Goal: Task Accomplishment & Management: Manage account settings

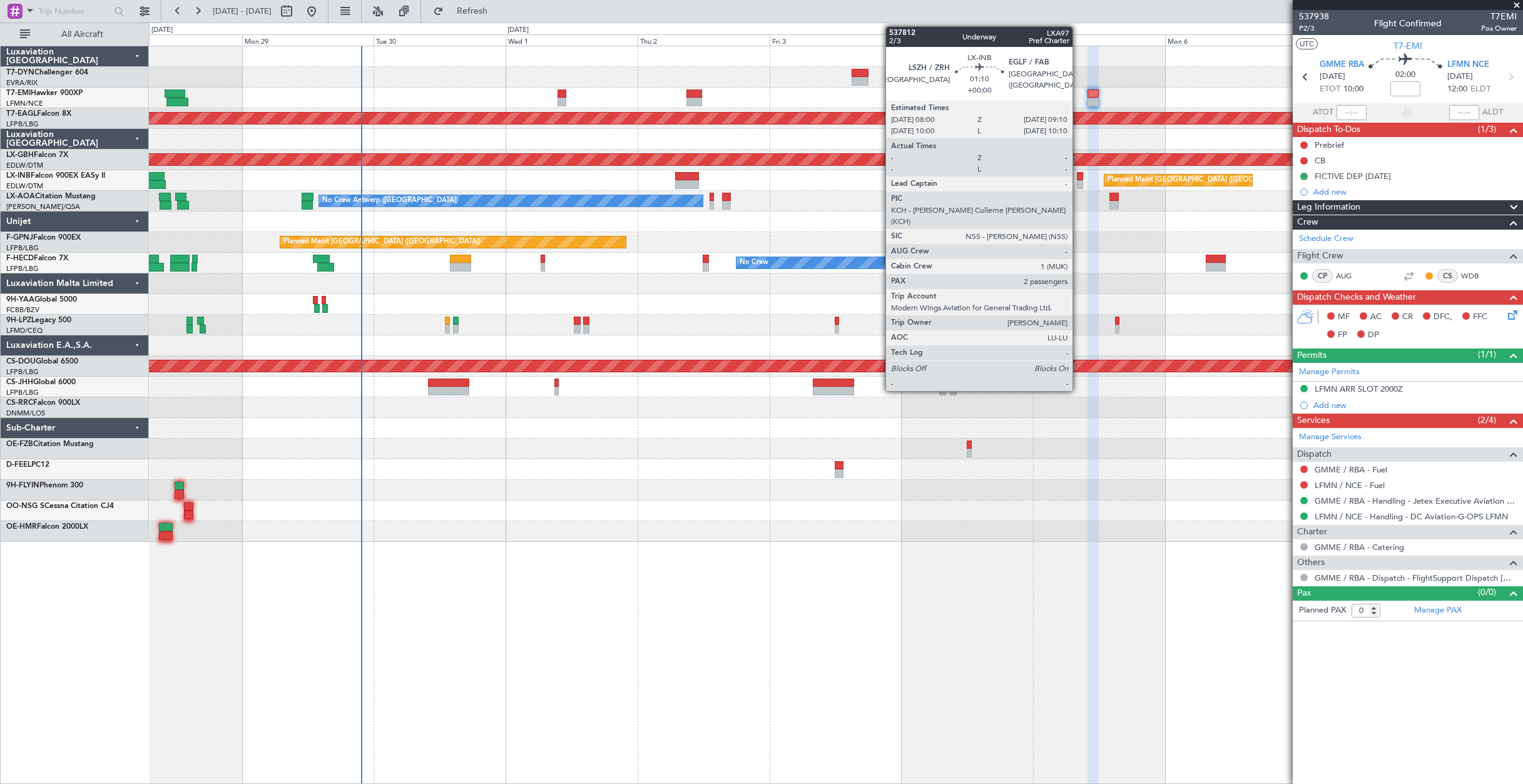
click at [1079, 176] on div at bounding box center [1080, 175] width 7 height 8
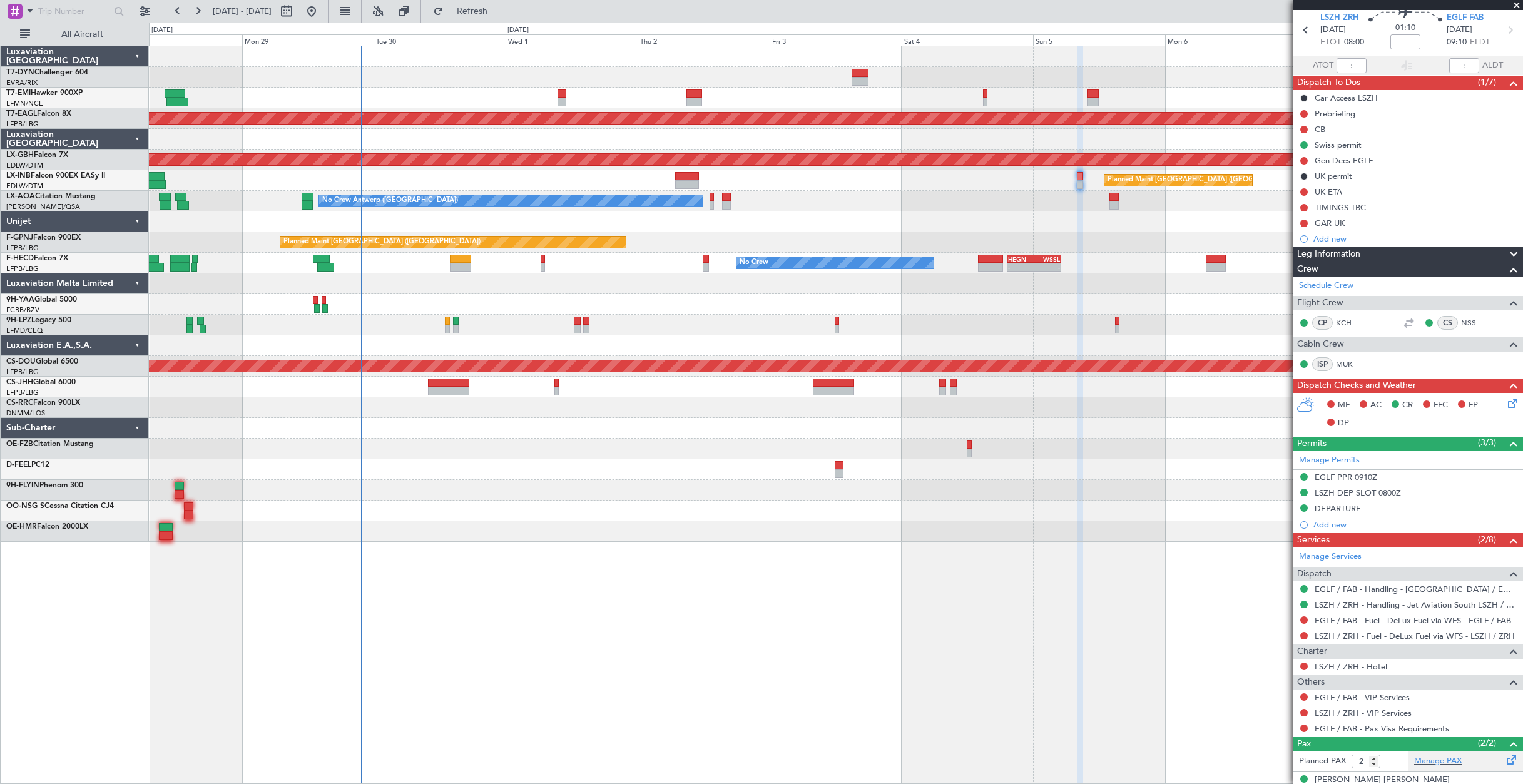
scroll to position [91, 0]
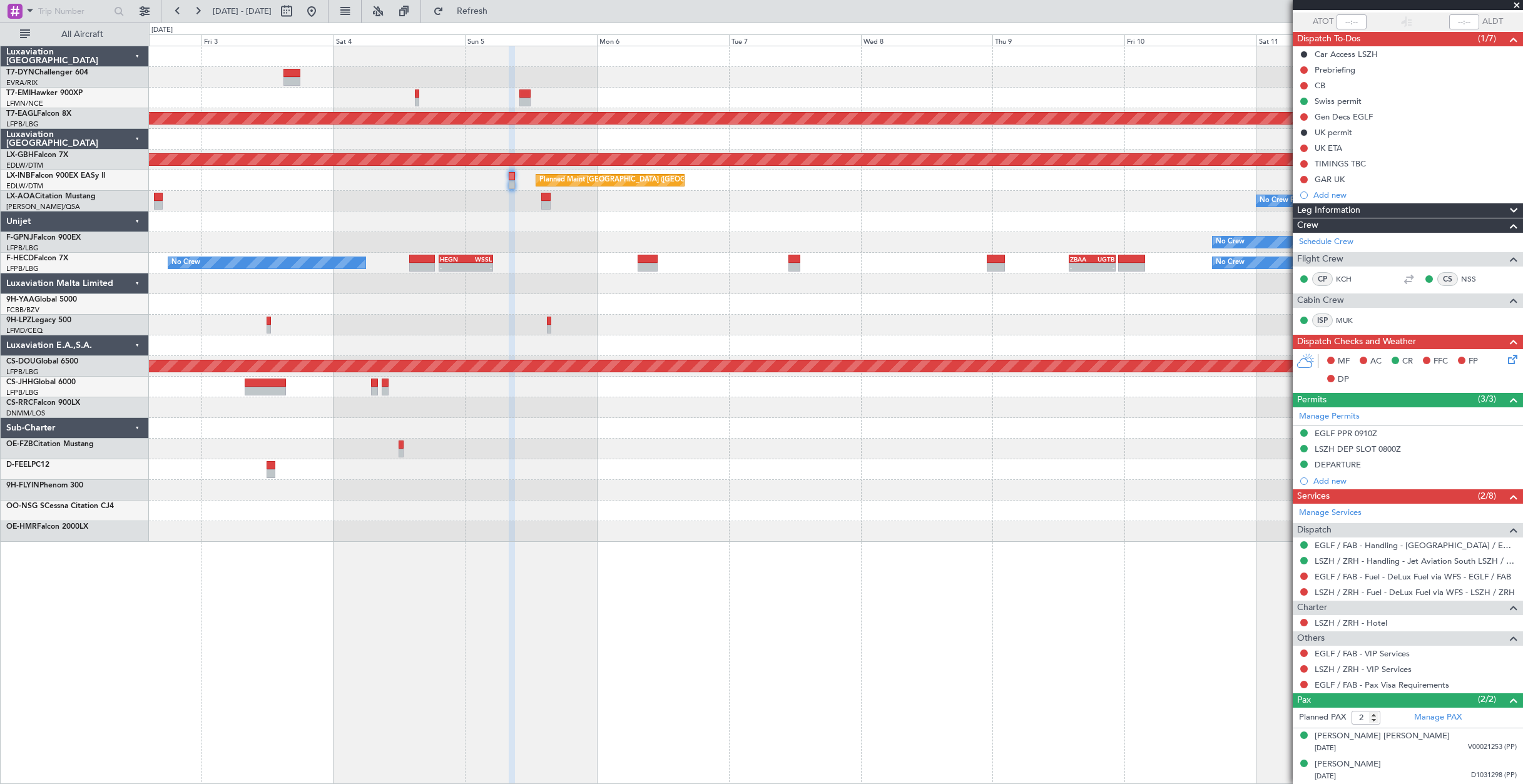
click at [646, 220] on div "No Crew Planned Maint [GEOGRAPHIC_DATA] (Al Maktoum Intl) Planned Maint Nurnber…" at bounding box center [836, 293] width 1374 height 495
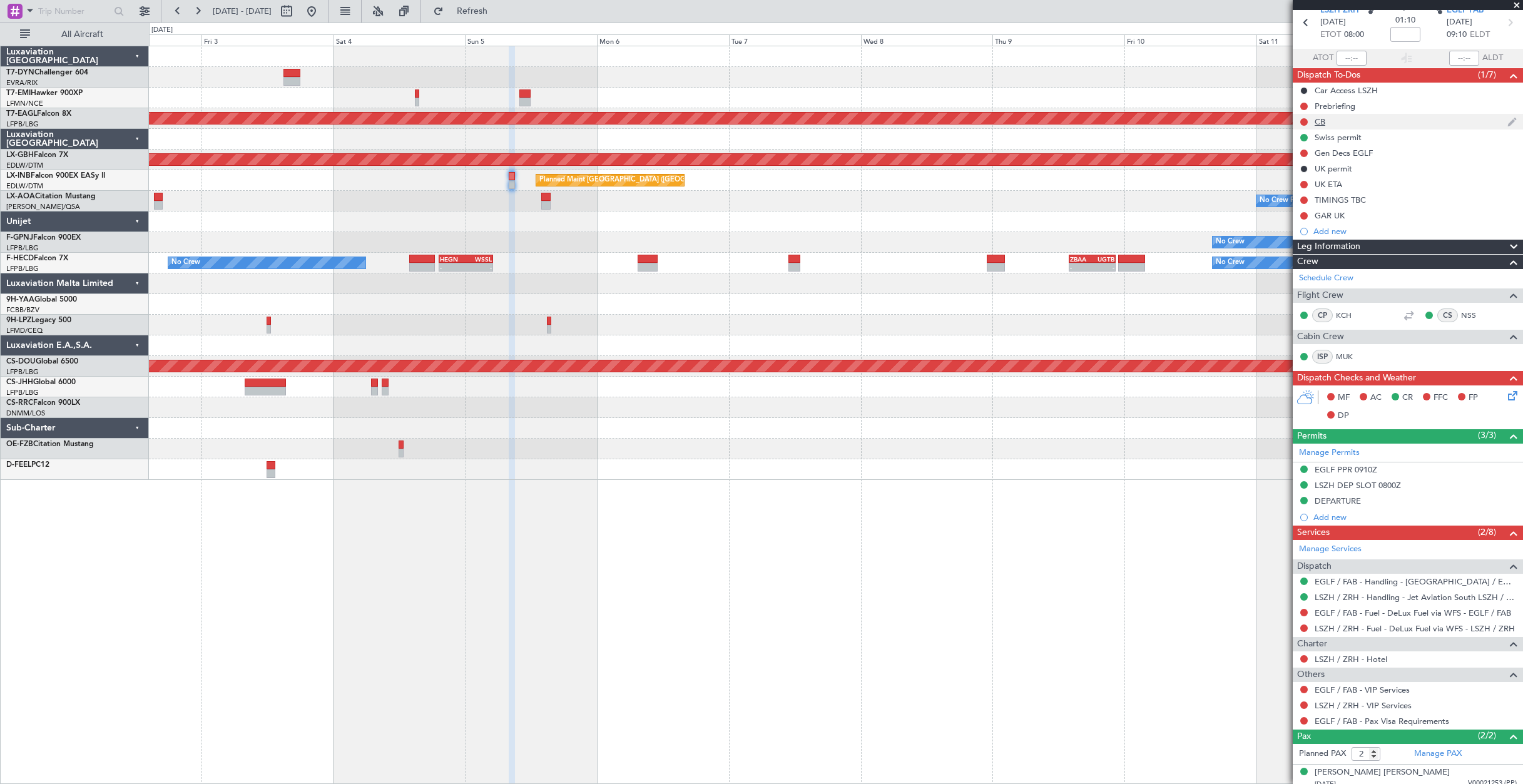
scroll to position [0, 0]
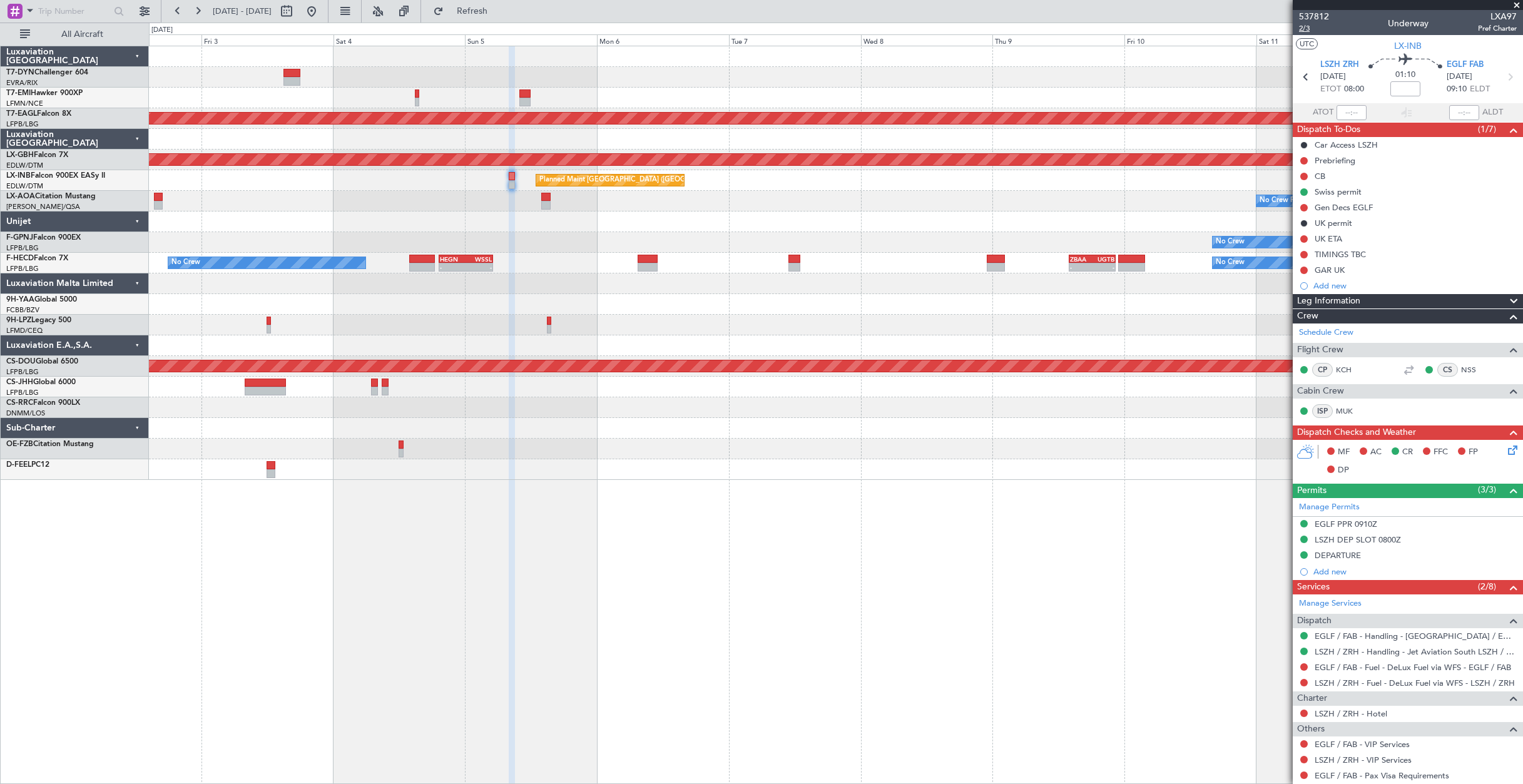
click at [1301, 32] on span "2/3" at bounding box center [1314, 28] width 30 height 10
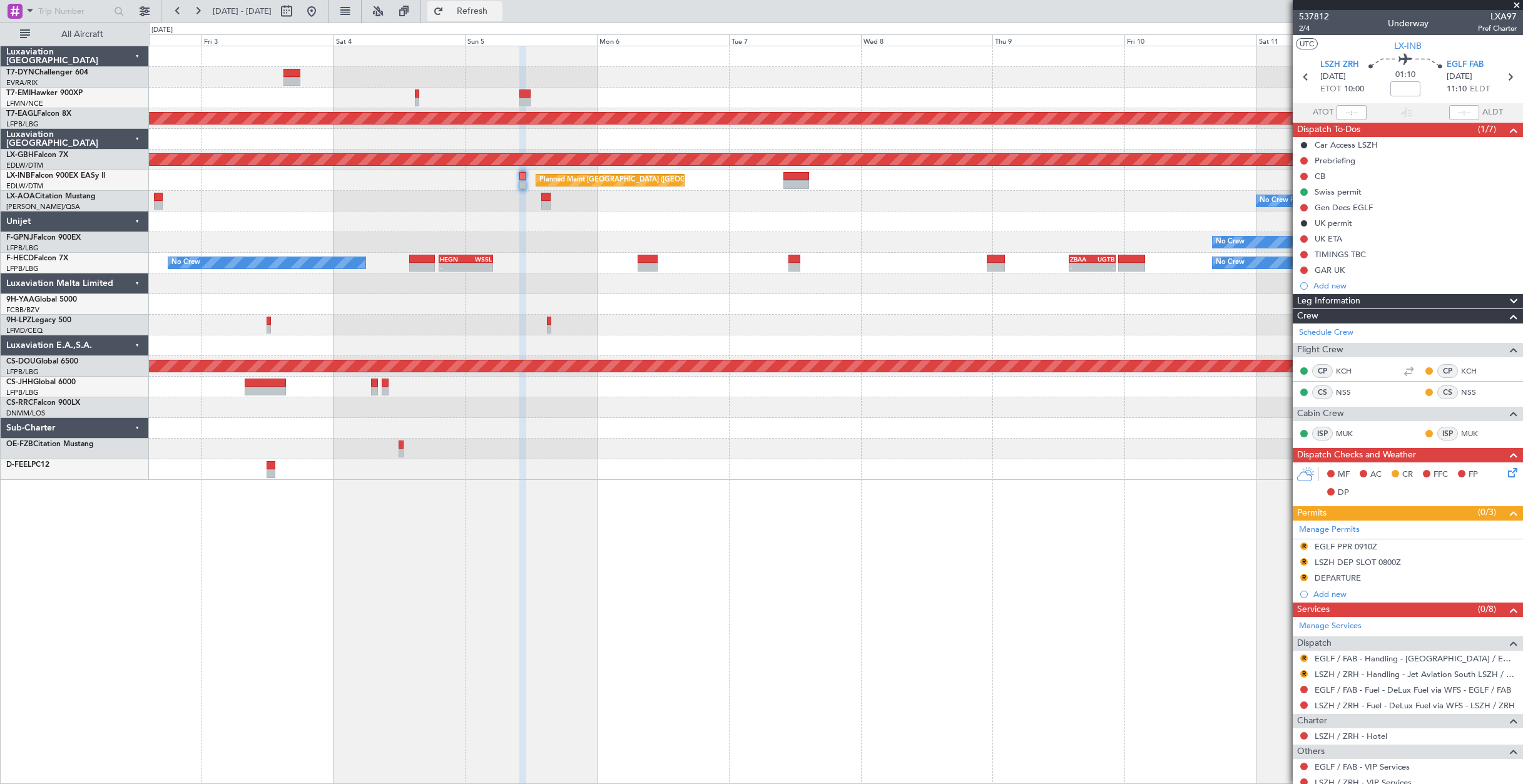
click at [476, 16] on button "Refresh" at bounding box center [465, 10] width 75 height 20
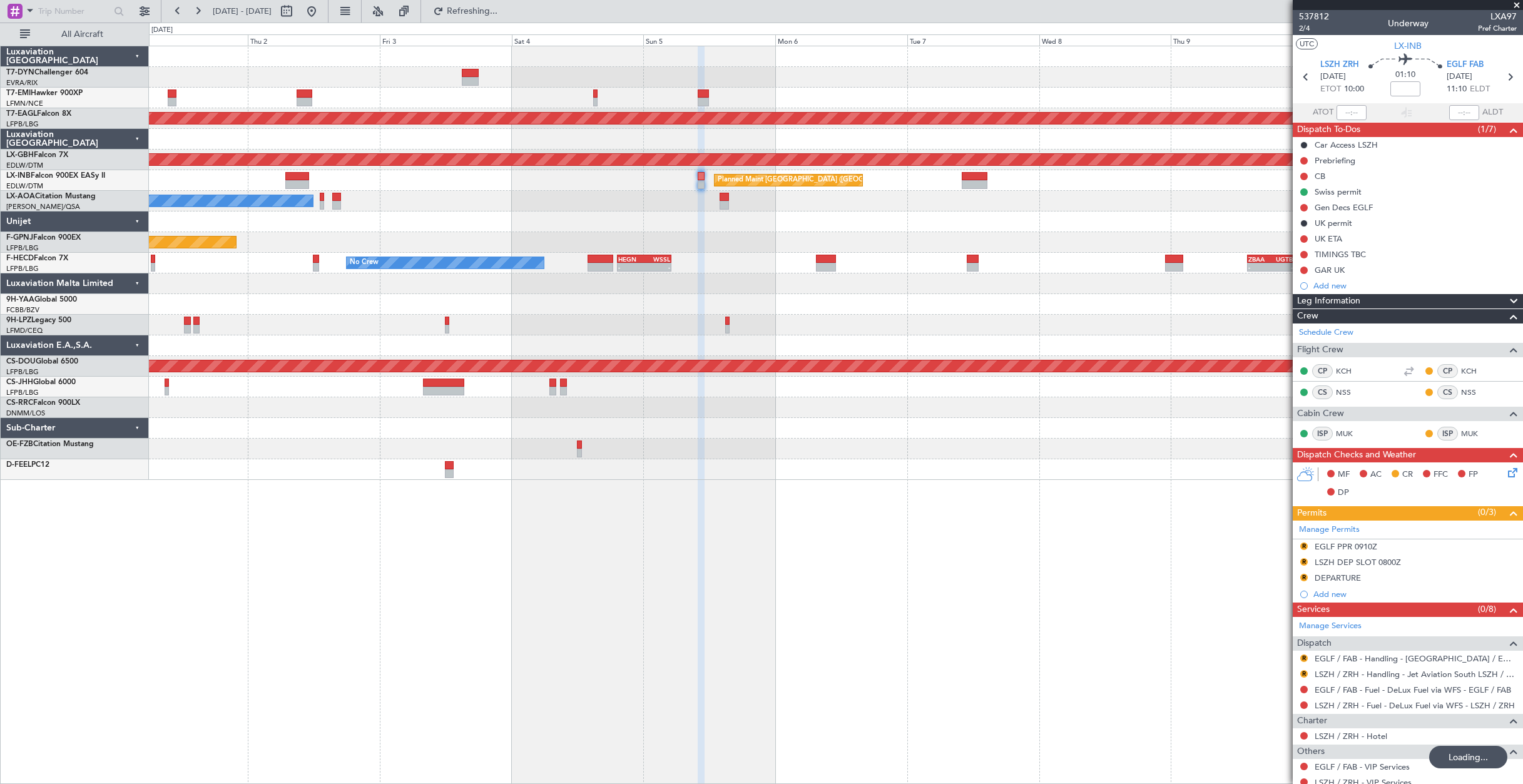
click at [522, 139] on div "No Crew Planned Maint [GEOGRAPHIC_DATA] (Al Maktoum Intl) Planned Maint Nurnber…" at bounding box center [836, 263] width 1374 height 434
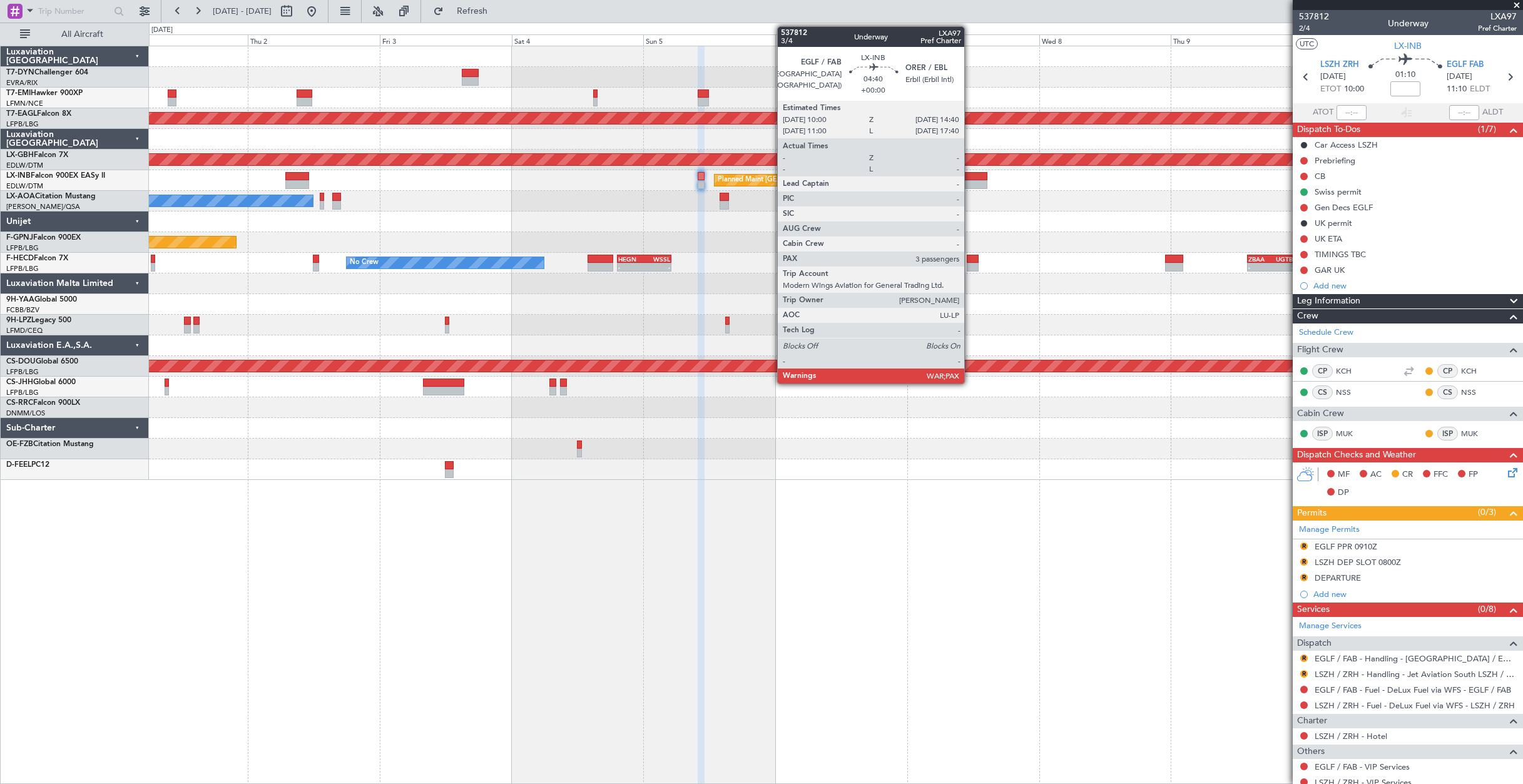
click at [970, 175] on div at bounding box center [974, 175] width 25 height 8
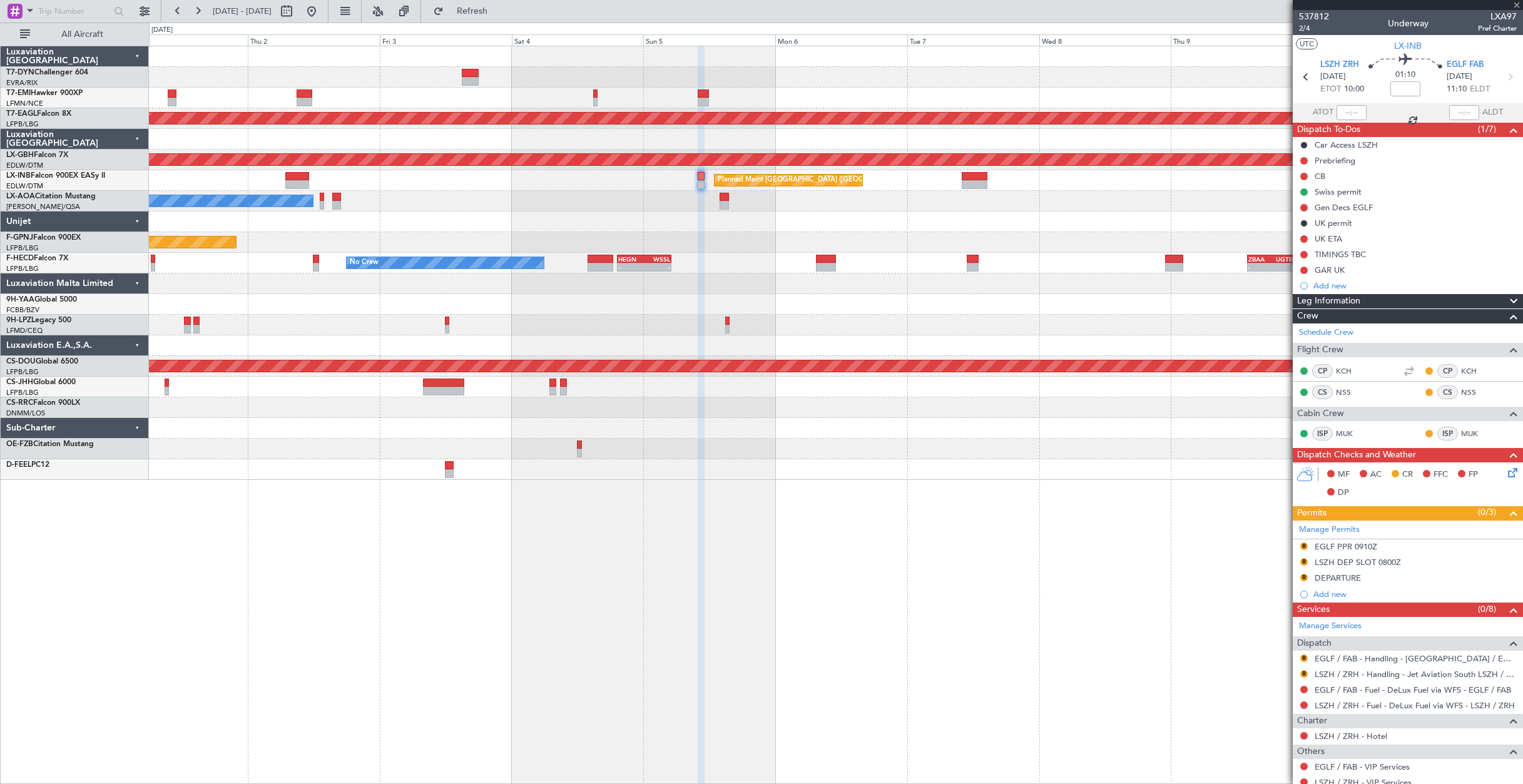
type input "3"
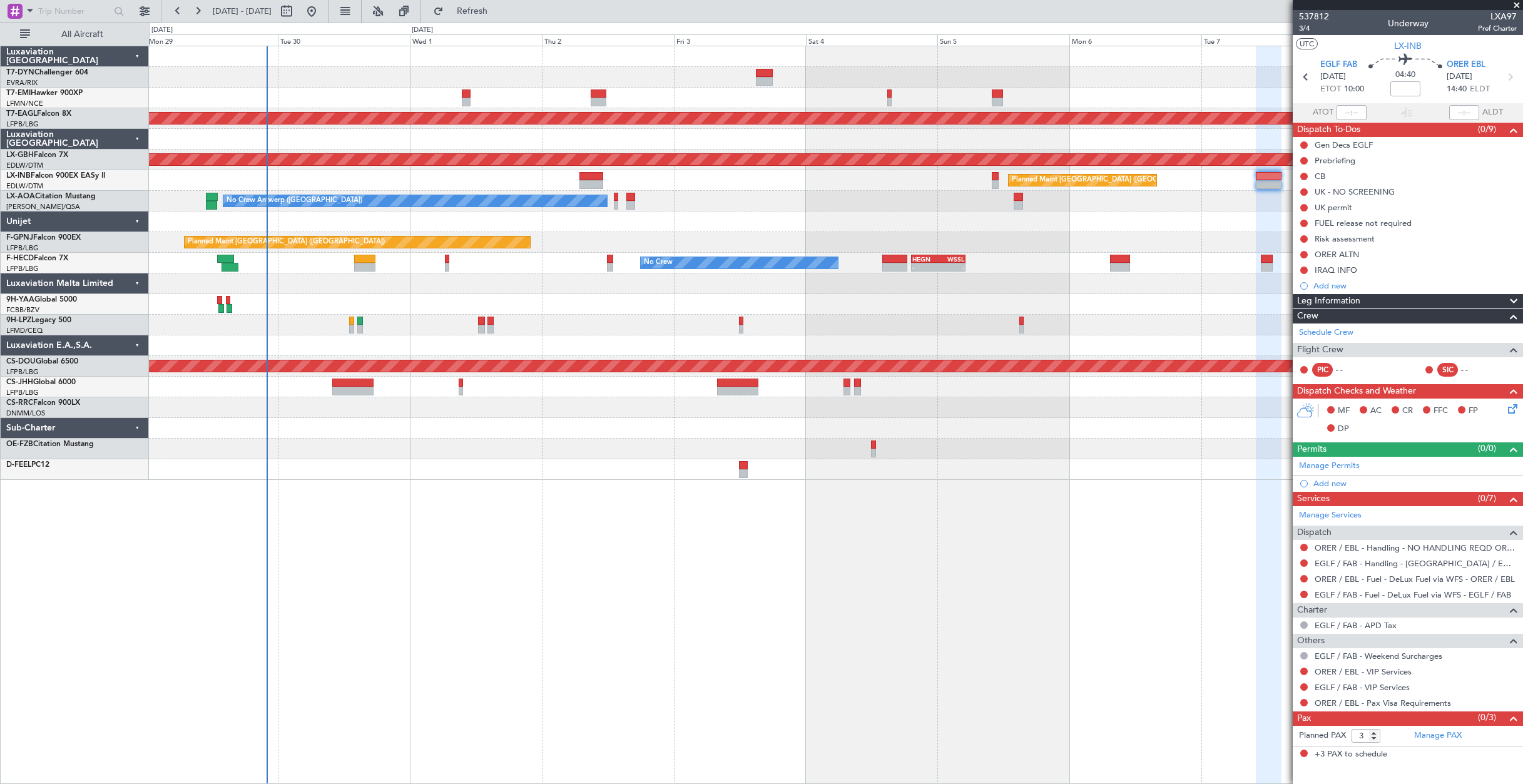
click at [1019, 252] on div "Planned Maint [GEOGRAPHIC_DATA] ([GEOGRAPHIC_DATA]) No Crew" at bounding box center [836, 242] width 1374 height 21
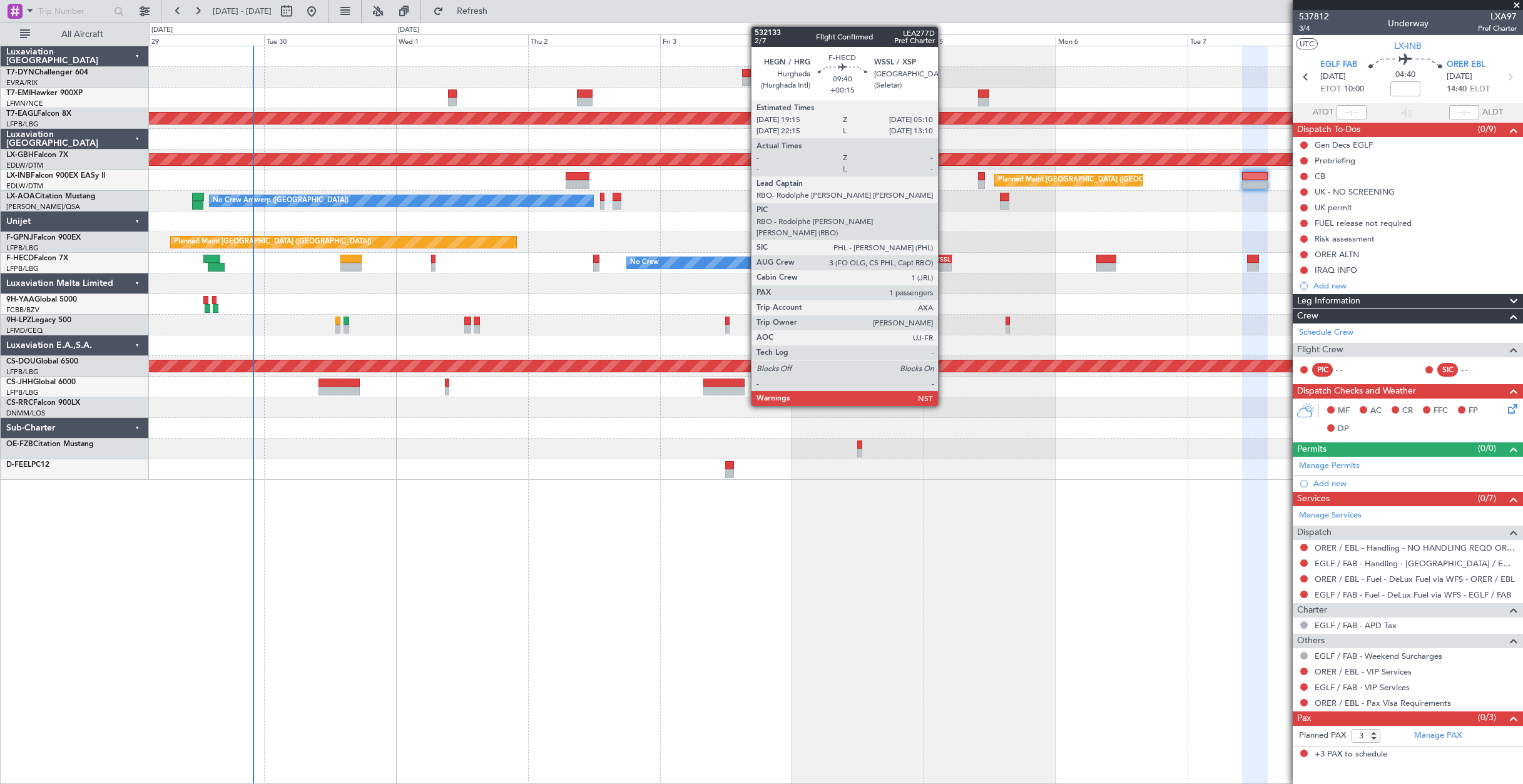
click at [804, 277] on div "Planned Maint Dubai (Al Maktoum Intl) Planned Maint Nurnberg Planned Maint [GEO…" at bounding box center [836, 263] width 1374 height 434
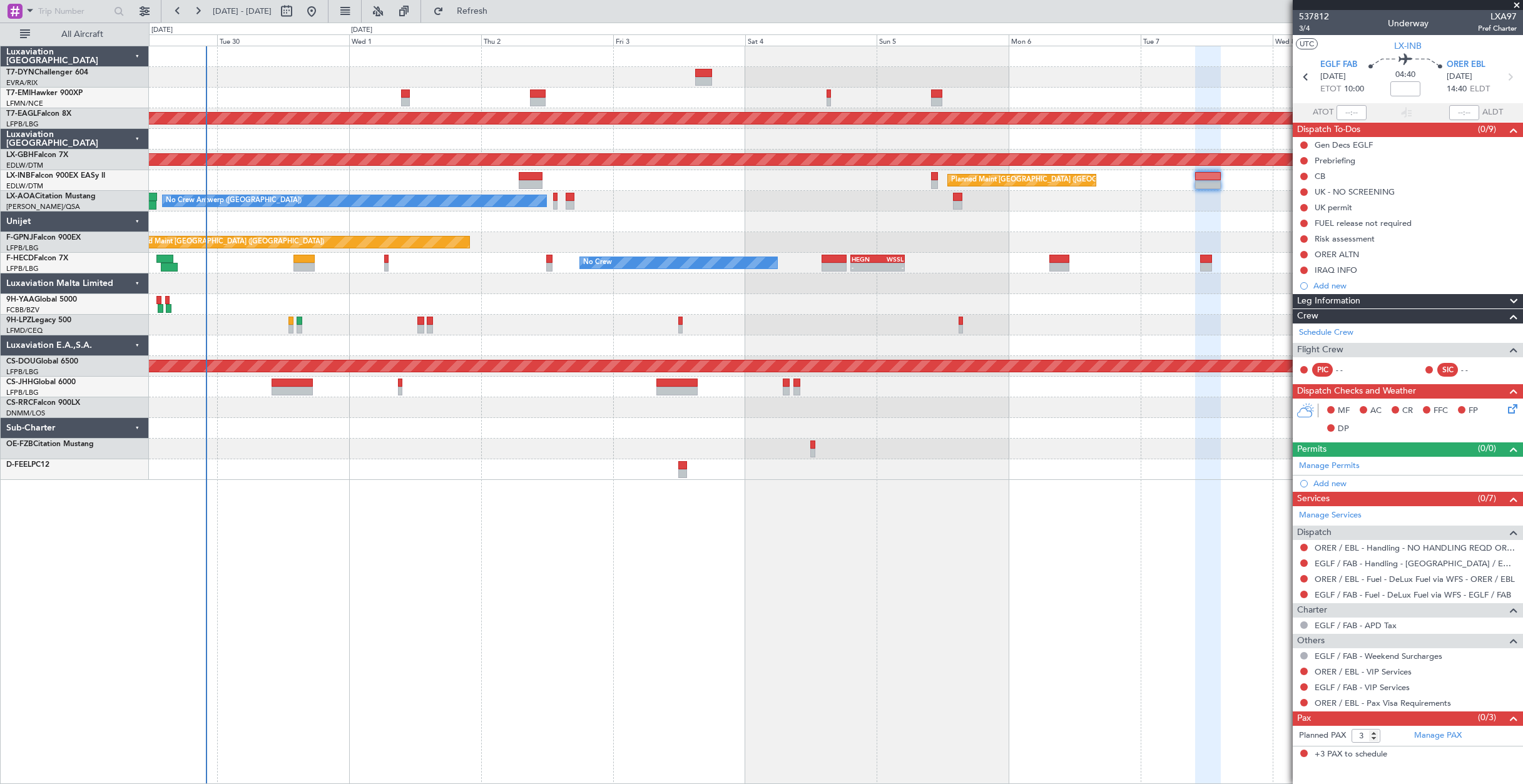
click at [628, 170] on div "Planned Maint Nurnberg" at bounding box center [836, 160] width 1374 height 21
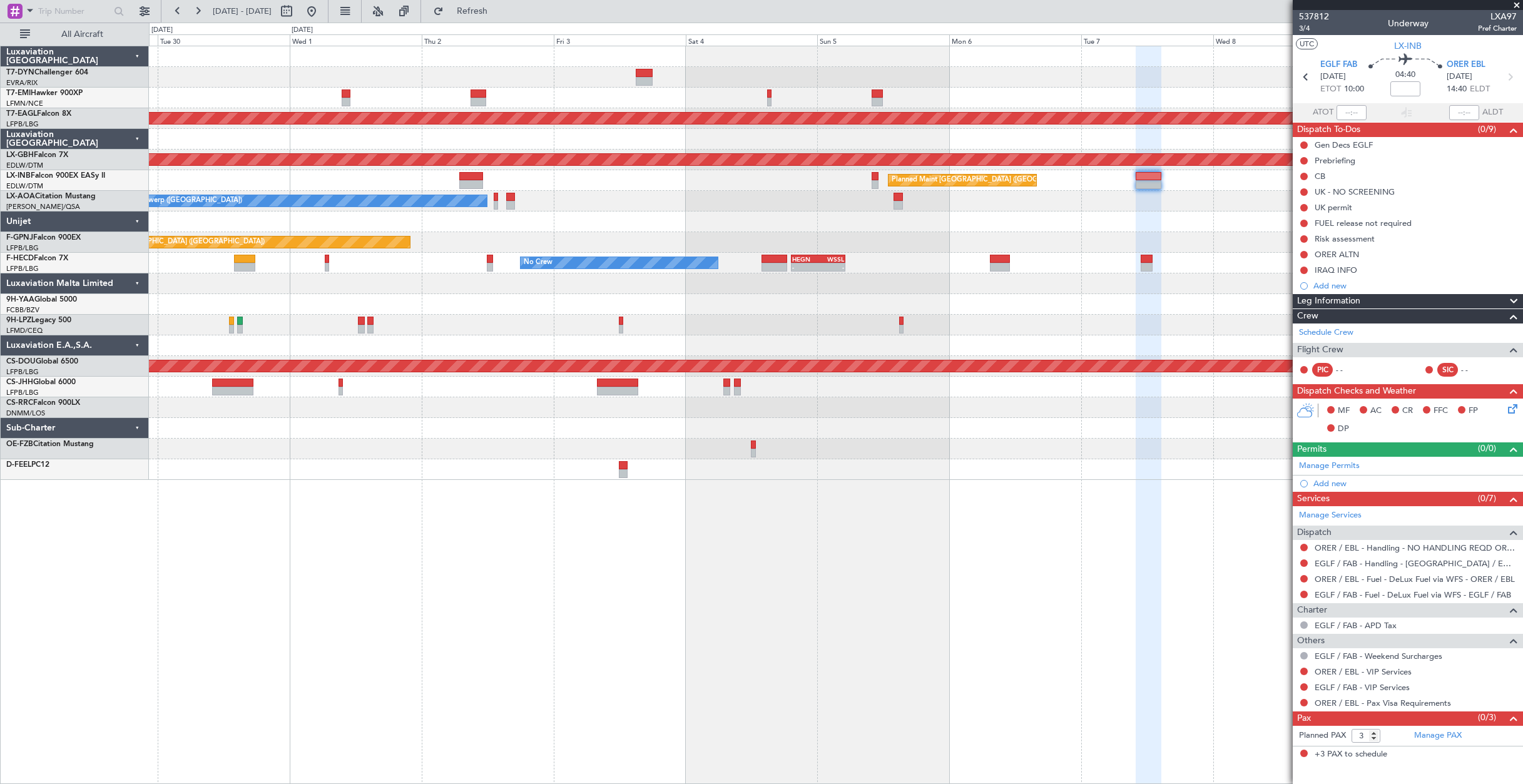
click at [1021, 256] on div "No Crew - - HEGN 19:15 Z WSSL 05:10 Z - - ZBAA 14:00 Z UGTB 22:30 Z No Crew" at bounding box center [836, 263] width 1374 height 21
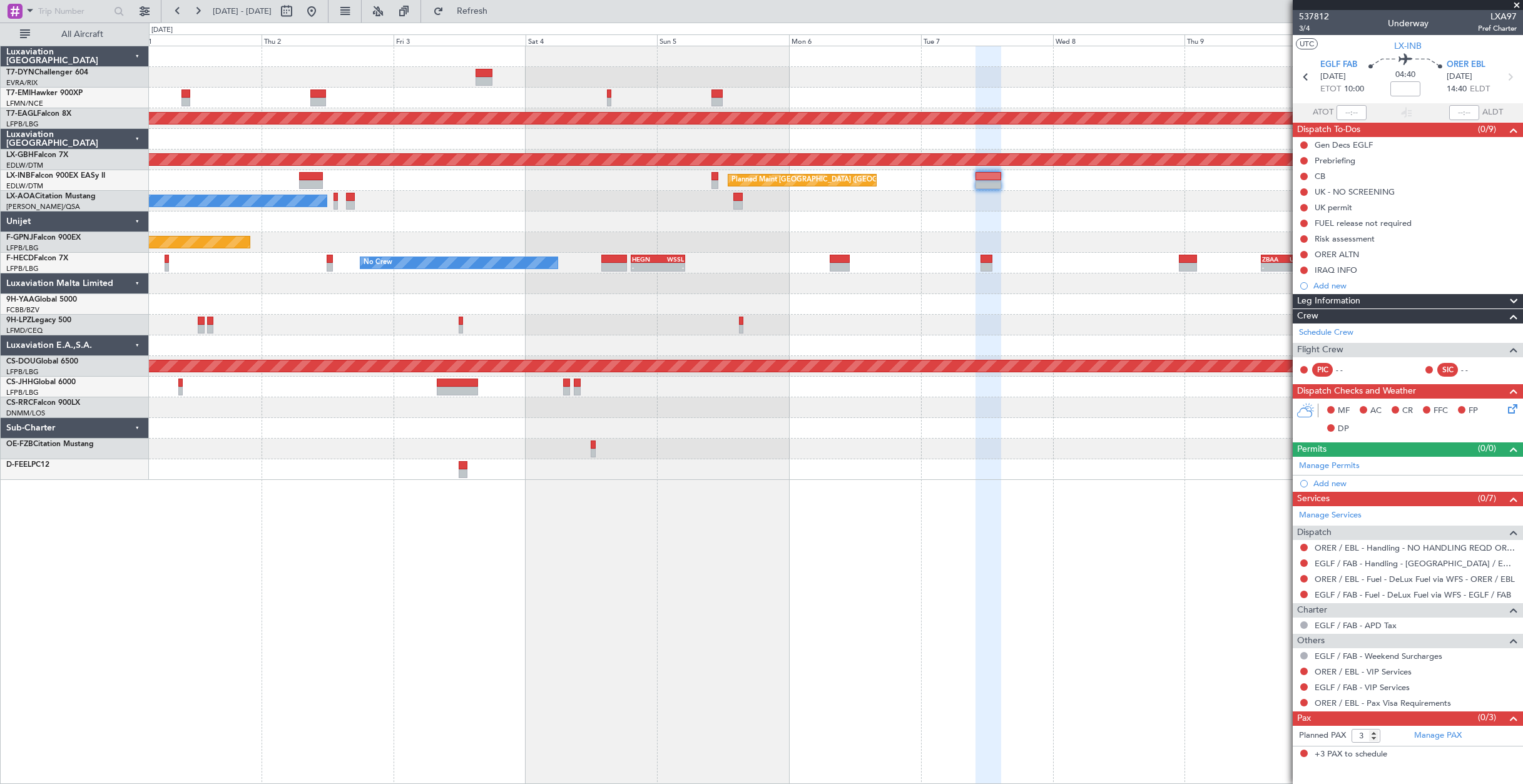
click at [934, 248] on div "Planned Maint [GEOGRAPHIC_DATA] ([GEOGRAPHIC_DATA]) No Crew No Crew" at bounding box center [836, 242] width 1374 height 21
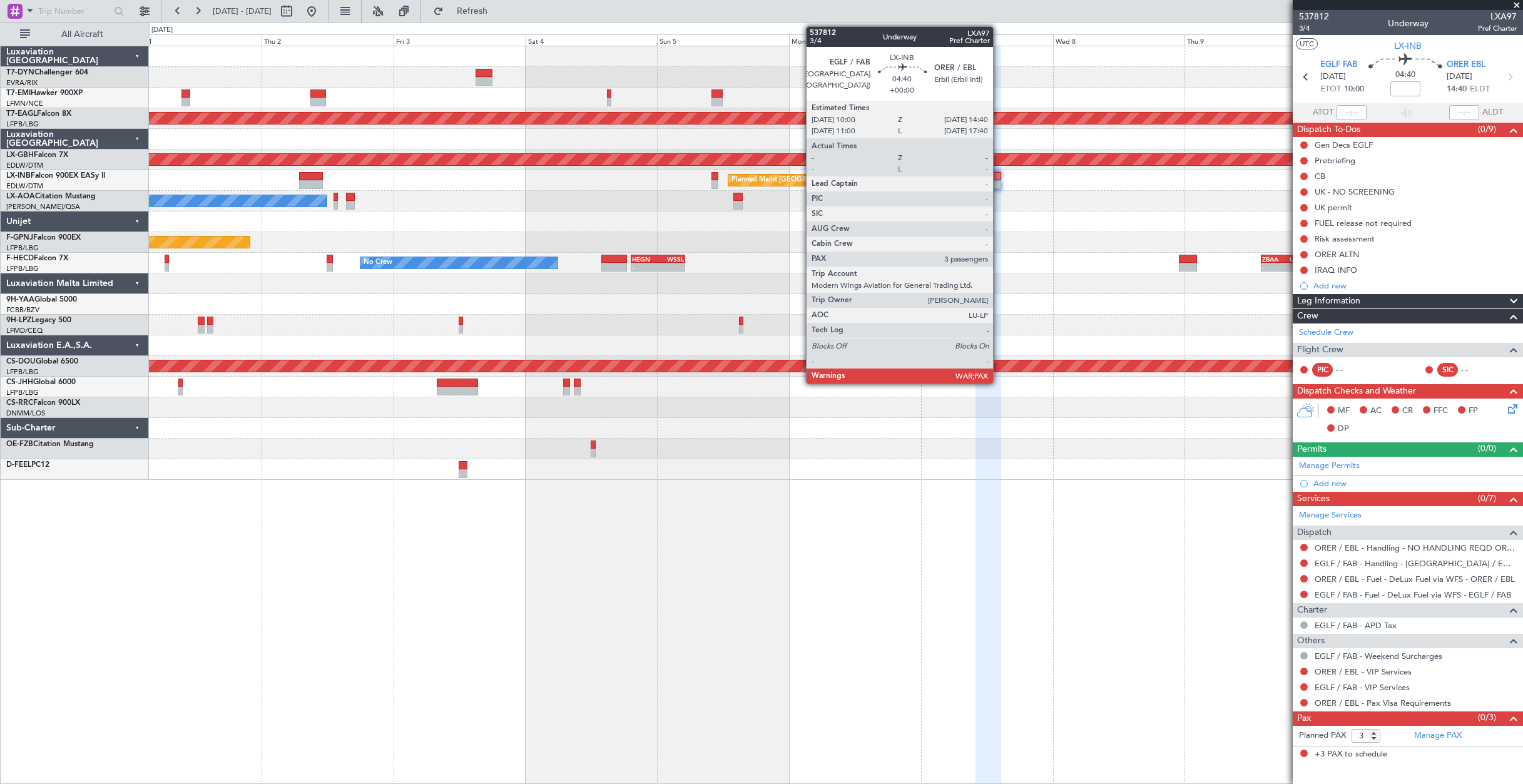
click at [995, 177] on div at bounding box center [988, 175] width 25 height 8
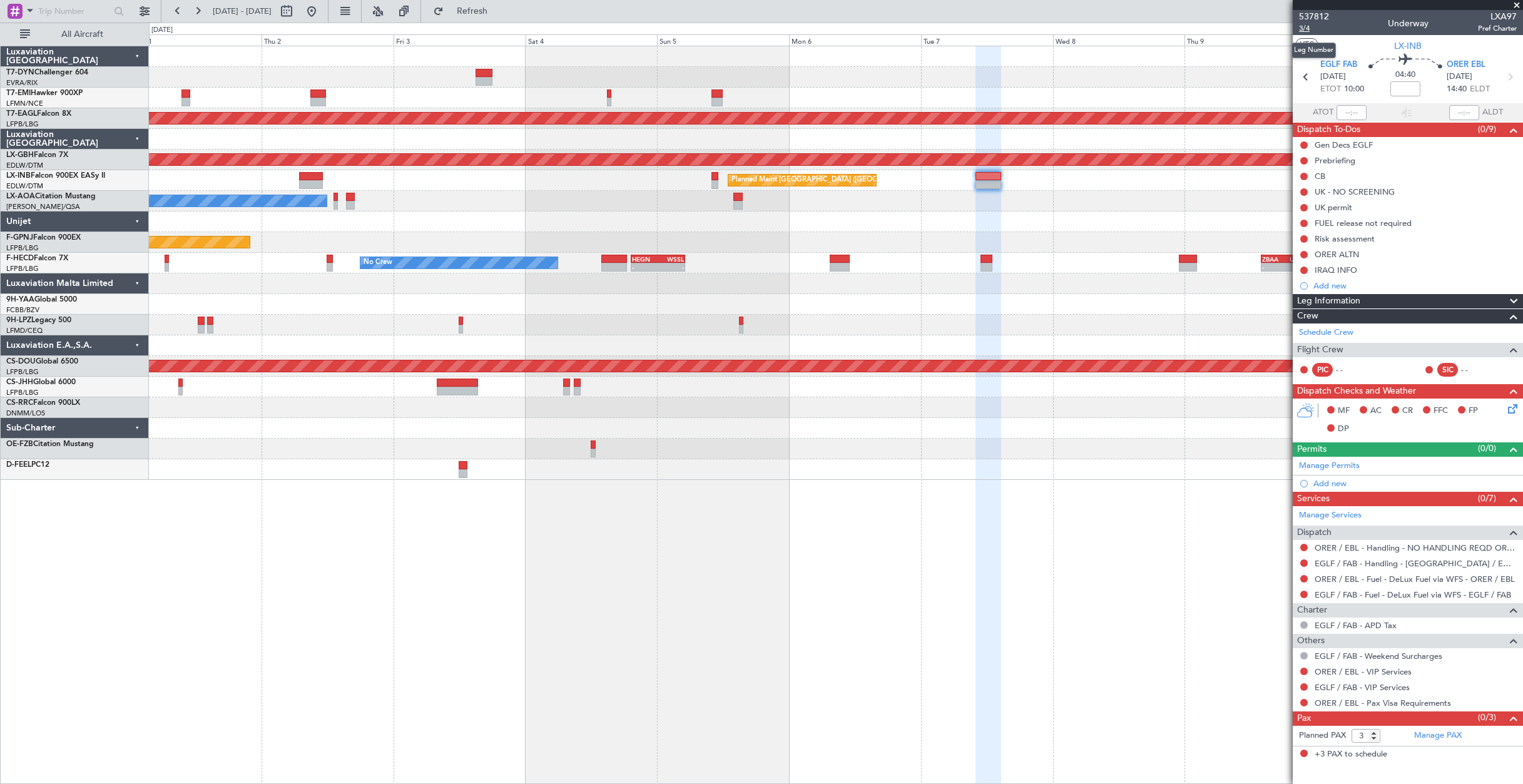
click at [1307, 29] on span "3/4" at bounding box center [1314, 28] width 30 height 10
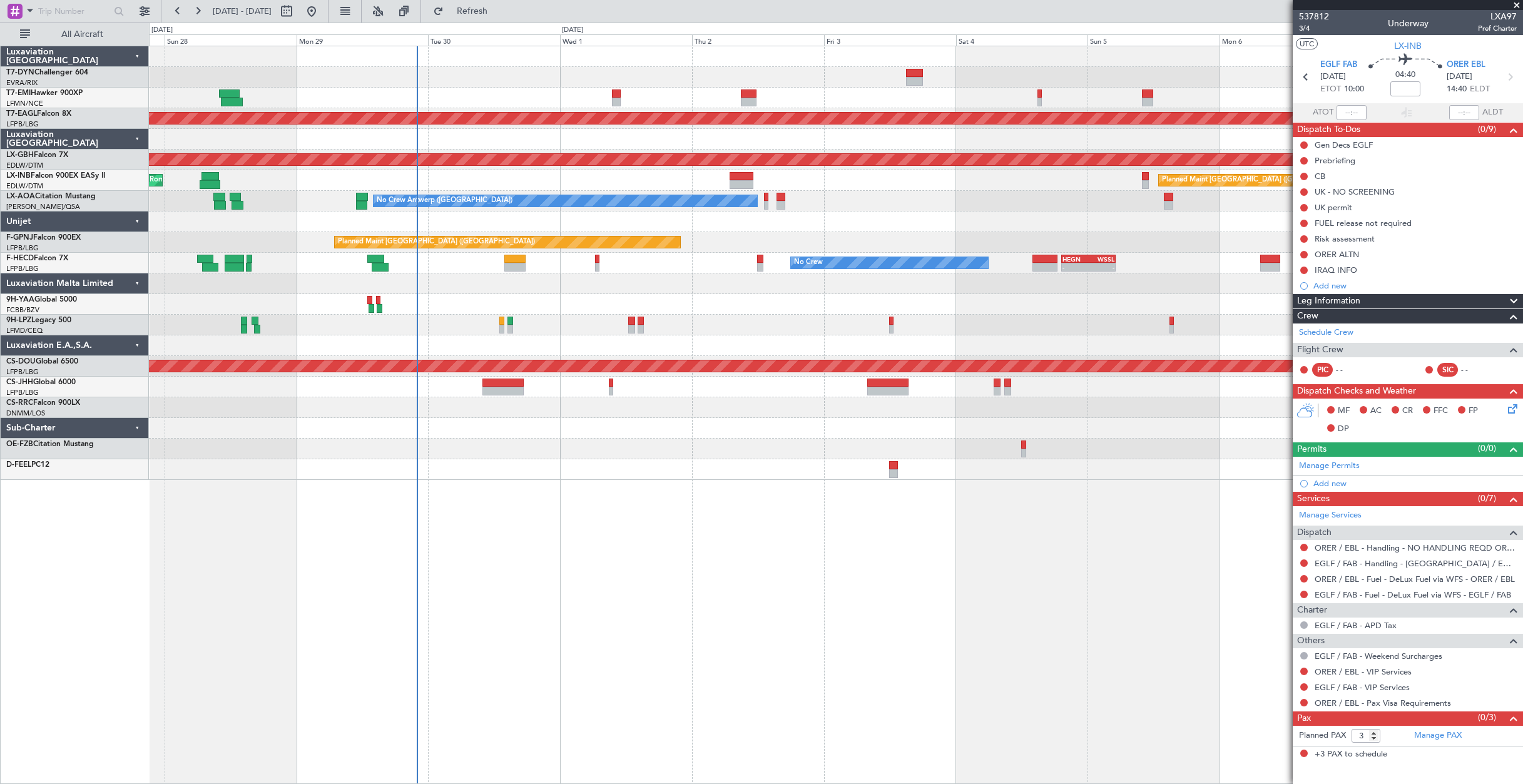
click at [962, 296] on div "Planned Maint Dubai (Al Maktoum Intl) Planned Maint Nurnberg Planned Maint [GEO…" at bounding box center [836, 263] width 1374 height 434
click at [912, 254] on div "No Crew - - HEGN 19:15 Z WSSL 05:10 Z No Crew Planned Maint [GEOGRAPHIC_DATA] (…" at bounding box center [836, 263] width 1374 height 21
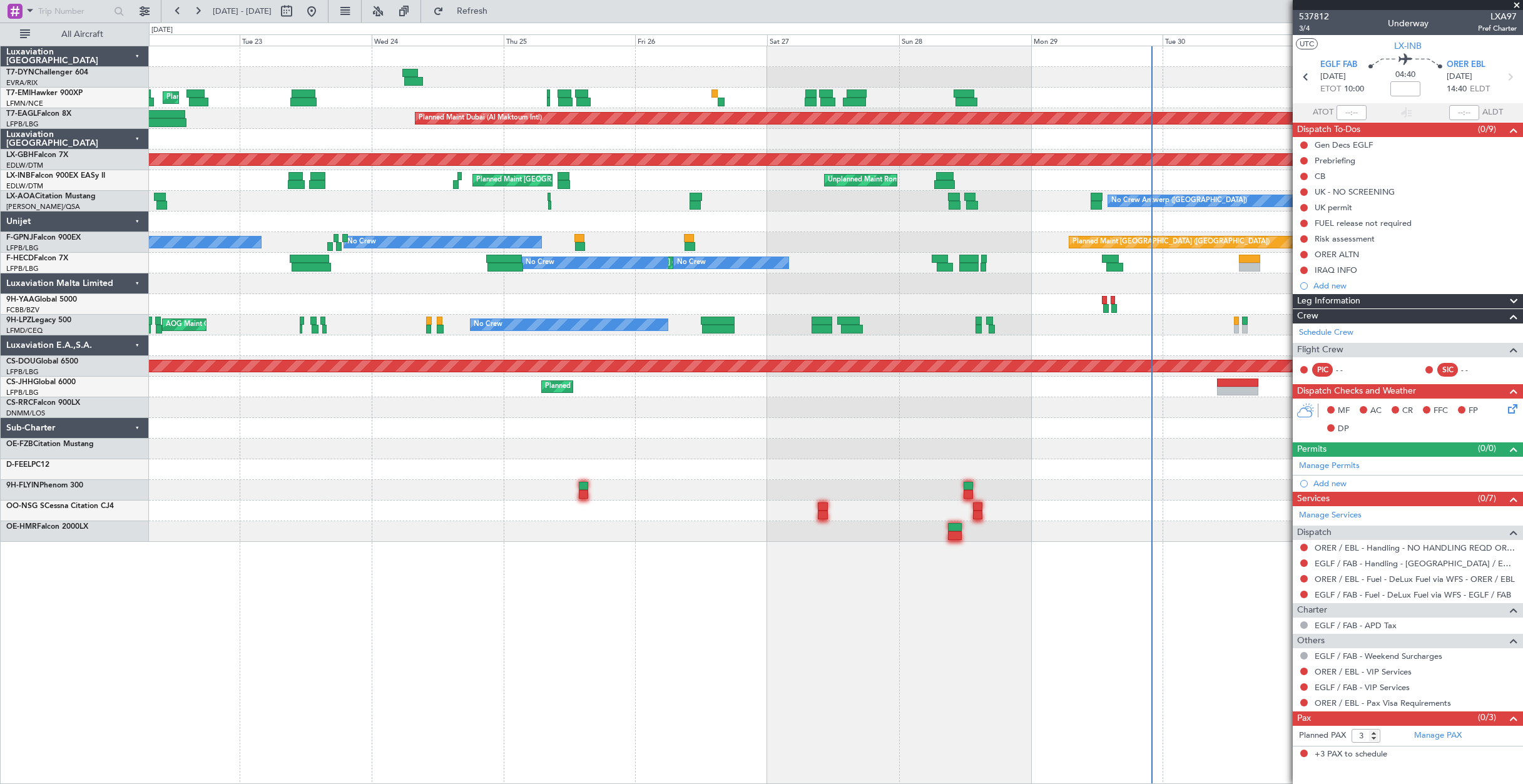
click at [828, 143] on div at bounding box center [836, 140] width 1374 height 21
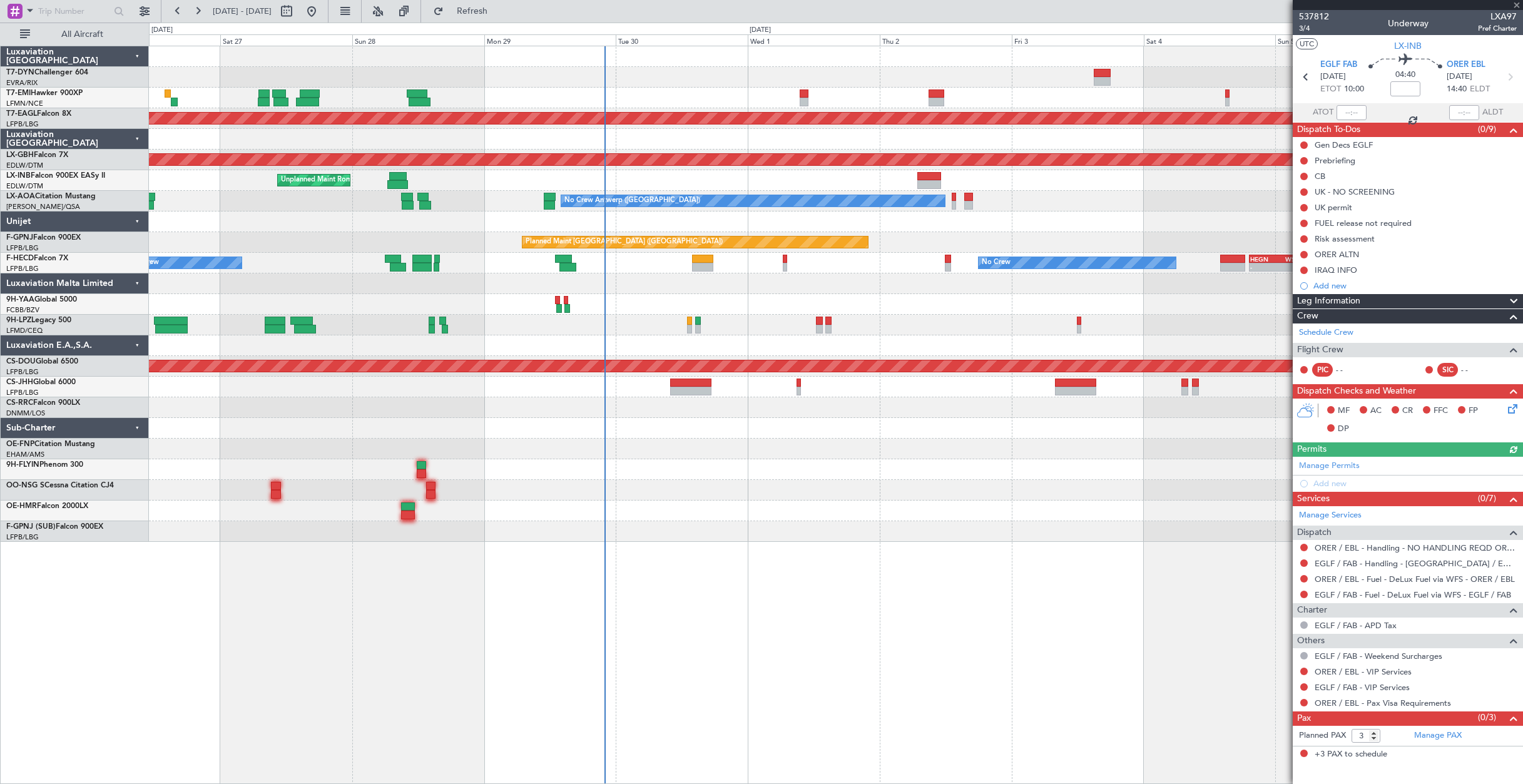
click at [209, 254] on div "Planned Maint Dubai (Al Maktoum Intl) Planned Maint Nurnberg Unplanned Maint [G…" at bounding box center [836, 293] width 1374 height 495
click at [499, 13] on span "Refresh" at bounding box center [473, 10] width 53 height 8
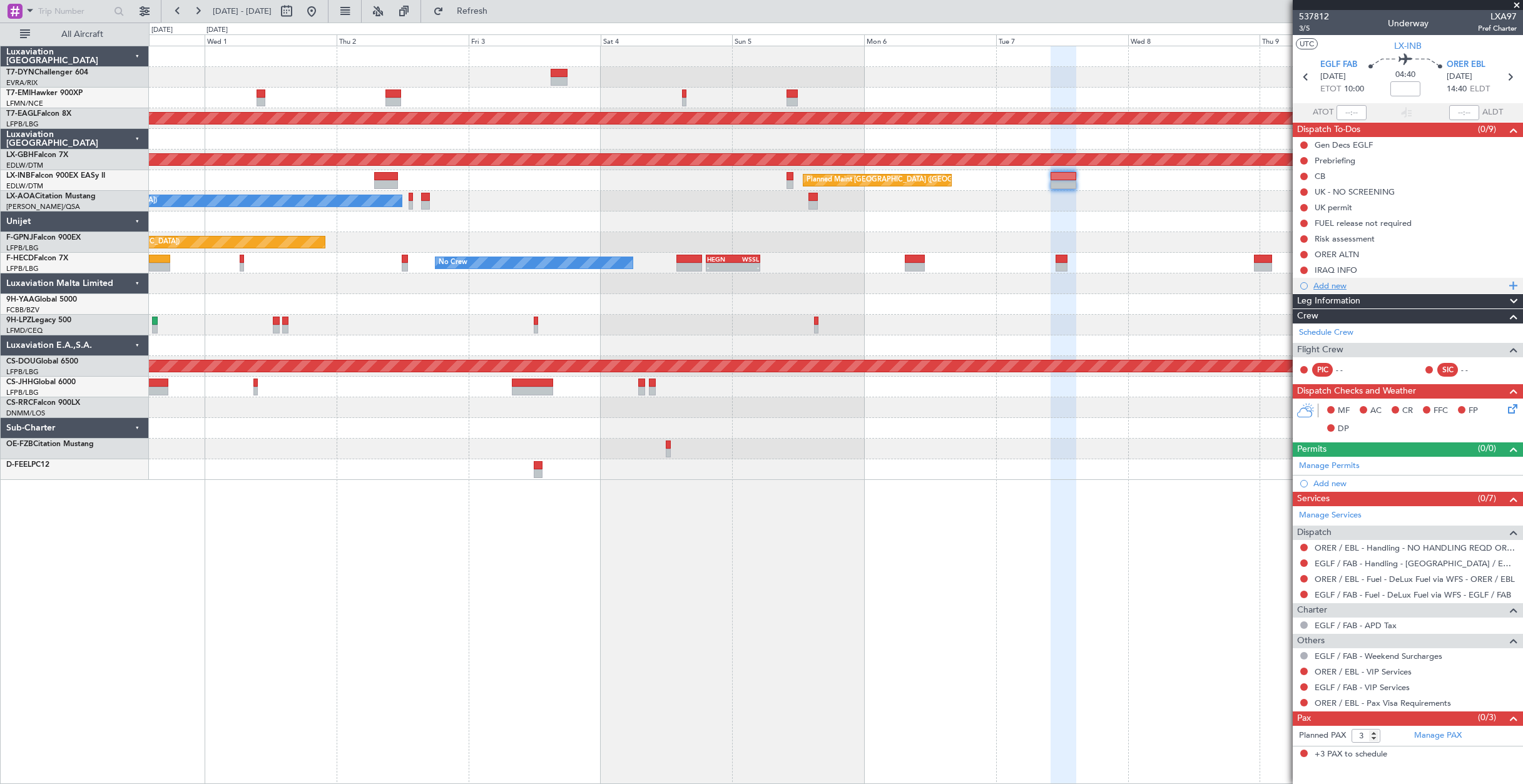
click at [1347, 283] on div "Add new" at bounding box center [1410, 285] width 192 height 10
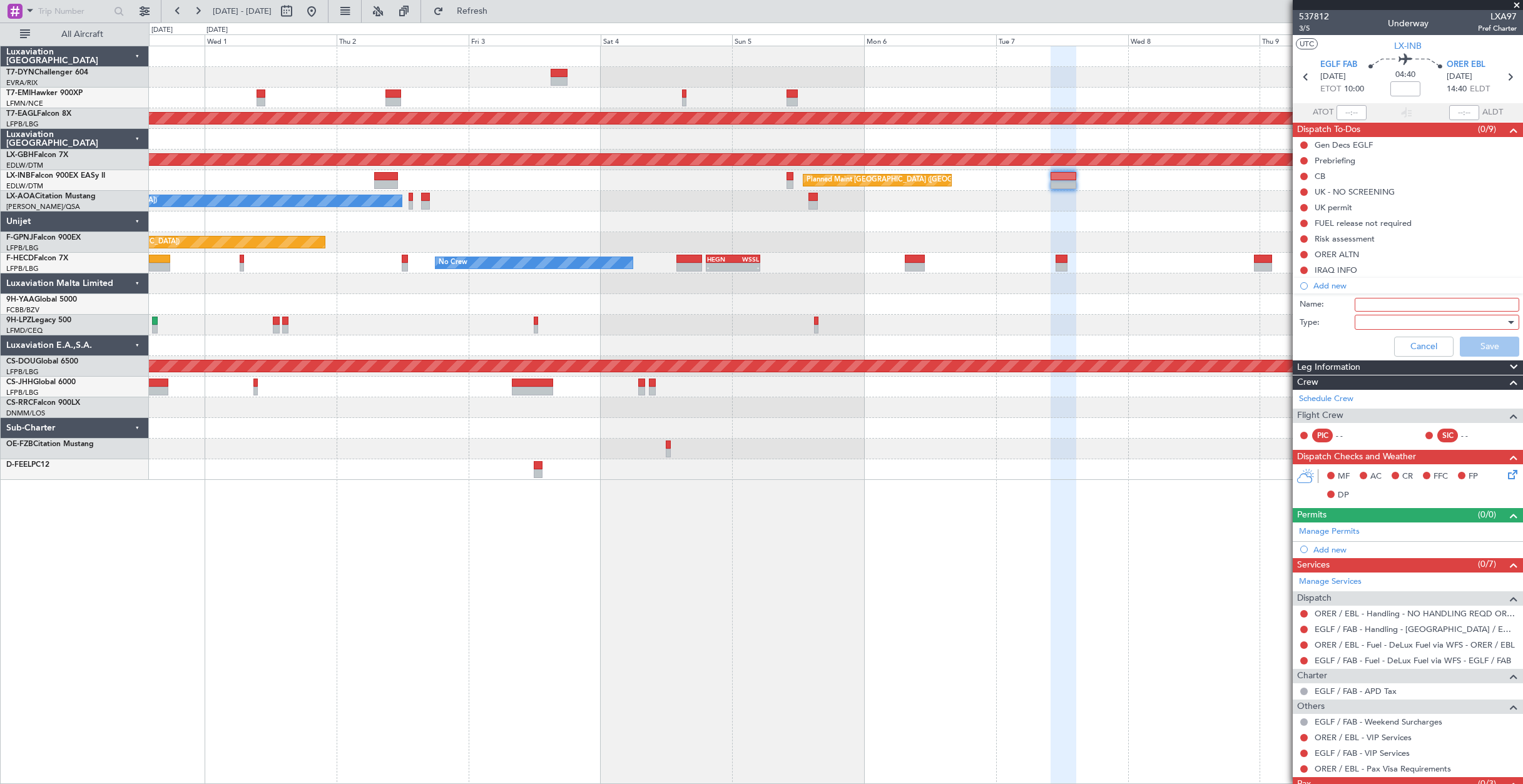
click at [1393, 296] on div "Name:" at bounding box center [1408, 305] width 243 height 19
click at [1395, 300] on input "Name:" at bounding box center [1437, 305] width 164 height 14
type input "FICTIVE DEPARTURE"
click at [1390, 317] on div at bounding box center [1432, 323] width 146 height 19
click at [1393, 343] on span "Generic" at bounding box center [1431, 348] width 146 height 19
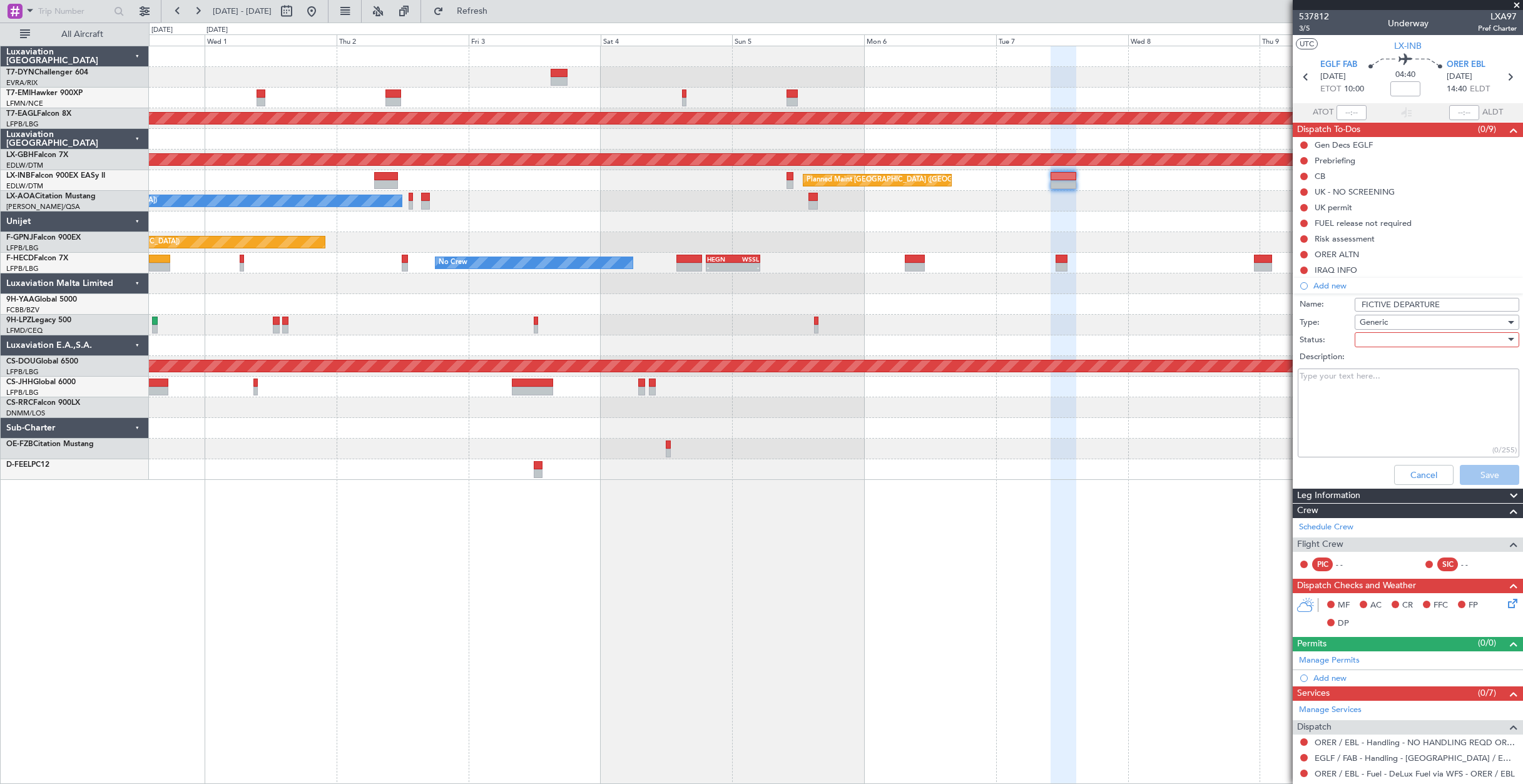
click at [1373, 338] on div at bounding box center [1432, 340] width 146 height 19
click at [1321, 342] on div at bounding box center [762, 392] width 1523 height 784
click at [1421, 468] on button "Cancel" at bounding box center [1424, 475] width 59 height 20
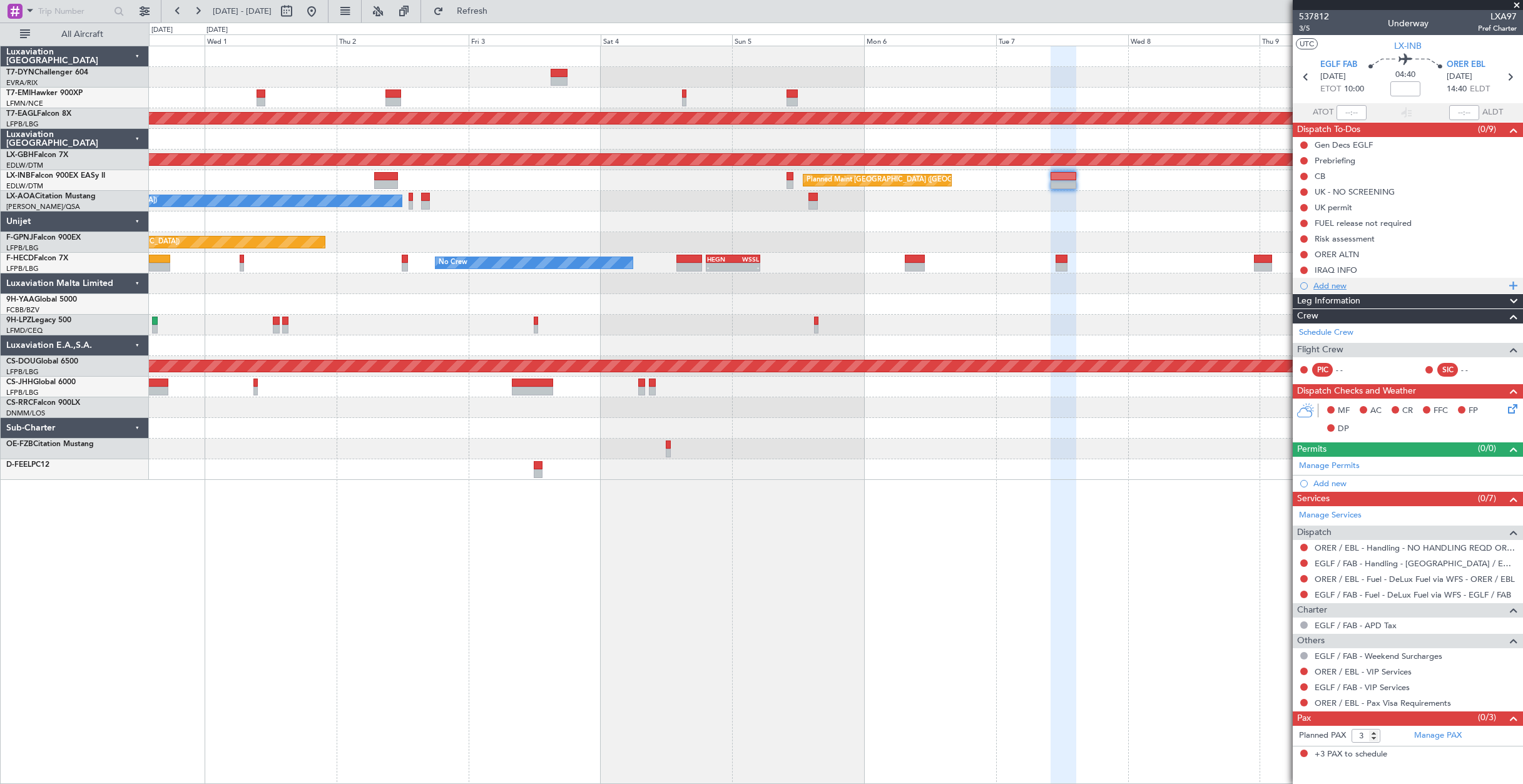
click at [1314, 284] on div "Add new" at bounding box center [1410, 285] width 192 height 10
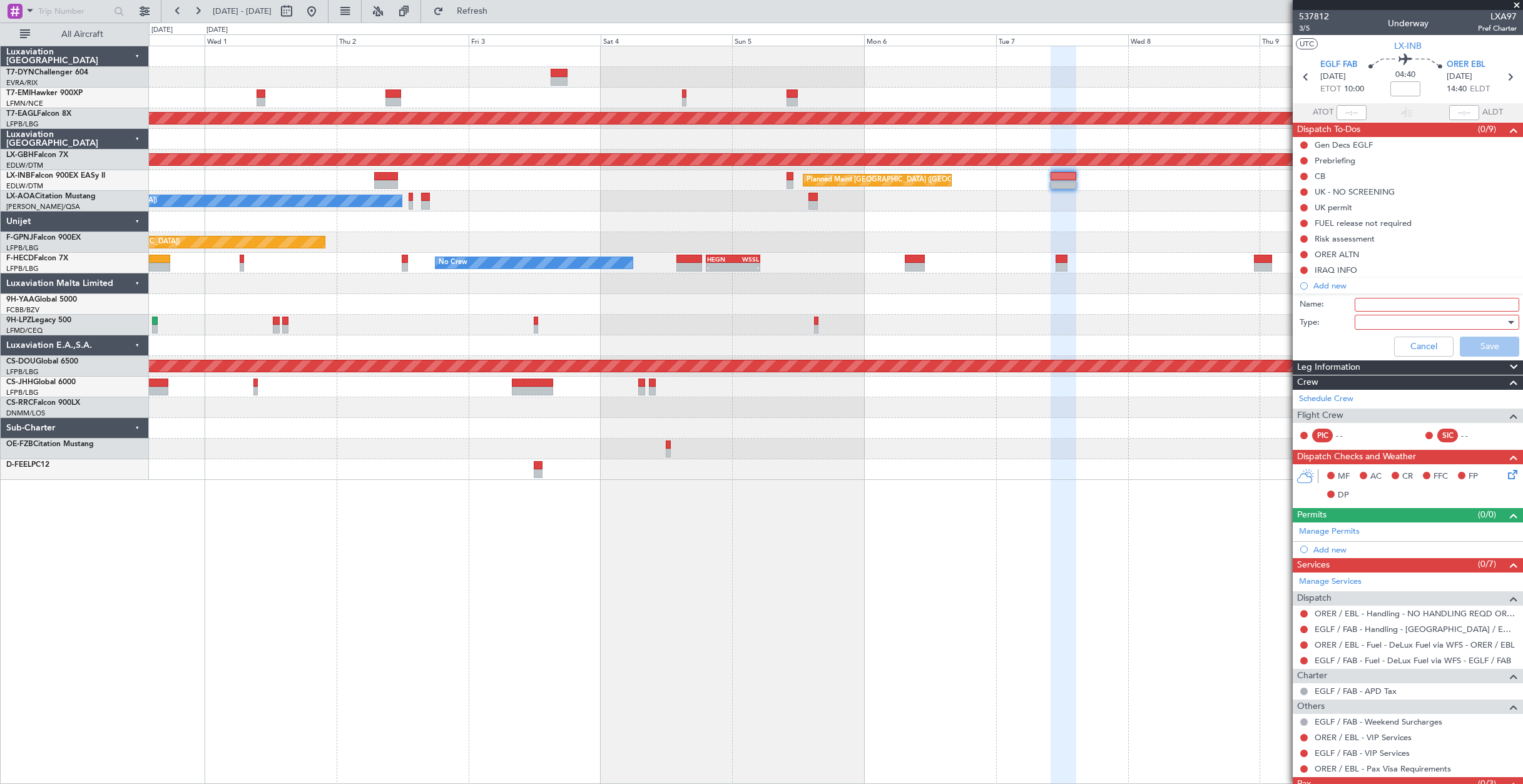
click at [1423, 301] on input "Name:" at bounding box center [1437, 305] width 164 height 14
type input "FICTIVE DEPARTURE"
click at [1393, 322] on div at bounding box center [1432, 323] width 146 height 19
click at [791, 183] on div at bounding box center [762, 392] width 1523 height 784
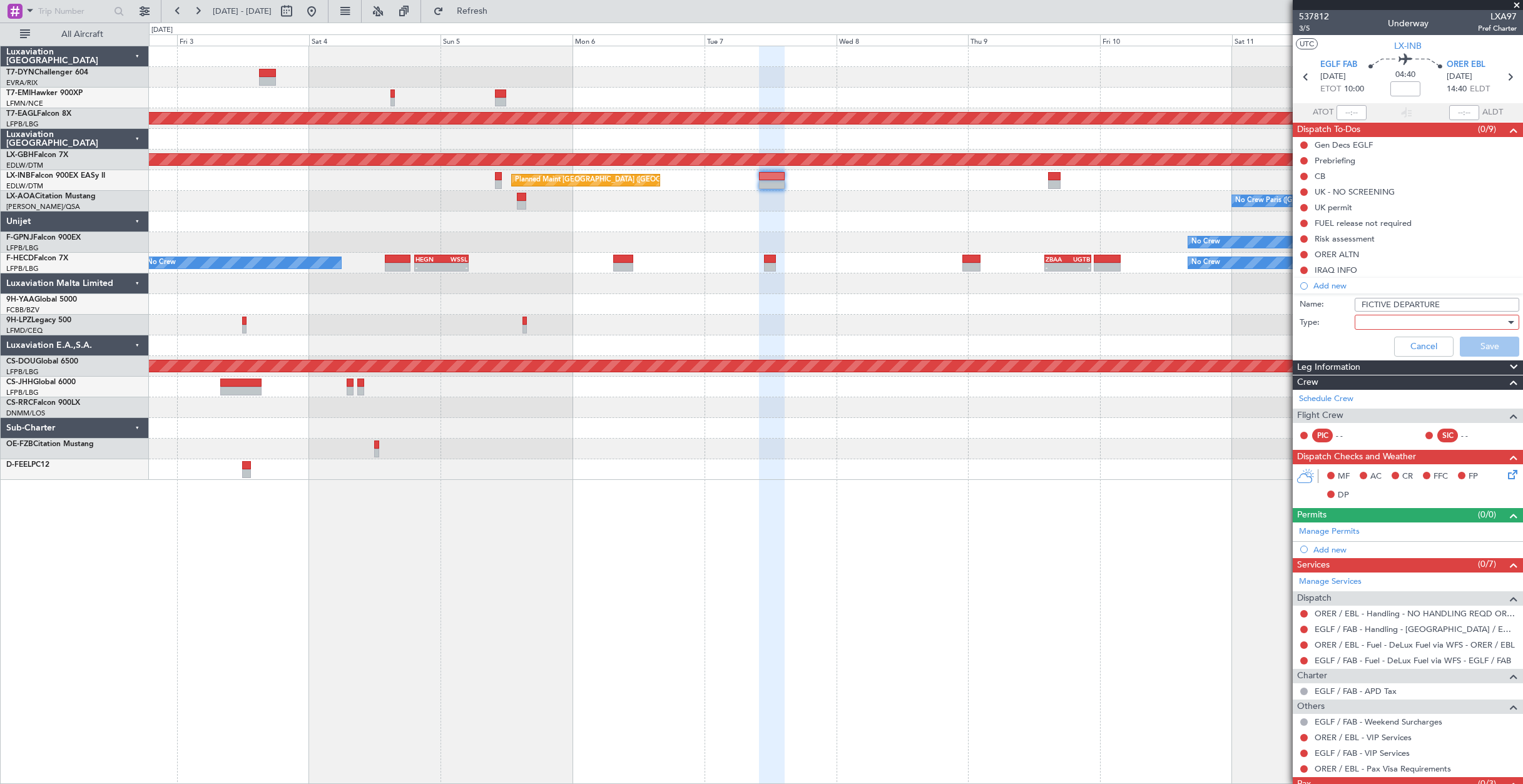
click at [752, 231] on div at bounding box center [836, 222] width 1374 height 21
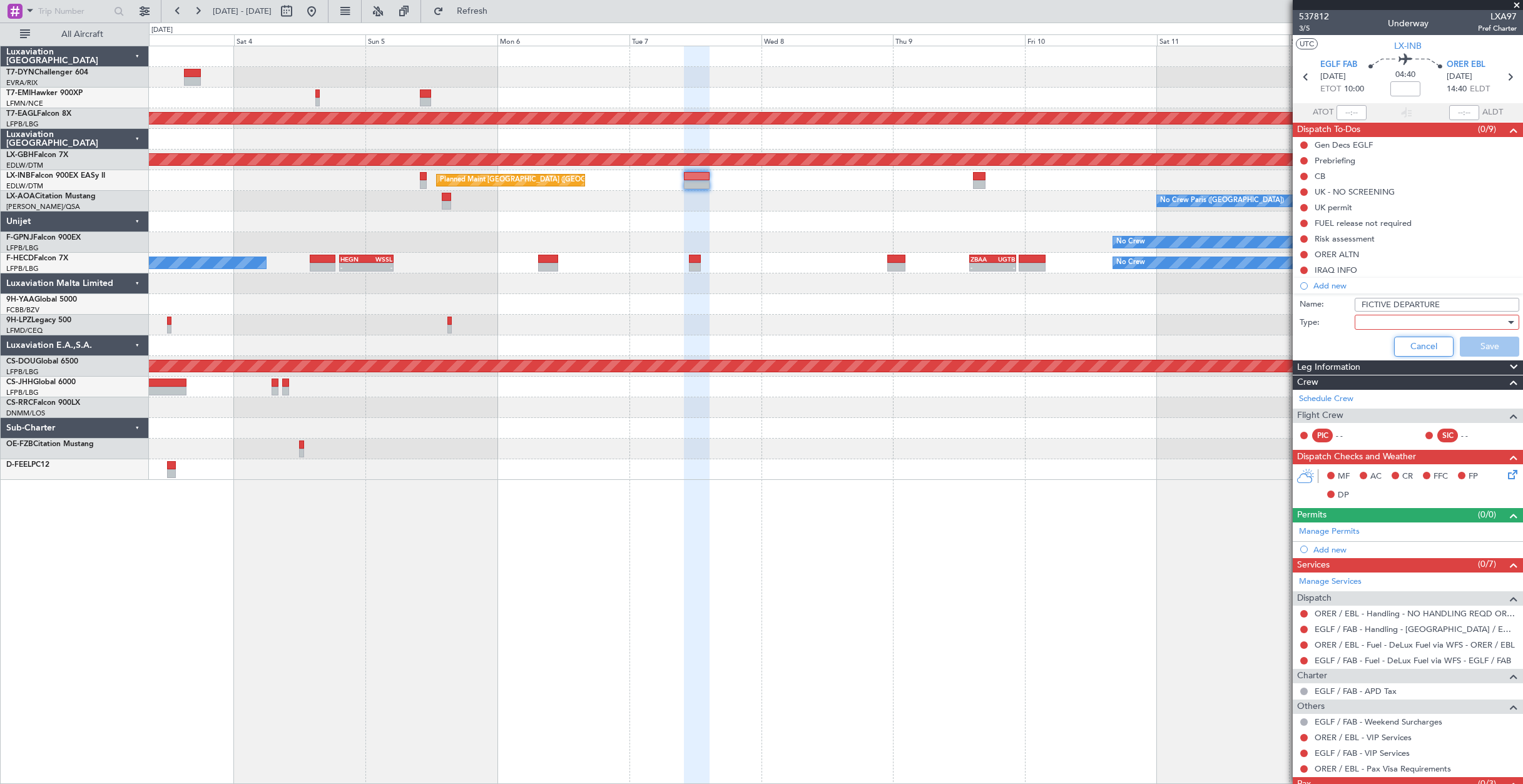
click at [1395, 344] on button "Cancel" at bounding box center [1424, 346] width 59 height 20
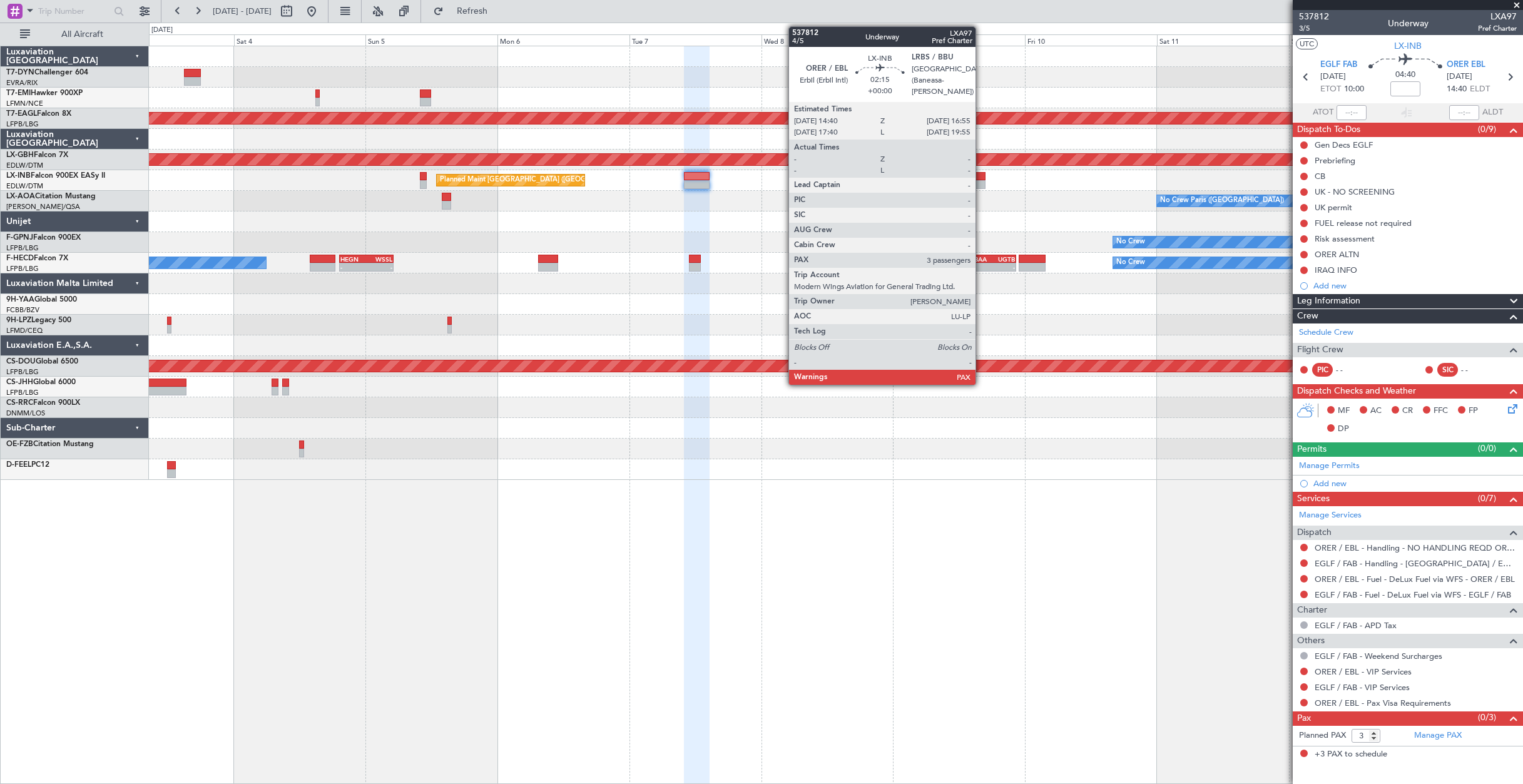
click at [981, 175] on div at bounding box center [979, 175] width 12 height 8
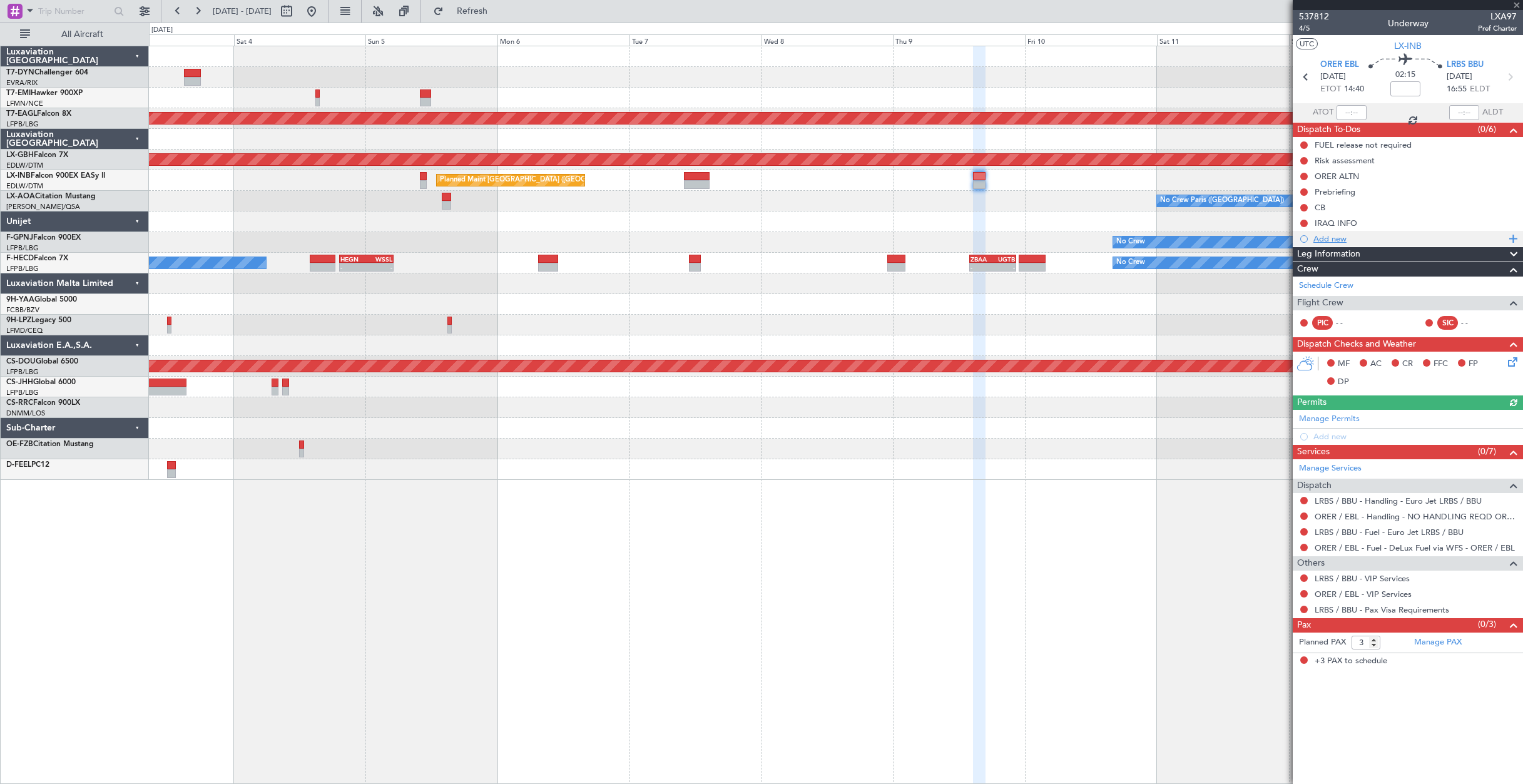
click at [1335, 236] on div "Add new" at bounding box center [1410, 238] width 192 height 10
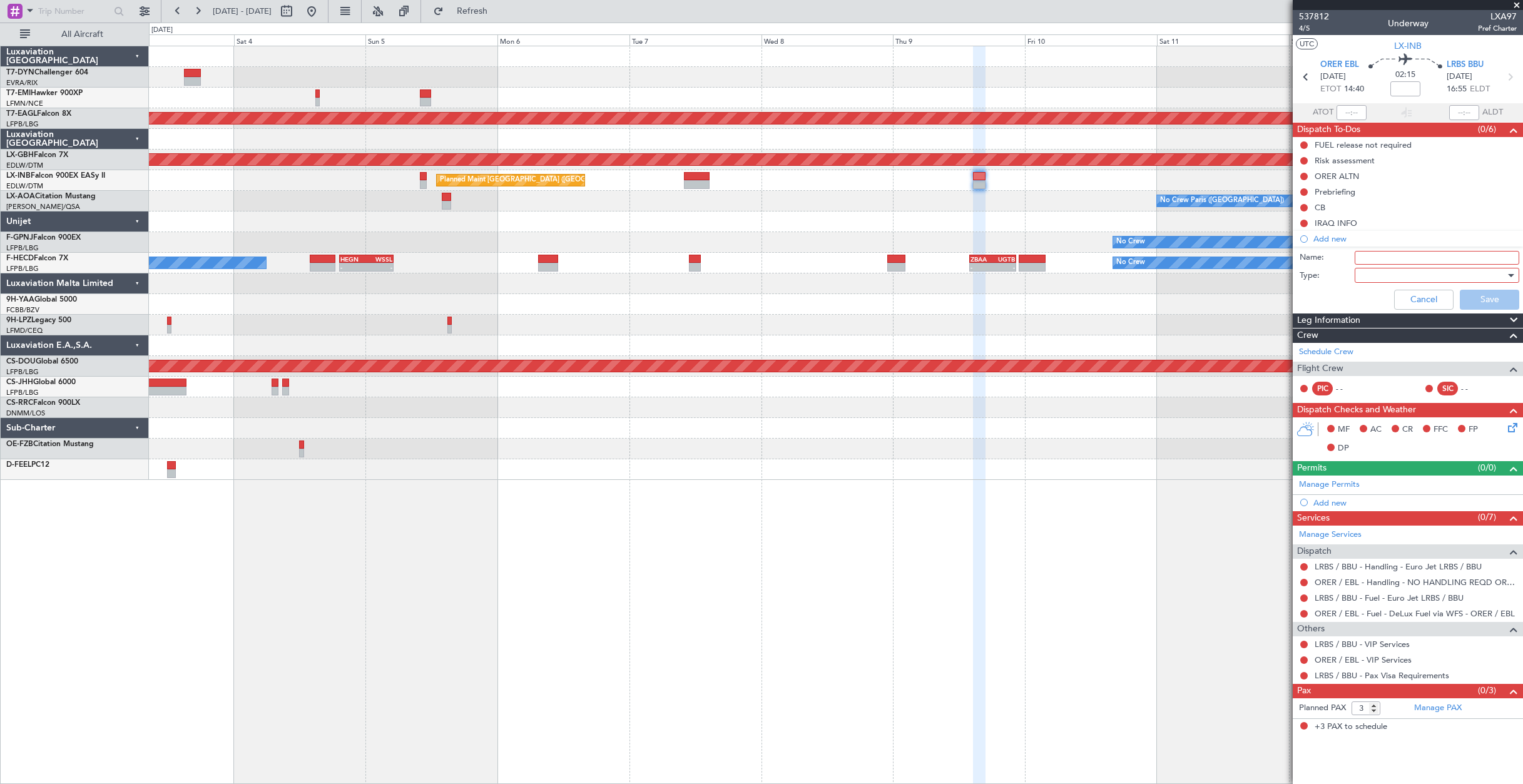
click at [1409, 262] on input "Name:" at bounding box center [1437, 258] width 164 height 14
type input "FICTIVE DEPARTURE"
click at [1406, 278] on div at bounding box center [1432, 275] width 146 height 19
click at [1369, 317] on span "Country" at bounding box center [1431, 320] width 154 height 19
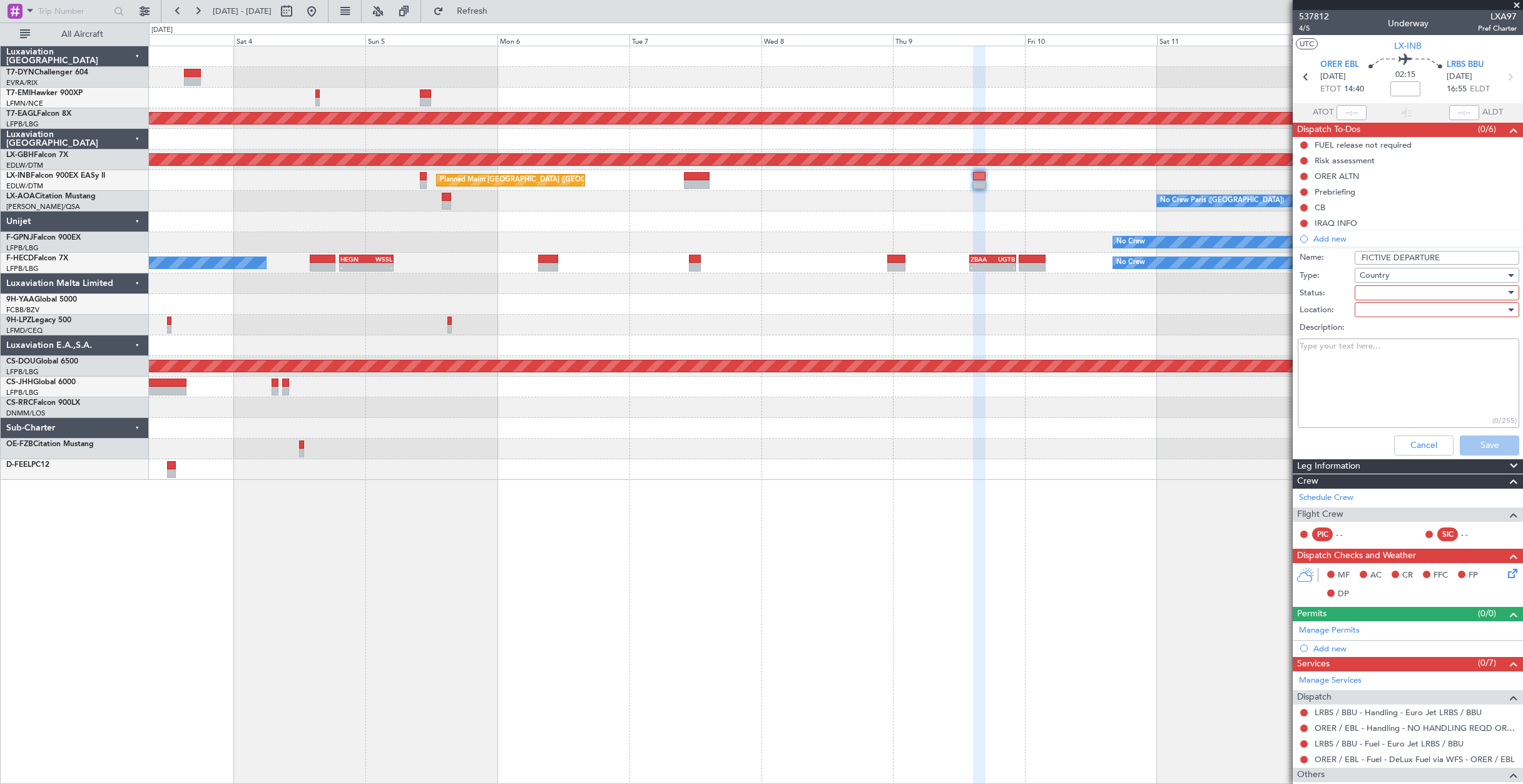
click at [1365, 294] on div at bounding box center [1432, 292] width 146 height 19
drag, startPoint x: 1325, startPoint y: 367, endPoint x: 1371, endPoint y: 322, distance: 64.4
click at [1327, 365] on div at bounding box center [762, 392] width 1523 height 784
click at [1383, 310] on div at bounding box center [1432, 309] width 146 height 19
click at [1336, 382] on div at bounding box center [762, 392] width 1523 height 784
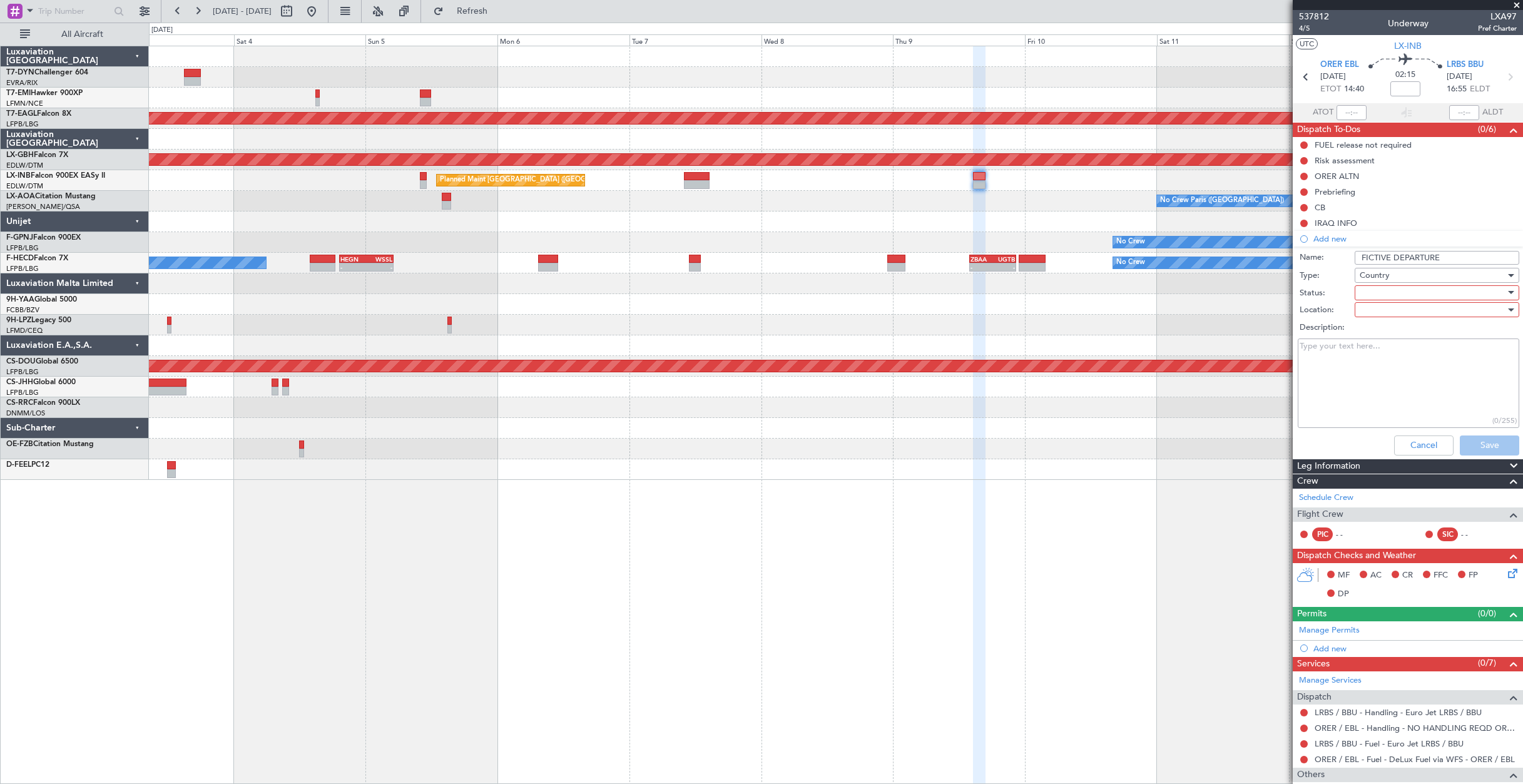
click at [1384, 279] on span "Country" at bounding box center [1375, 275] width 30 height 11
click at [1386, 336] on span "Airport" at bounding box center [1431, 339] width 146 height 19
click at [1391, 276] on div "Airport" at bounding box center [1432, 275] width 146 height 19
click at [1388, 304] on span "Generic" at bounding box center [1431, 301] width 146 height 19
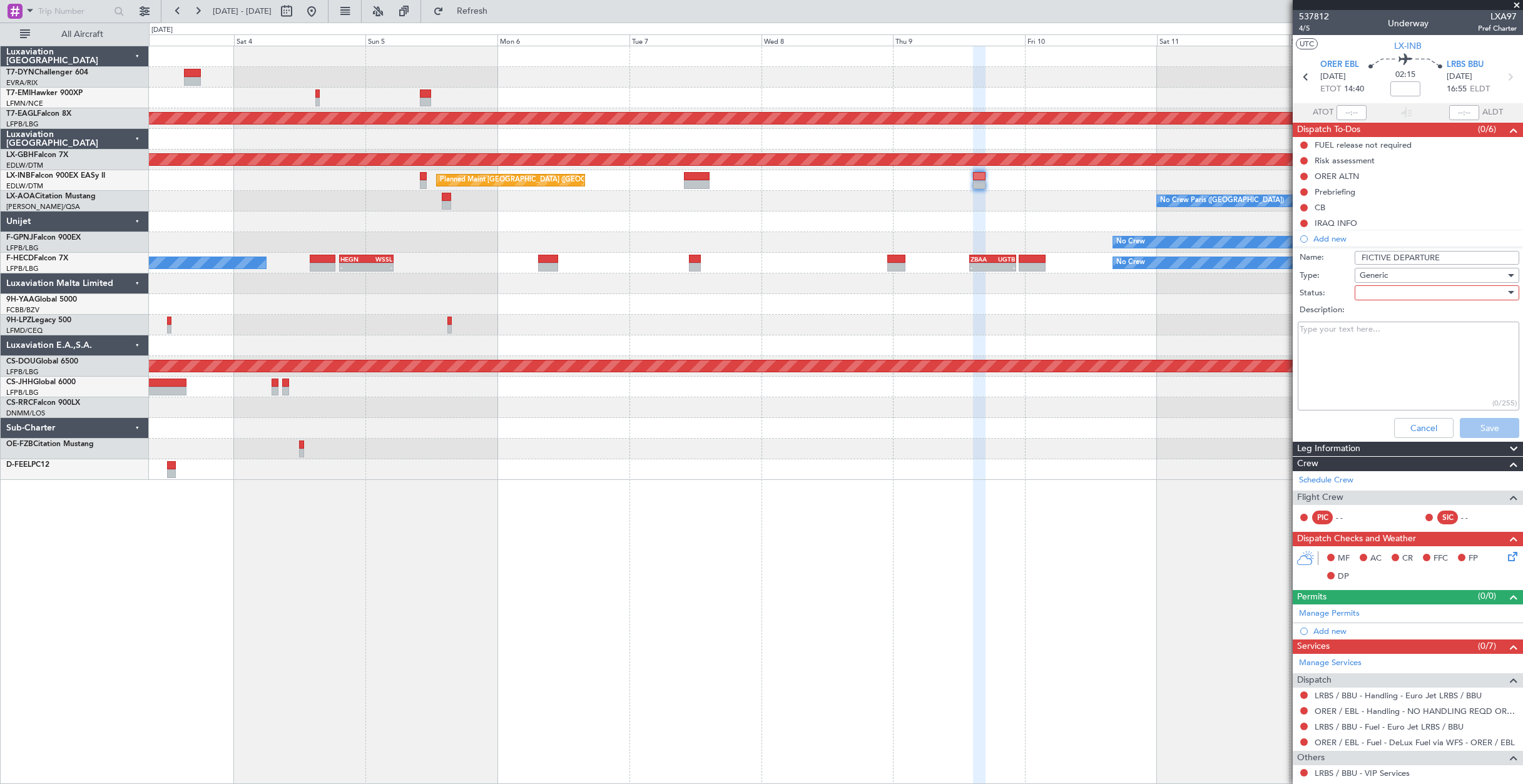
click at [1358, 378] on textarea "Description:" at bounding box center [1409, 366] width 222 height 90
drag, startPoint x: 1371, startPoint y: 309, endPoint x: 1380, endPoint y: 297, distance: 15.0
click at [1373, 307] on label "Description:" at bounding box center [1414, 309] width 229 height 12
click at [1373, 322] on textarea "Description:" at bounding box center [1409, 366] width 222 height 90
click at [1380, 296] on div at bounding box center [1432, 292] width 146 height 19
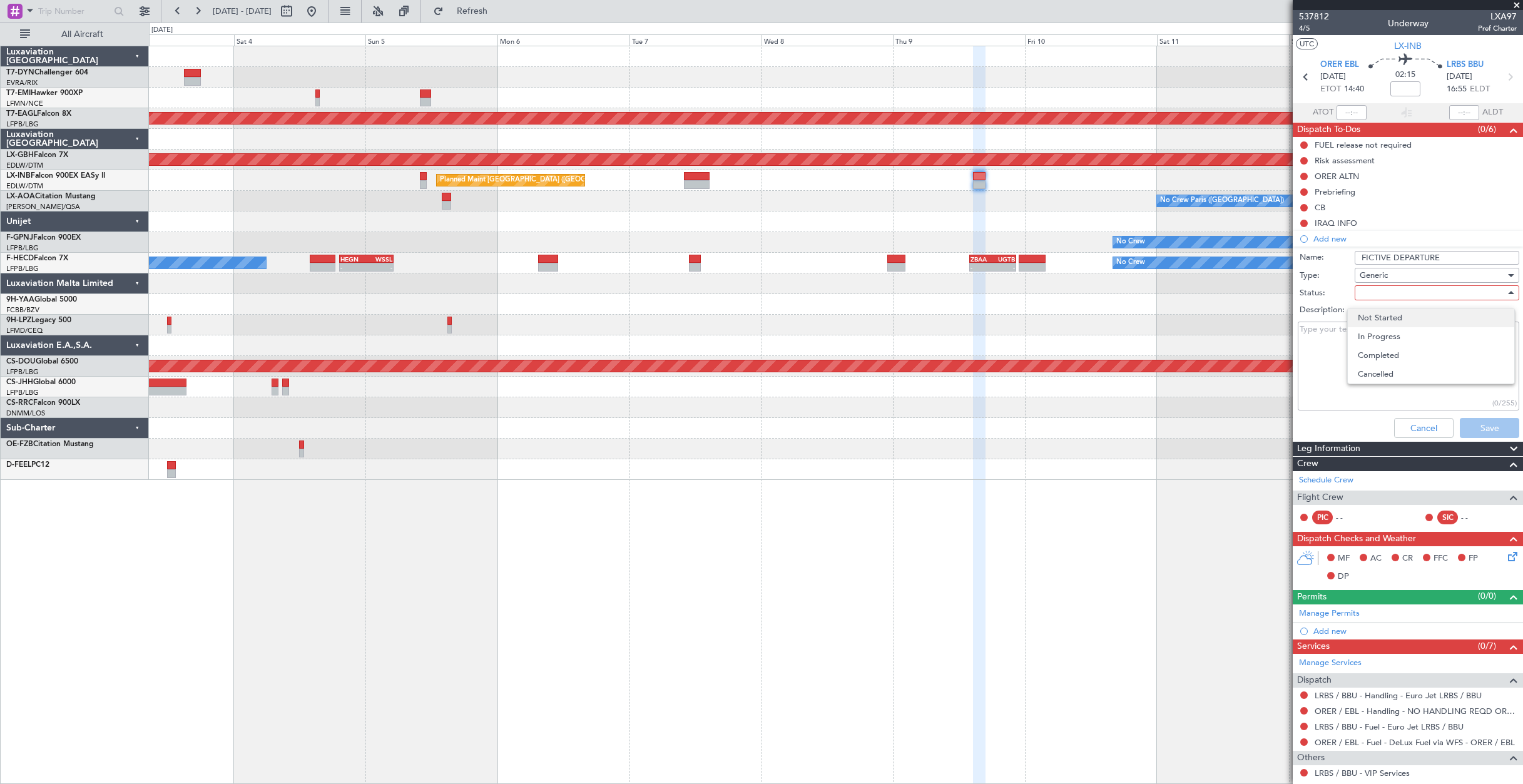
click at [1388, 326] on div "Not Started In Progress Completed Cancelled" at bounding box center [1431, 345] width 168 height 76
drag, startPoint x: 1388, startPoint y: 326, endPoint x: 1382, endPoint y: 319, distance: 9.2
click at [1382, 319] on span "Not Started" at bounding box center [1431, 318] width 146 height 19
click at [1331, 369] on textarea "Description:" at bounding box center [1409, 366] width 222 height 90
click at [1480, 423] on button "Save" at bounding box center [1489, 427] width 59 height 20
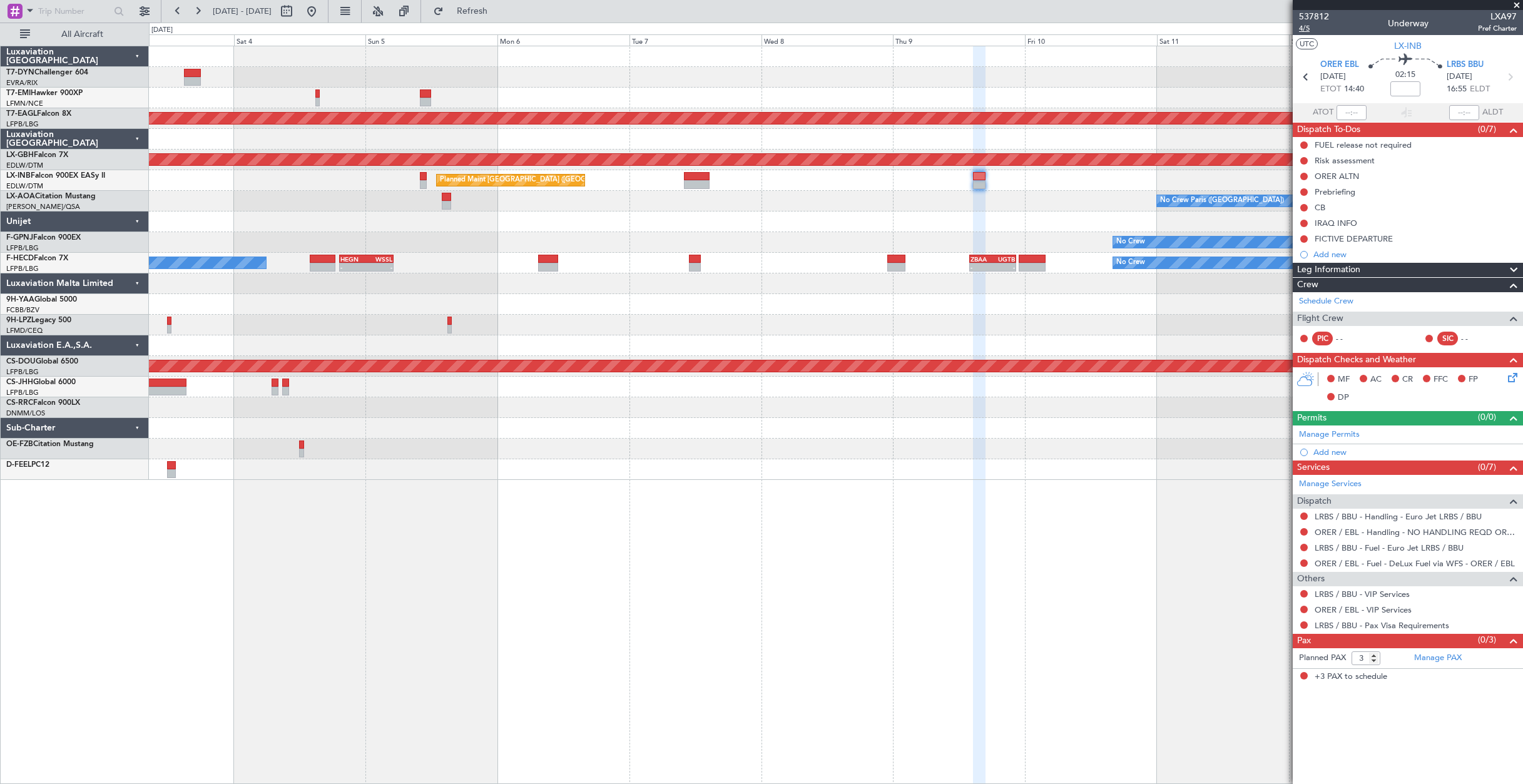
click at [1309, 31] on span "4/5" at bounding box center [1314, 28] width 30 height 10
click at [1314, 27] on span "4/5" at bounding box center [1314, 28] width 30 height 10
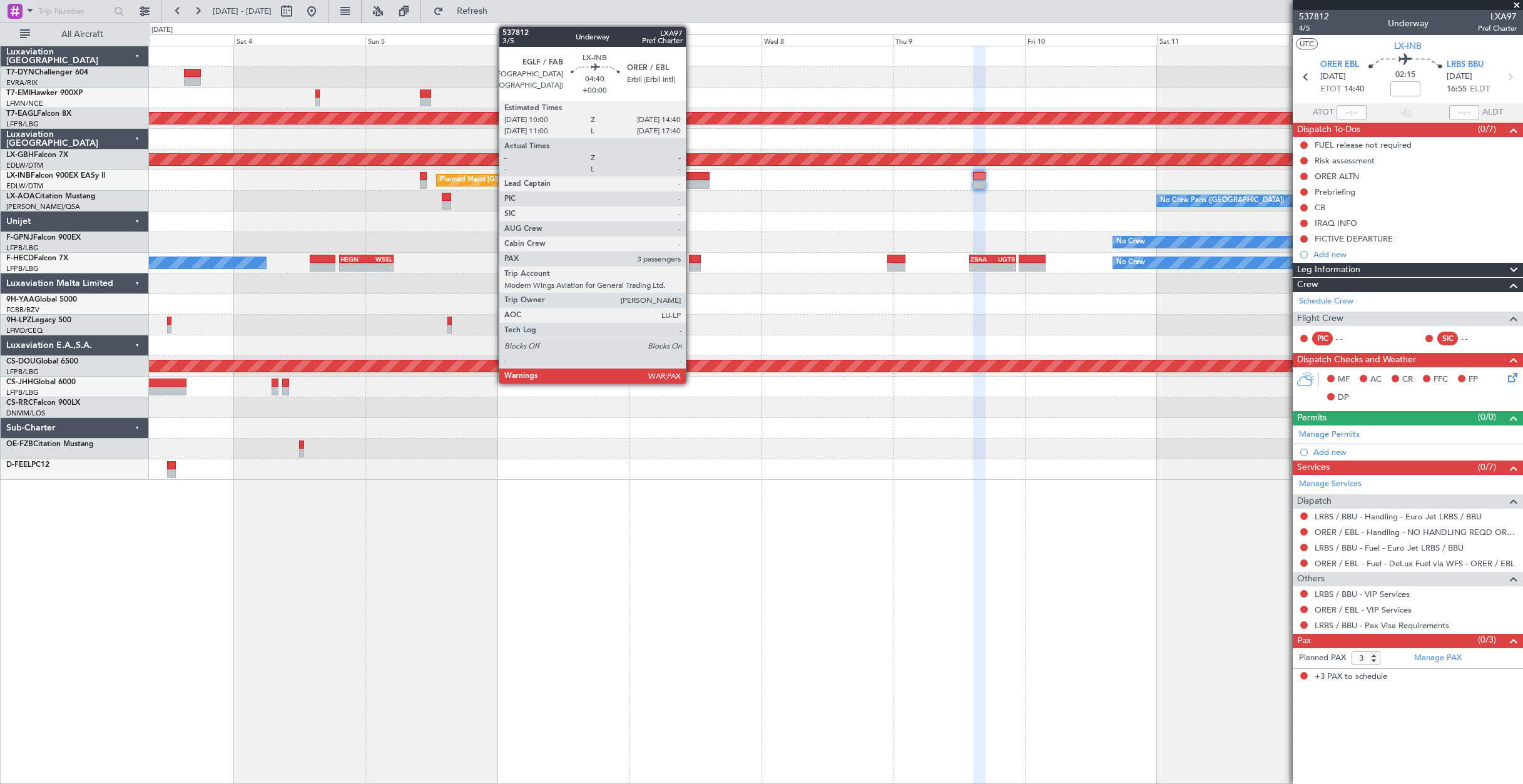
click at [692, 180] on div at bounding box center [696, 184] width 25 height 8
click at [692, 179] on div at bounding box center [696, 175] width 25 height 8
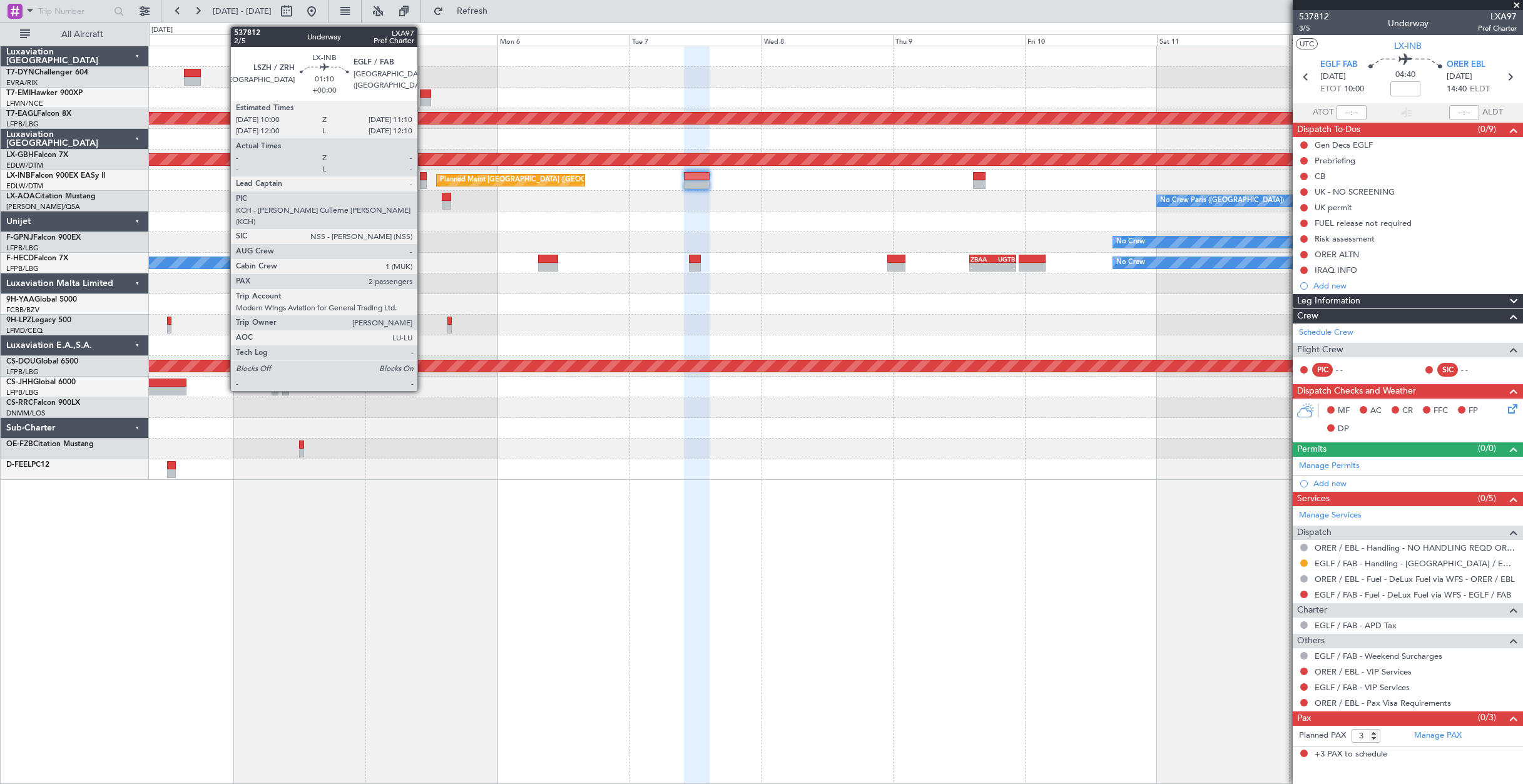
click at [423, 175] on div at bounding box center [423, 175] width 7 height 8
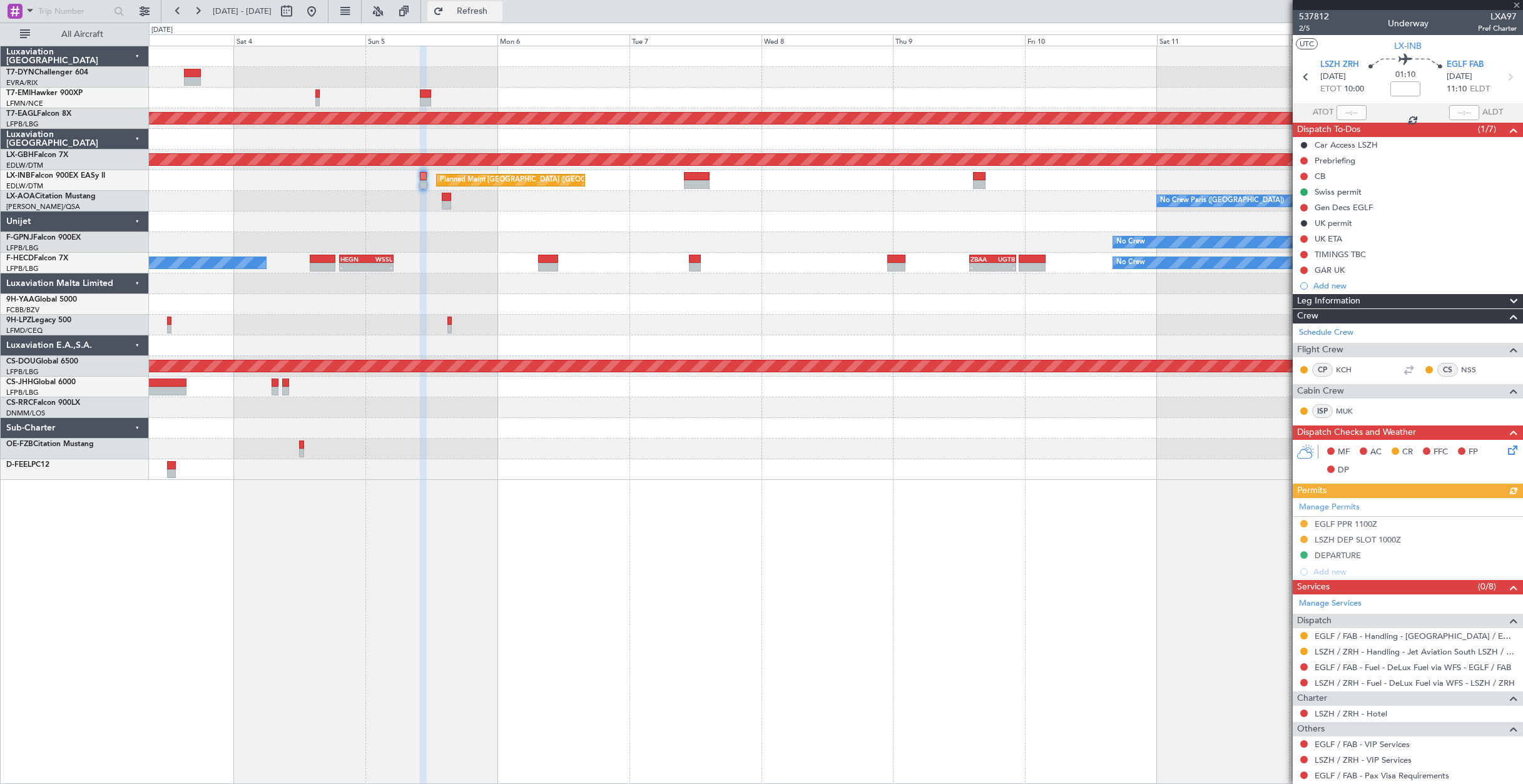
click at [488, 15] on span "Refresh" at bounding box center [473, 10] width 53 height 8
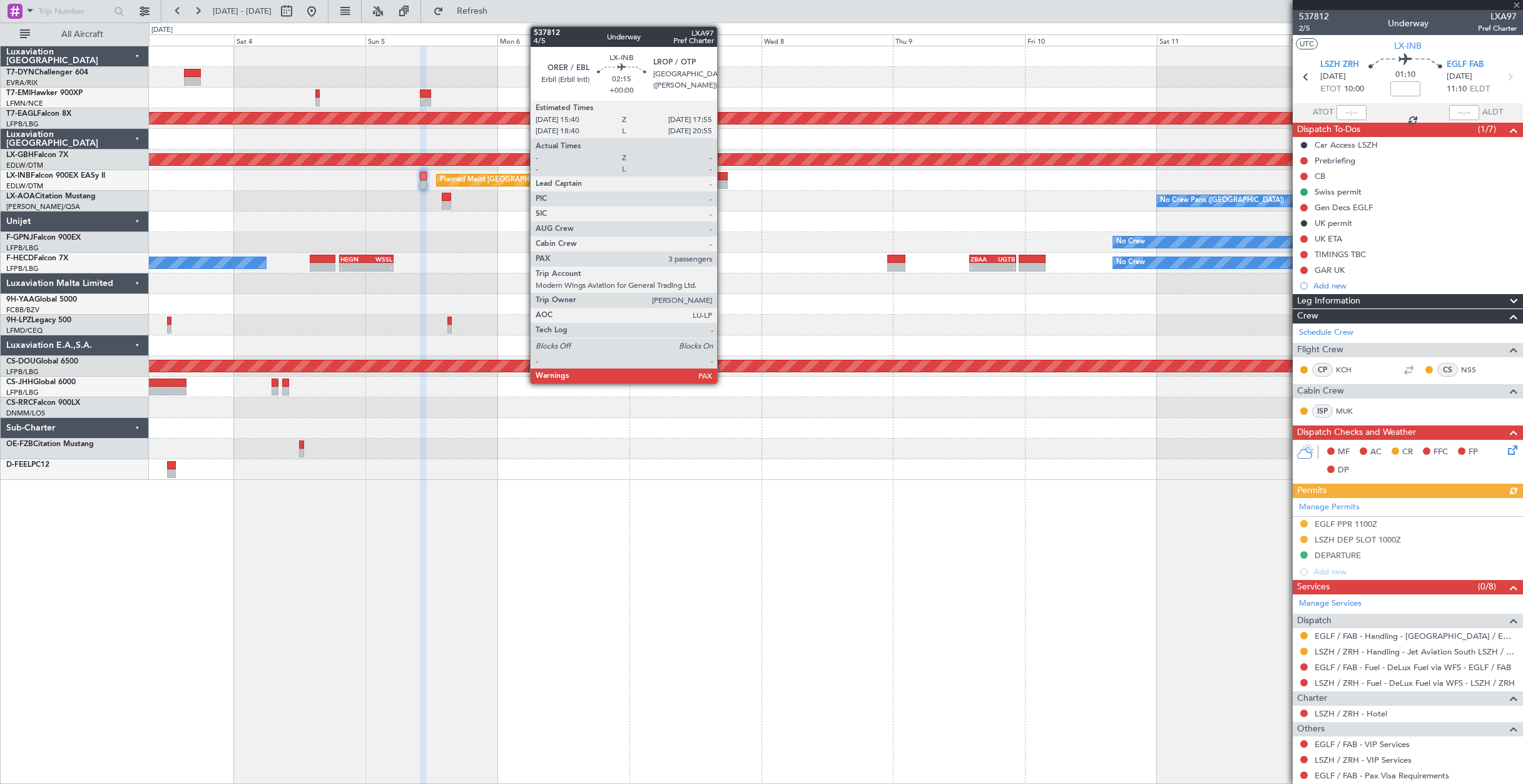
click at [723, 179] on div at bounding box center [720, 175] width 12 height 8
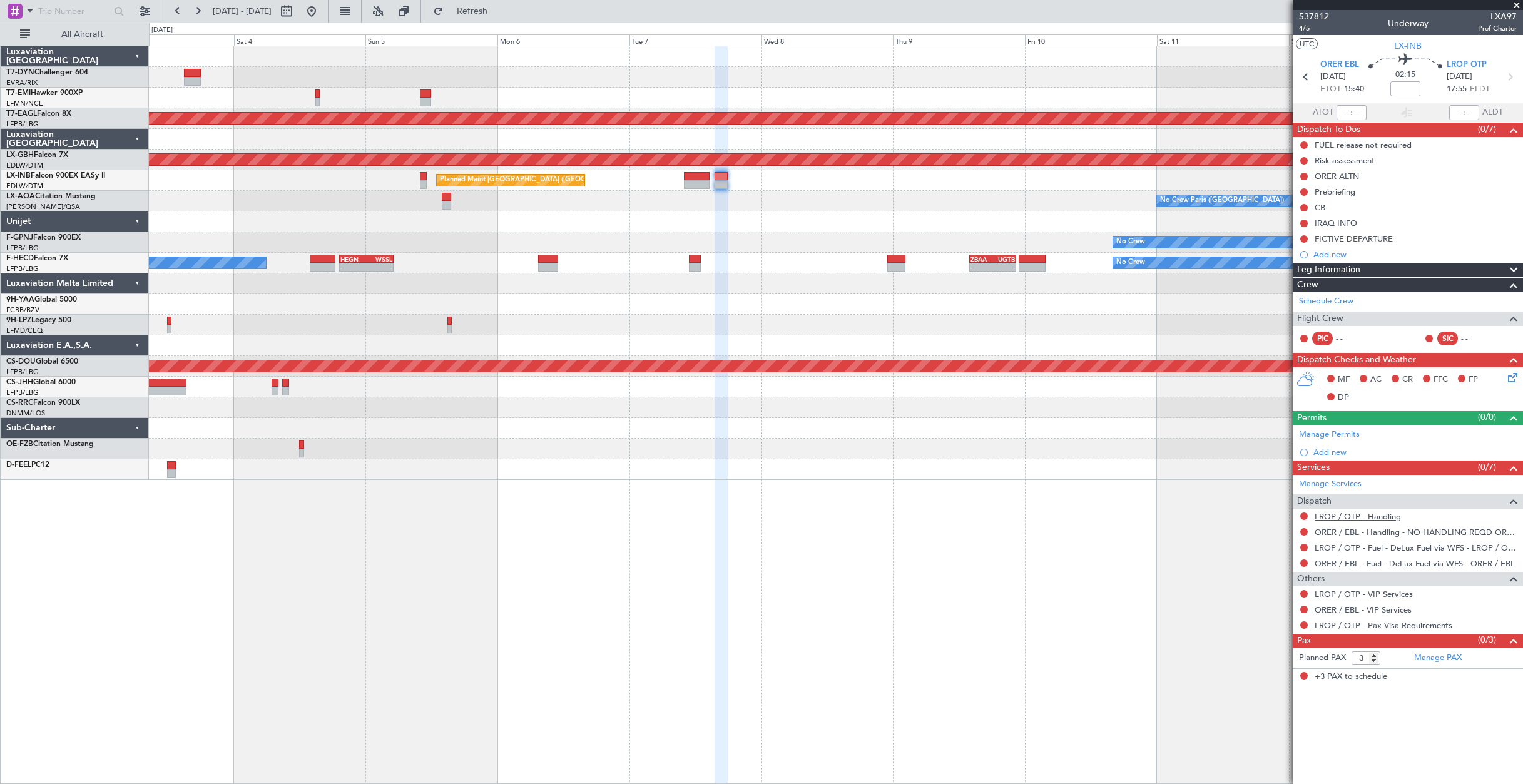
click at [1357, 515] on link "LROP / OTP - Handling" at bounding box center [1359, 516] width 87 height 10
click at [477, 15] on button "Refresh" at bounding box center [465, 10] width 75 height 20
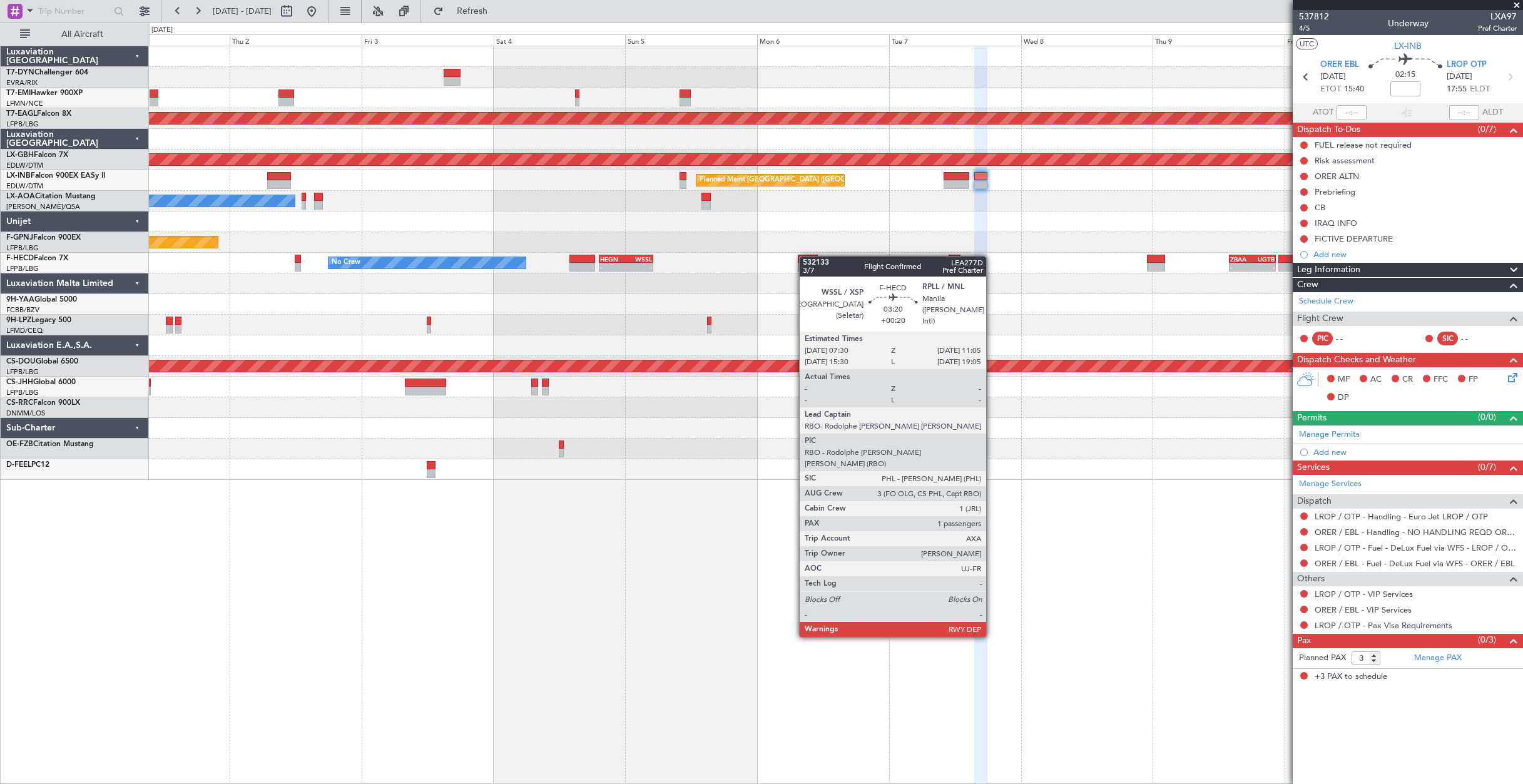
click at [804, 256] on div "No Crew Planned Maint [GEOGRAPHIC_DATA] (Al Maktoum Intl) Planned Maint Nurnber…" at bounding box center [836, 263] width 1374 height 434
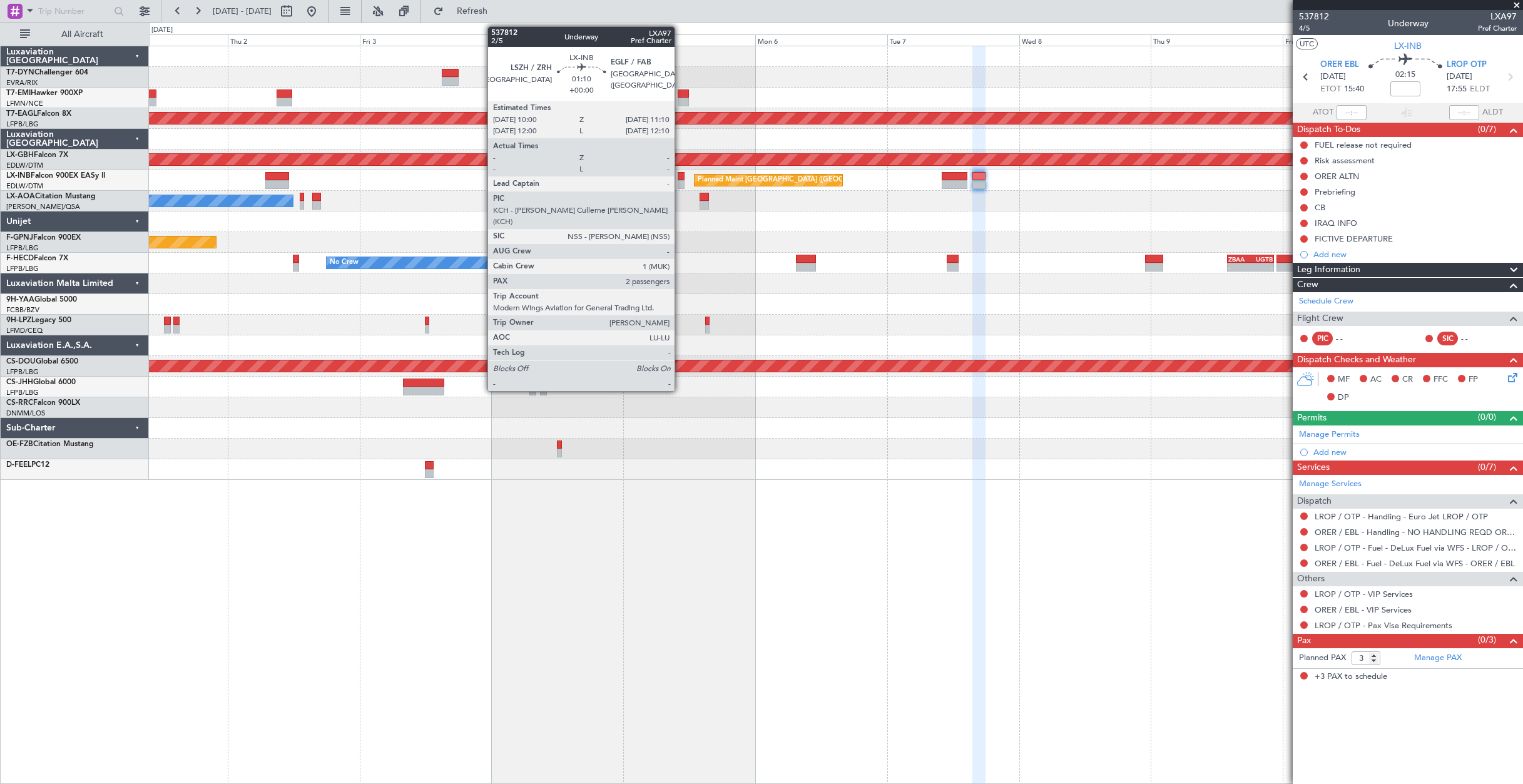
click at [680, 175] on div at bounding box center [680, 175] width 7 height 8
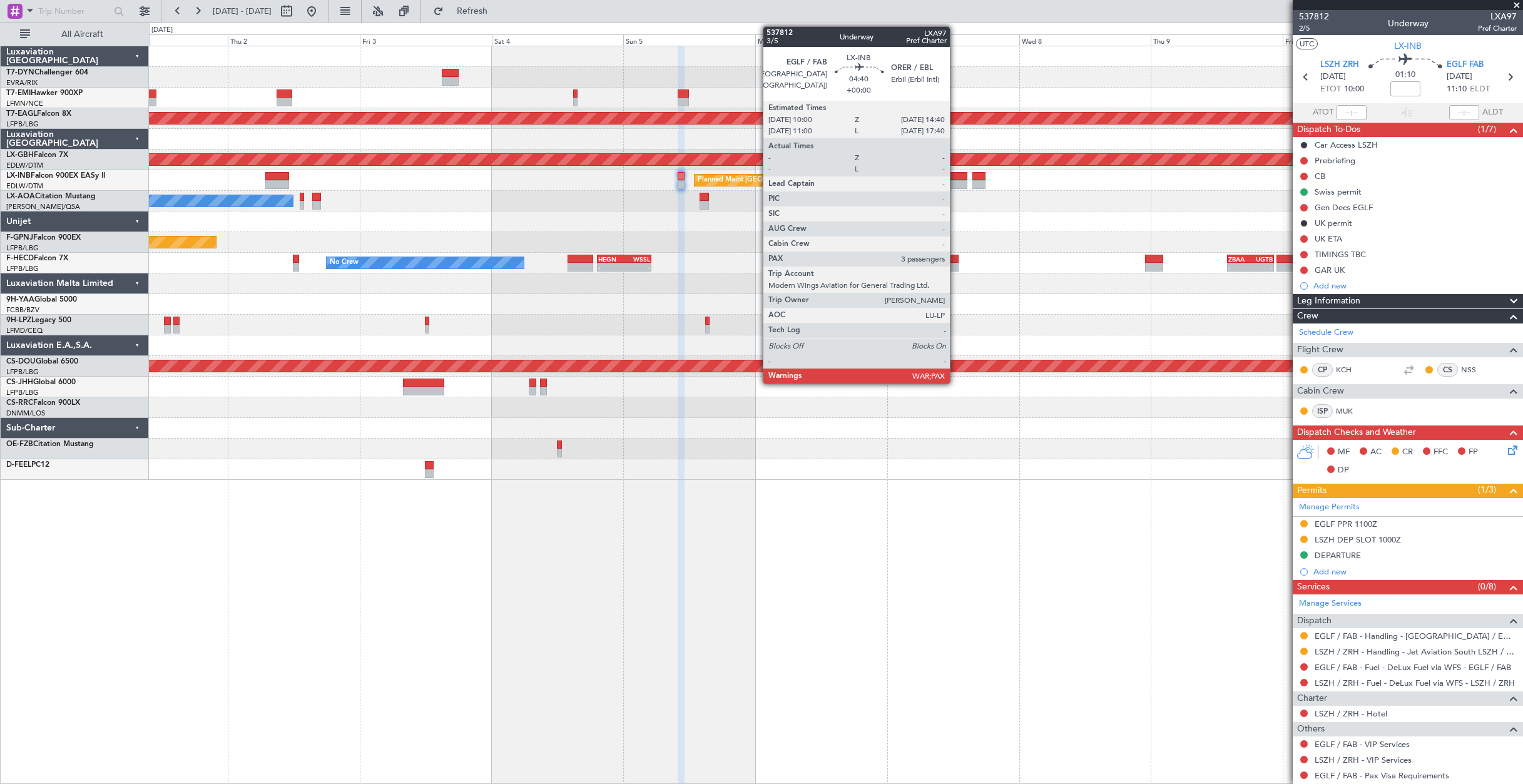
click at [956, 176] on div at bounding box center [954, 175] width 25 height 8
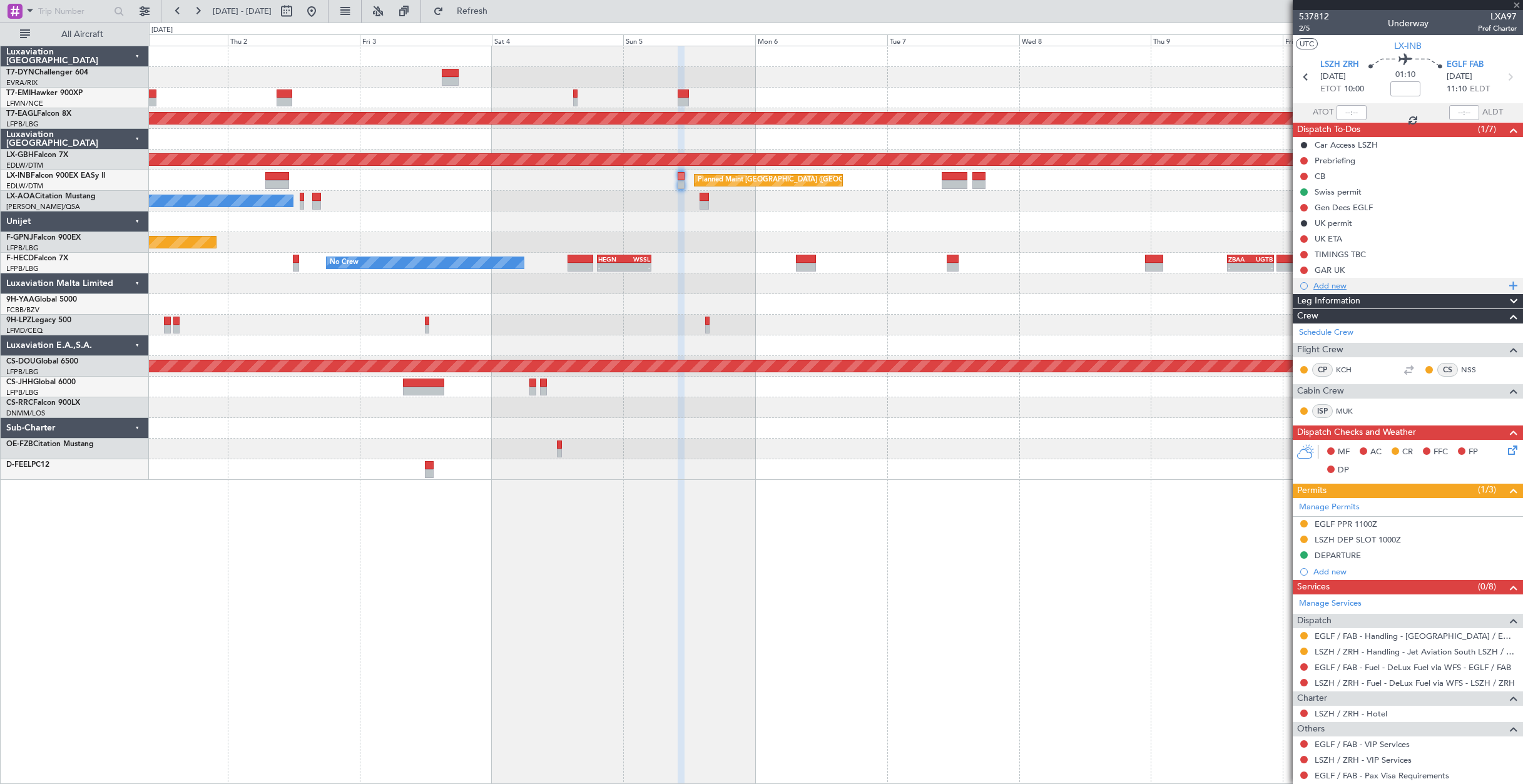
type input "3"
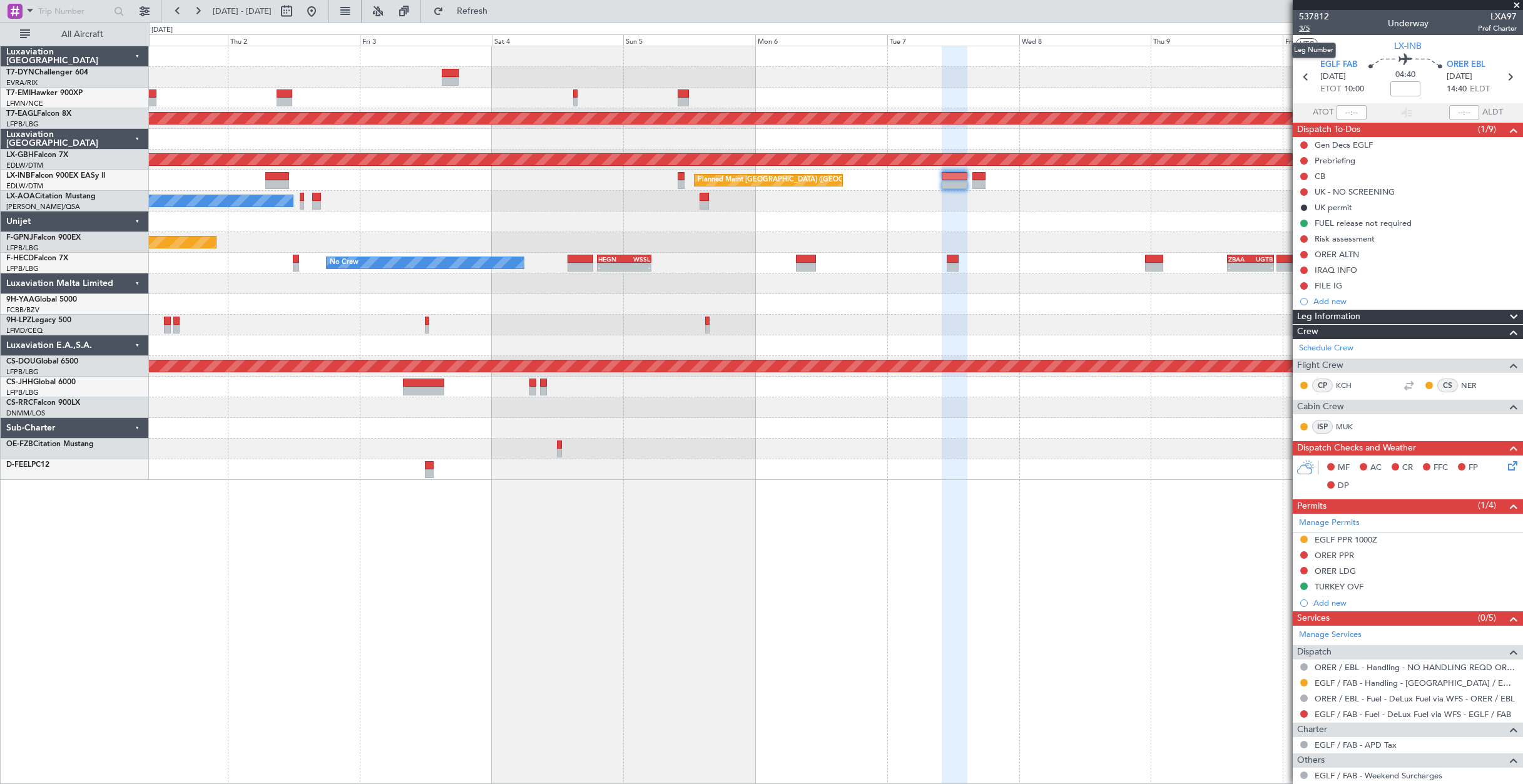
click at [1315, 25] on span "3/5" at bounding box center [1314, 28] width 30 height 10
click at [482, 14] on button "Refresh" at bounding box center [465, 10] width 75 height 20
type input "-00:05"
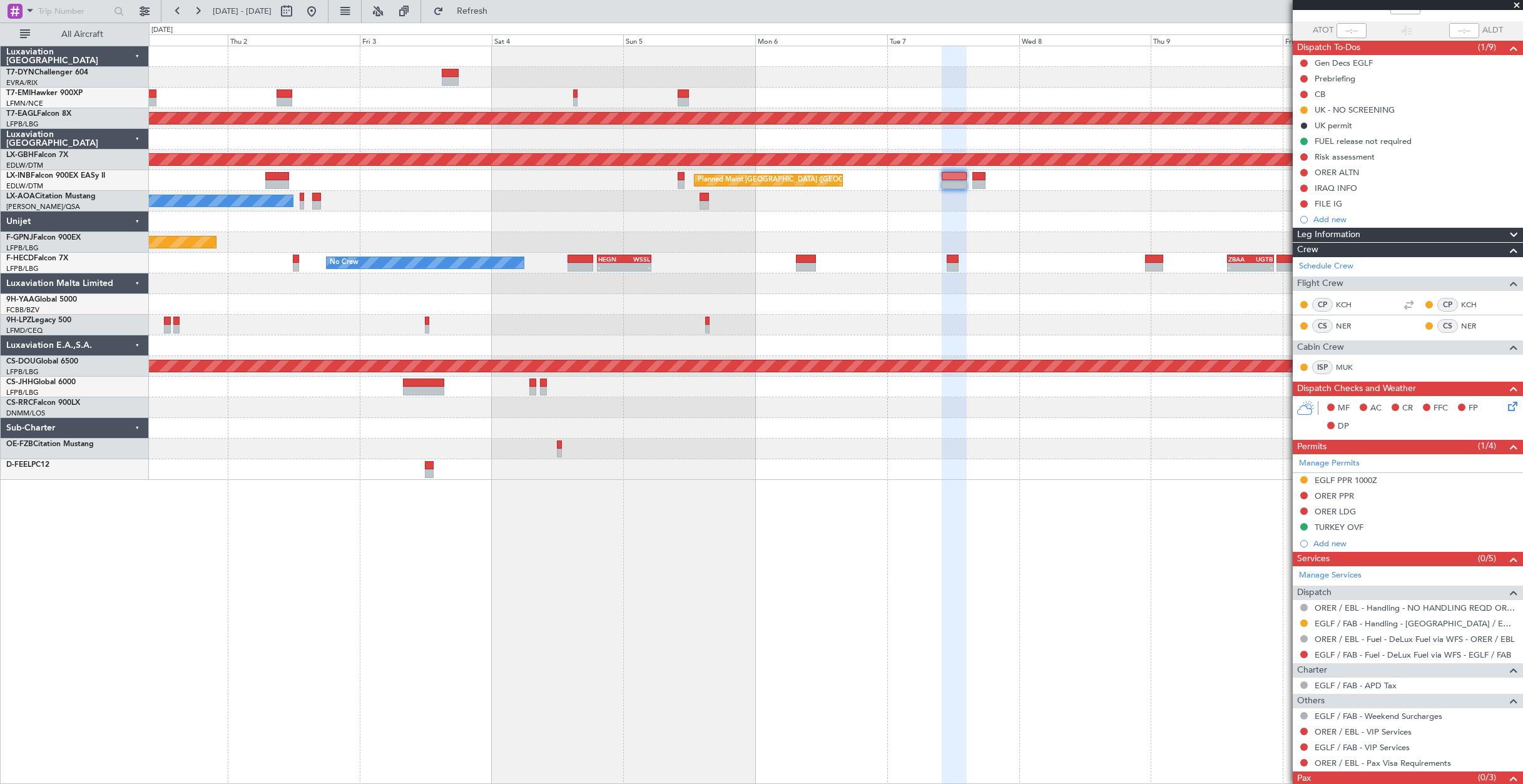
scroll to position [120, 0]
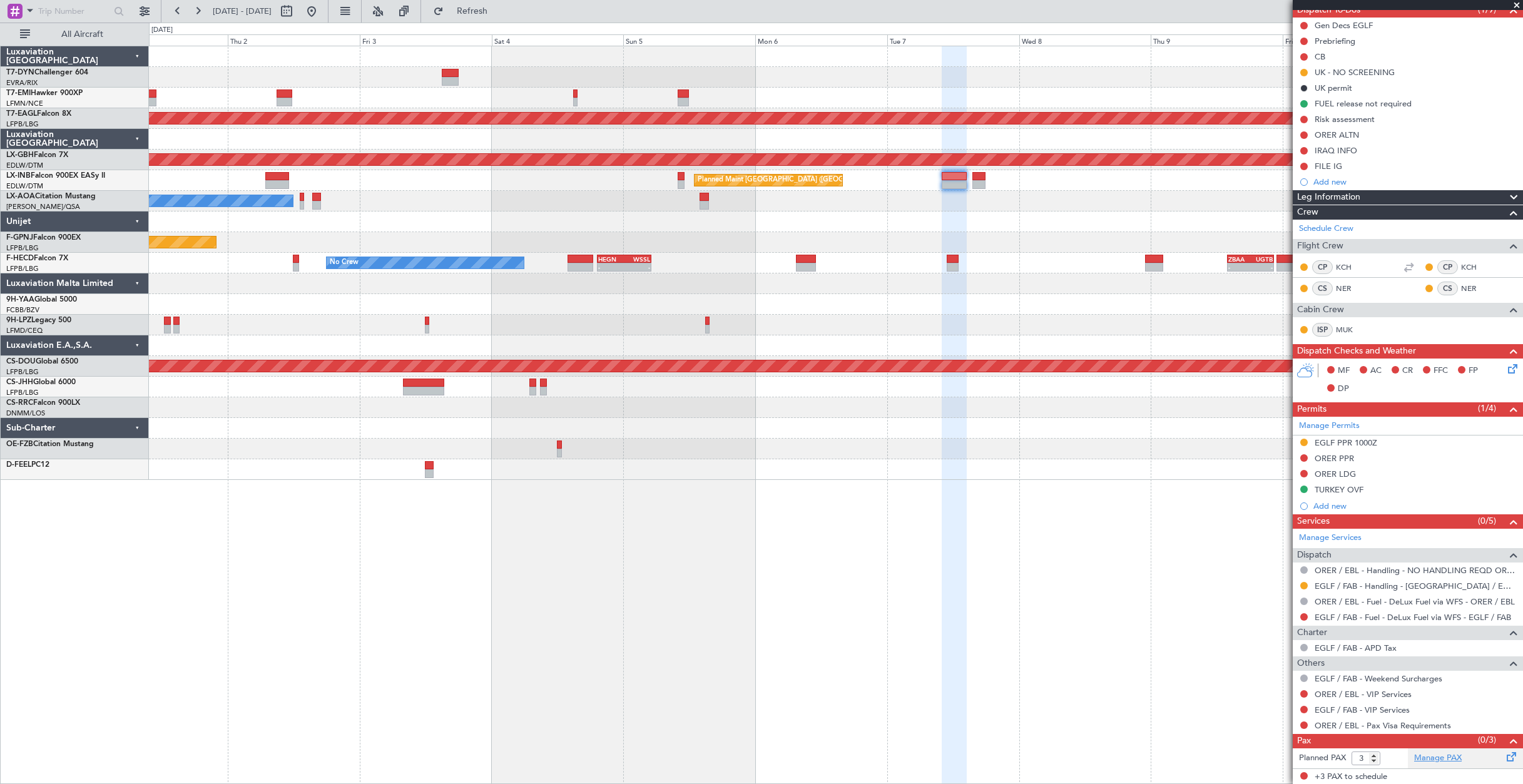
click at [1422, 756] on link "Manage PAX" at bounding box center [1438, 758] width 47 height 12
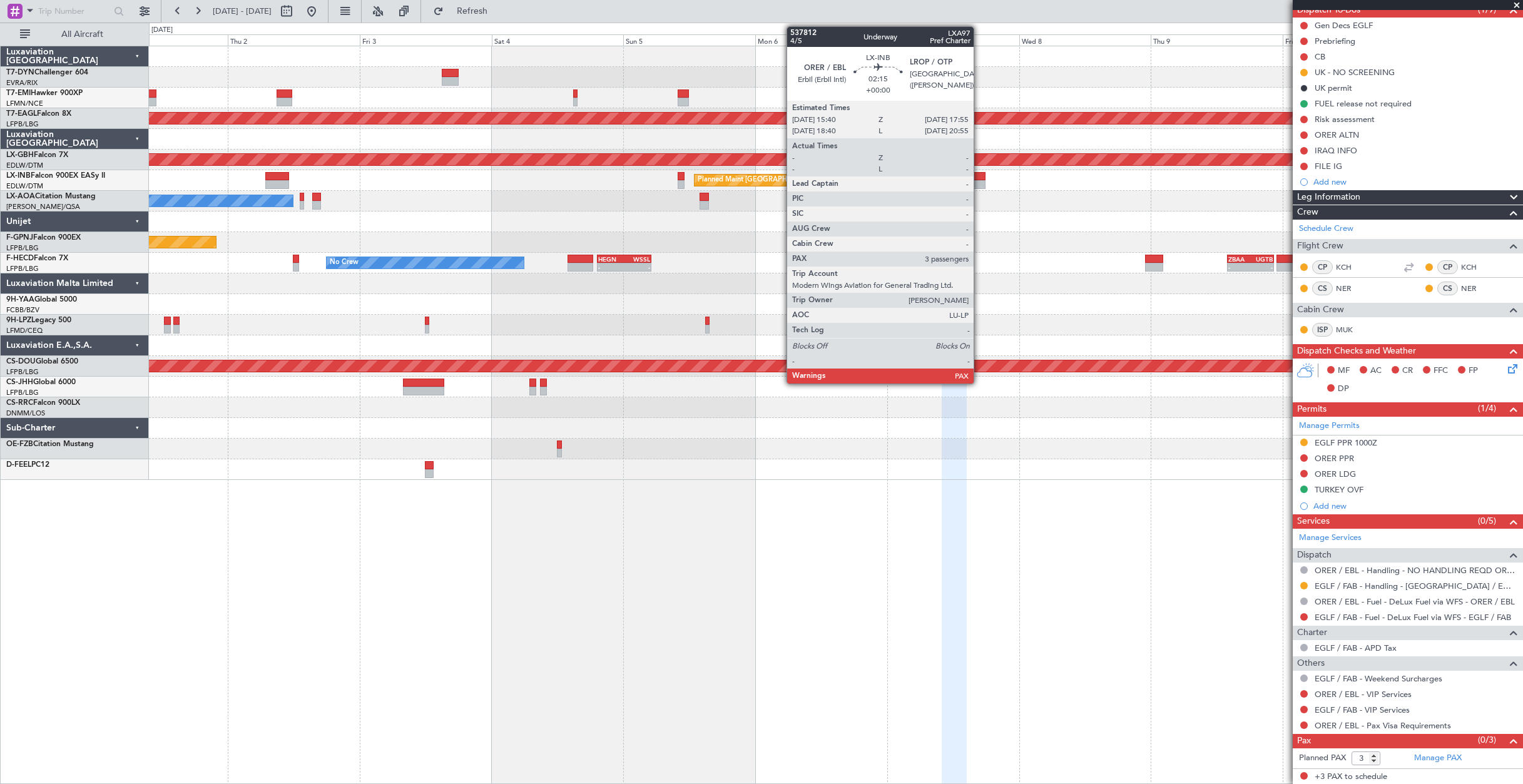
click at [980, 181] on div at bounding box center [979, 184] width 12 height 8
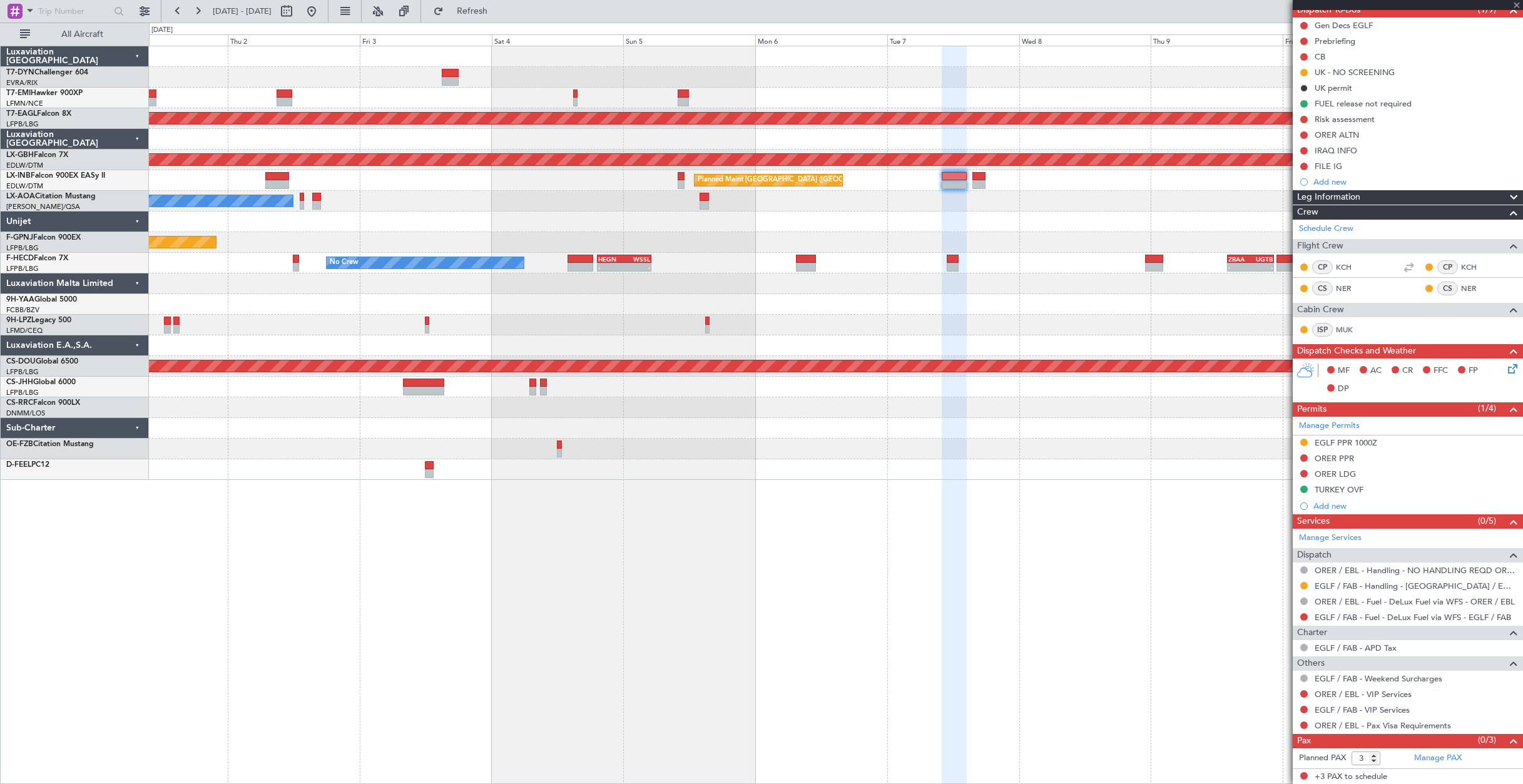
scroll to position [0, 0]
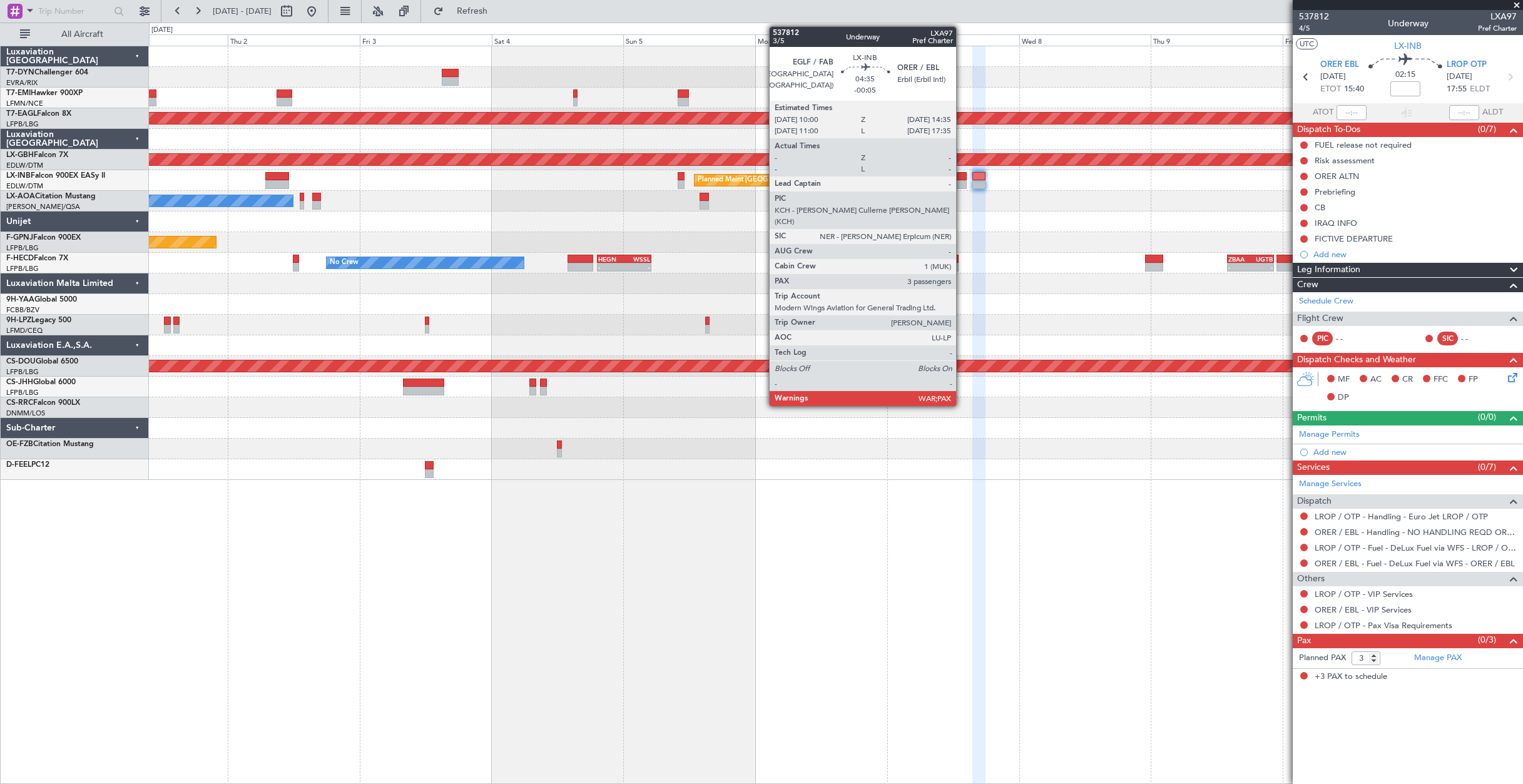
click at [962, 178] on div at bounding box center [954, 175] width 25 height 8
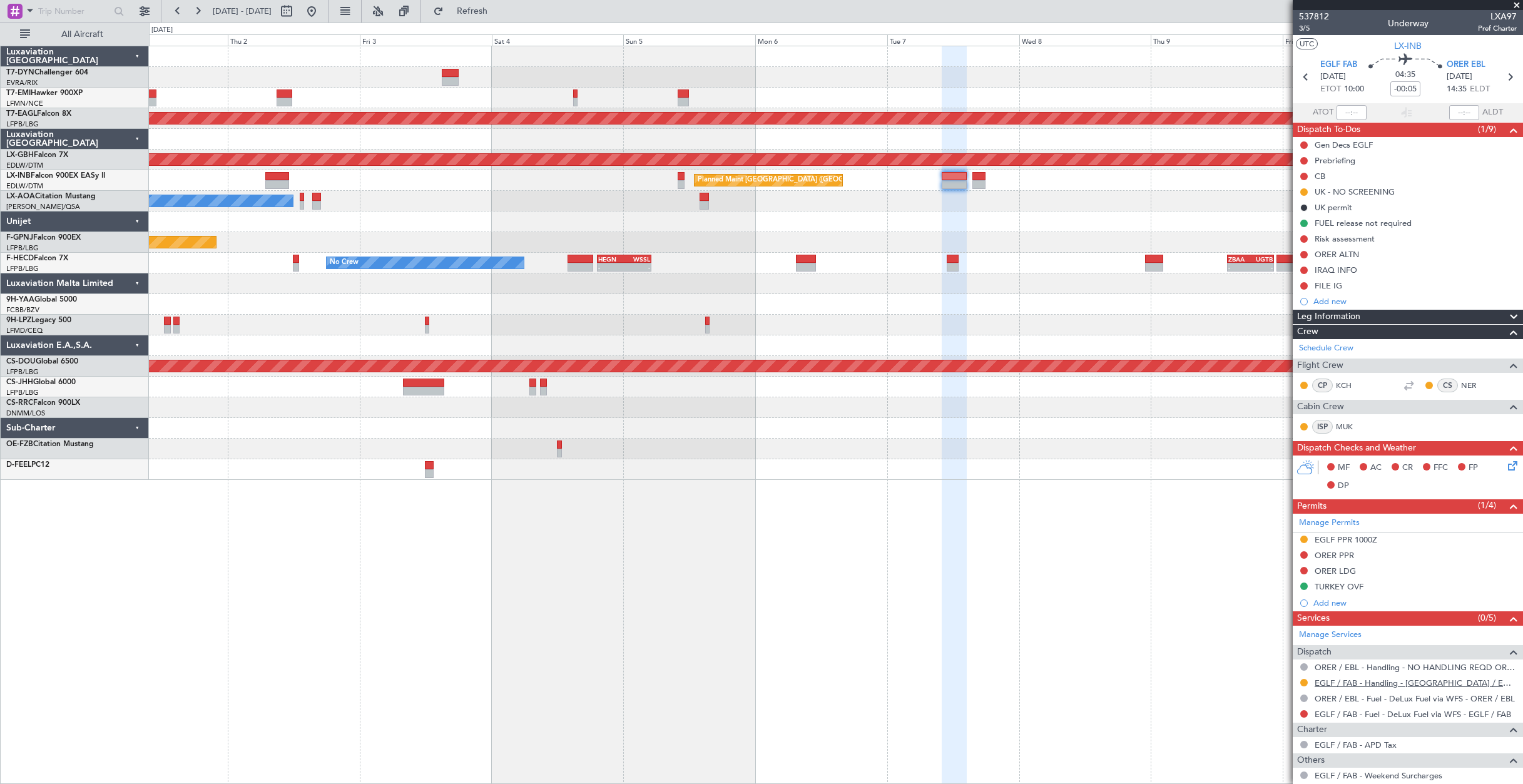
click at [1340, 683] on link "EGLF / FAB - Handling - [GEOGRAPHIC_DATA] / EGLF / FAB" at bounding box center [1416, 682] width 202 height 10
click at [488, 12] on span "Refresh" at bounding box center [473, 10] width 53 height 8
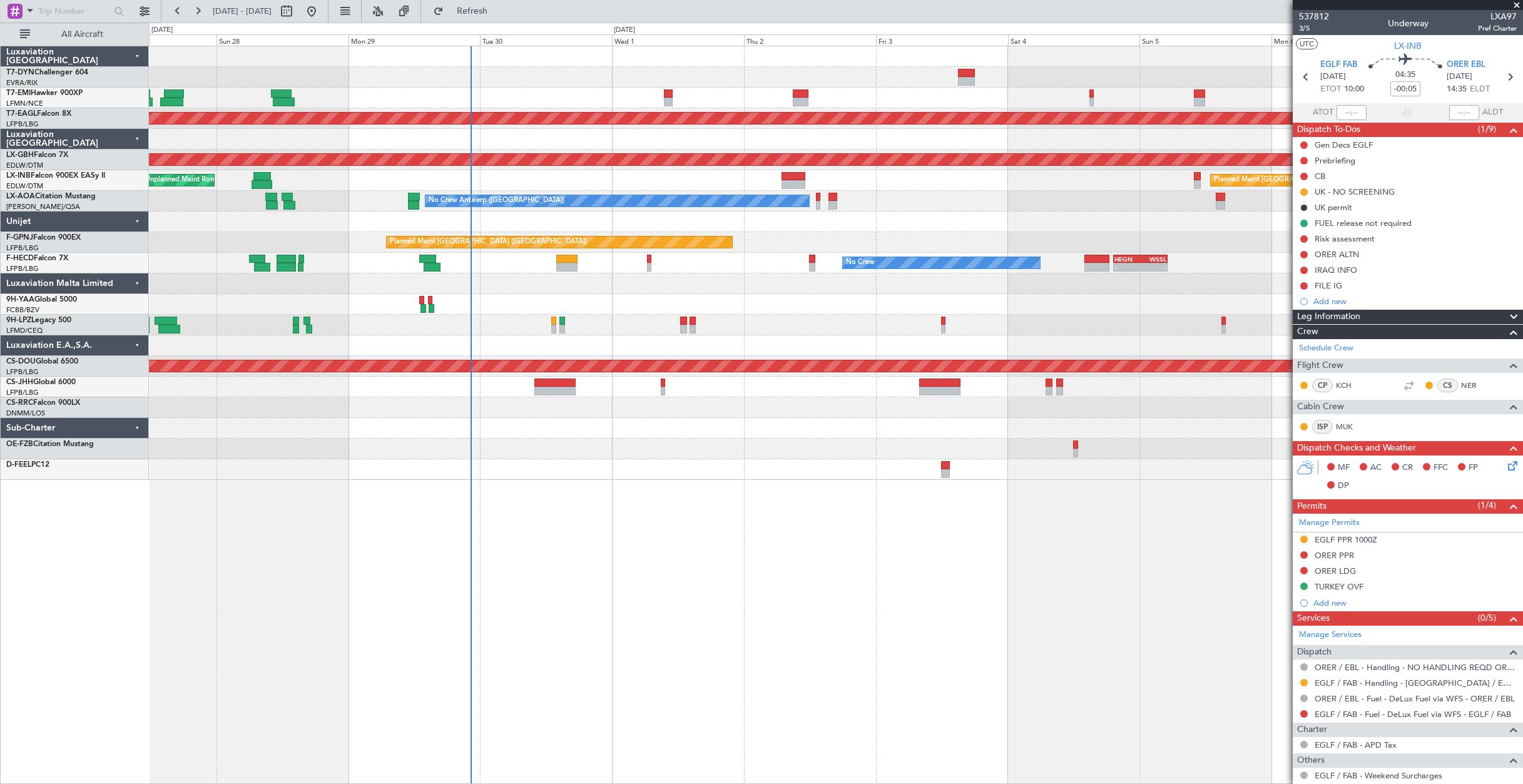
click at [1010, 228] on div "Planned Maint Dubai (Al Maktoum Intl) Planned Maint Nurnberg Planned Maint [GEO…" at bounding box center [836, 263] width 1374 height 434
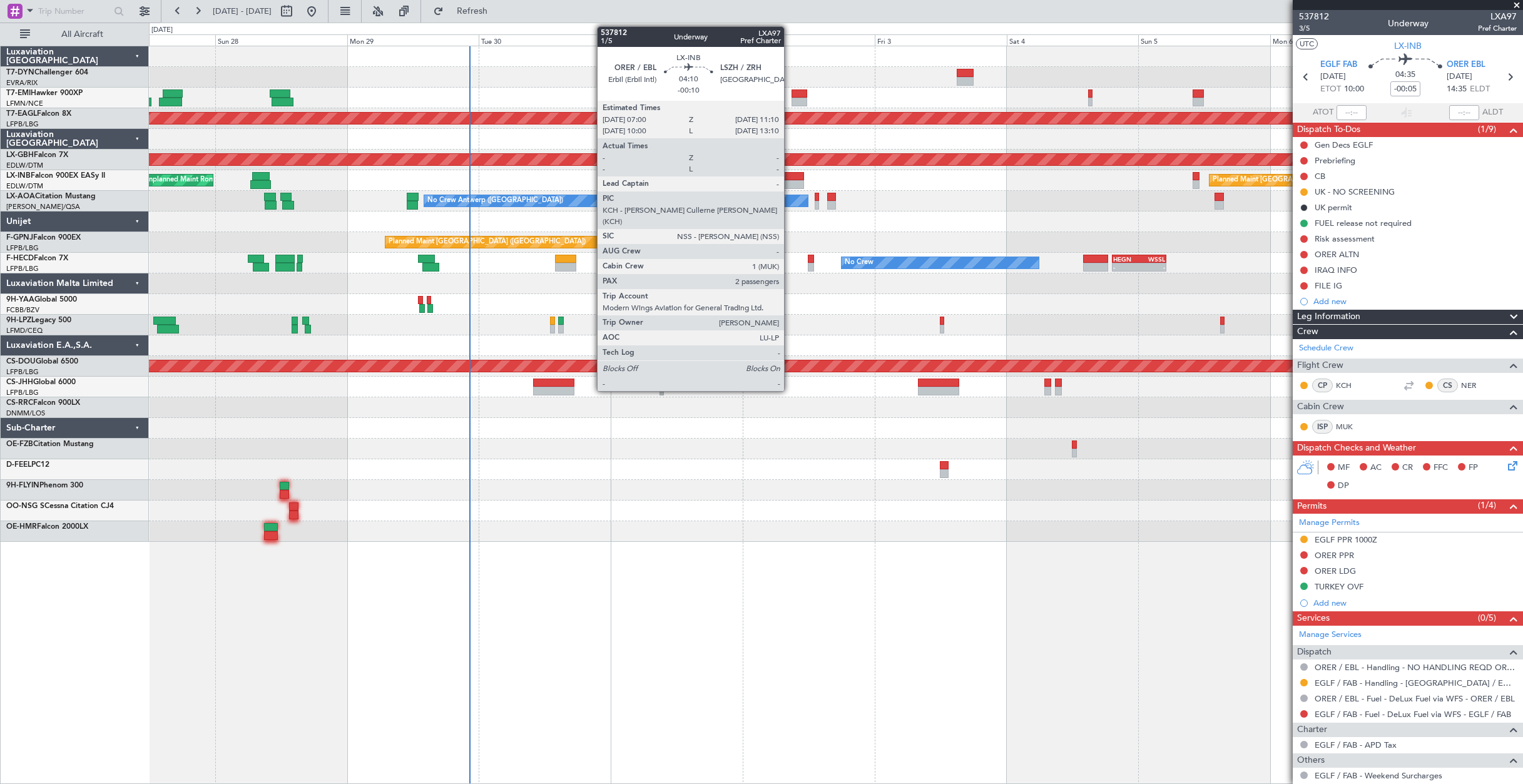
click at [790, 172] on div at bounding box center [792, 175] width 24 height 8
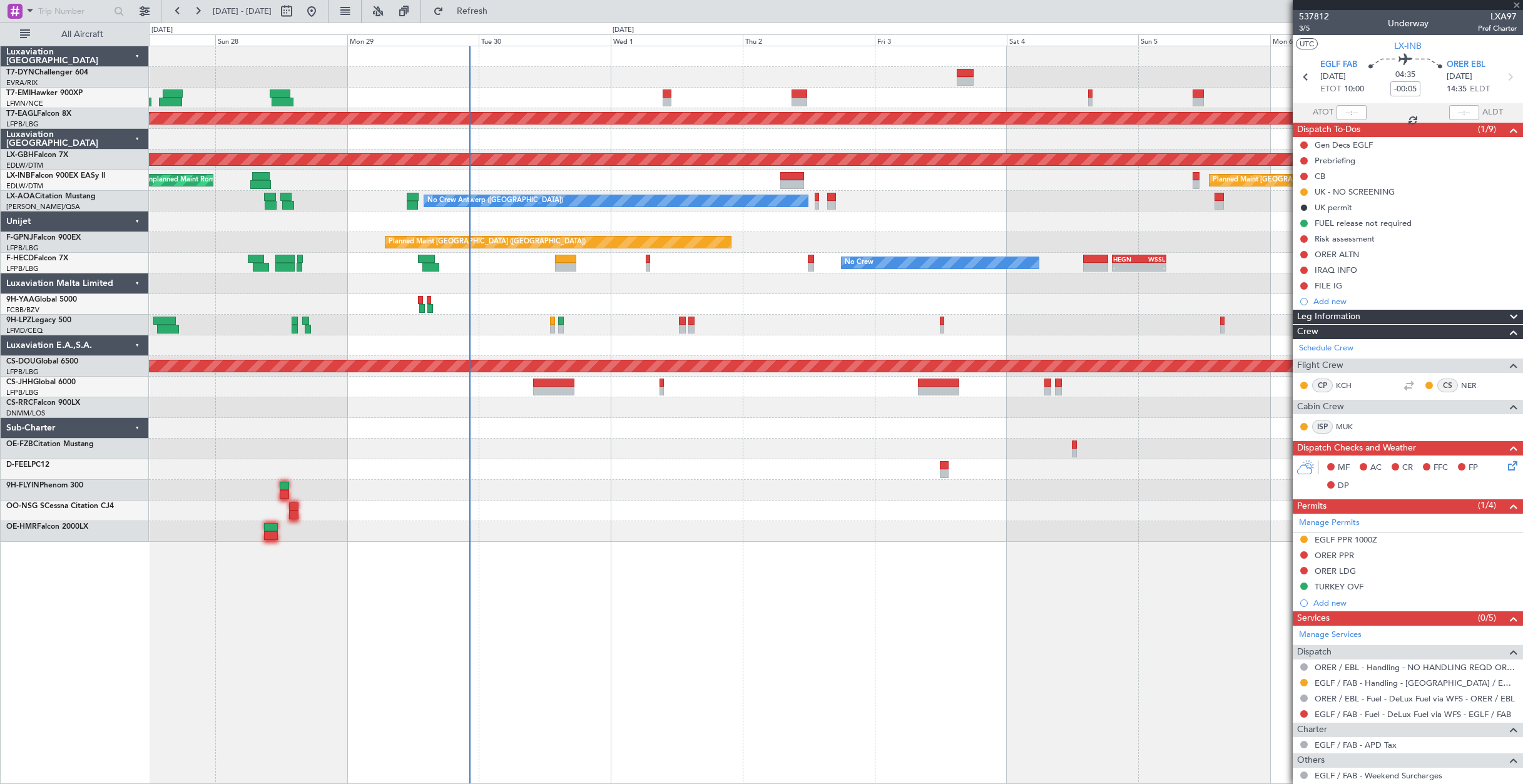
type input "-00:10"
type input "2"
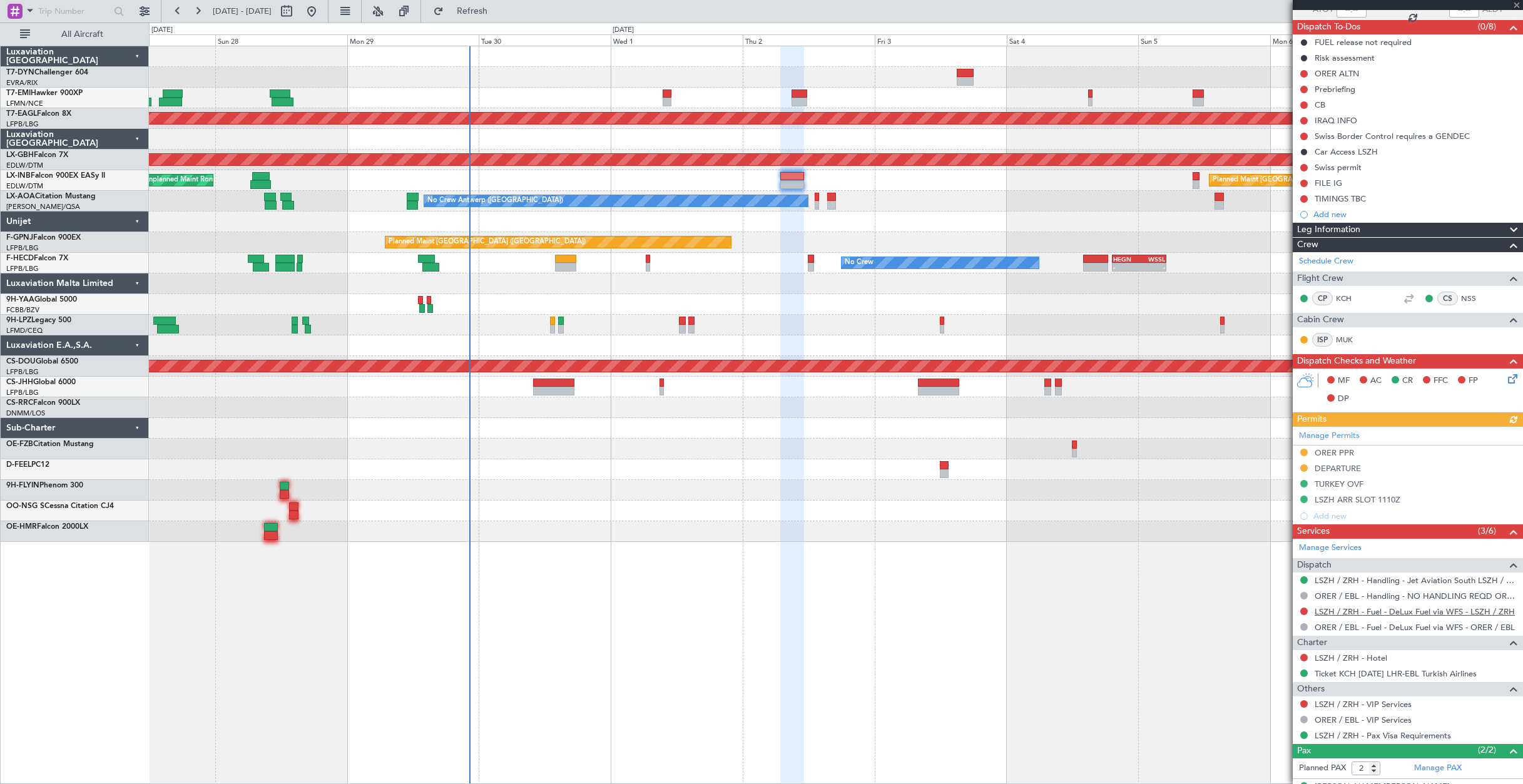
scroll to position [154, 0]
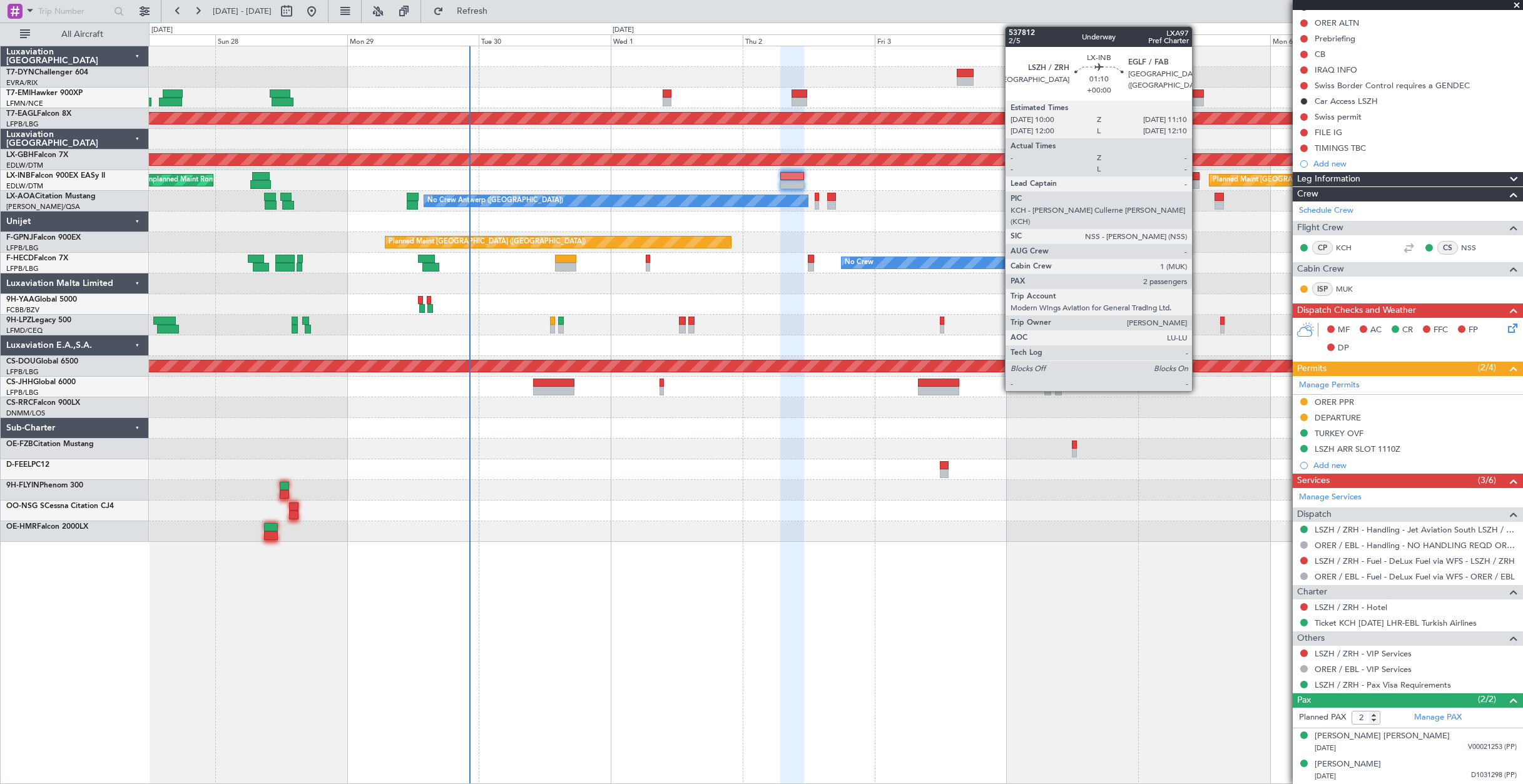
click at [1198, 176] on div at bounding box center [1196, 175] width 7 height 8
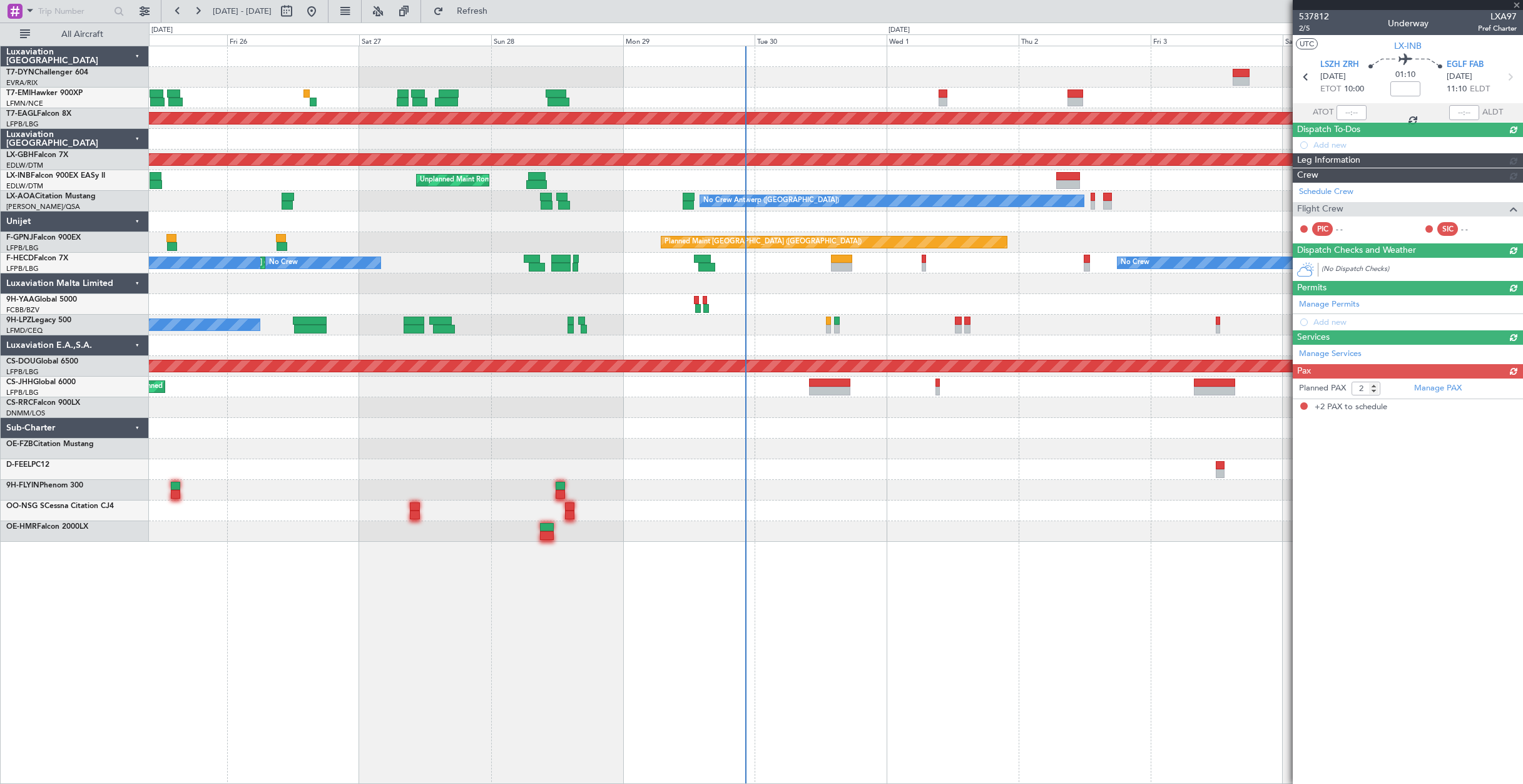
scroll to position [0, 0]
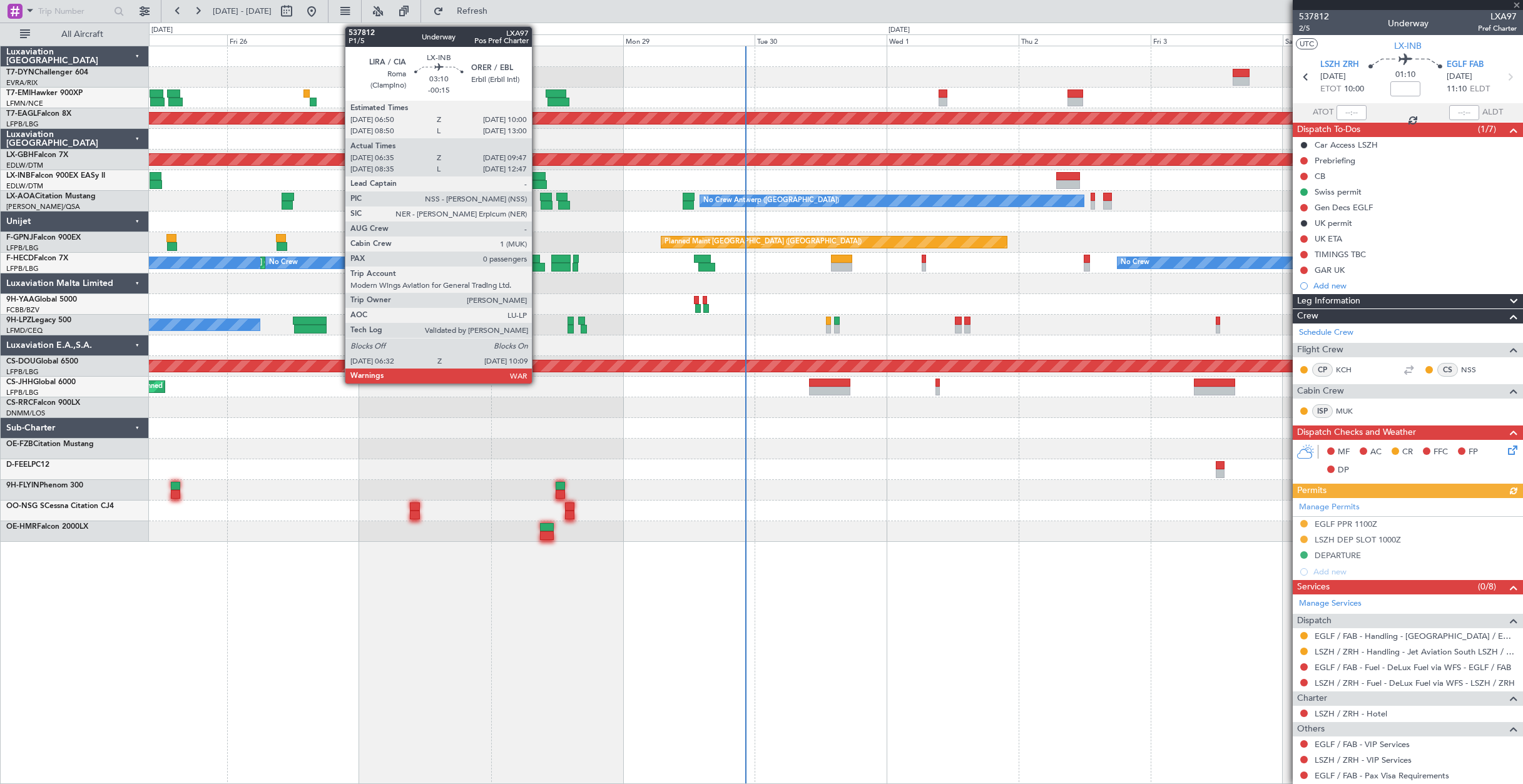
click at [538, 185] on div at bounding box center [536, 184] width 20 height 8
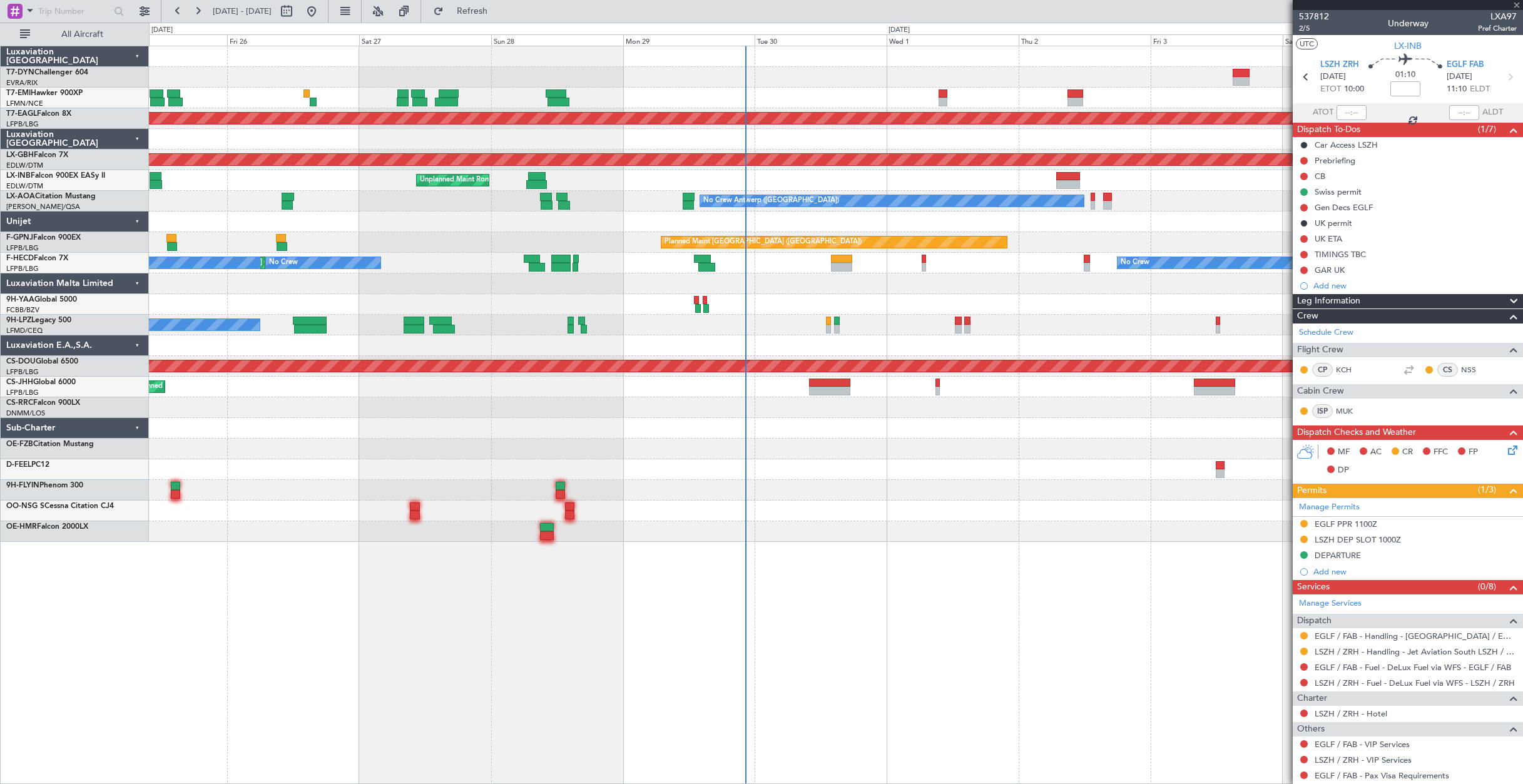
type input "-00:15"
type input "06:35"
type input "09:47"
type input "0"
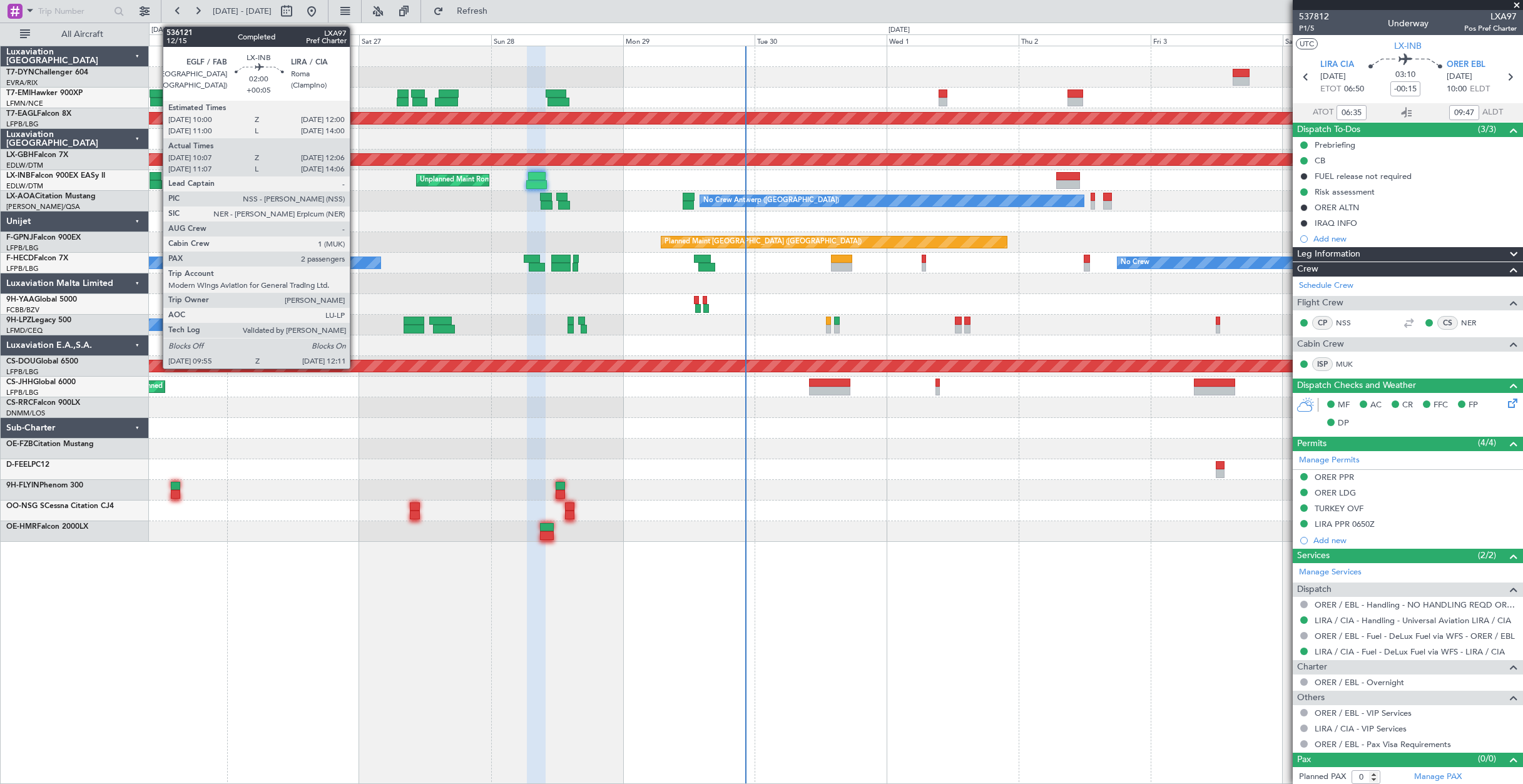
click at [157, 177] on div at bounding box center [156, 175] width 11 height 8
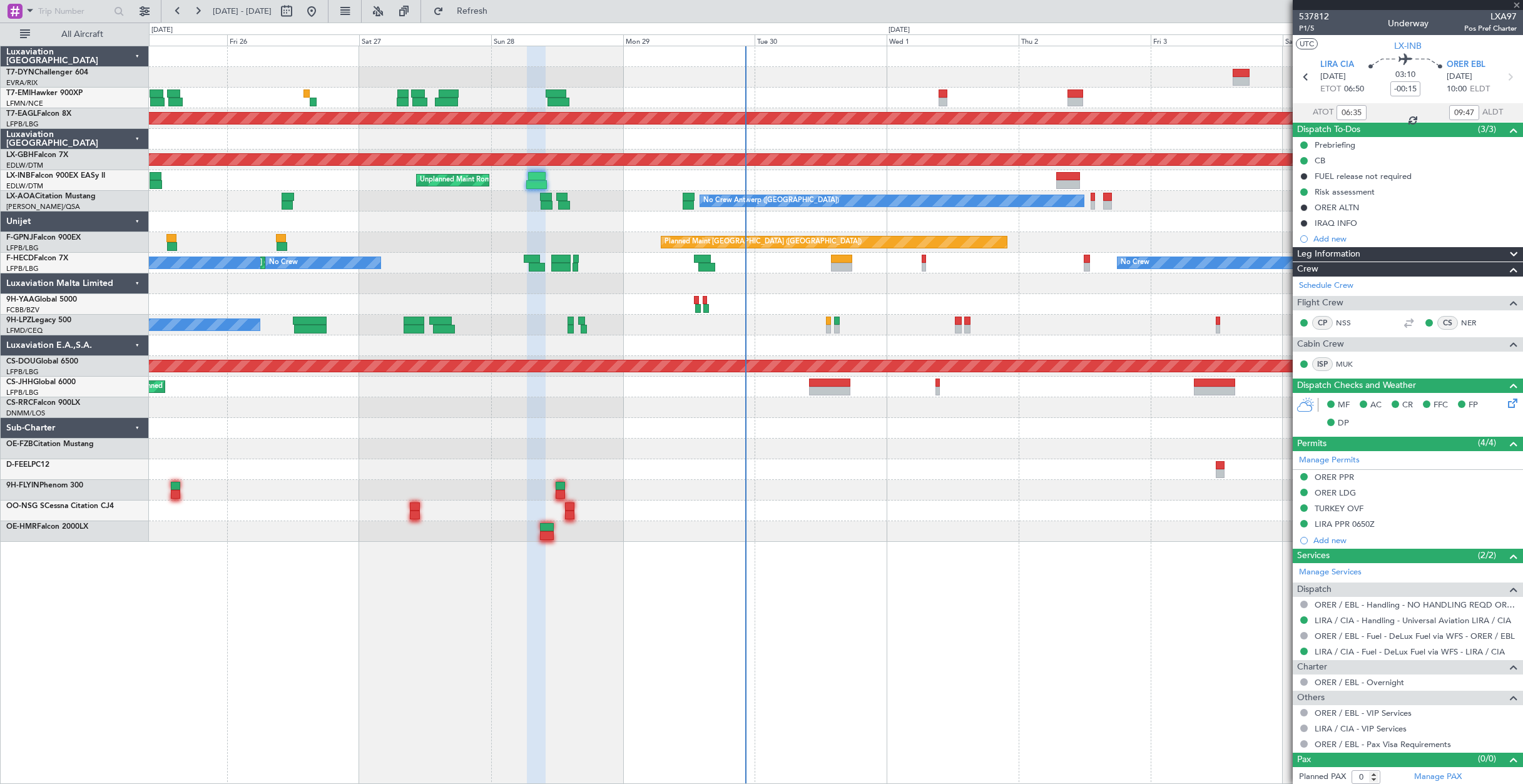
type input "+00:05"
type input "10:07"
type input "12:06"
type input "2"
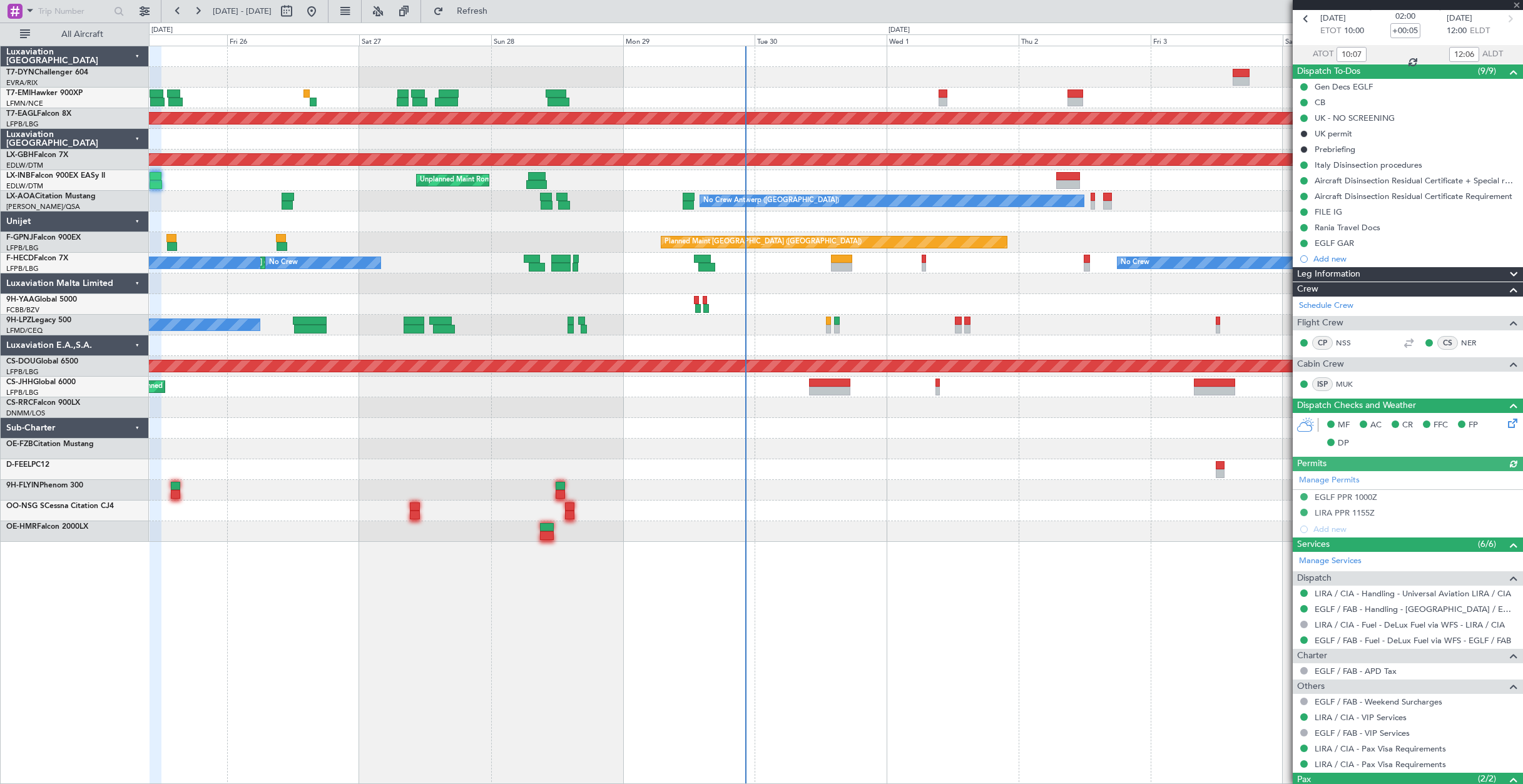
scroll to position [138, 0]
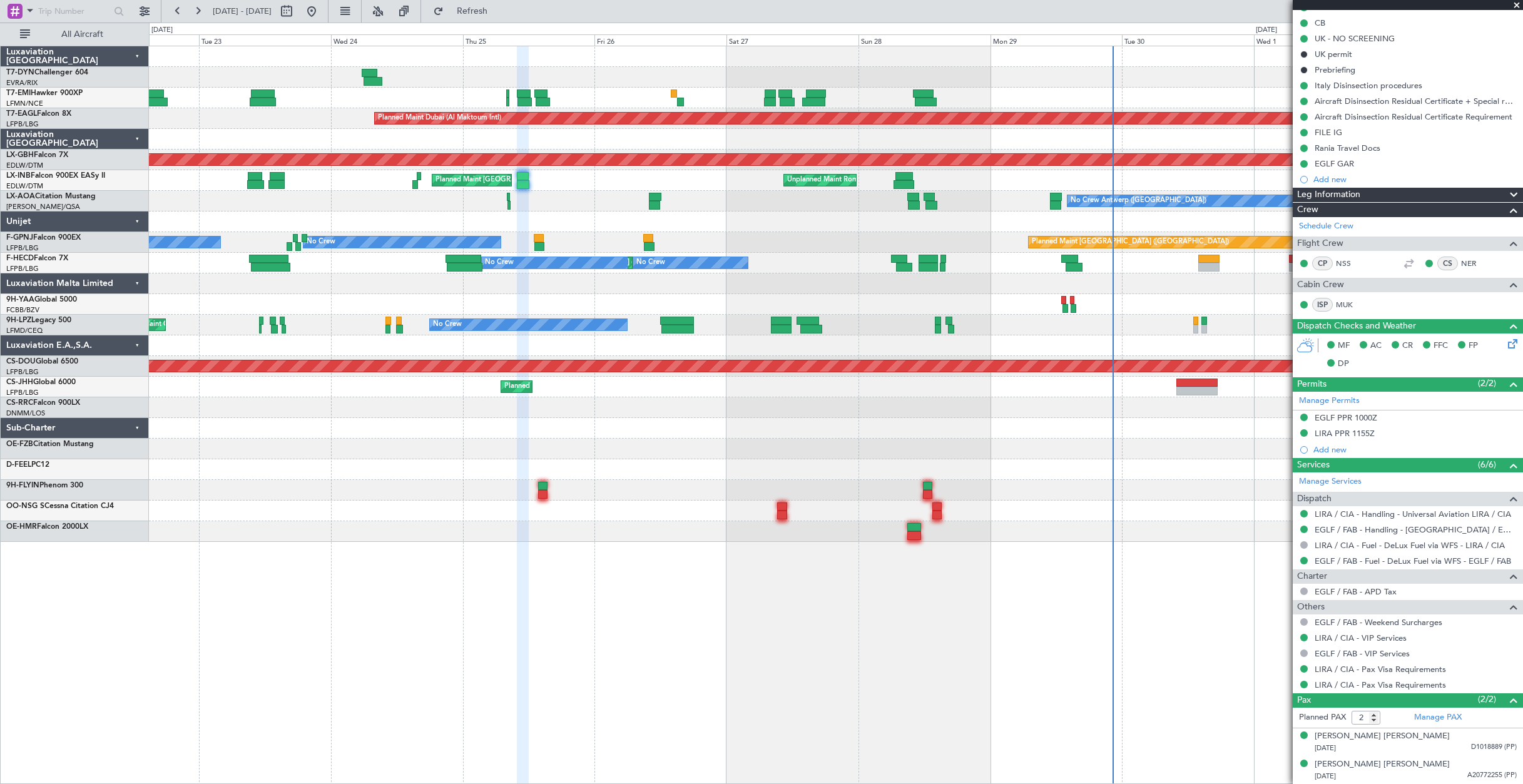
click at [988, 321] on div "Planned Maint [GEOGRAPHIC_DATA] Planned Maint [GEOGRAPHIC_DATA] (Al Maktoum Int…" at bounding box center [836, 293] width 1374 height 495
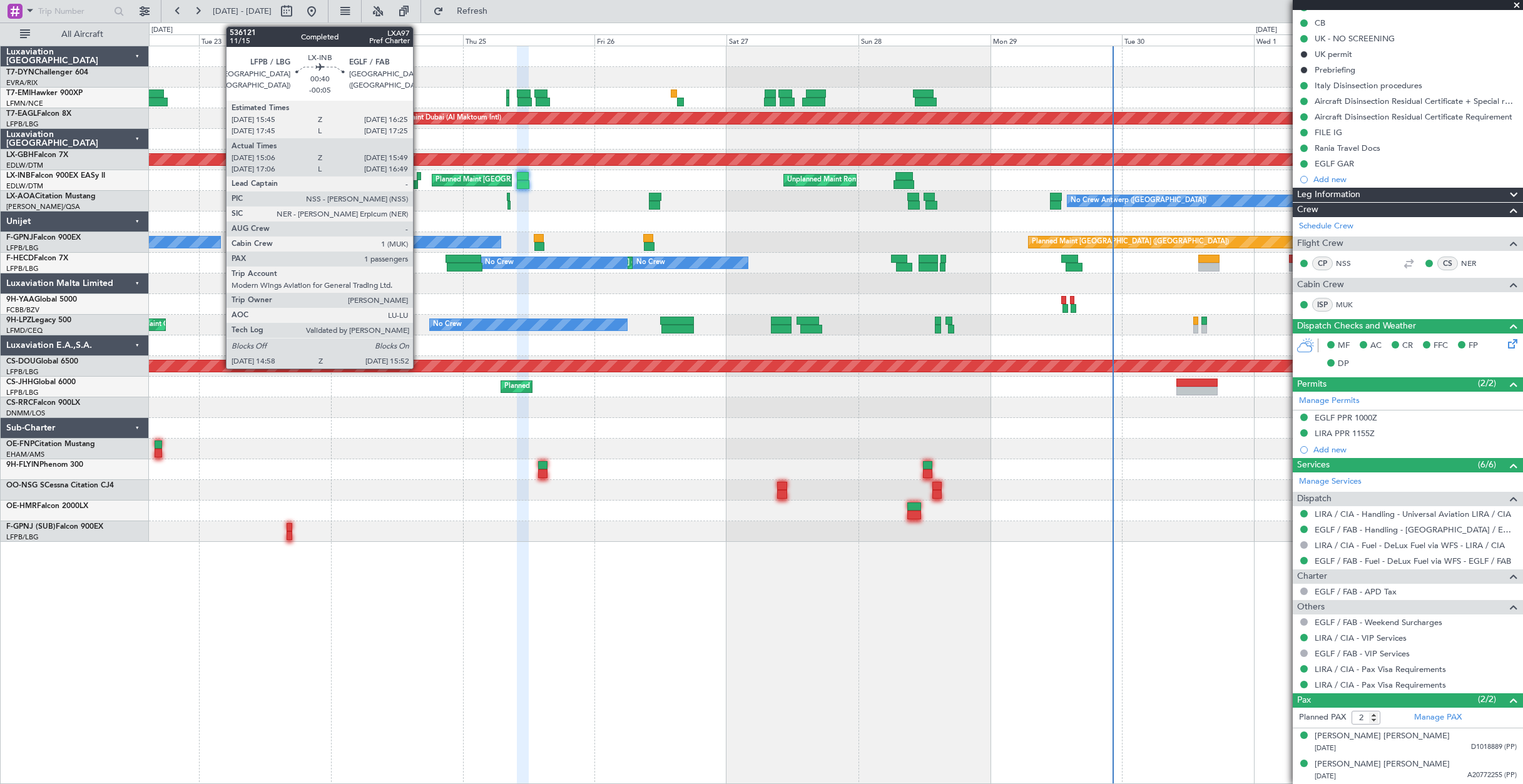
click at [419, 177] on div at bounding box center [419, 175] width 4 height 8
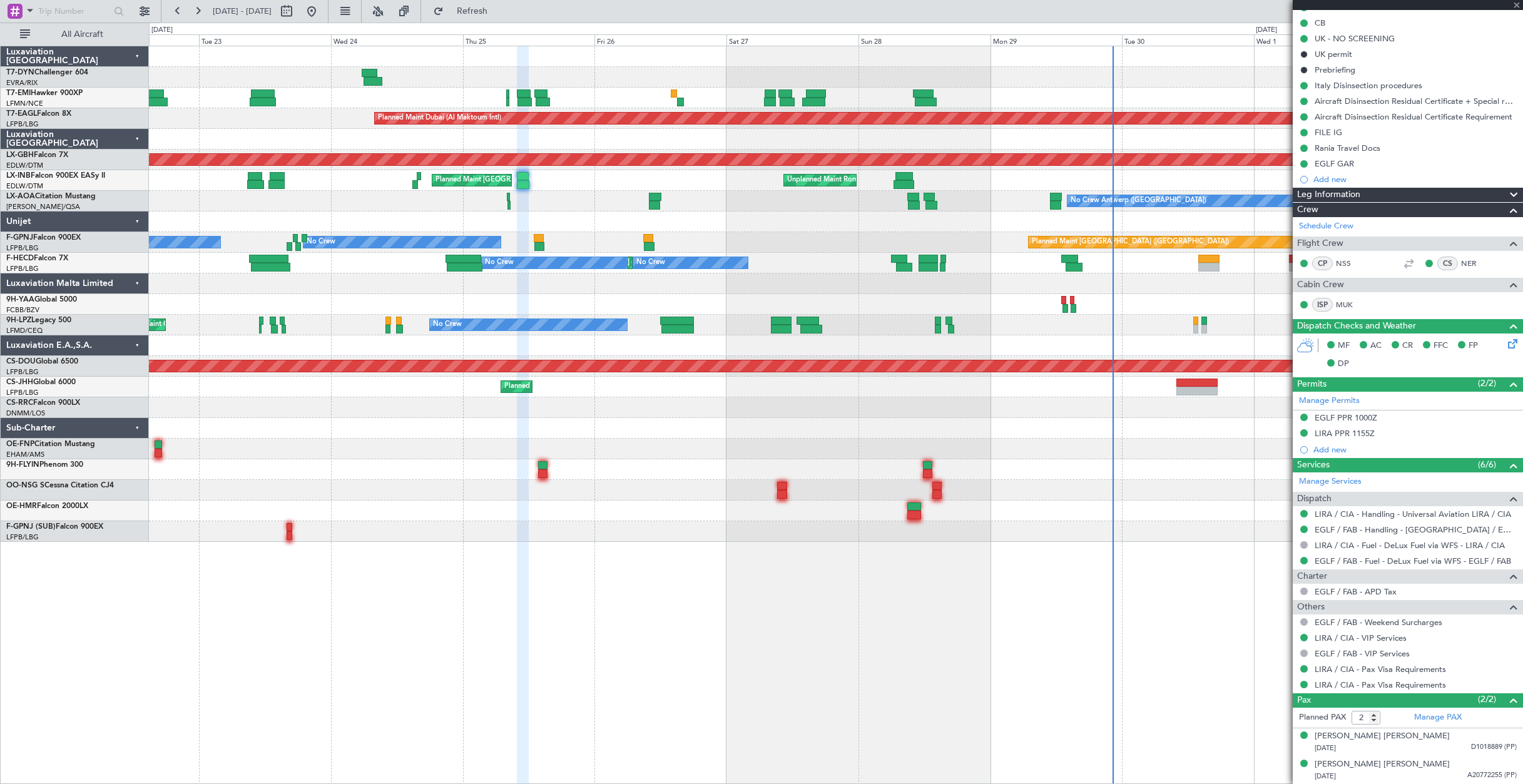
type input "-00:05"
type input "15:06"
type input "15:49"
type input "1"
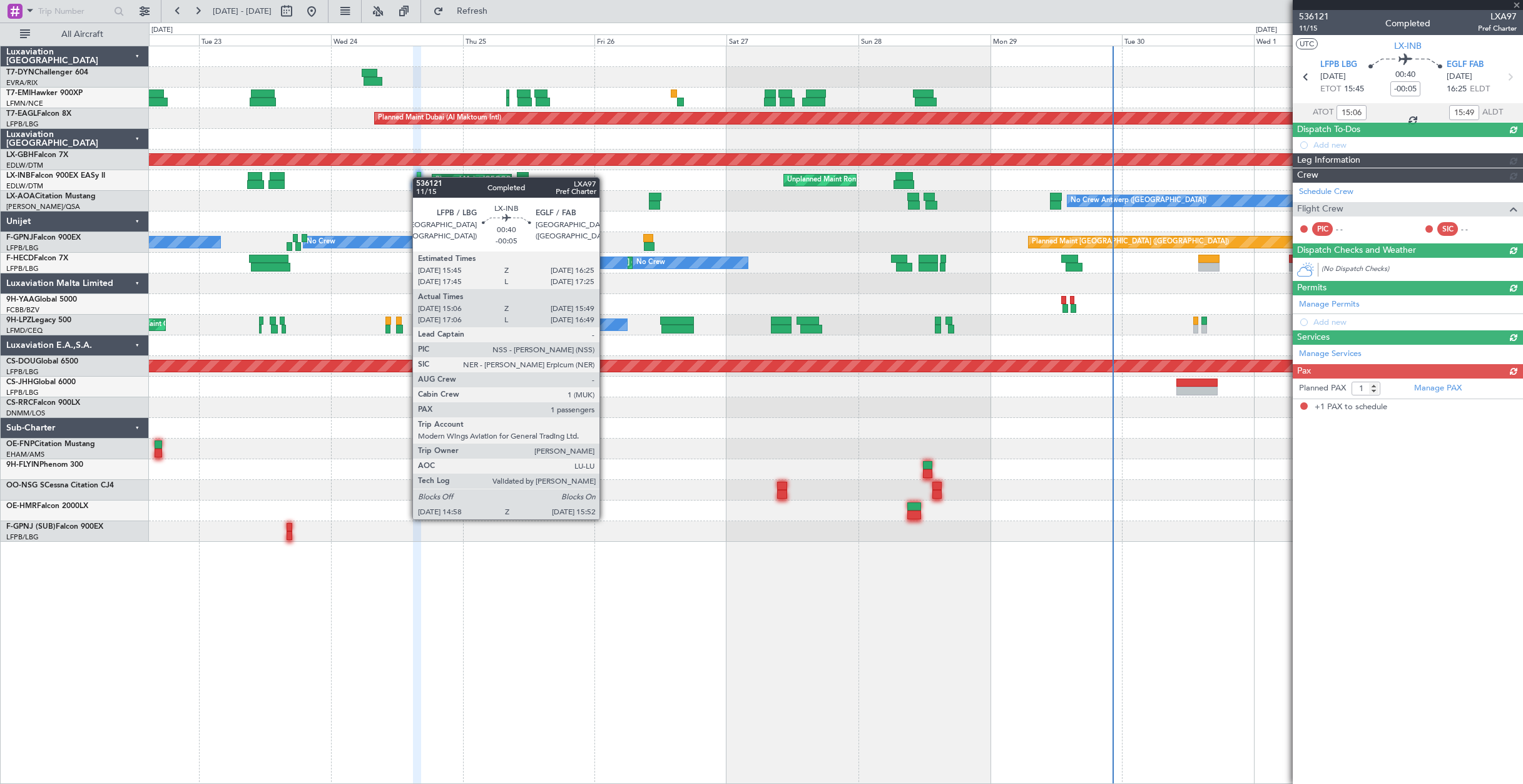
scroll to position [0, 0]
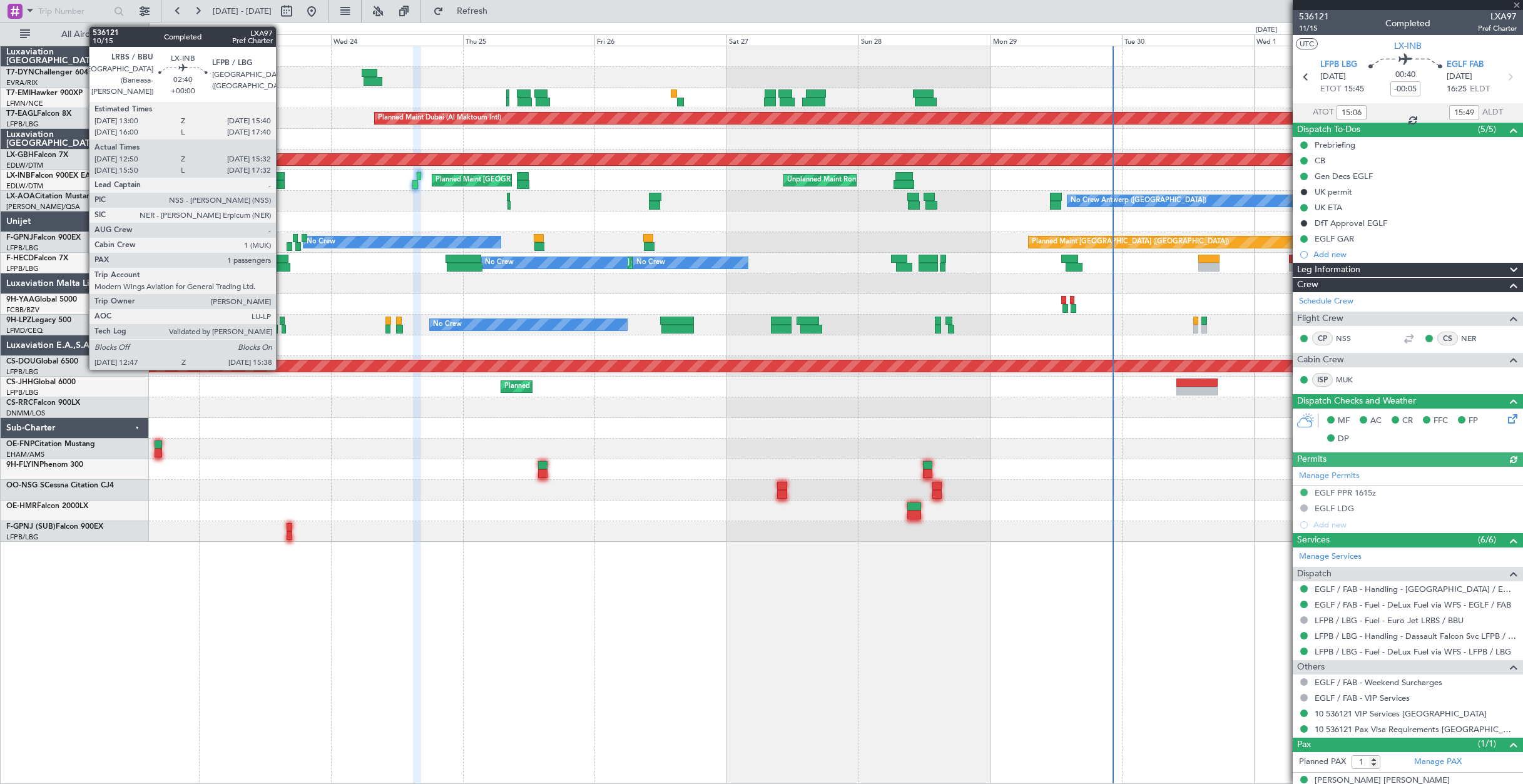
click at [281, 174] on div at bounding box center [277, 175] width 15 height 8
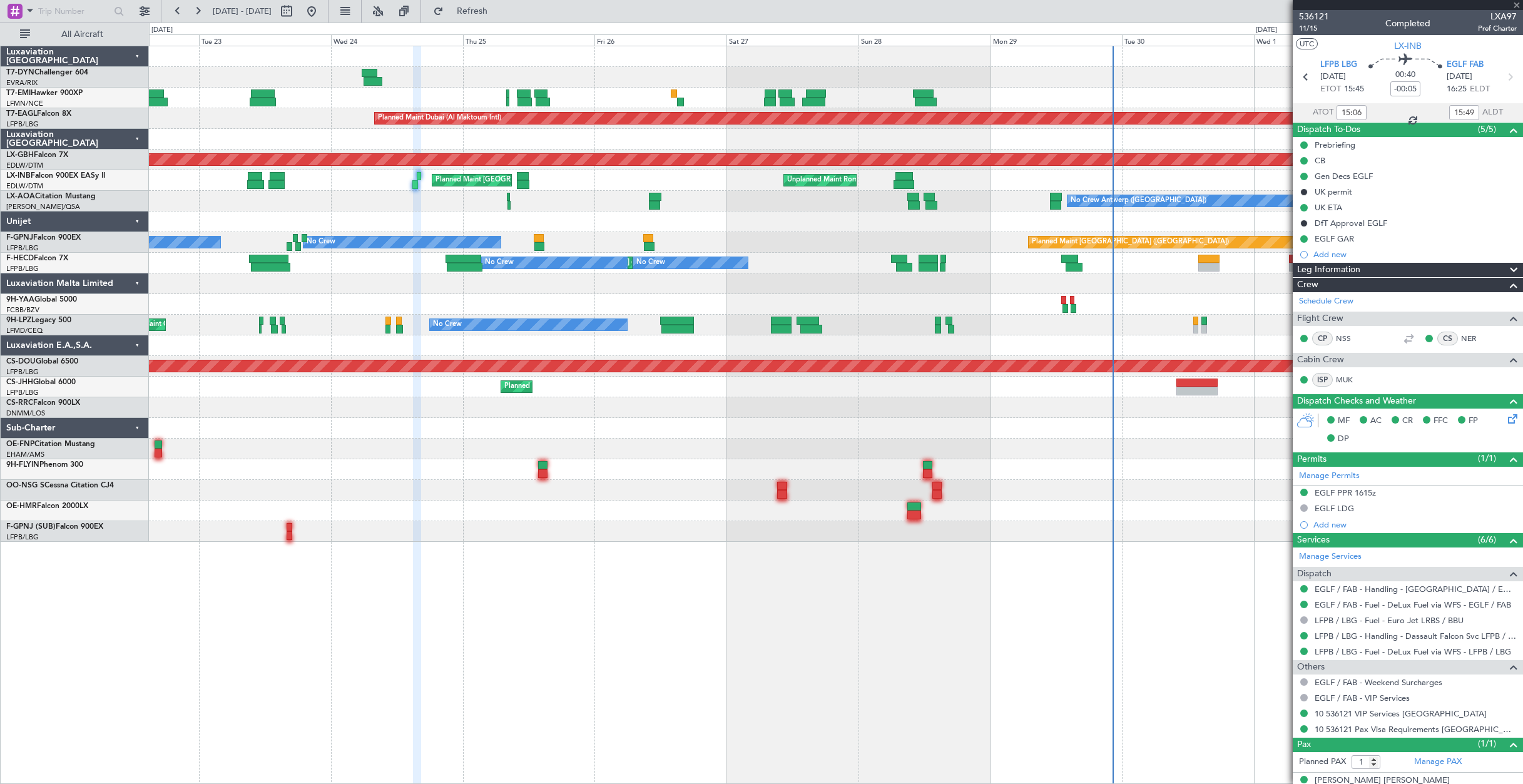
type input "12:50"
type input "15:32"
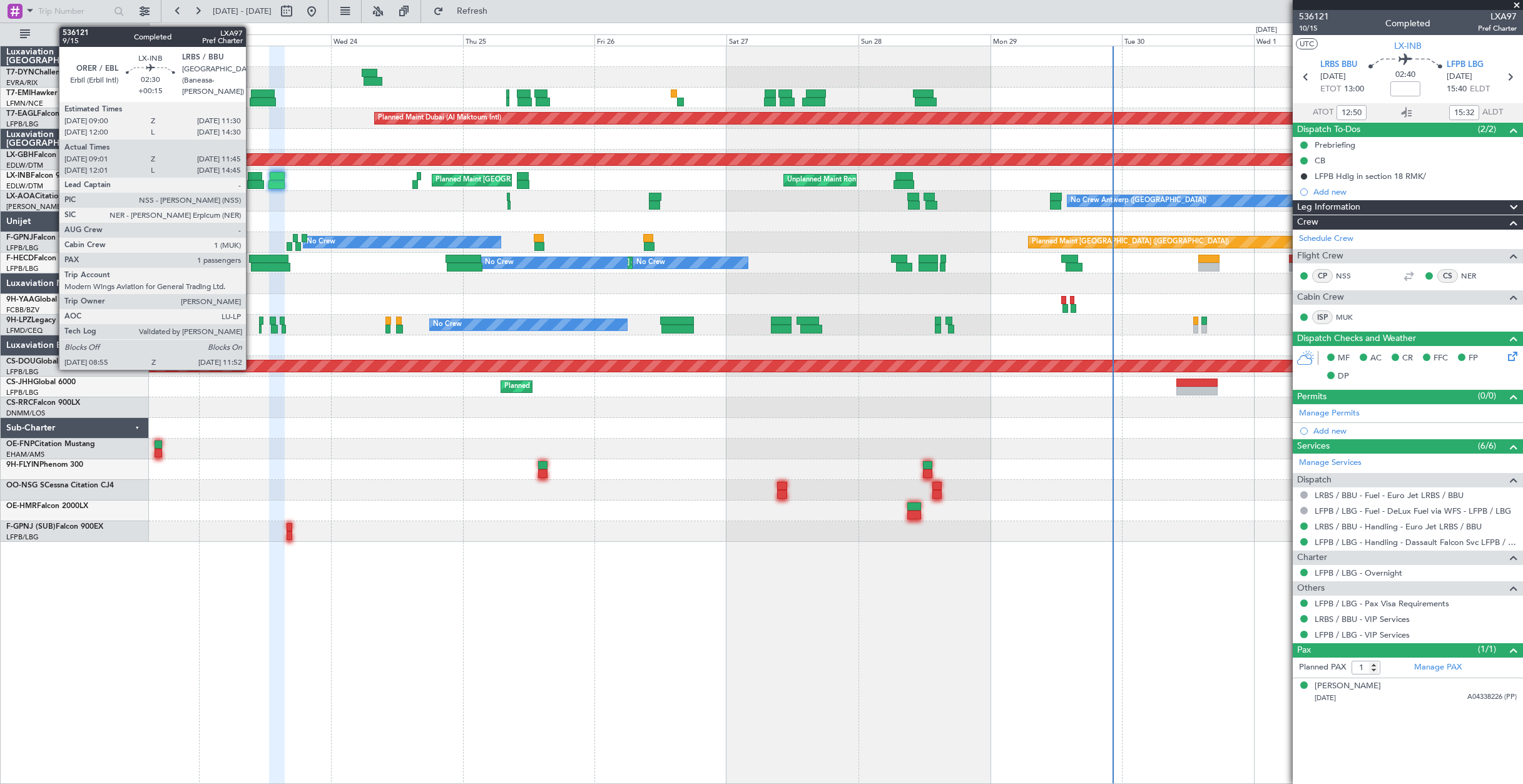
click at [252, 181] on div at bounding box center [255, 184] width 16 height 8
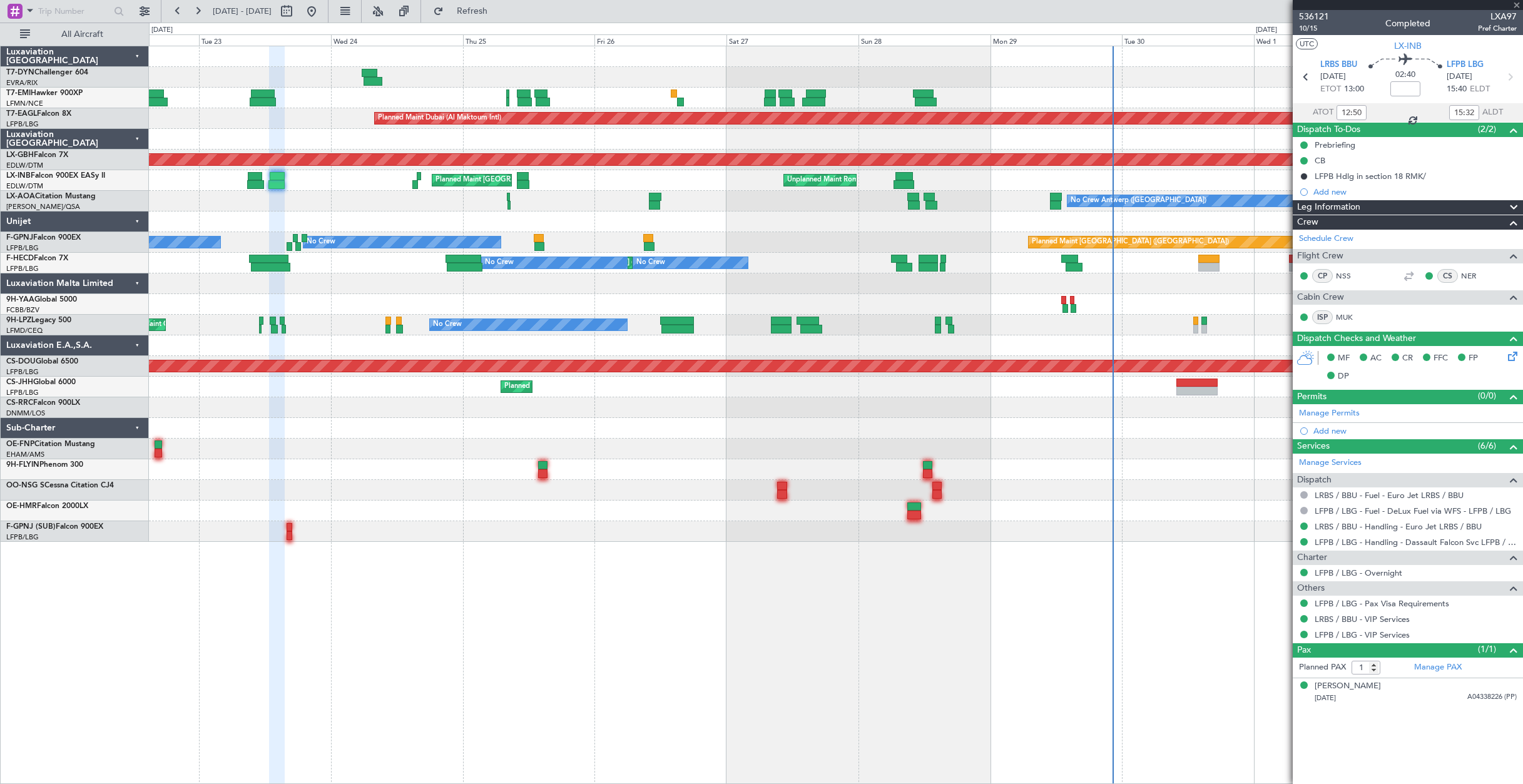
type input "+00:15"
type input "09:01"
type input "11:45"
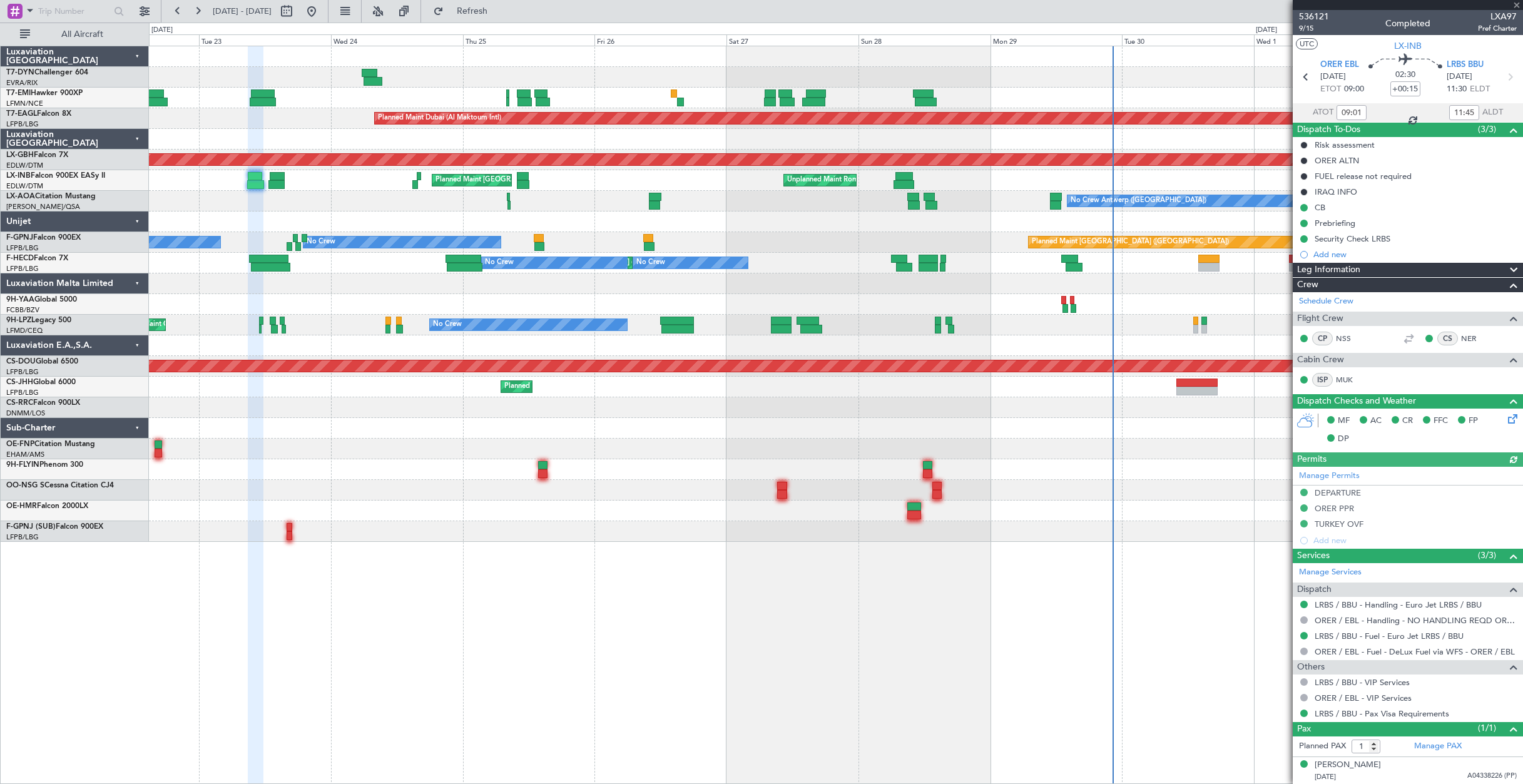
scroll to position [1, 0]
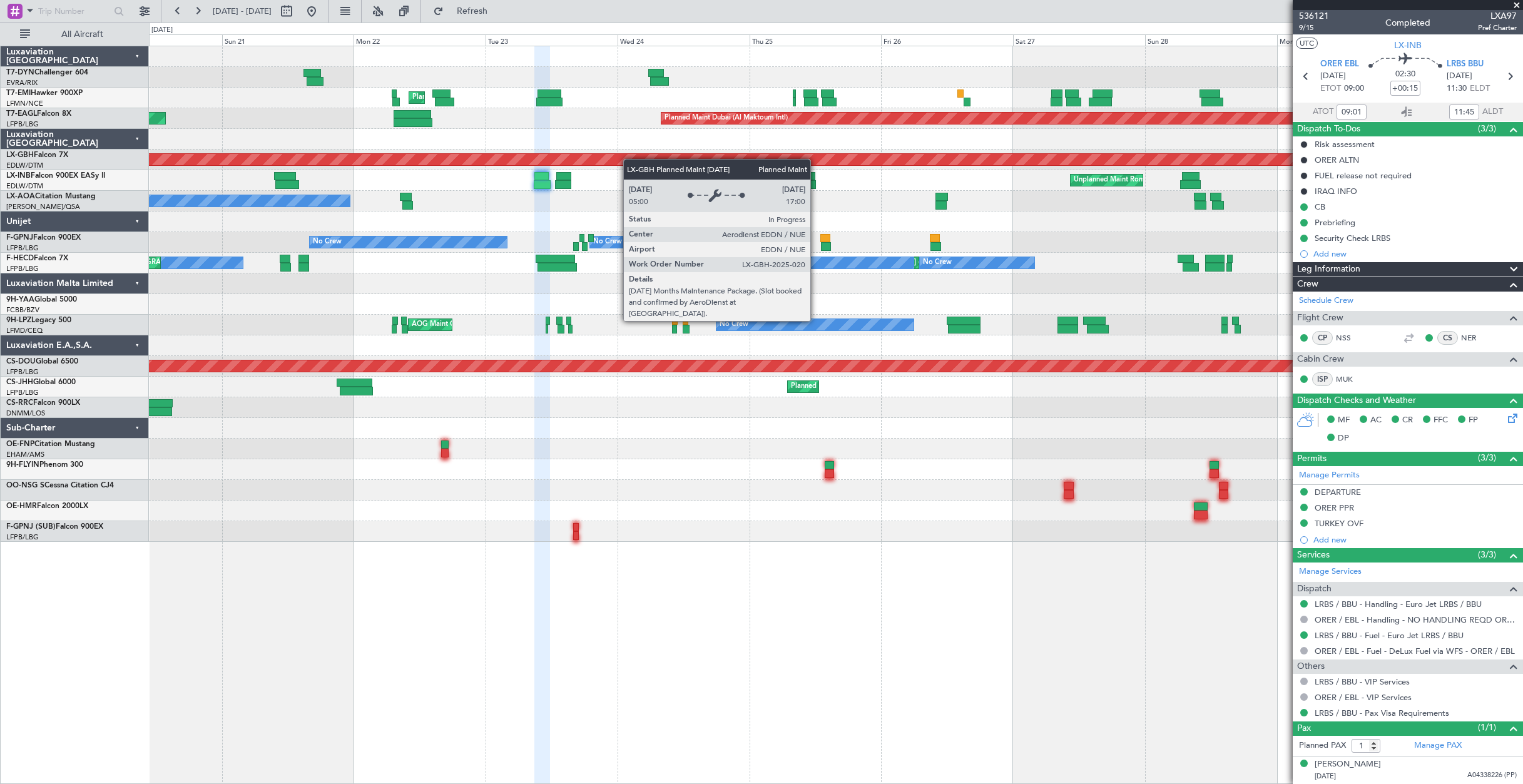
click at [712, 150] on div "Planned Maint [GEOGRAPHIC_DATA] Planned Maint [GEOGRAPHIC_DATA] (Al Maktoum Int…" at bounding box center [836, 293] width 1374 height 495
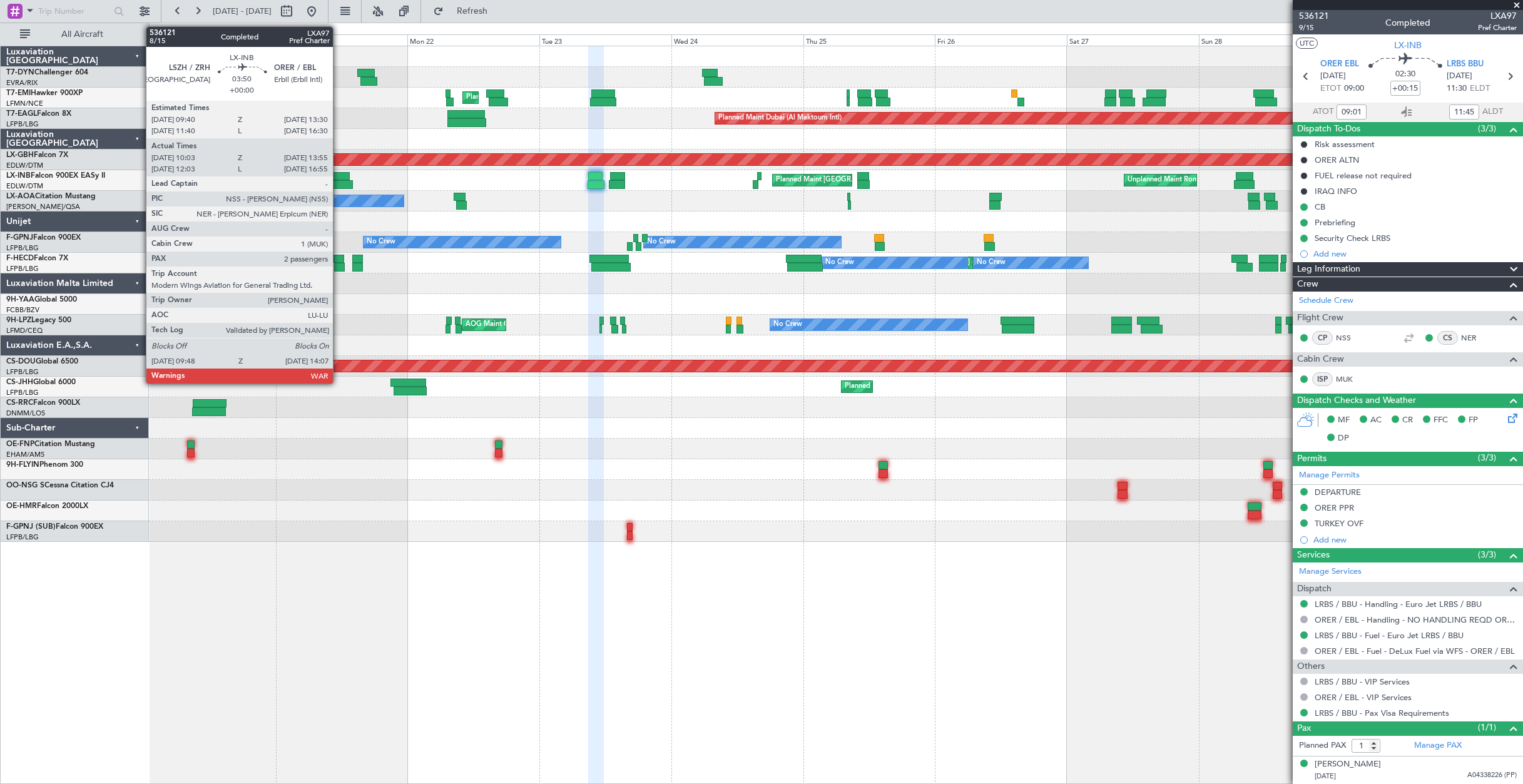
click at [339, 176] on div at bounding box center [339, 175] width 22 height 8
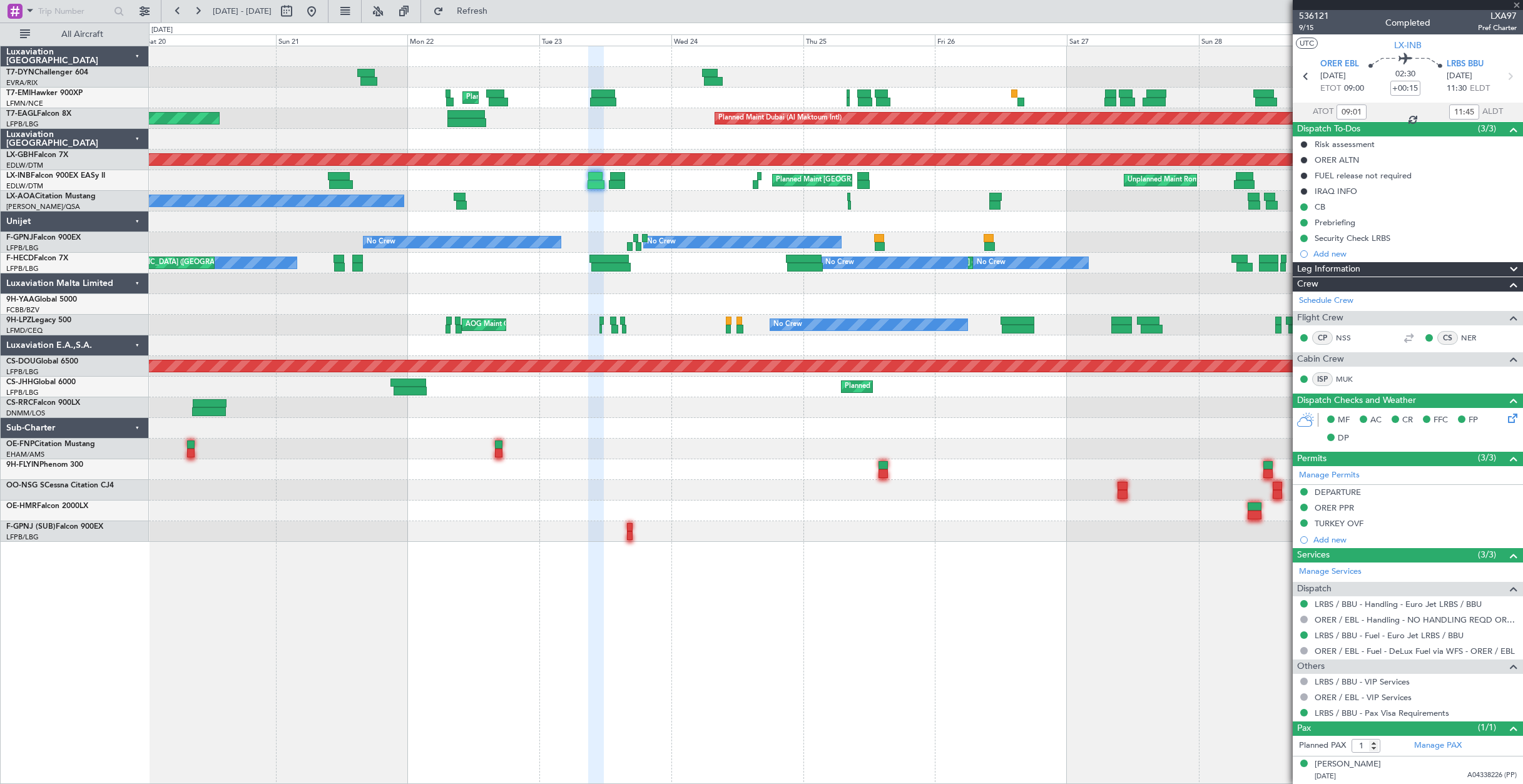
type input "10:03"
type input "13:55"
type input "2"
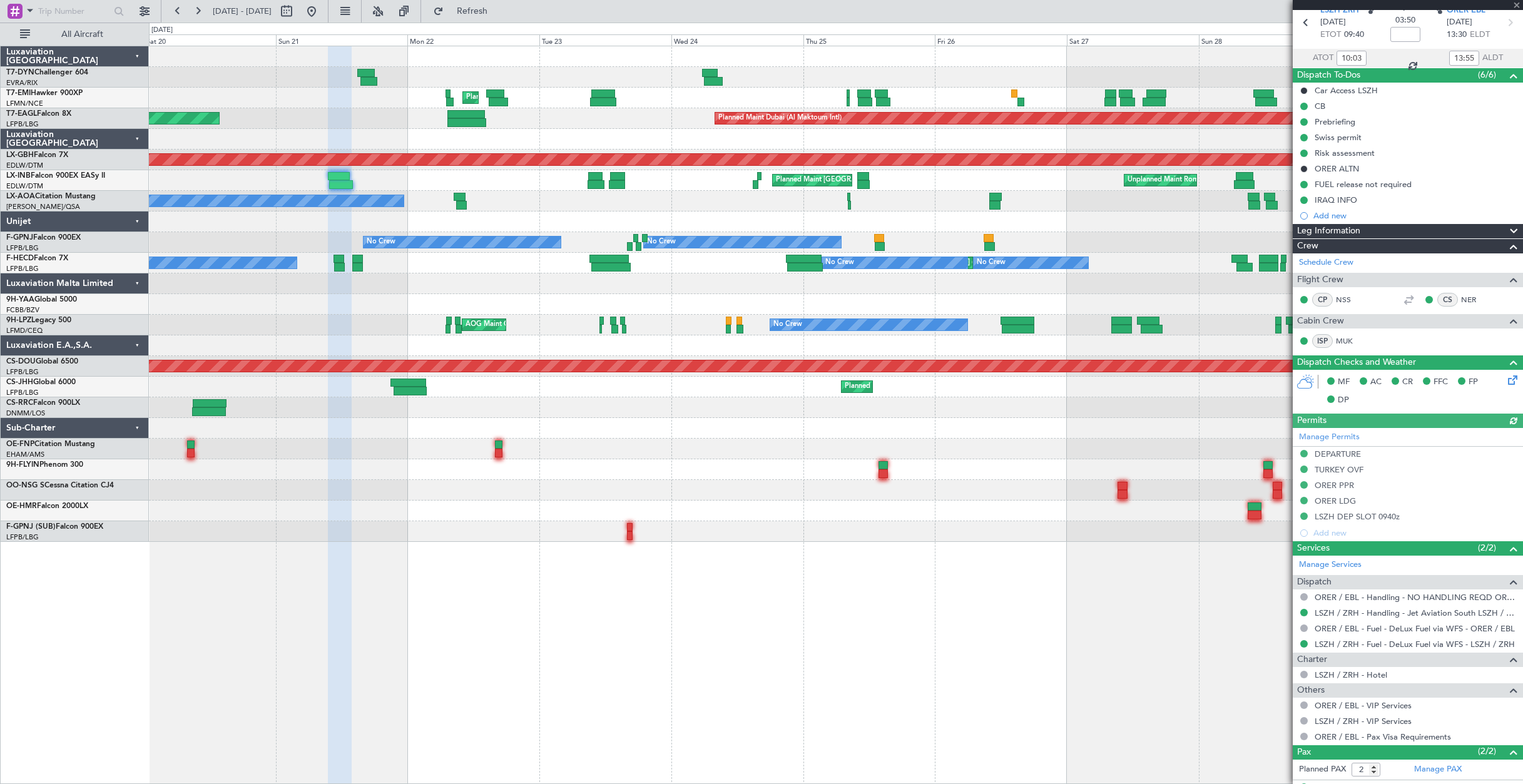
scroll to position [107, 0]
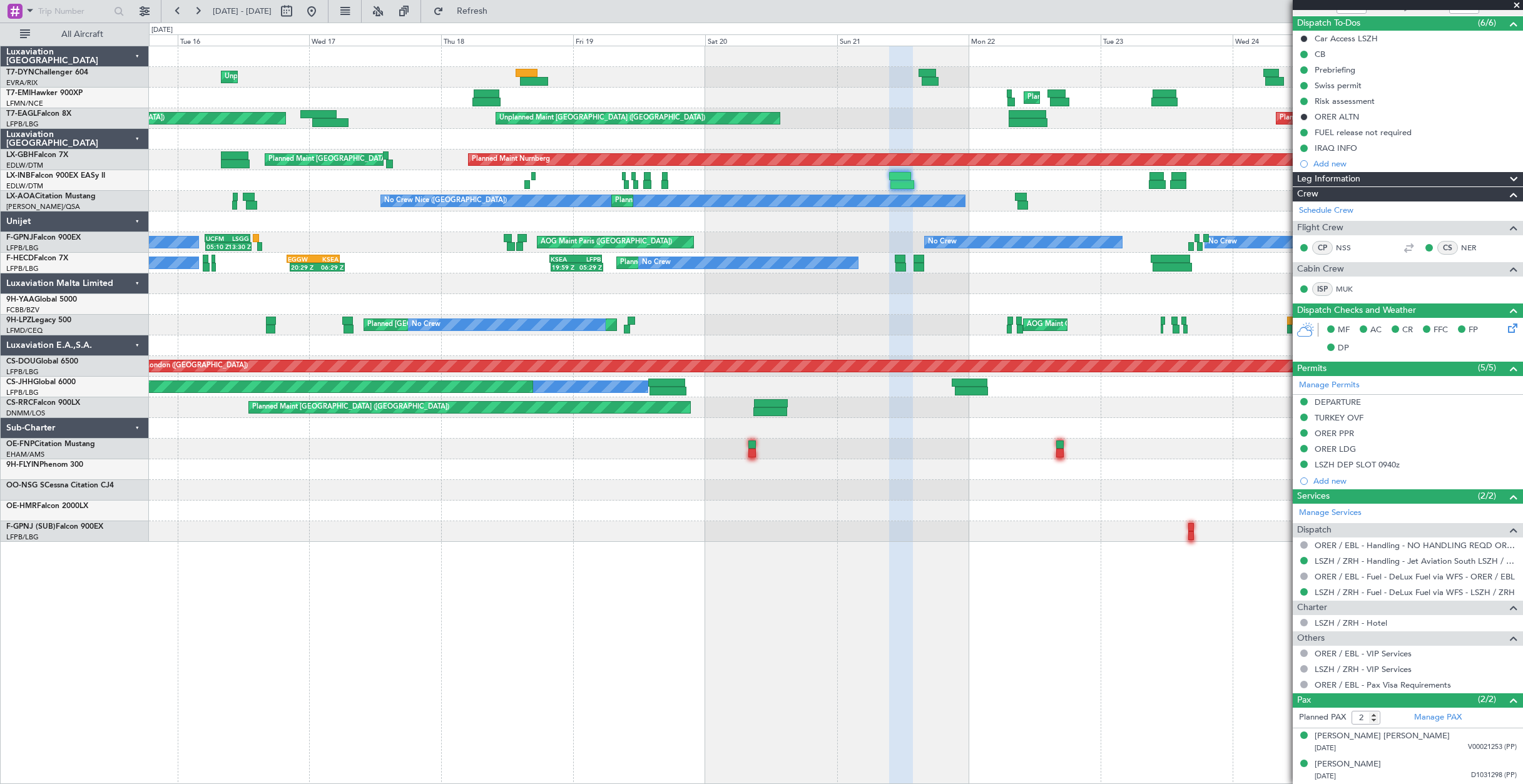
click at [942, 137] on div "Unplanned Maint [GEOGRAPHIC_DATA] (Riga Intl) Planned Maint [GEOGRAPHIC_DATA] P…" at bounding box center [836, 293] width 1374 height 495
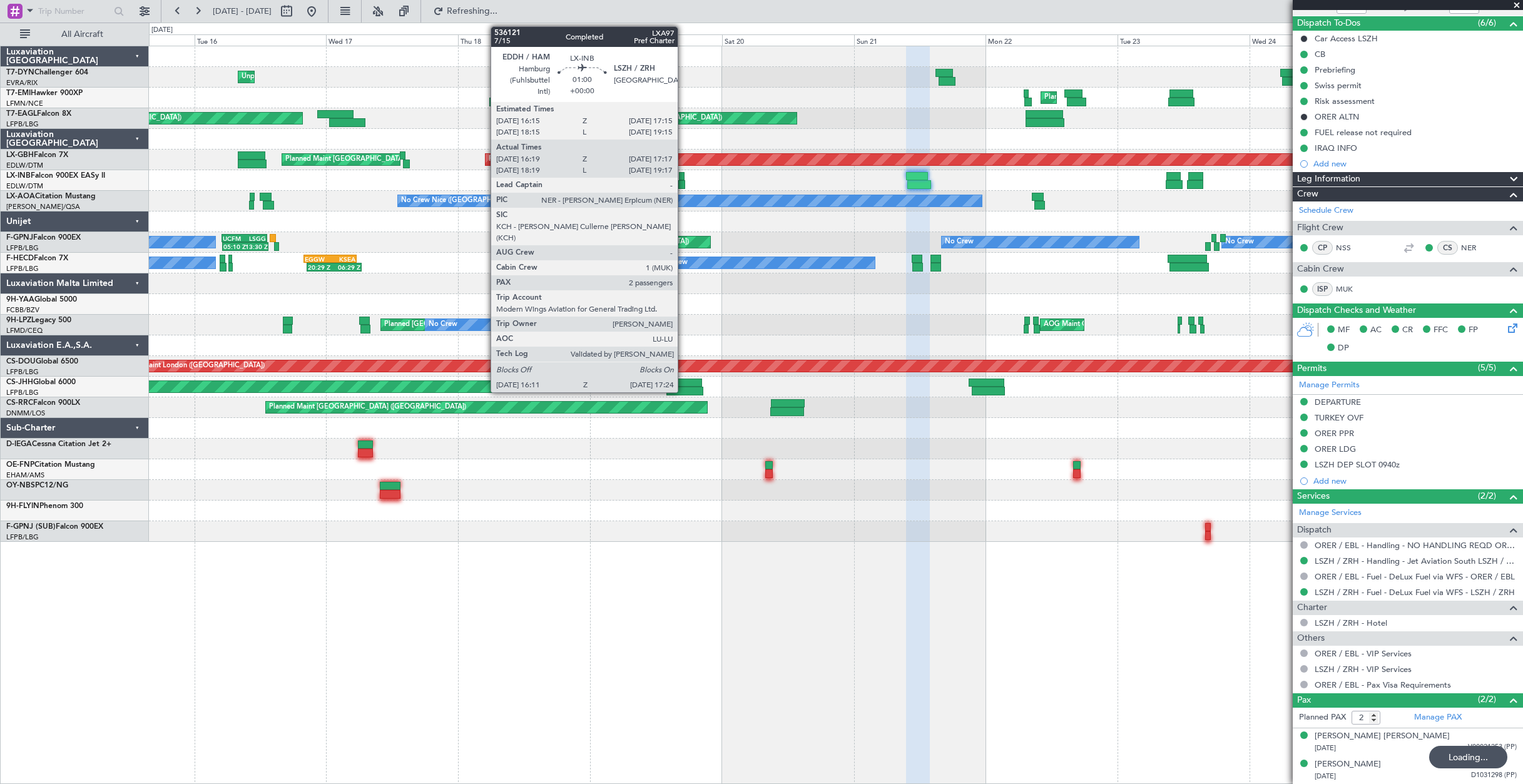
click at [683, 178] on div at bounding box center [682, 175] width 6 height 8
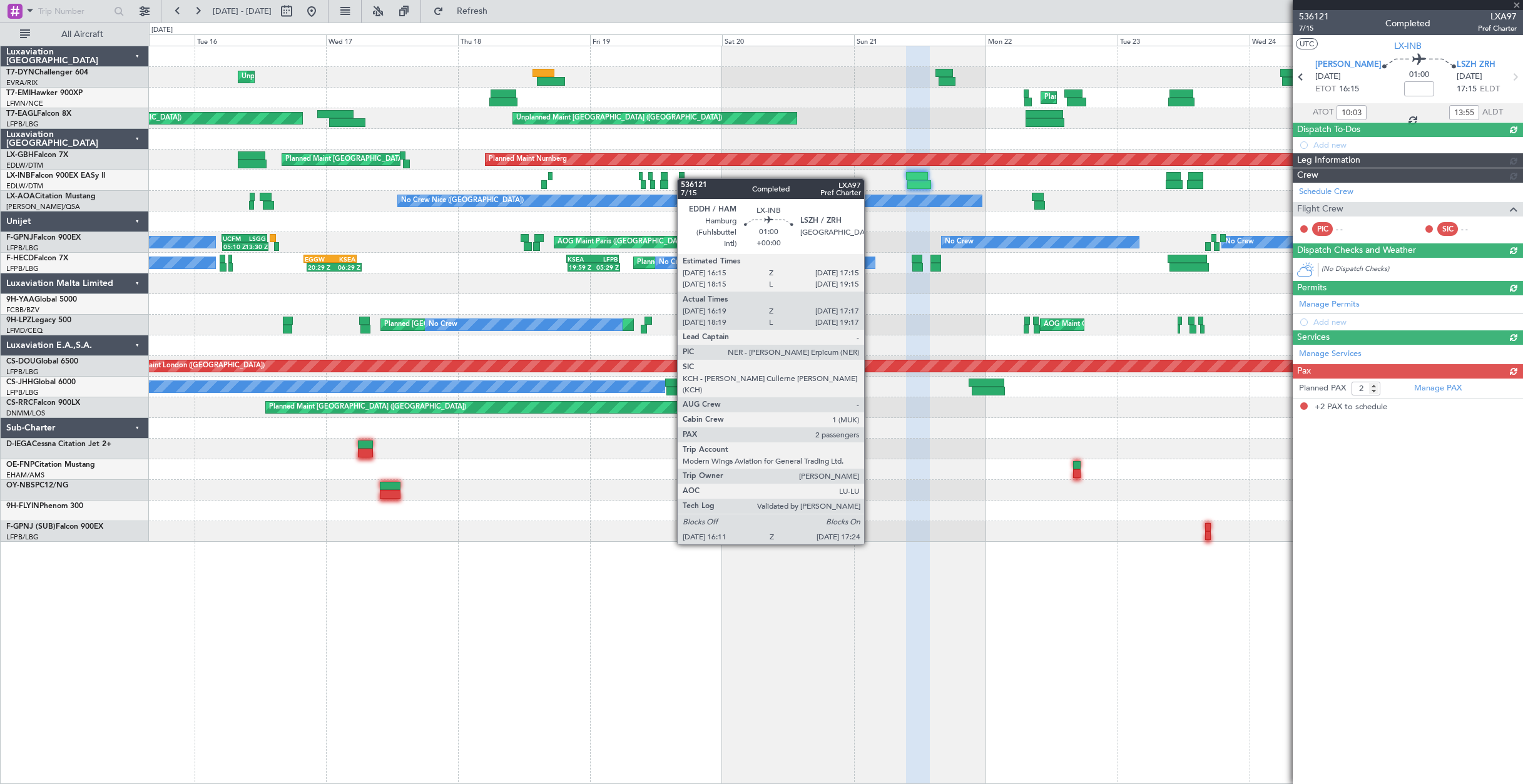
type input "16:19"
type input "17:17"
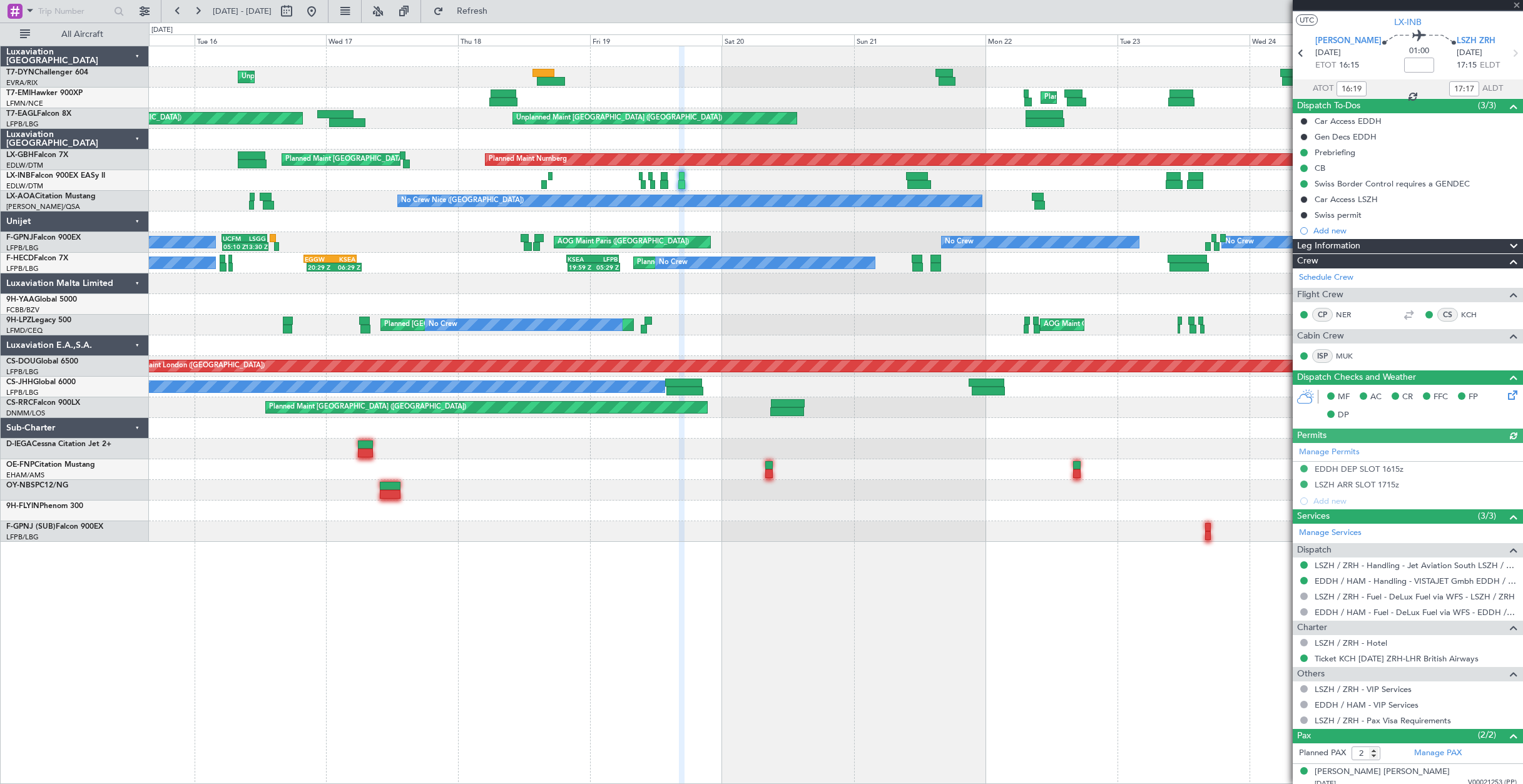
scroll to position [59, 0]
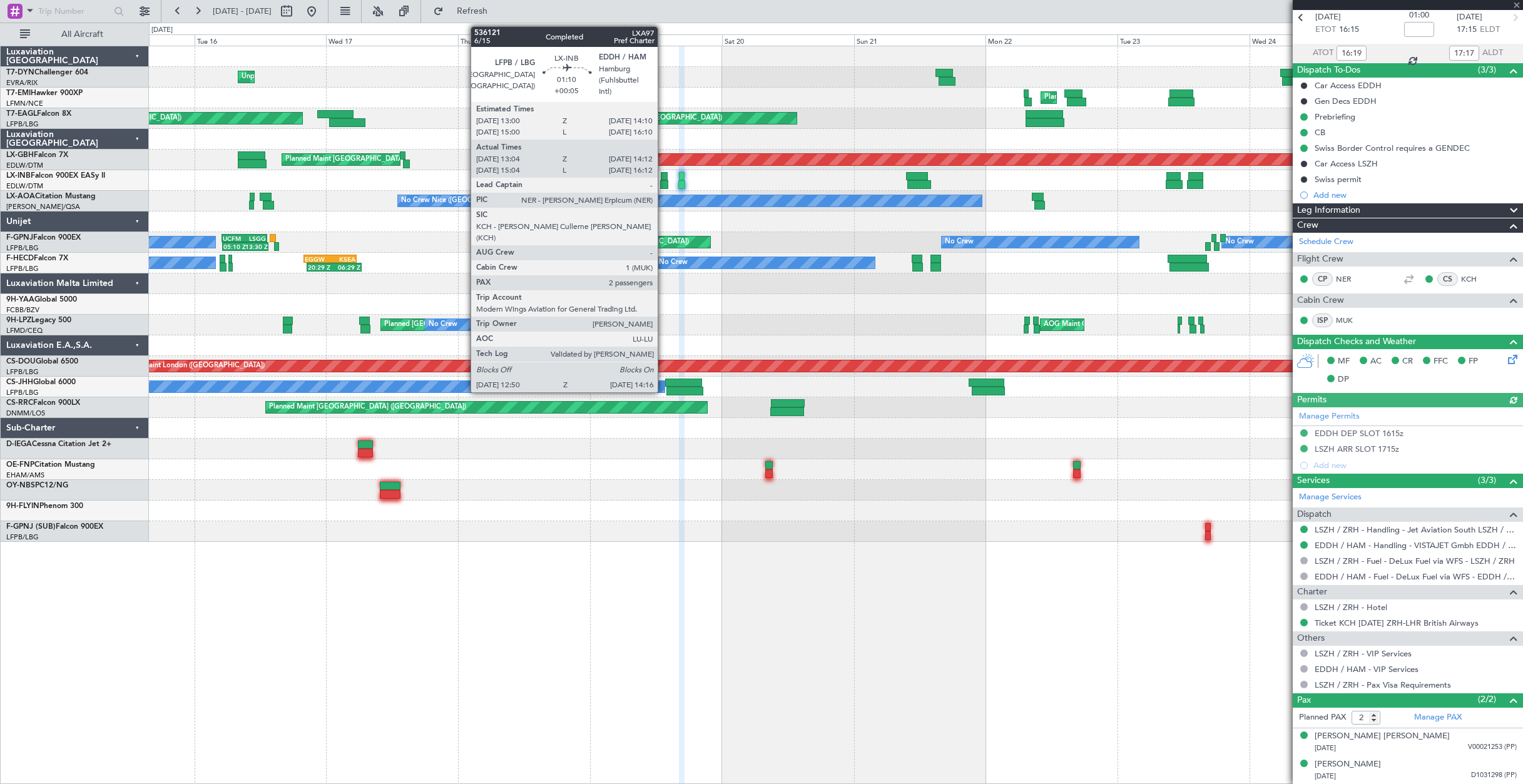
click at [663, 184] on div at bounding box center [664, 184] width 8 height 8
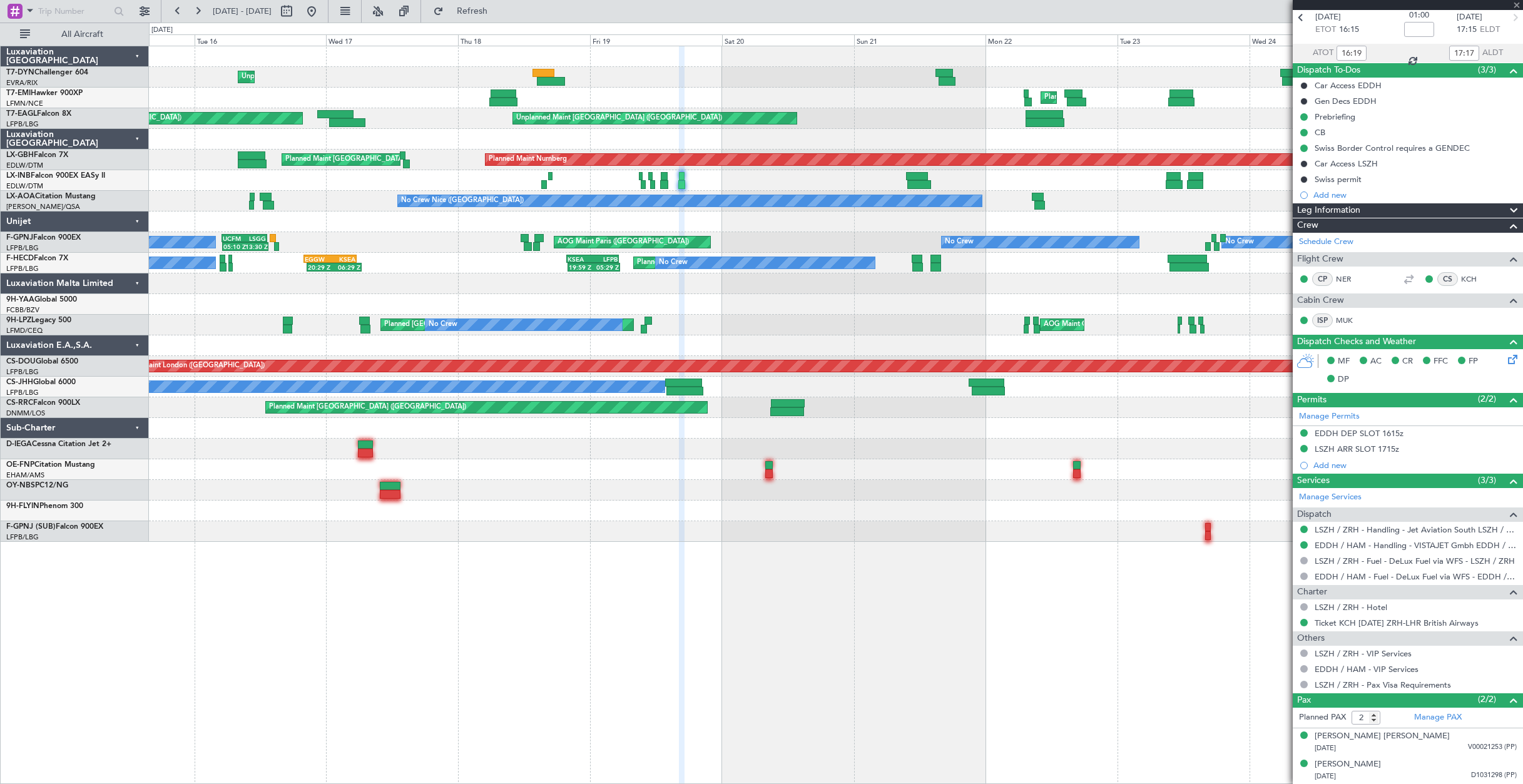
type input "+00:05"
type input "13:04"
type input "14:12"
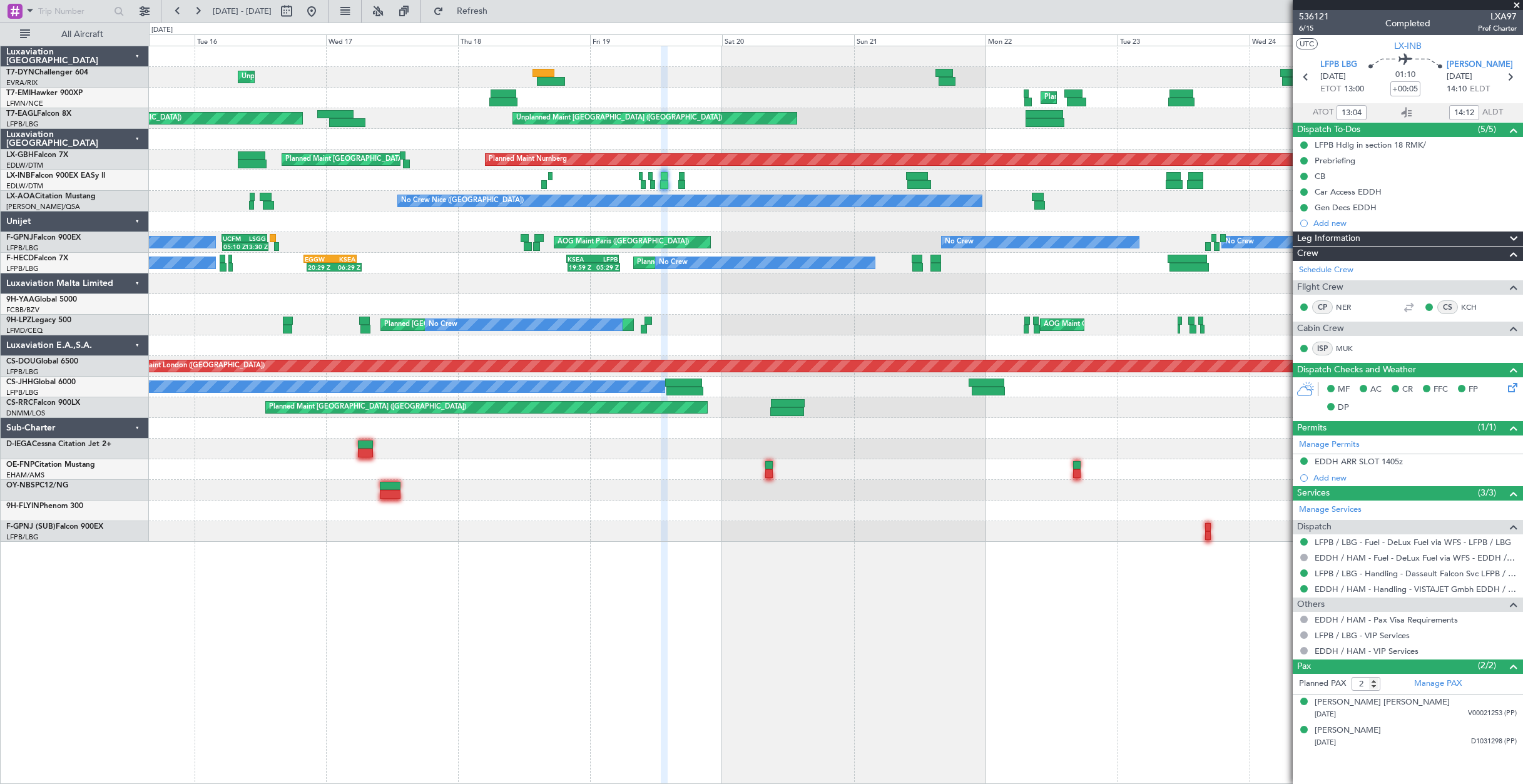
click at [646, 175] on div "Planned Maint [GEOGRAPHIC_DATA] ([GEOGRAPHIC_DATA]) Unplanned Maint [GEOGRAPHIC…" at bounding box center [836, 180] width 1374 height 21
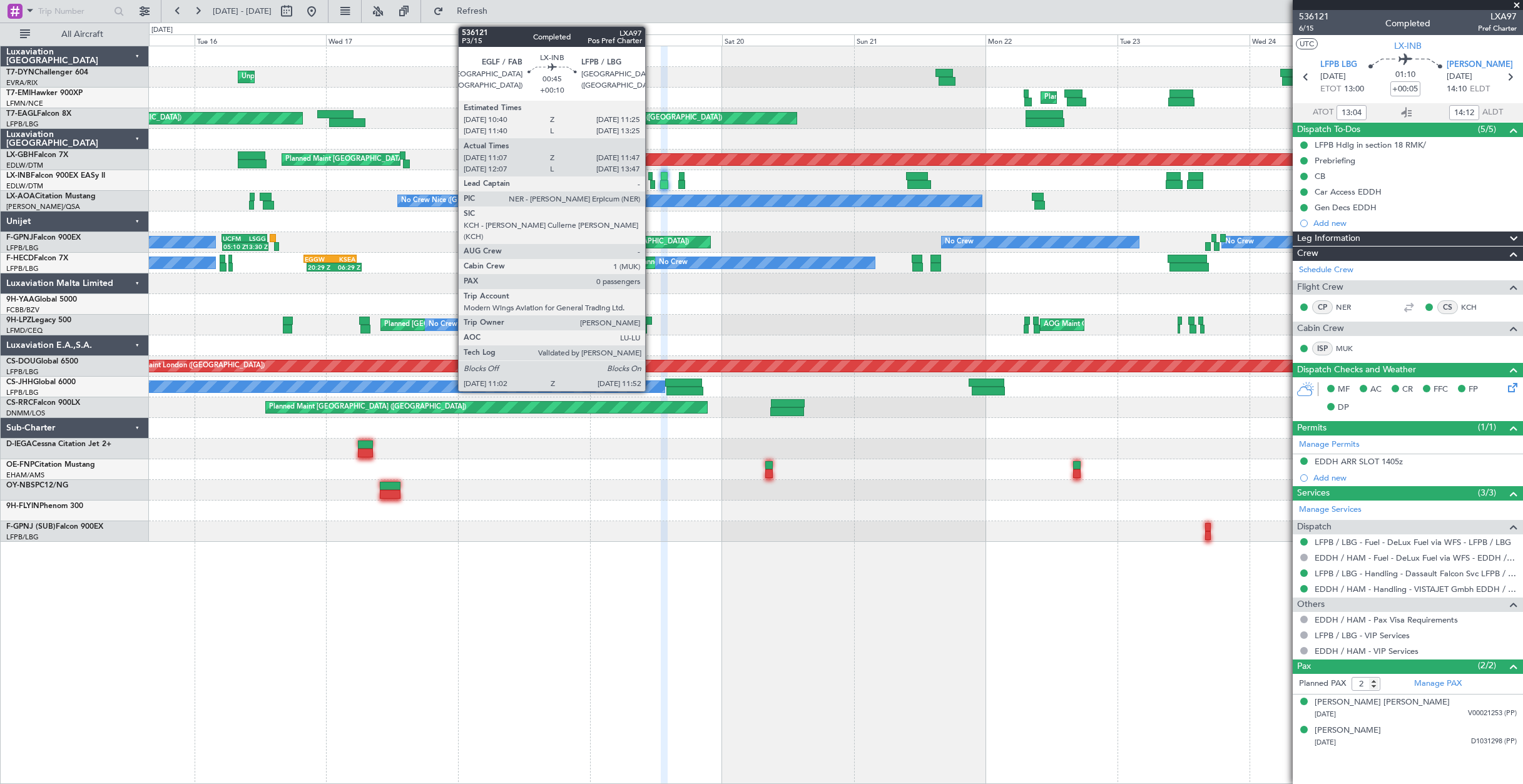
click at [651, 175] on div at bounding box center [650, 175] width 5 height 8
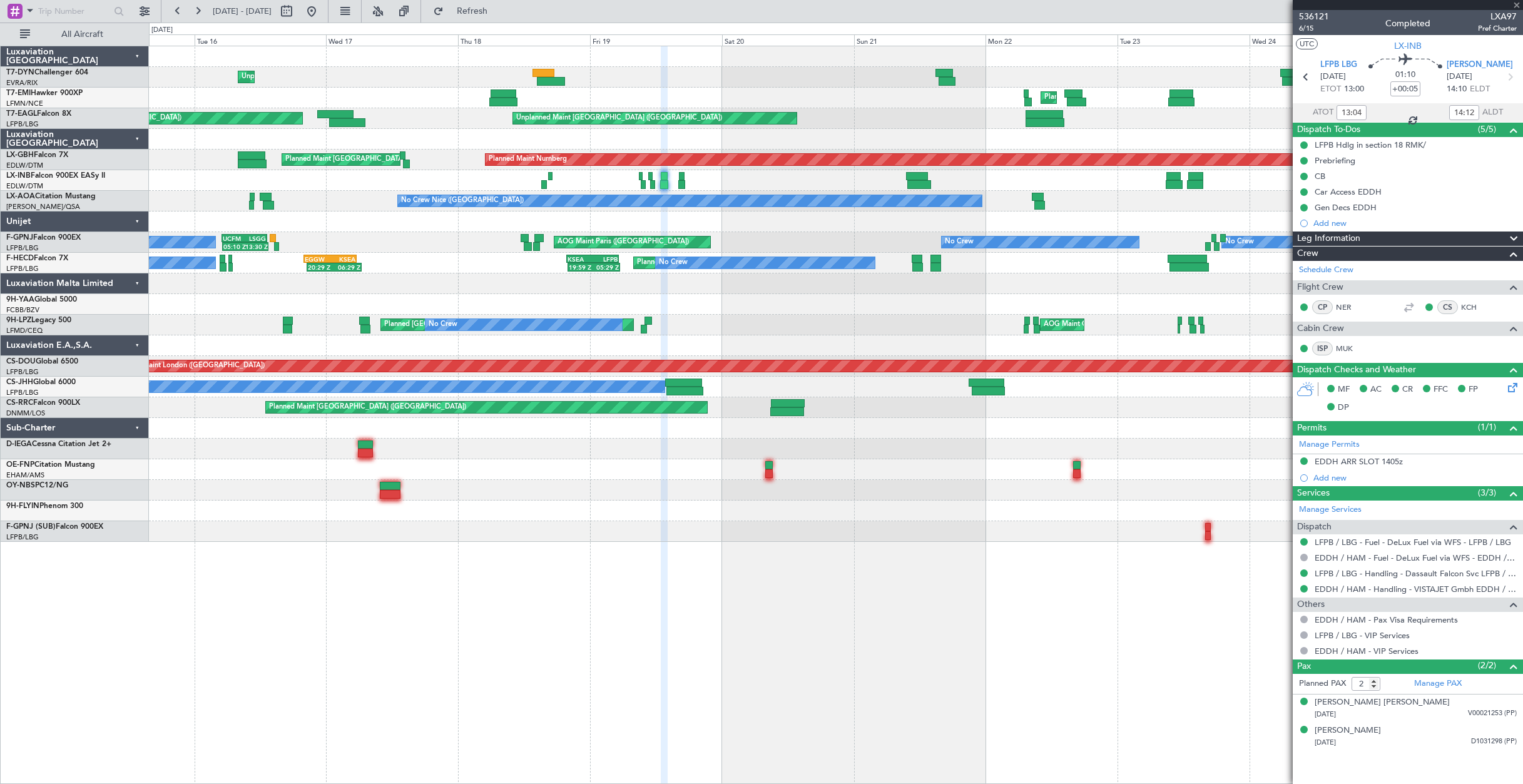
type input "+00:10"
type input "11:07"
type input "11:47"
type input "0"
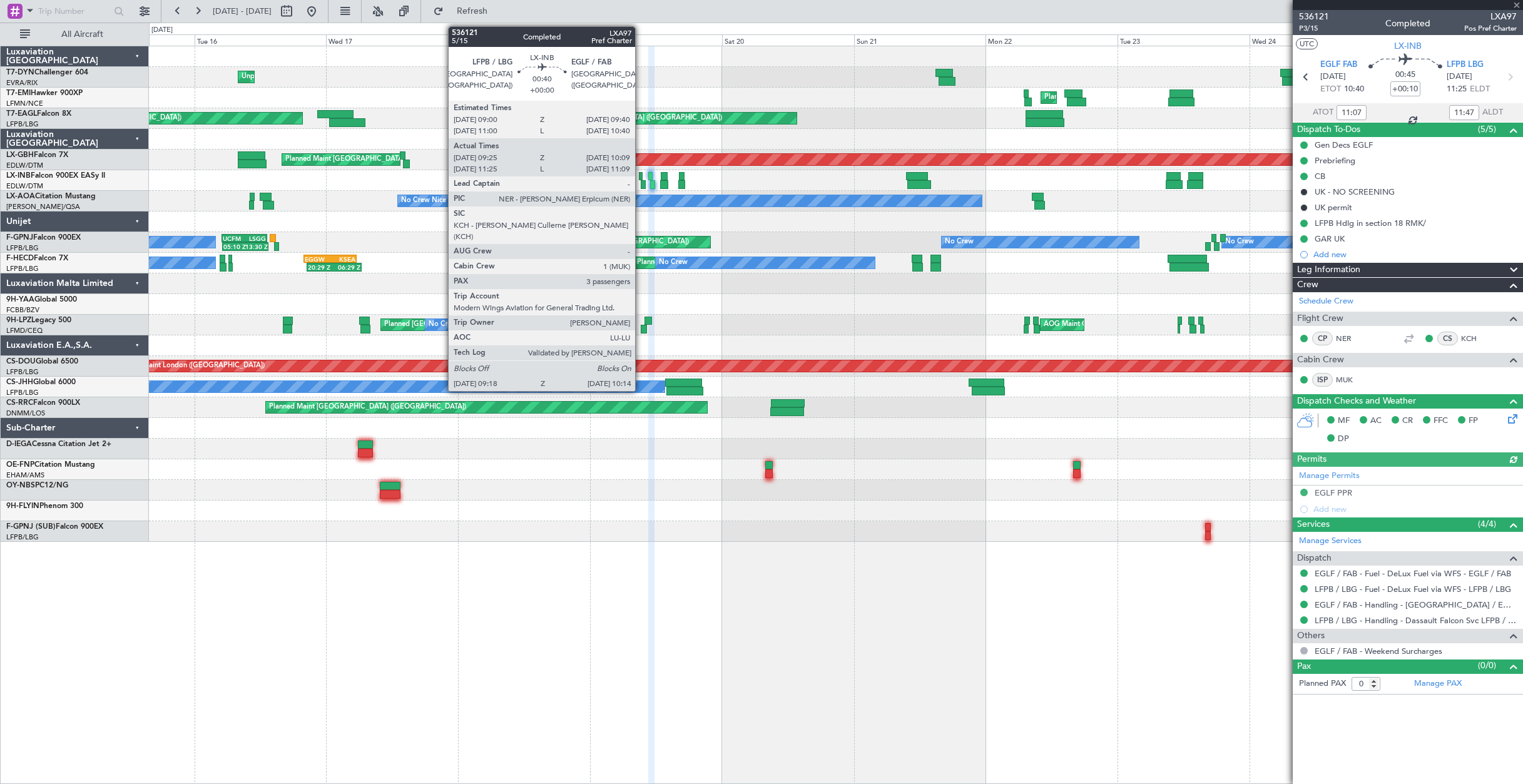
click at [641, 185] on div at bounding box center [644, 184] width 6 height 8
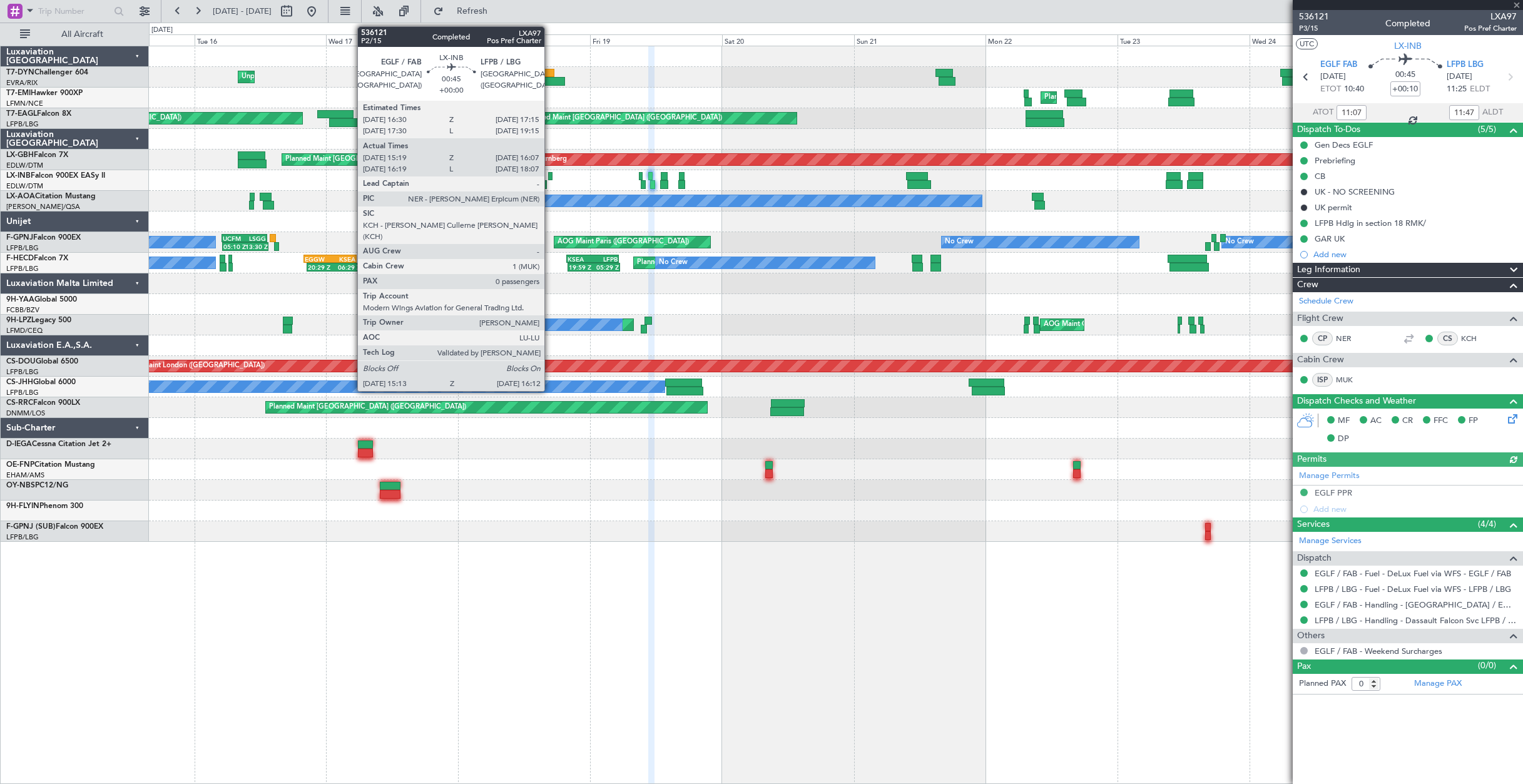
type input "09:25"
type input "10:09"
type input "3"
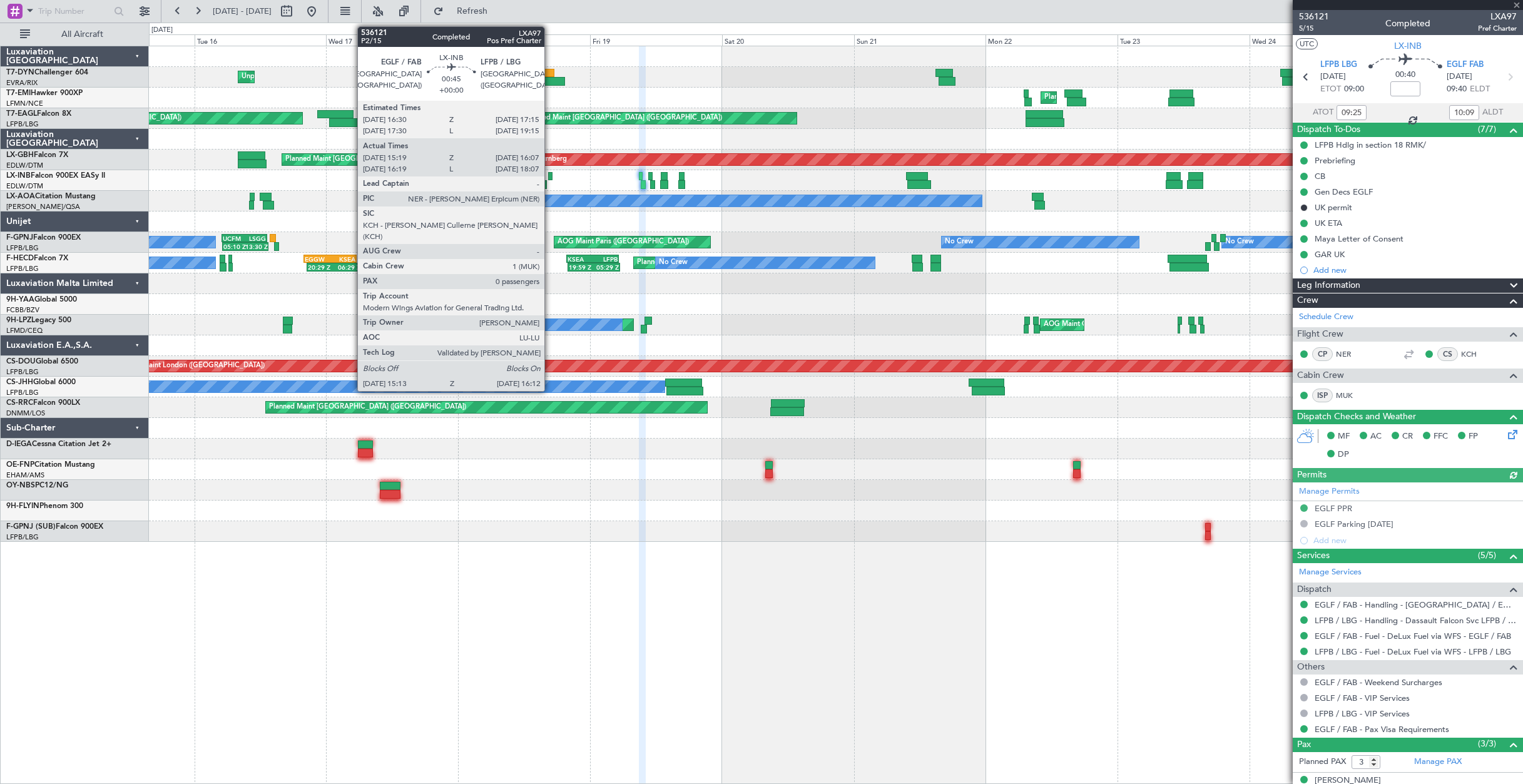
click at [550, 173] on div at bounding box center [550, 175] width 5 height 8
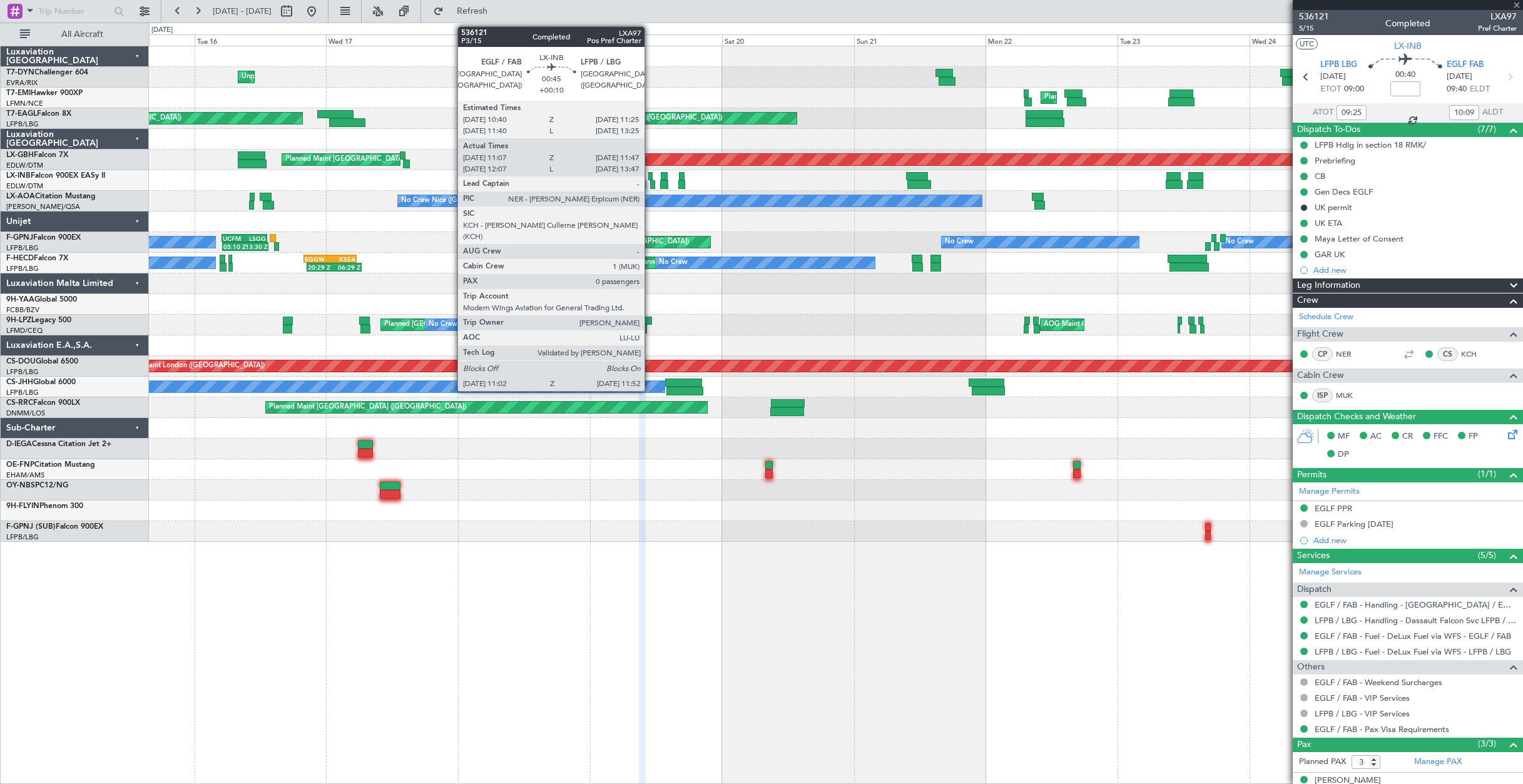
type input "15:19"
type input "16:07"
type input "0"
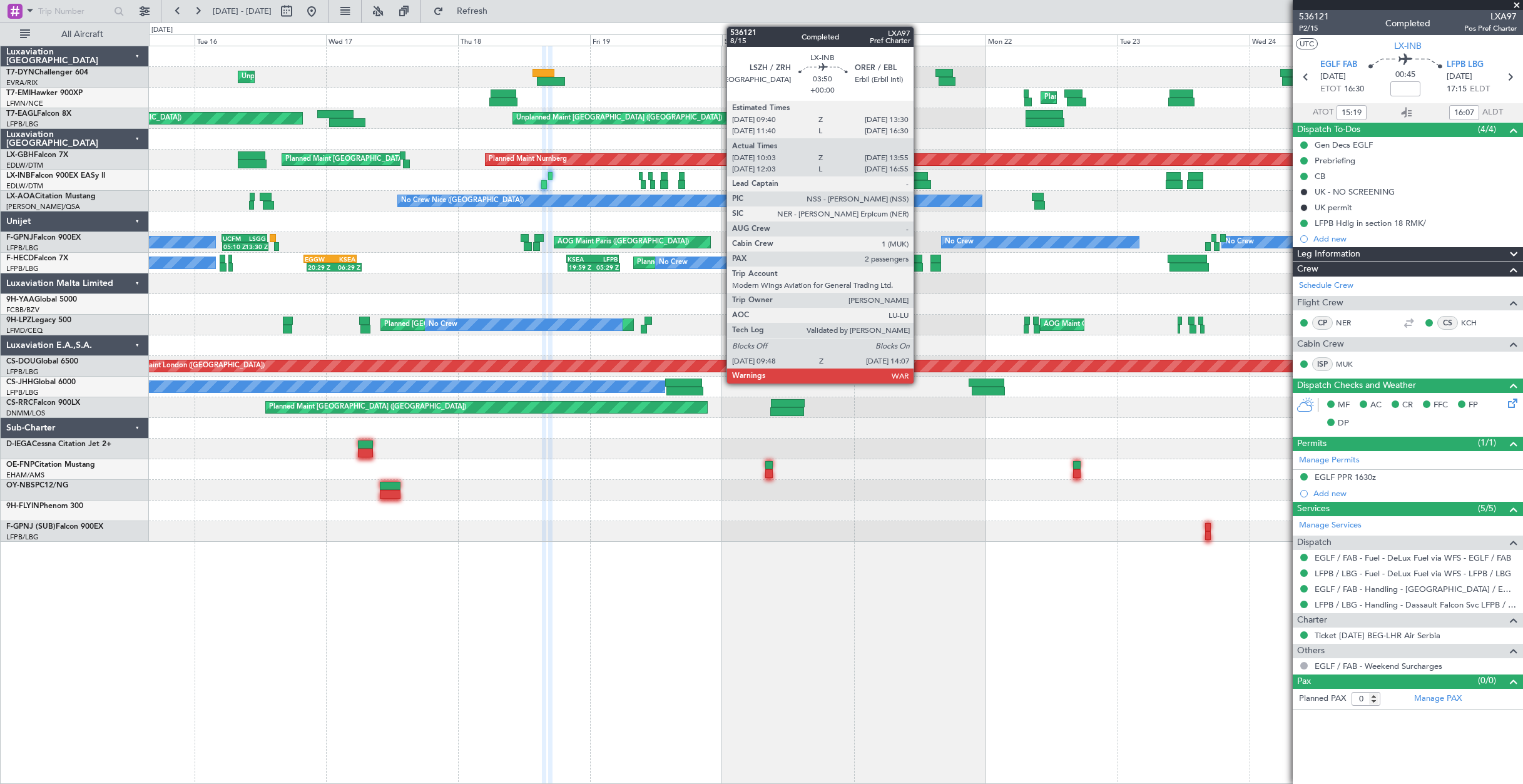
click at [919, 181] on div at bounding box center [919, 184] width 24 height 8
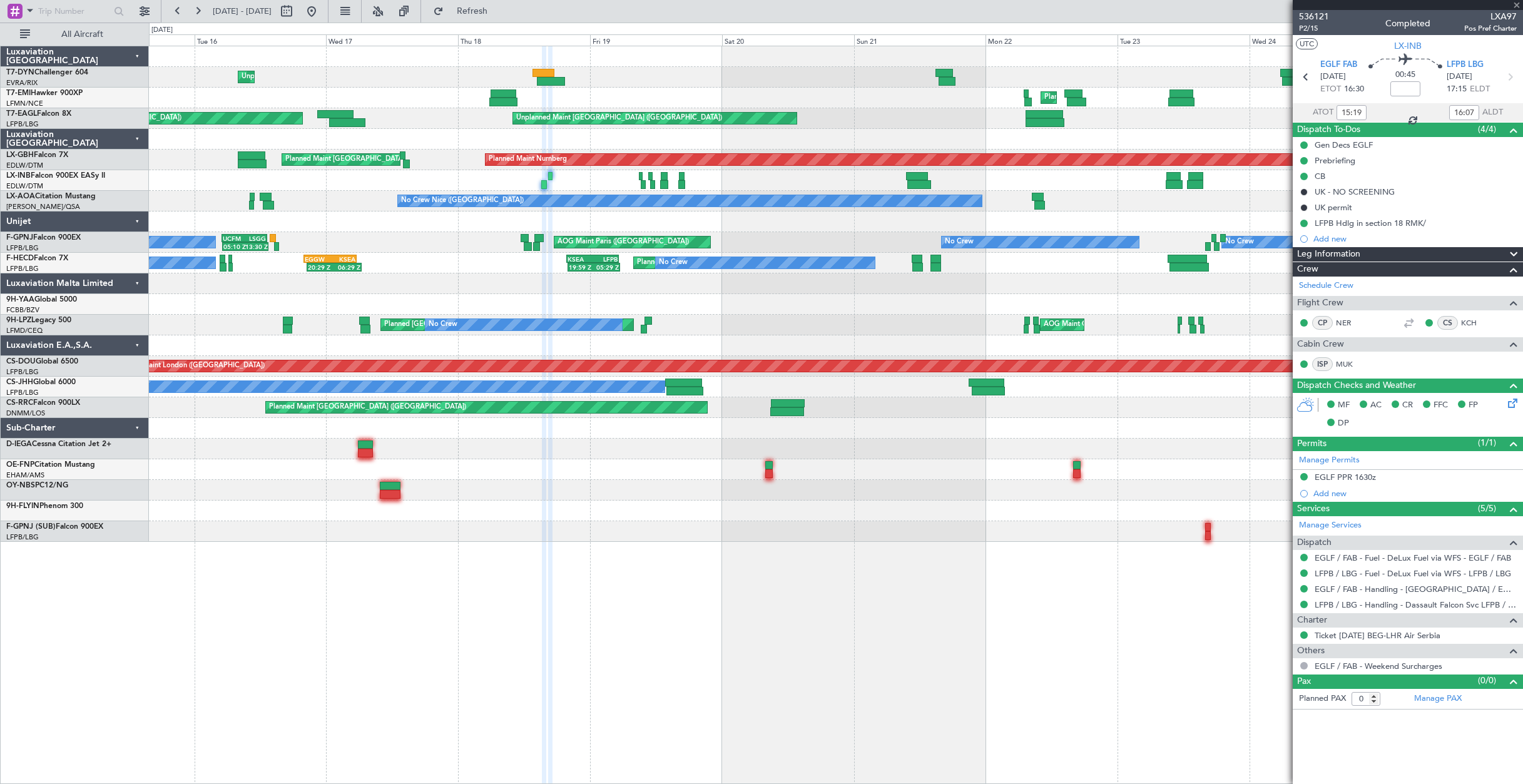
type input "10:03"
type input "13:55"
type input "2"
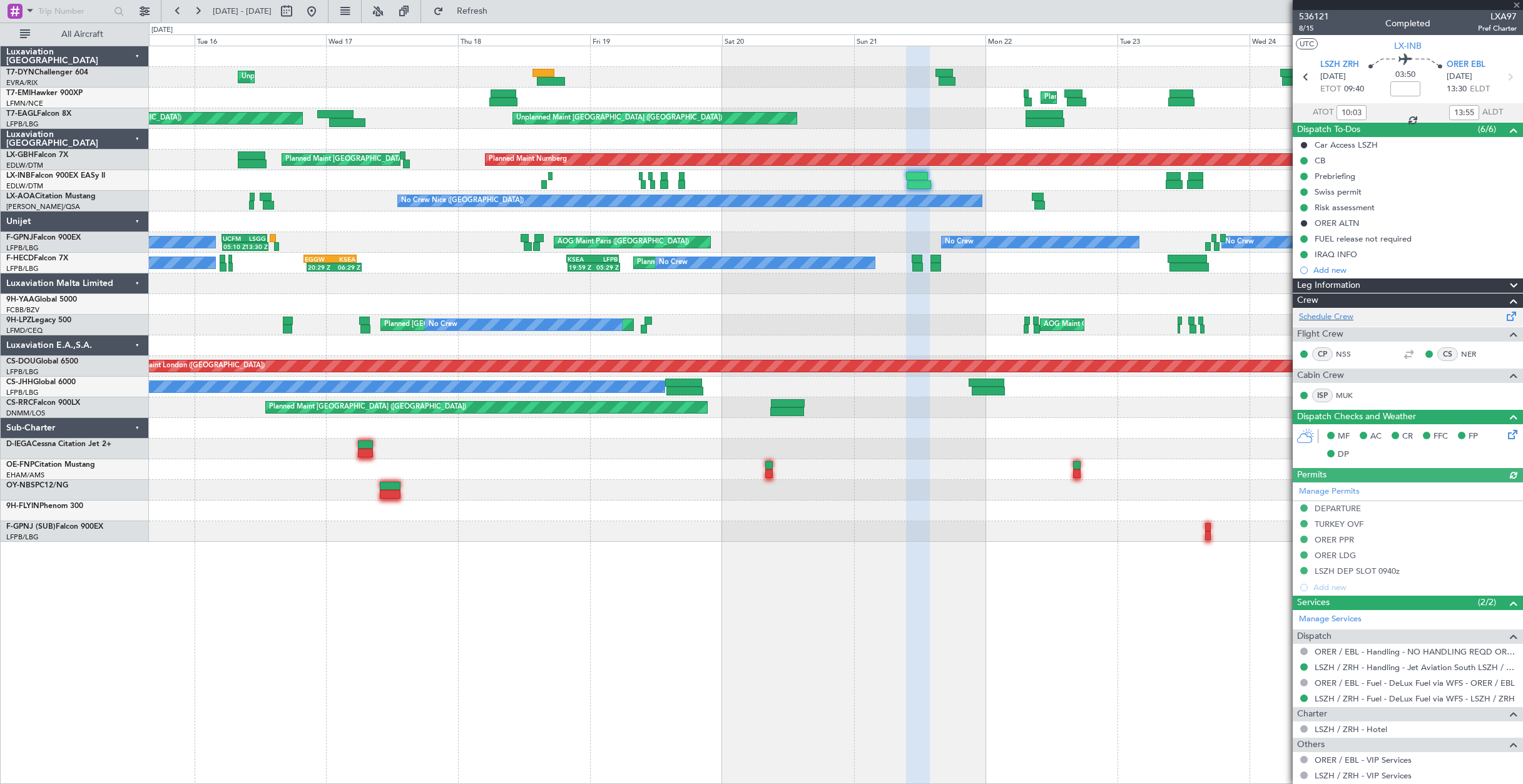
scroll to position [107, 0]
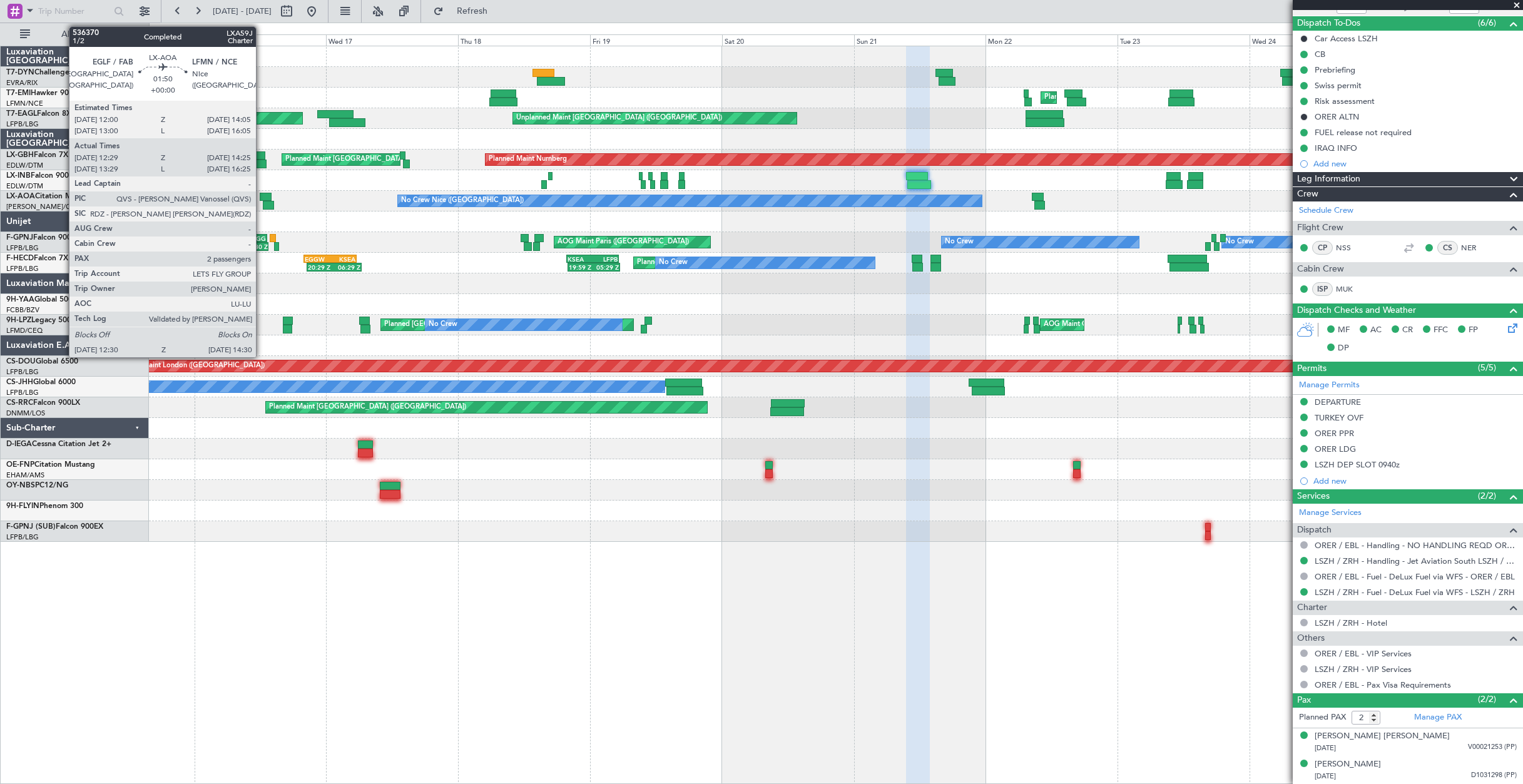
click at [261, 199] on div at bounding box center [265, 196] width 12 height 8
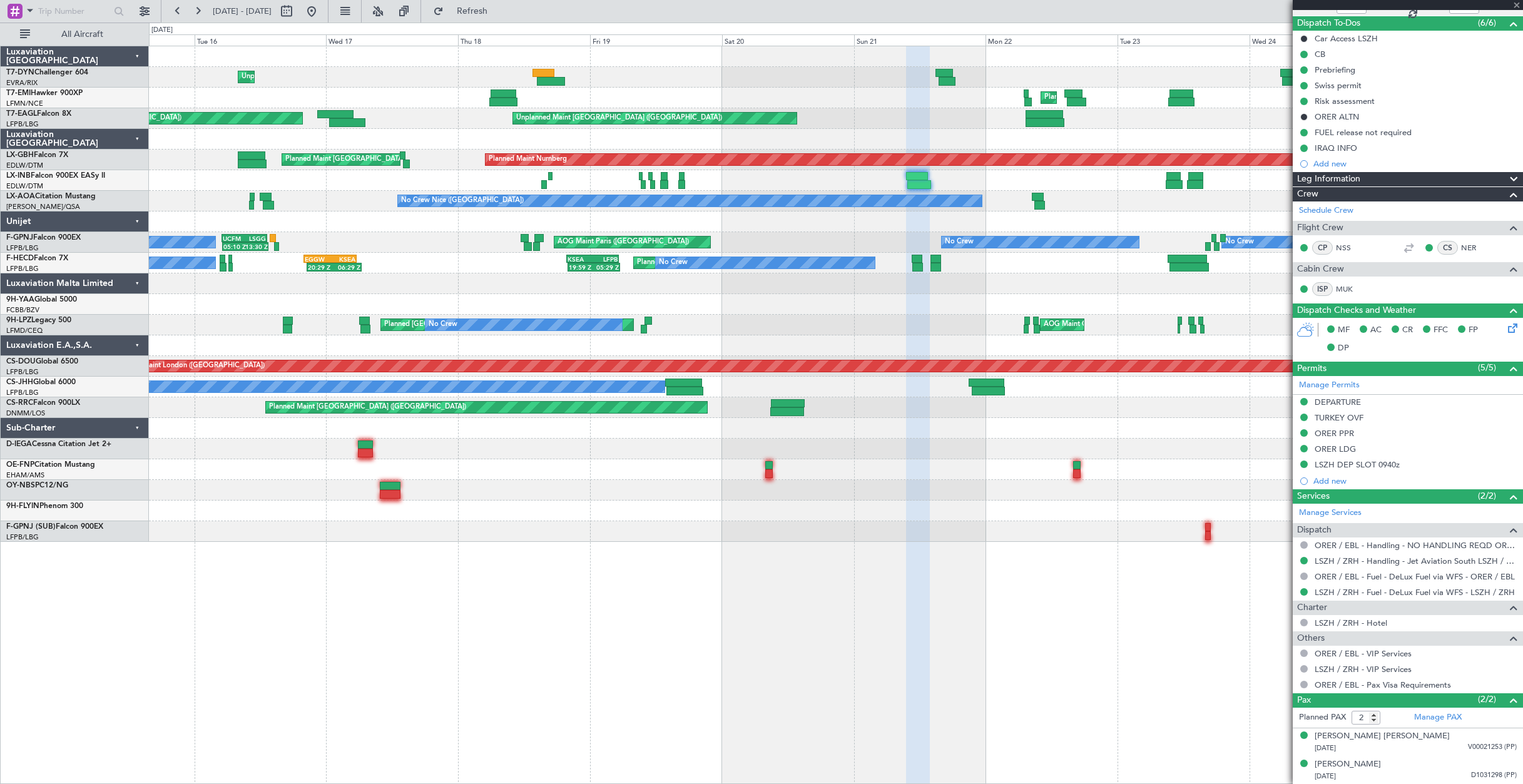
type input "12:39"
type input "14:20"
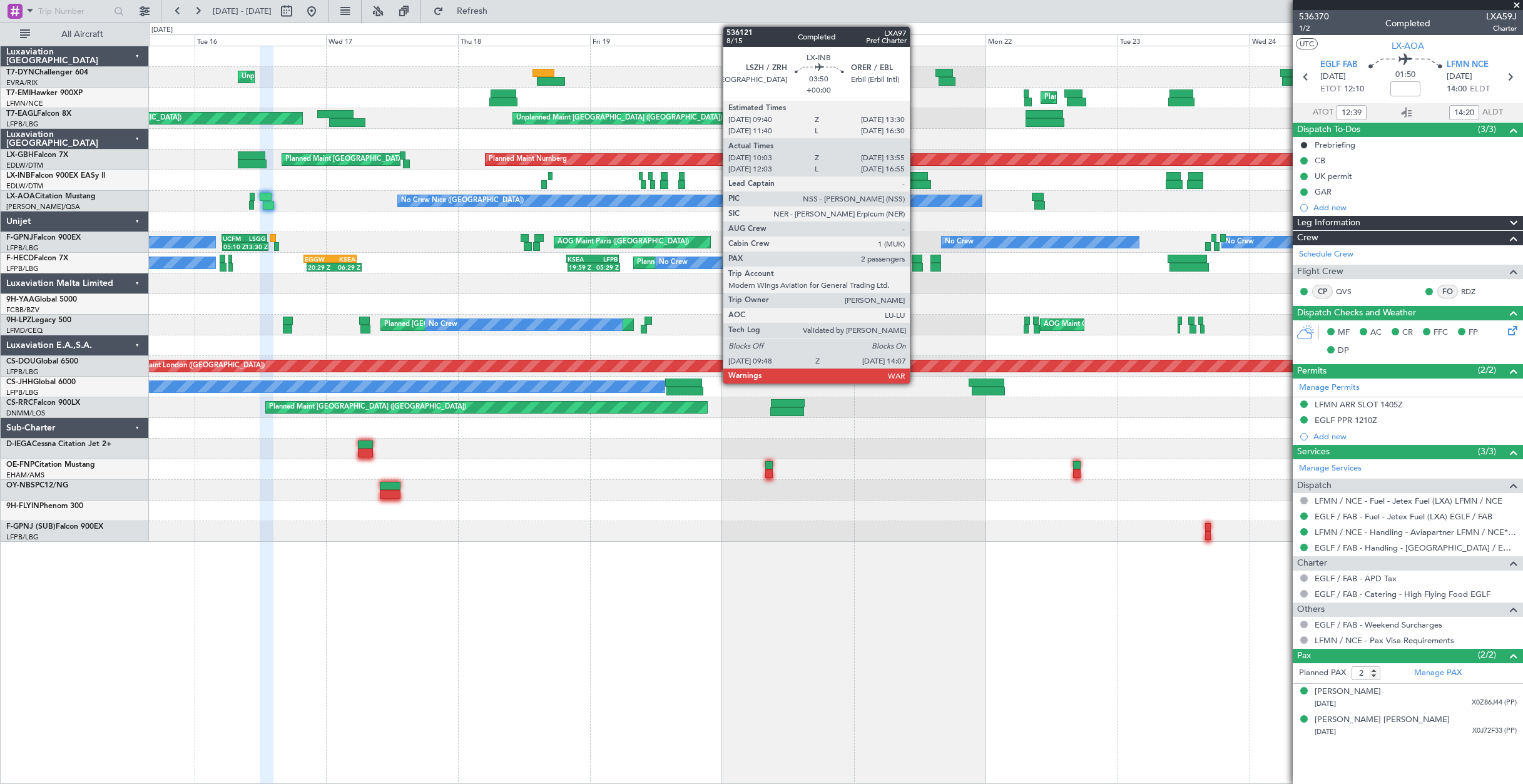
click at [915, 177] on div at bounding box center [916, 175] width 22 height 8
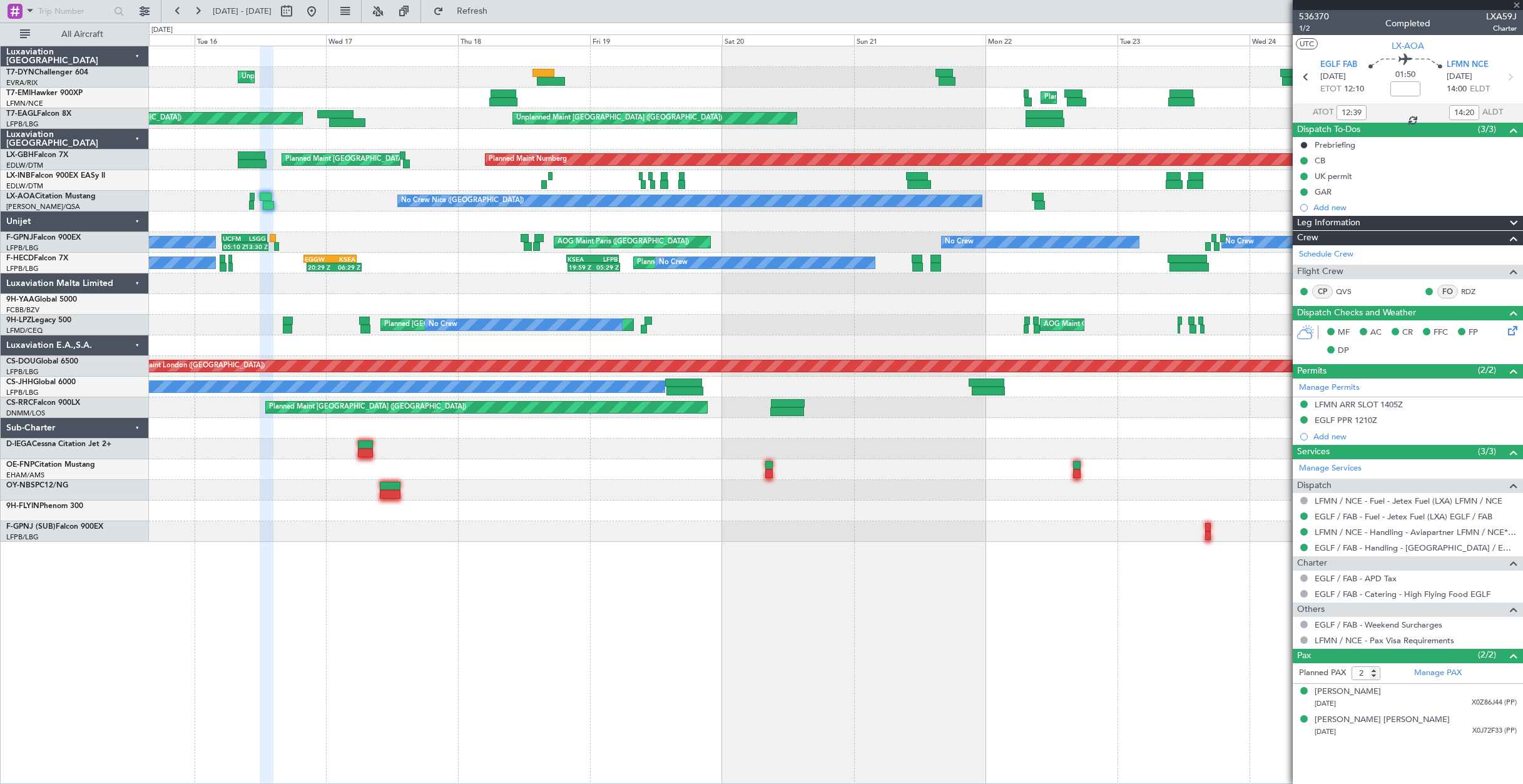
type input "10:03"
type input "13:55"
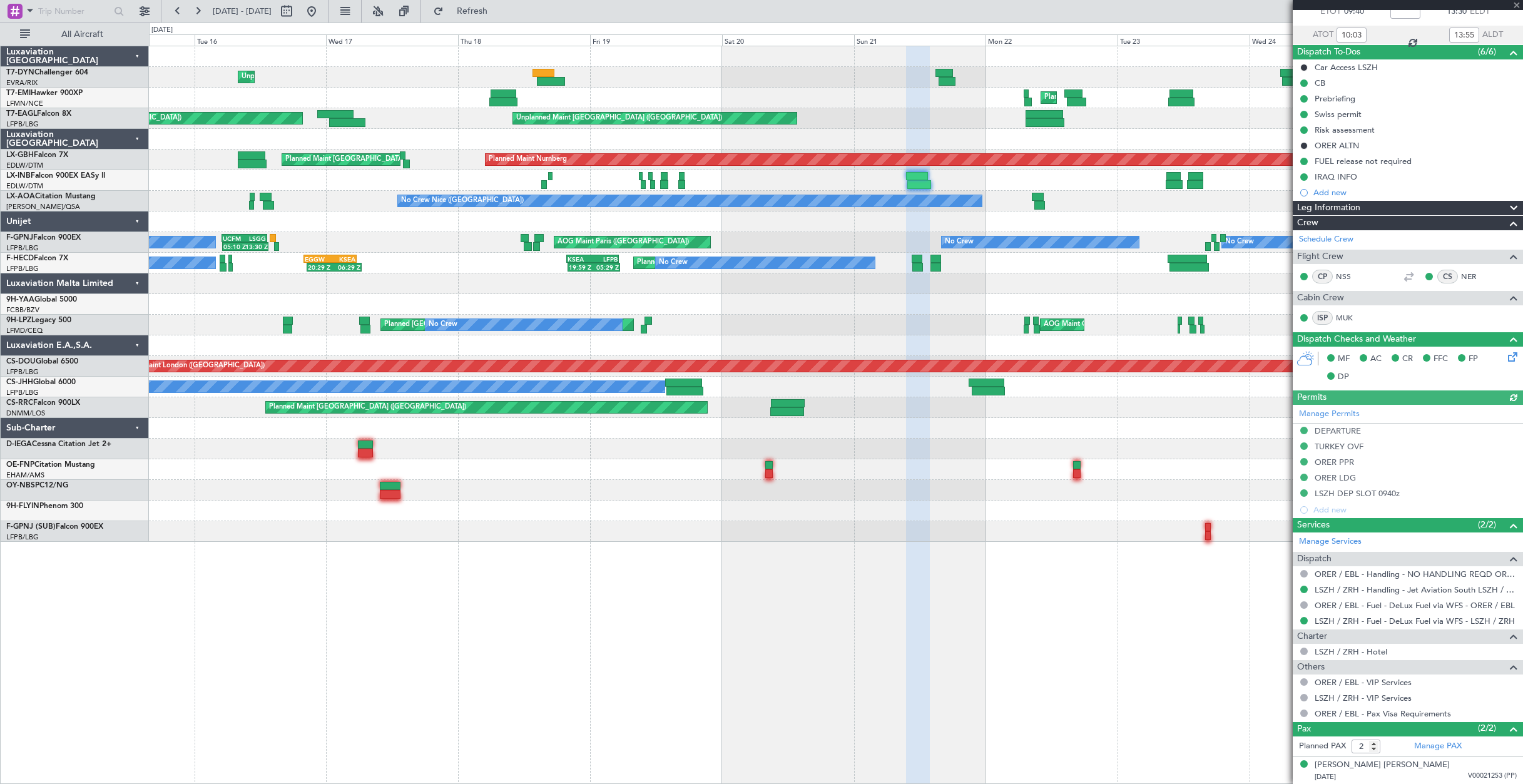
scroll to position [107, 0]
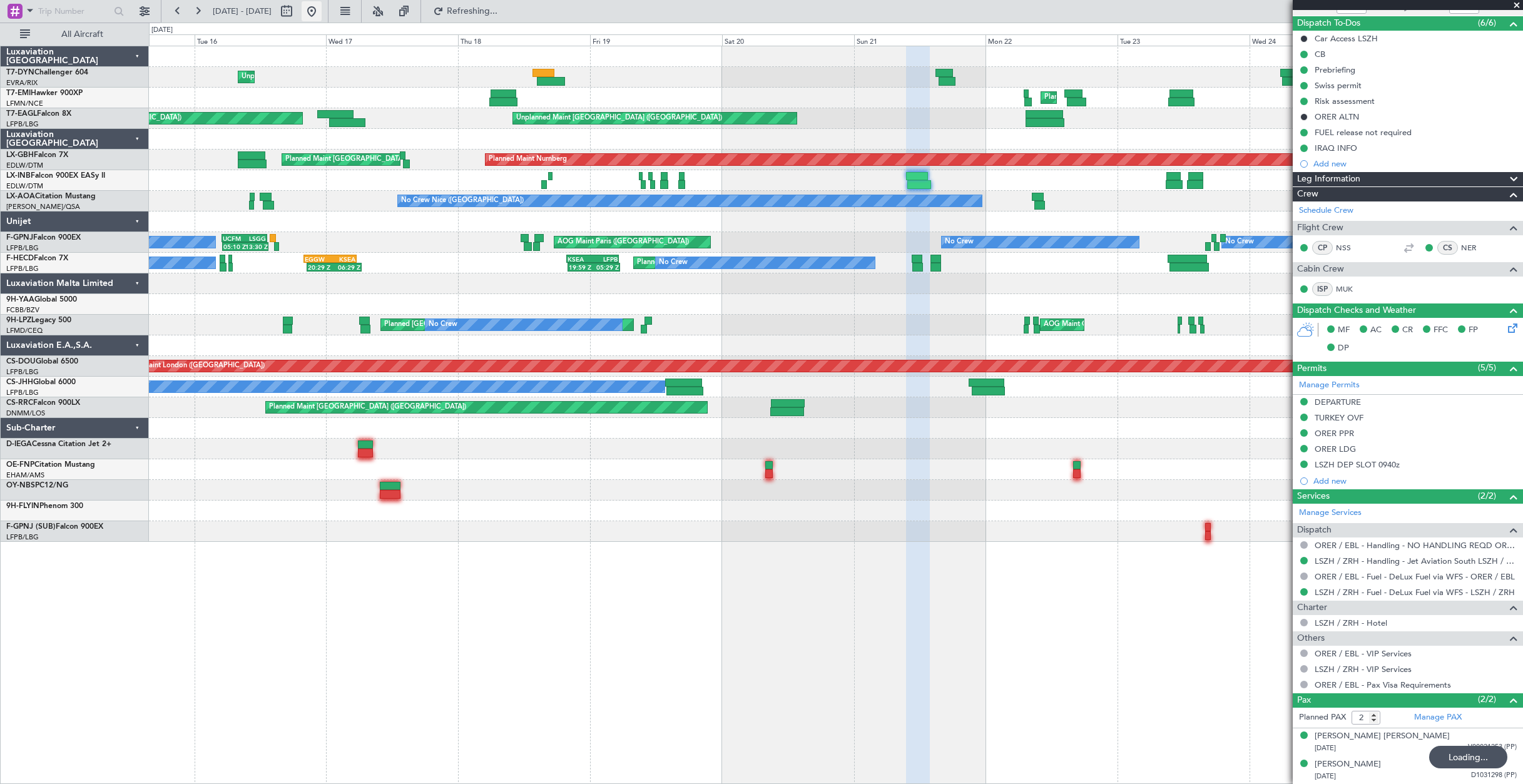
click at [322, 14] on button at bounding box center [311, 10] width 20 height 20
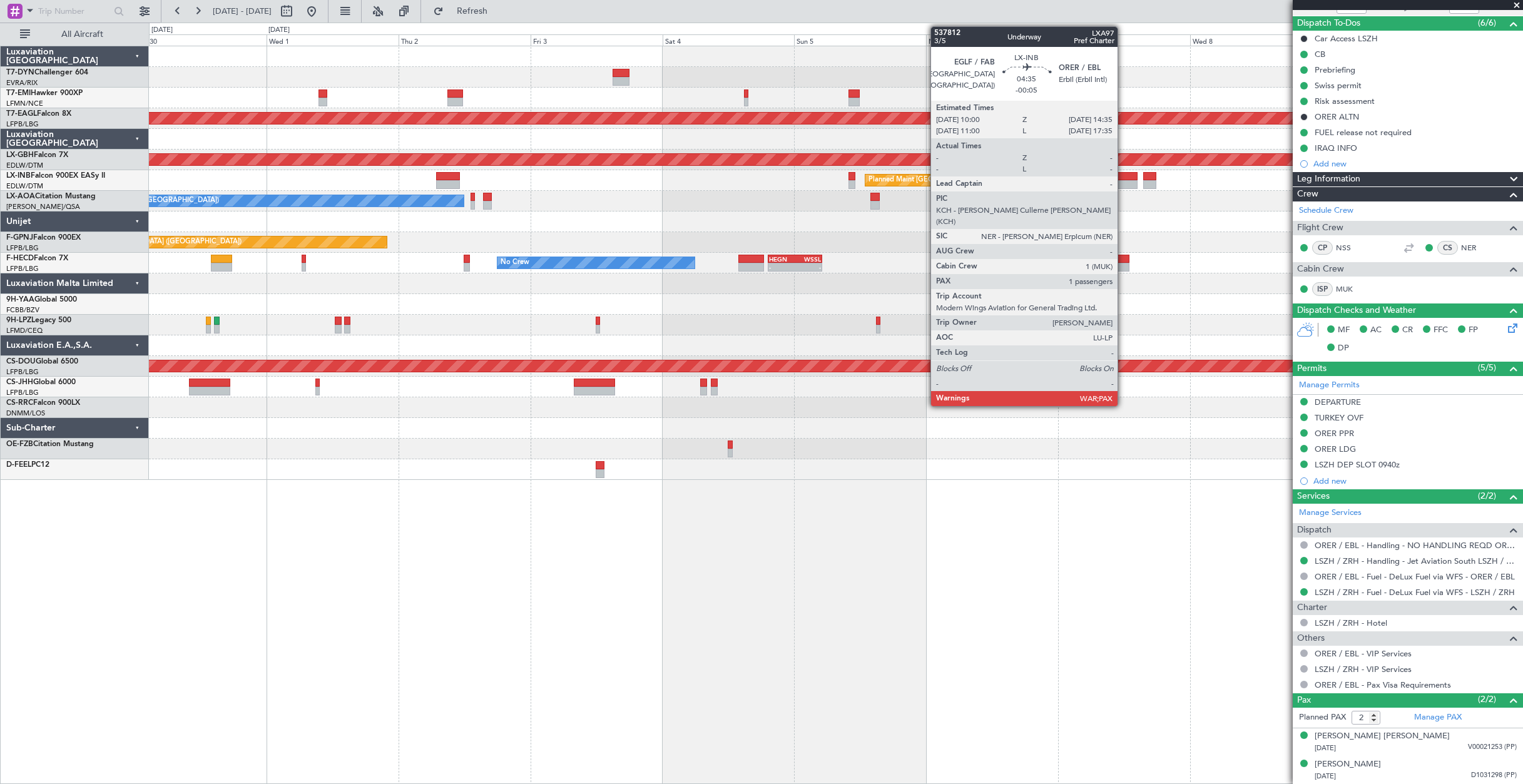
click at [1124, 175] on div at bounding box center [1125, 175] width 25 height 8
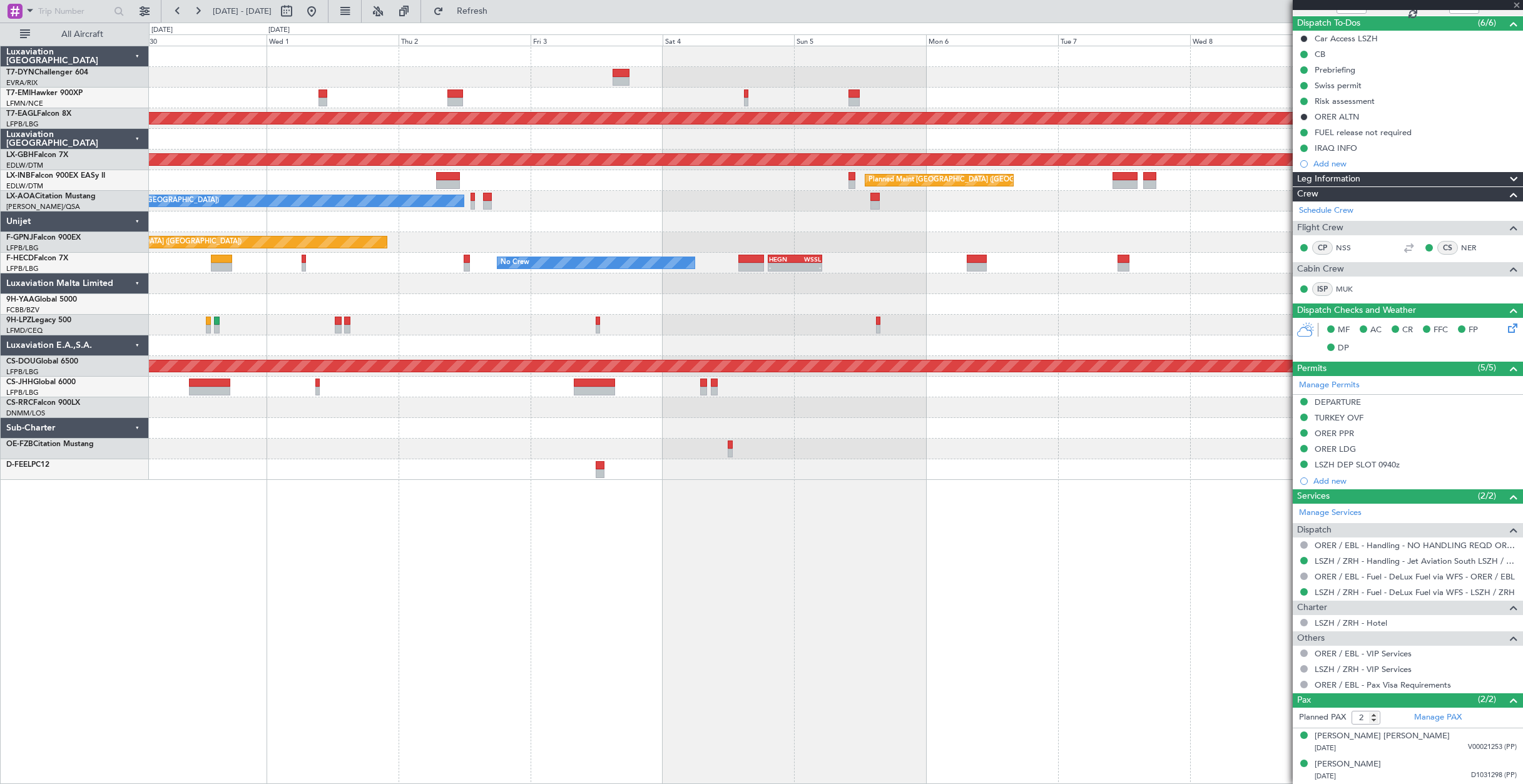
type input "-00:05"
type input "3"
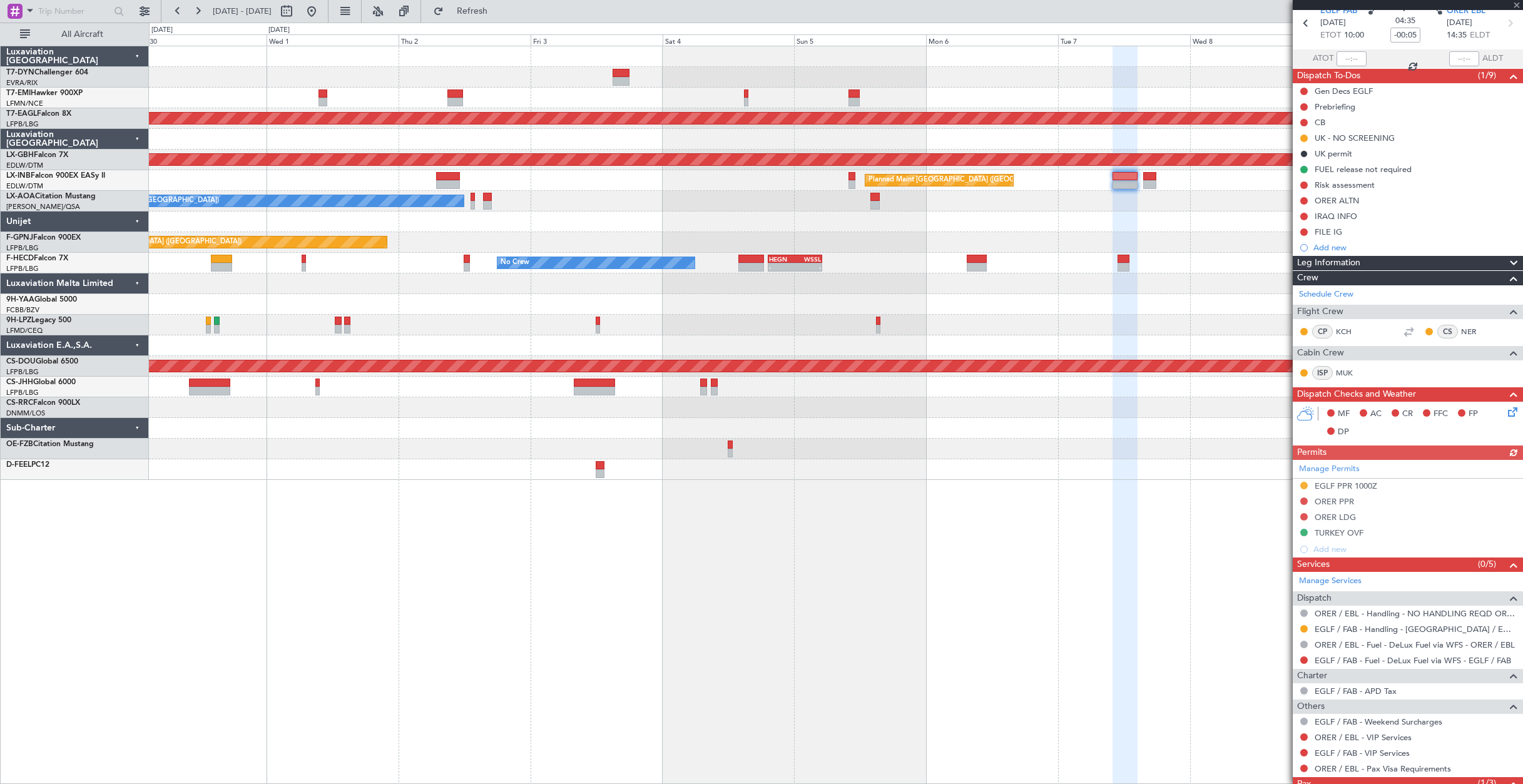
scroll to position [125, 0]
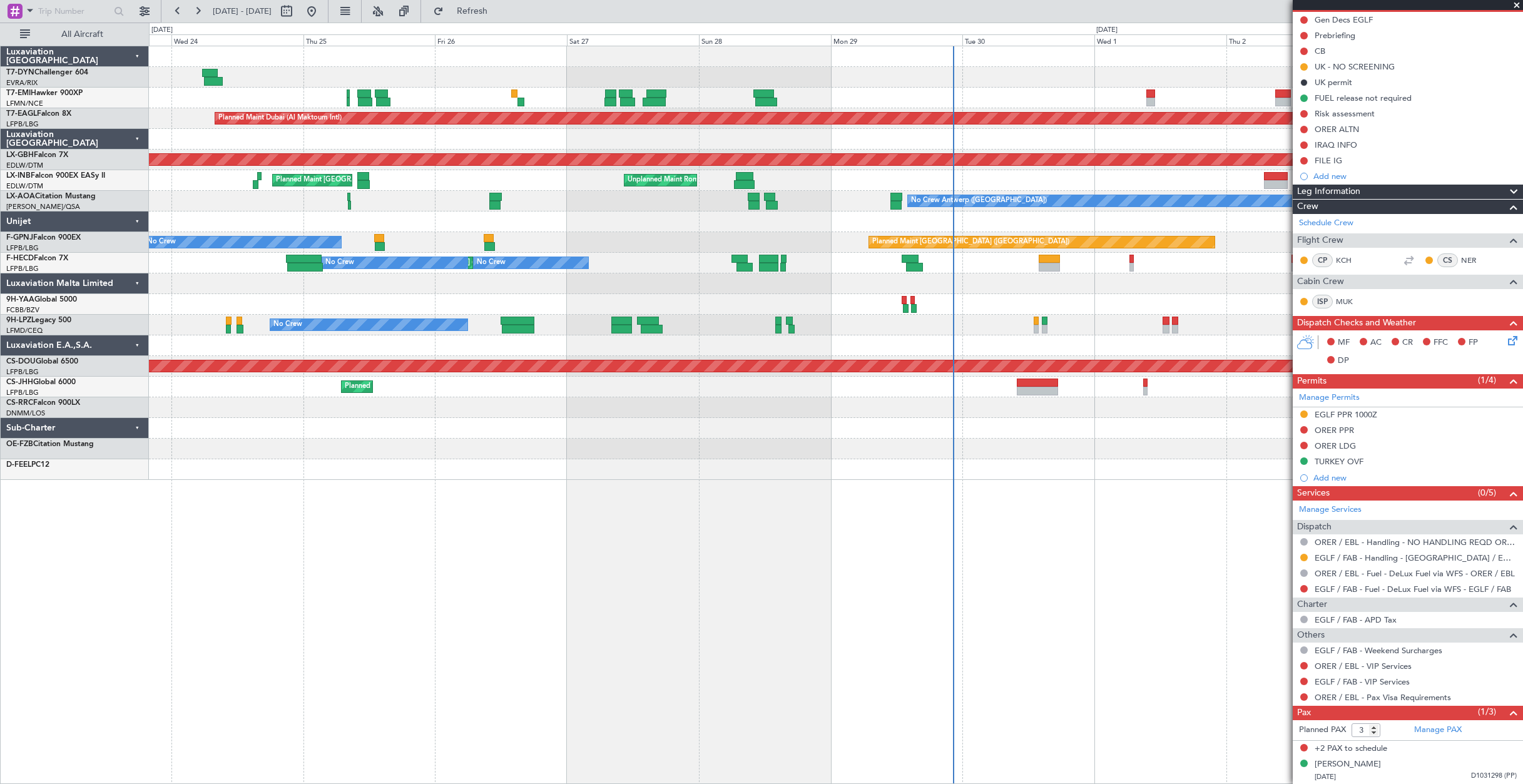
click at [1139, 305] on div "Planned Maint [GEOGRAPHIC_DATA] Planned Maint [GEOGRAPHIC_DATA] (Al Maktoum Int…" at bounding box center [836, 263] width 1374 height 434
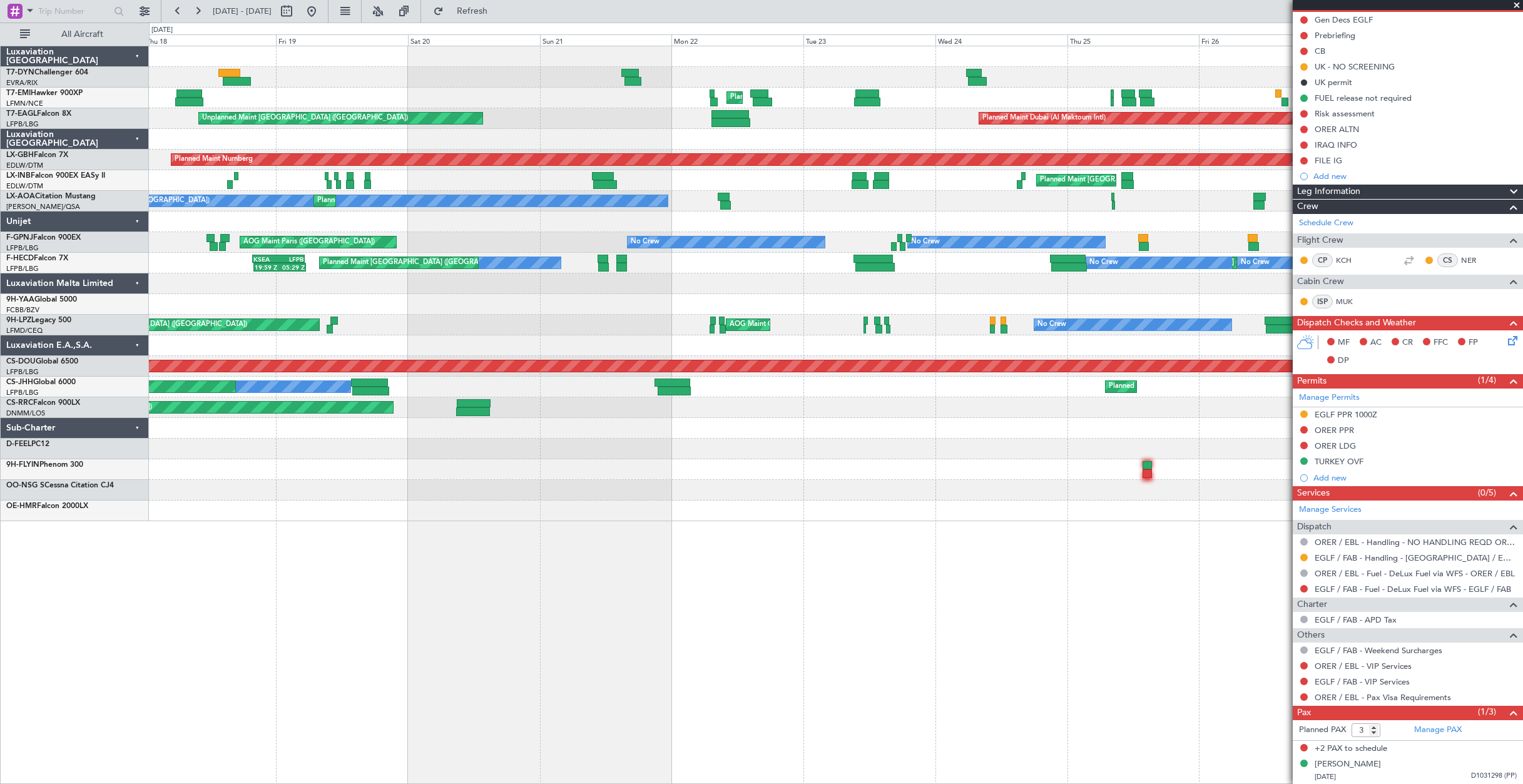
click at [1055, 191] on div "Unplanned Maint [GEOGRAPHIC_DATA] (Riga Intl) Planned Maint [GEOGRAPHIC_DATA] P…" at bounding box center [836, 283] width 1374 height 475
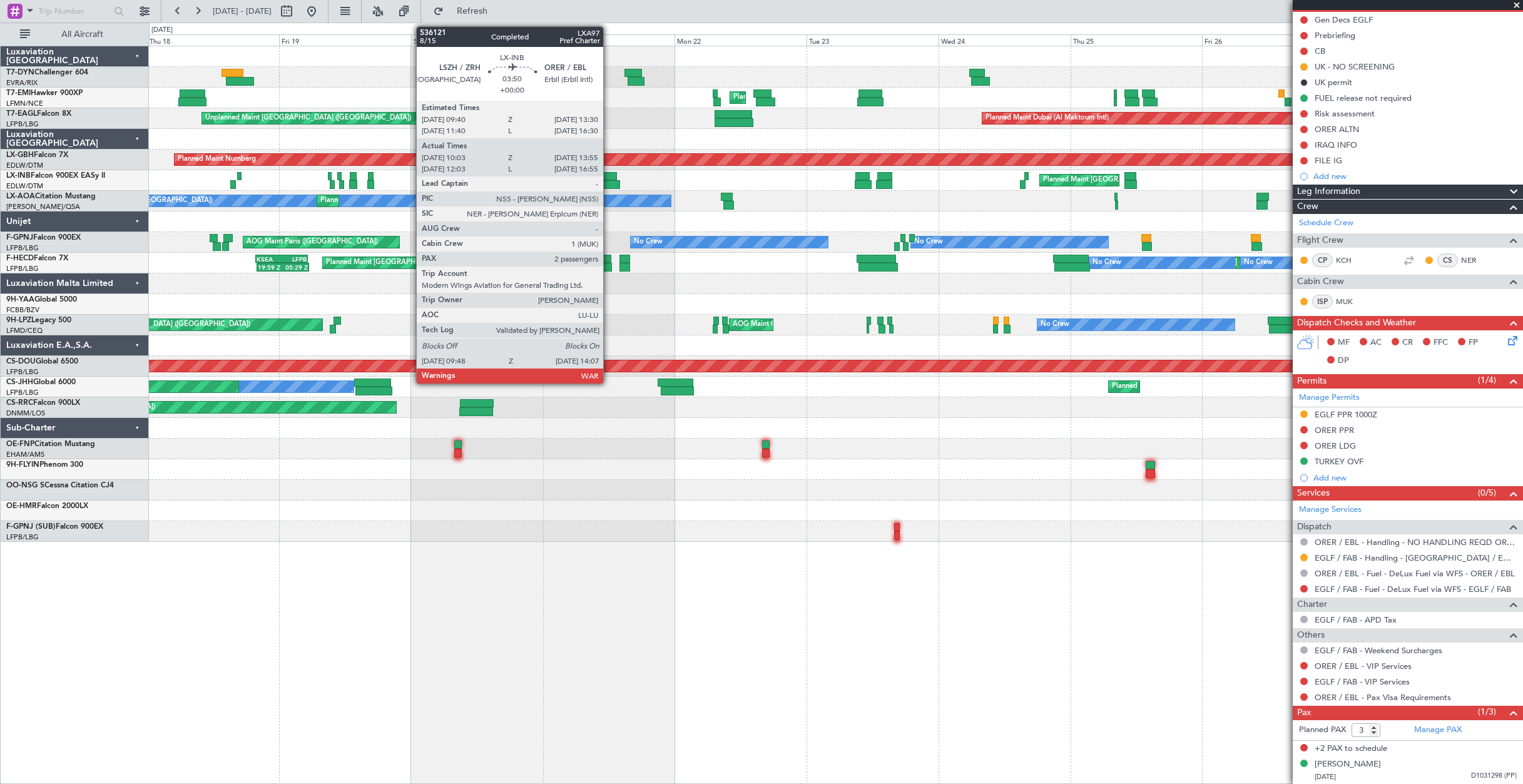
click at [609, 180] on div at bounding box center [608, 184] width 24 height 8
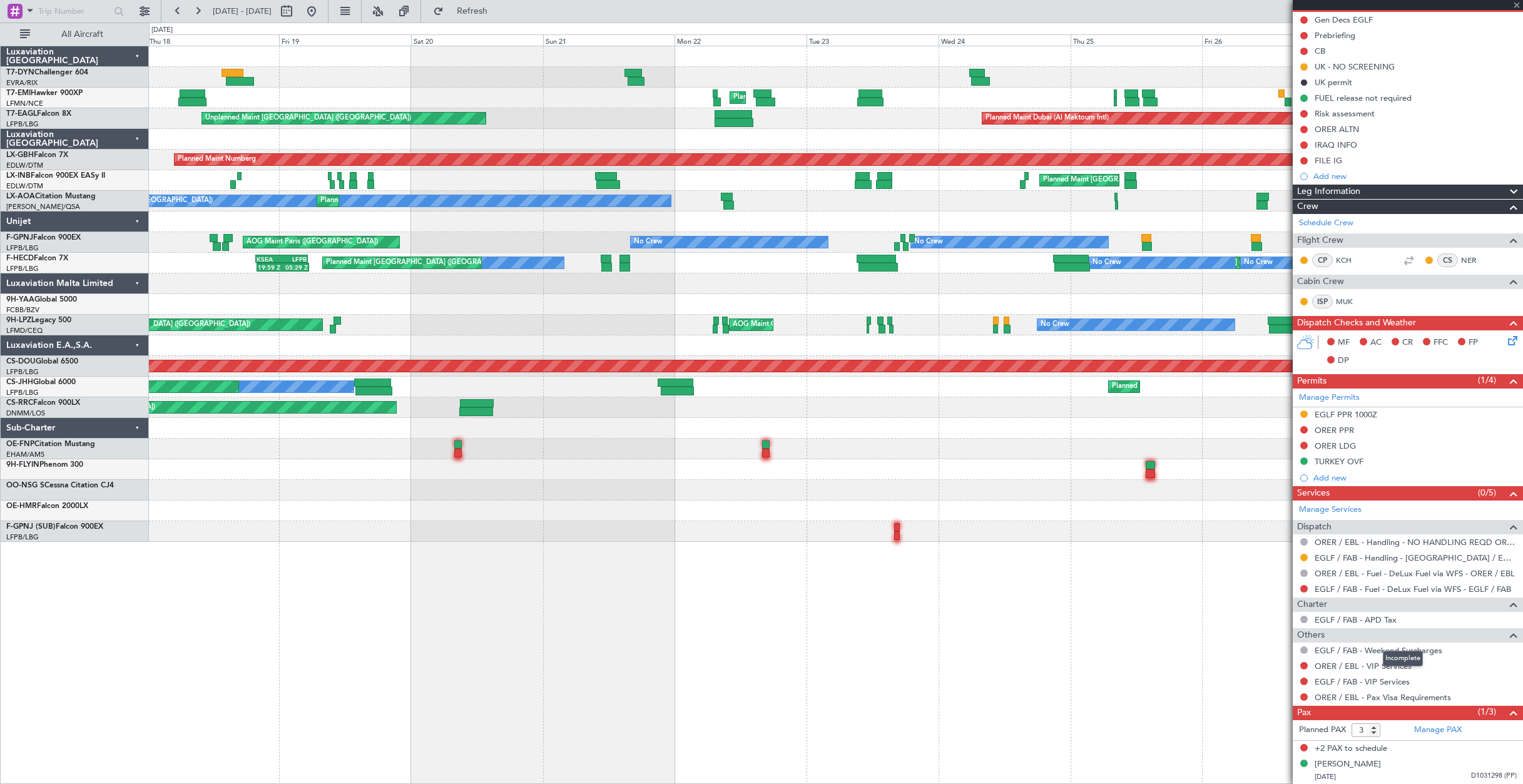
type input "10:03"
type input "13:55"
type input "2"
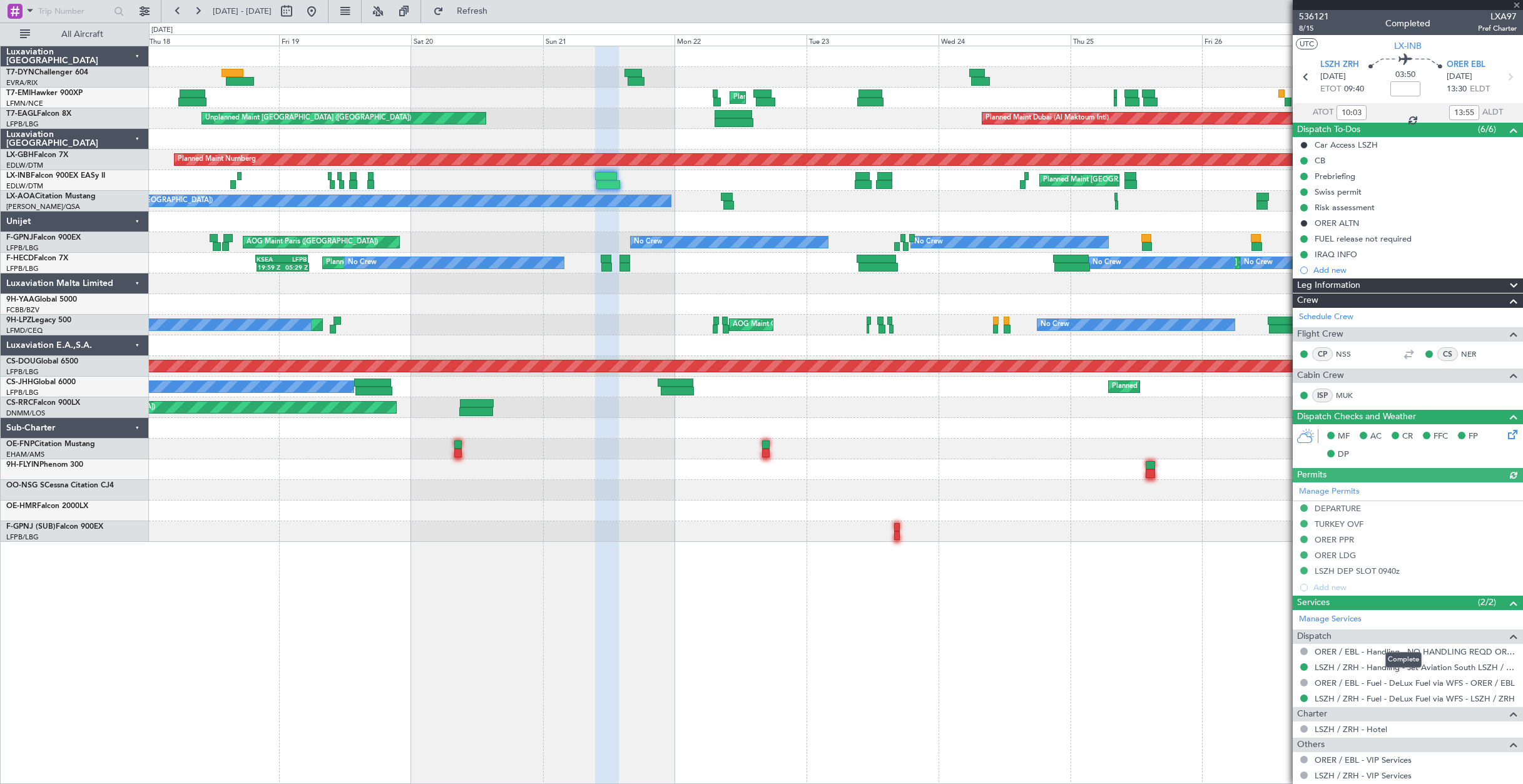
scroll to position [107, 0]
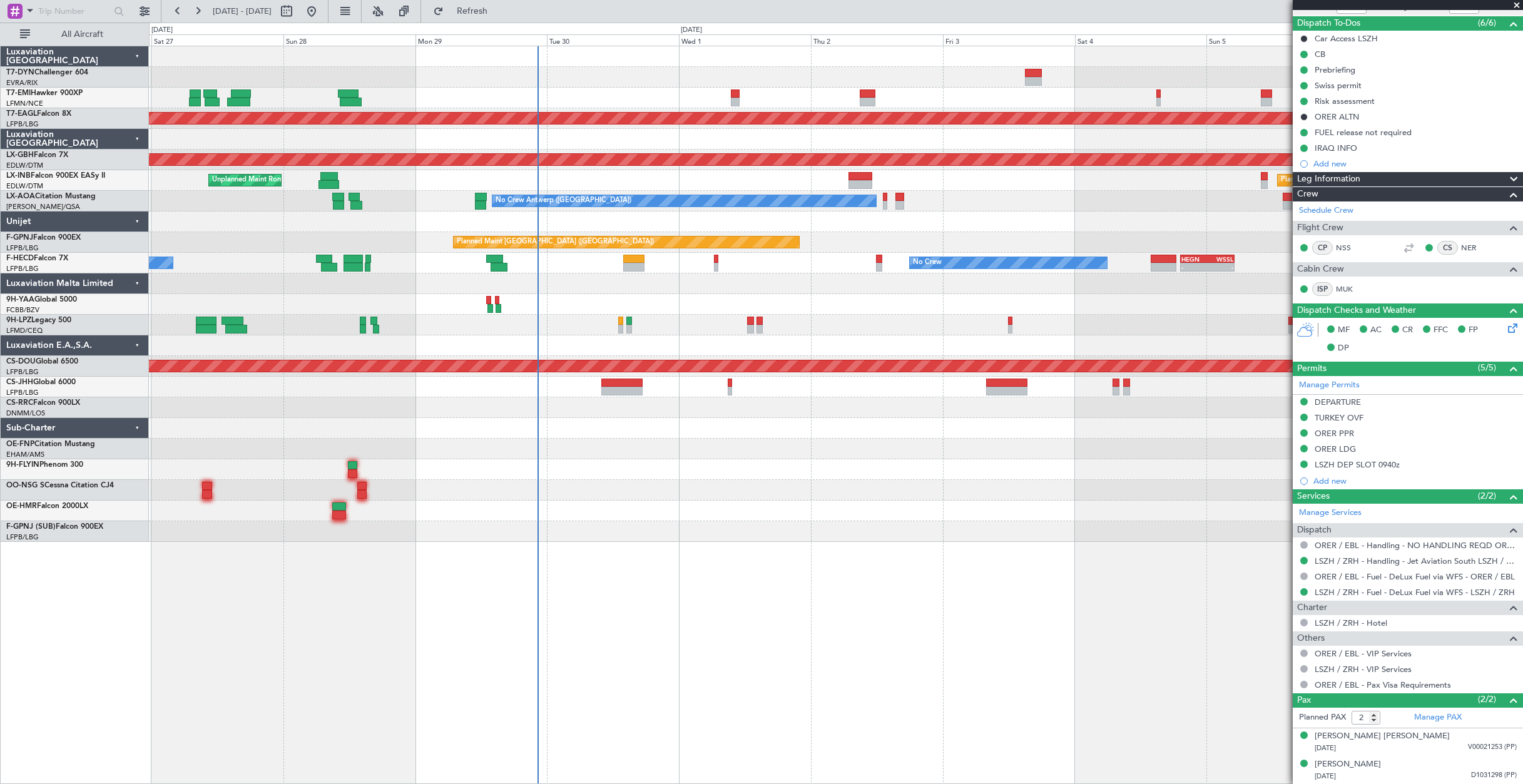
click at [0, 267] on html "[DATE] - [DATE] Refresh Quick Links All Aircraft Planned Maint [GEOGRAPHIC_DATA…" at bounding box center [762, 392] width 1523 height 784
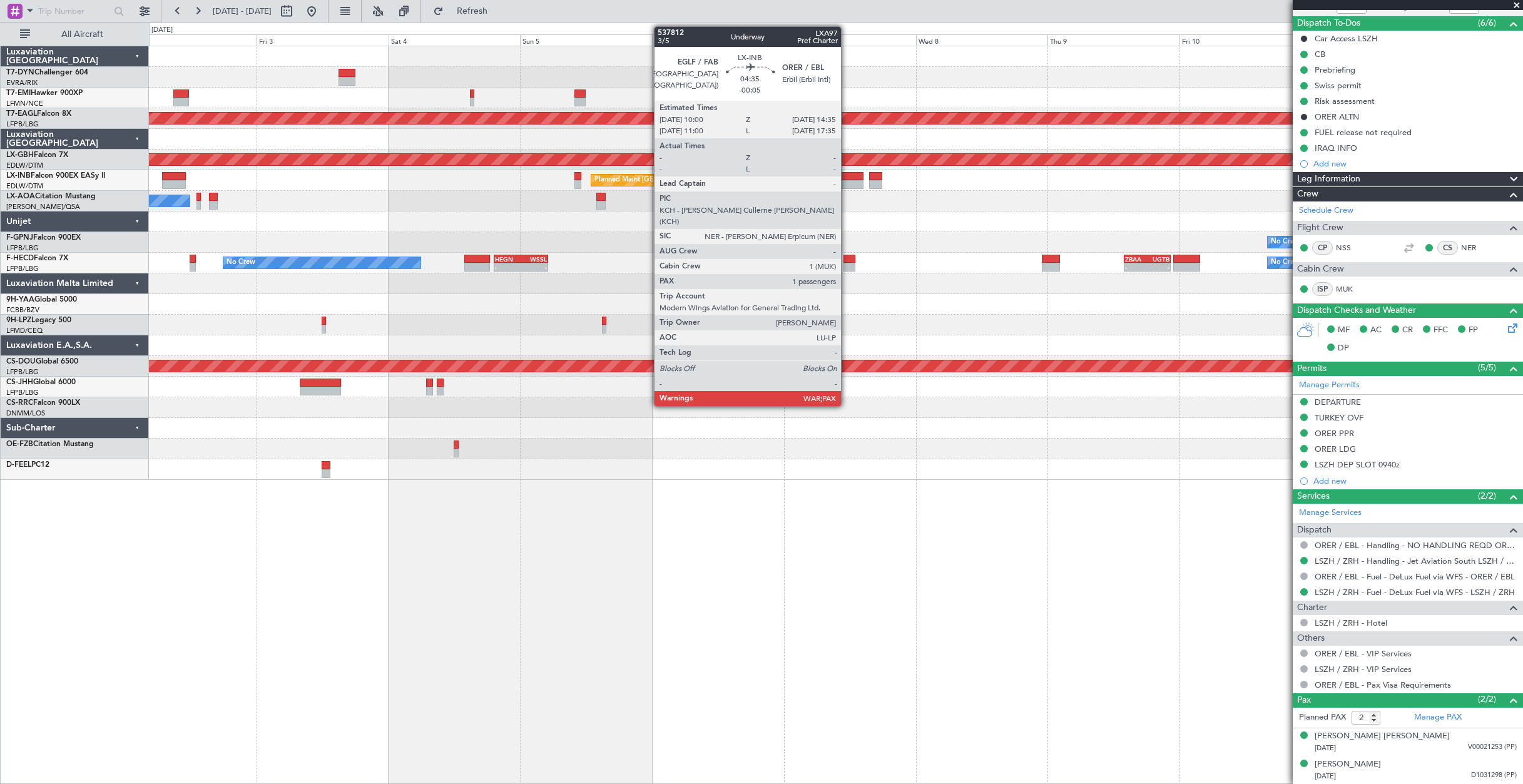
click at [847, 183] on div at bounding box center [851, 184] width 25 height 8
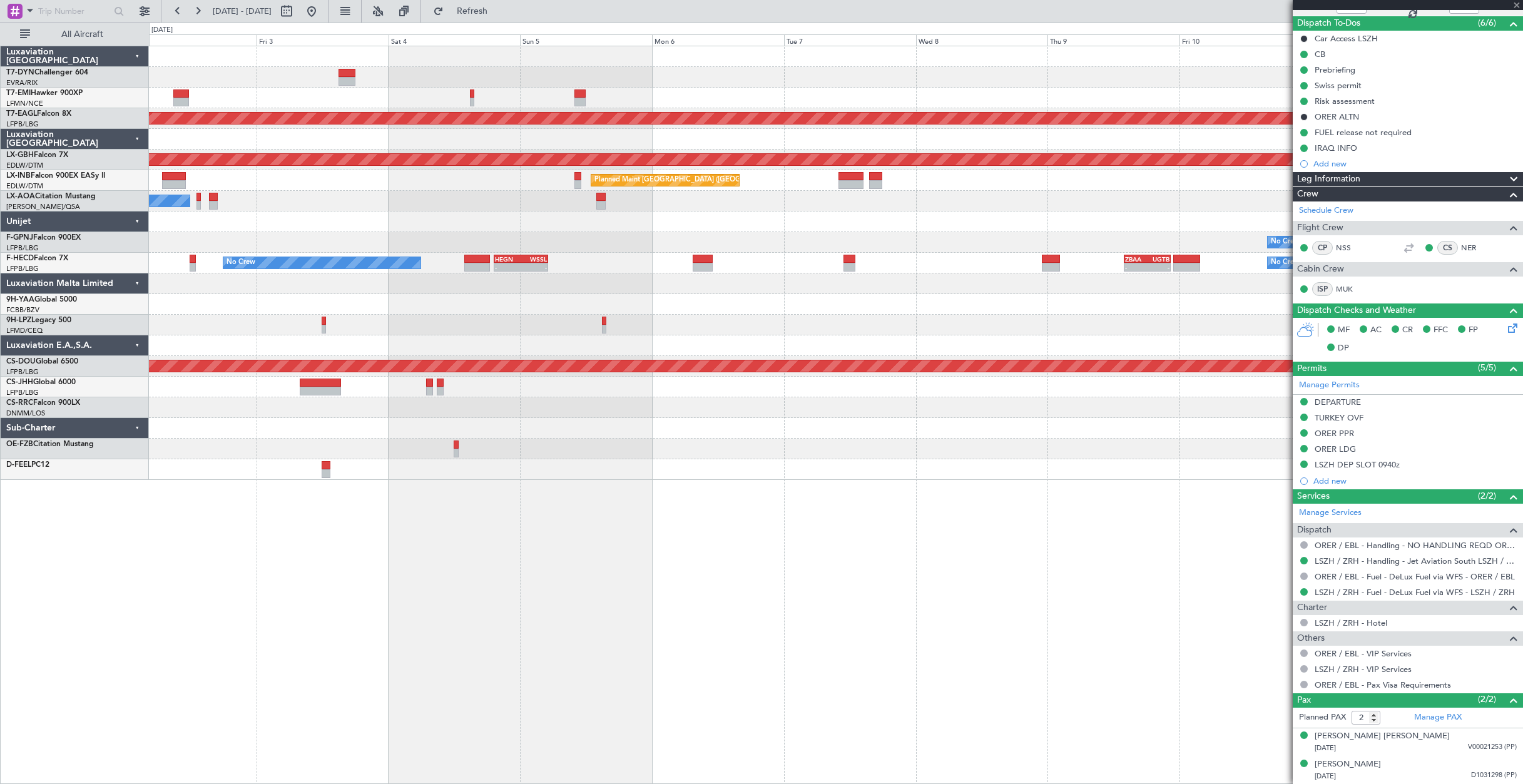
type input "-00:05"
type input "3"
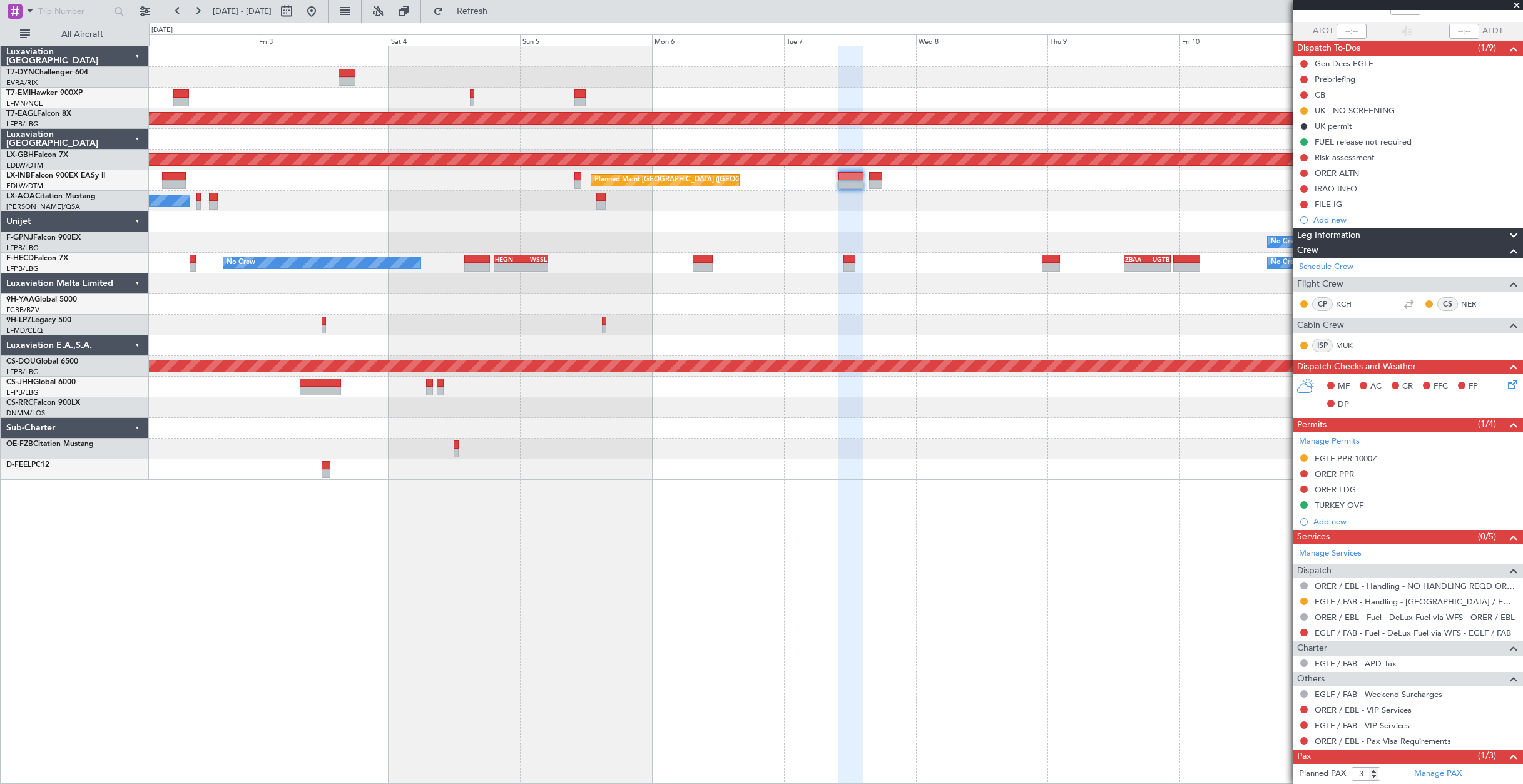
scroll to position [125, 0]
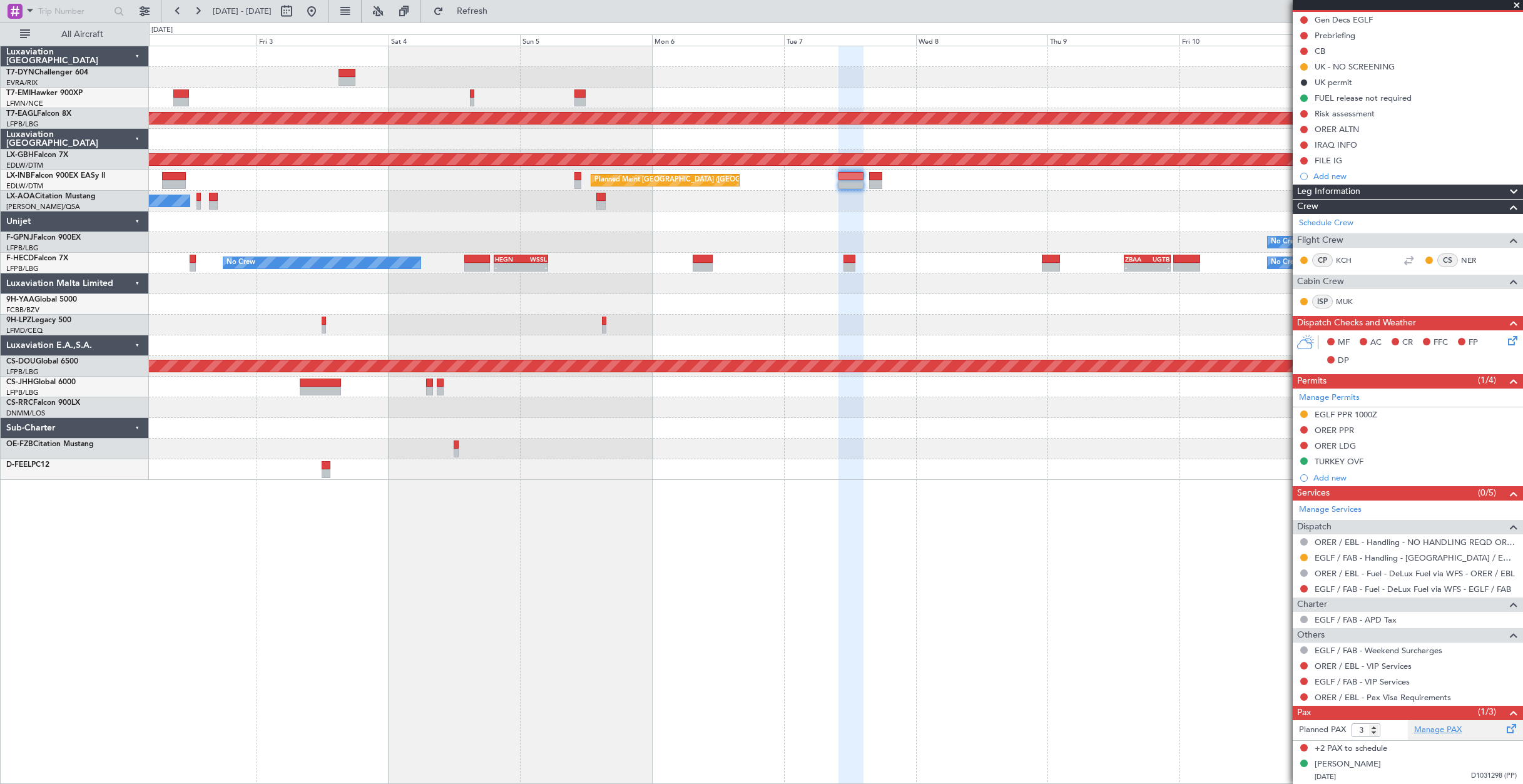
click at [1446, 731] on link "Manage PAX" at bounding box center [1438, 729] width 47 height 12
click at [488, 18] on button "Refresh" at bounding box center [465, 10] width 75 height 20
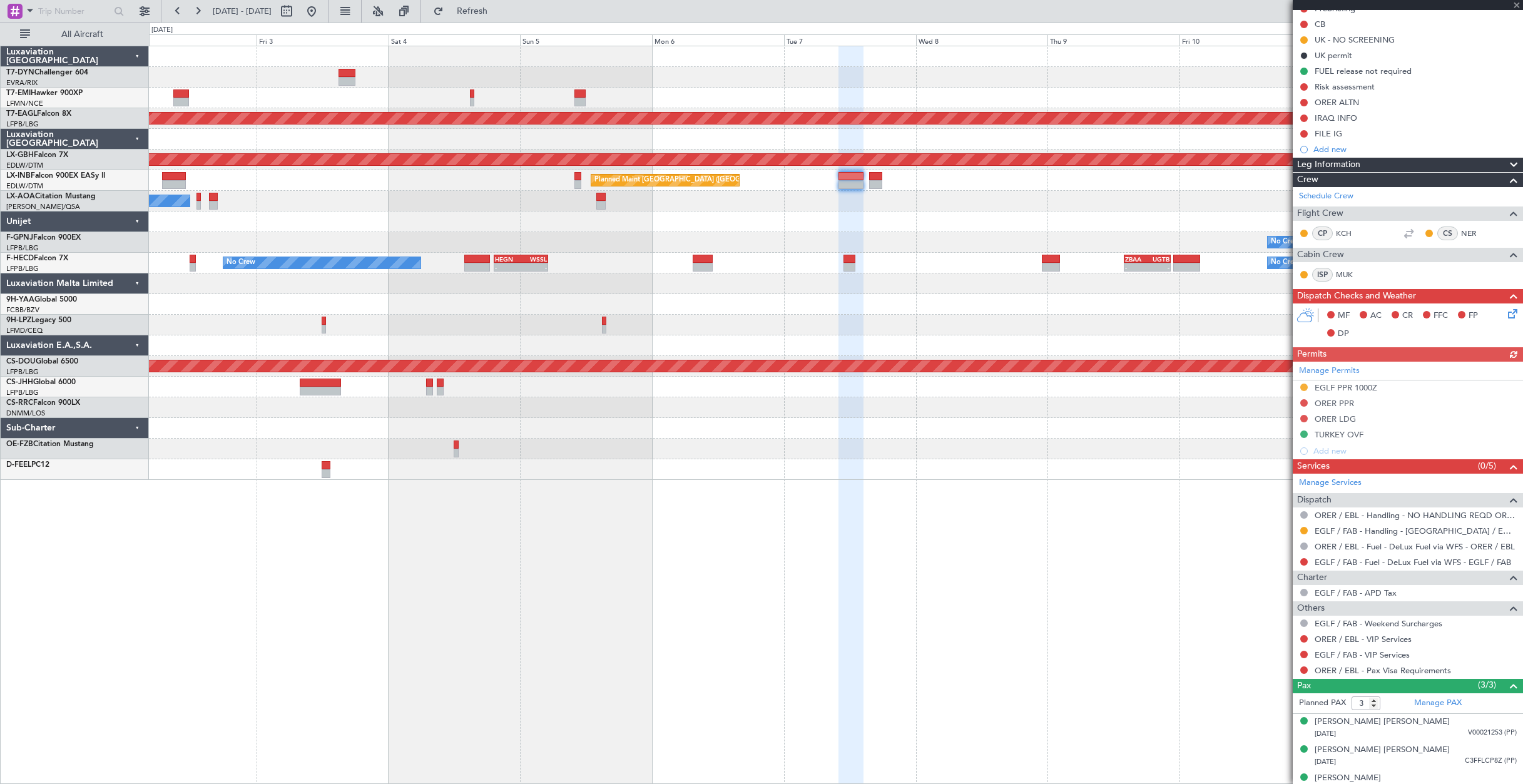
scroll to position [166, 0]
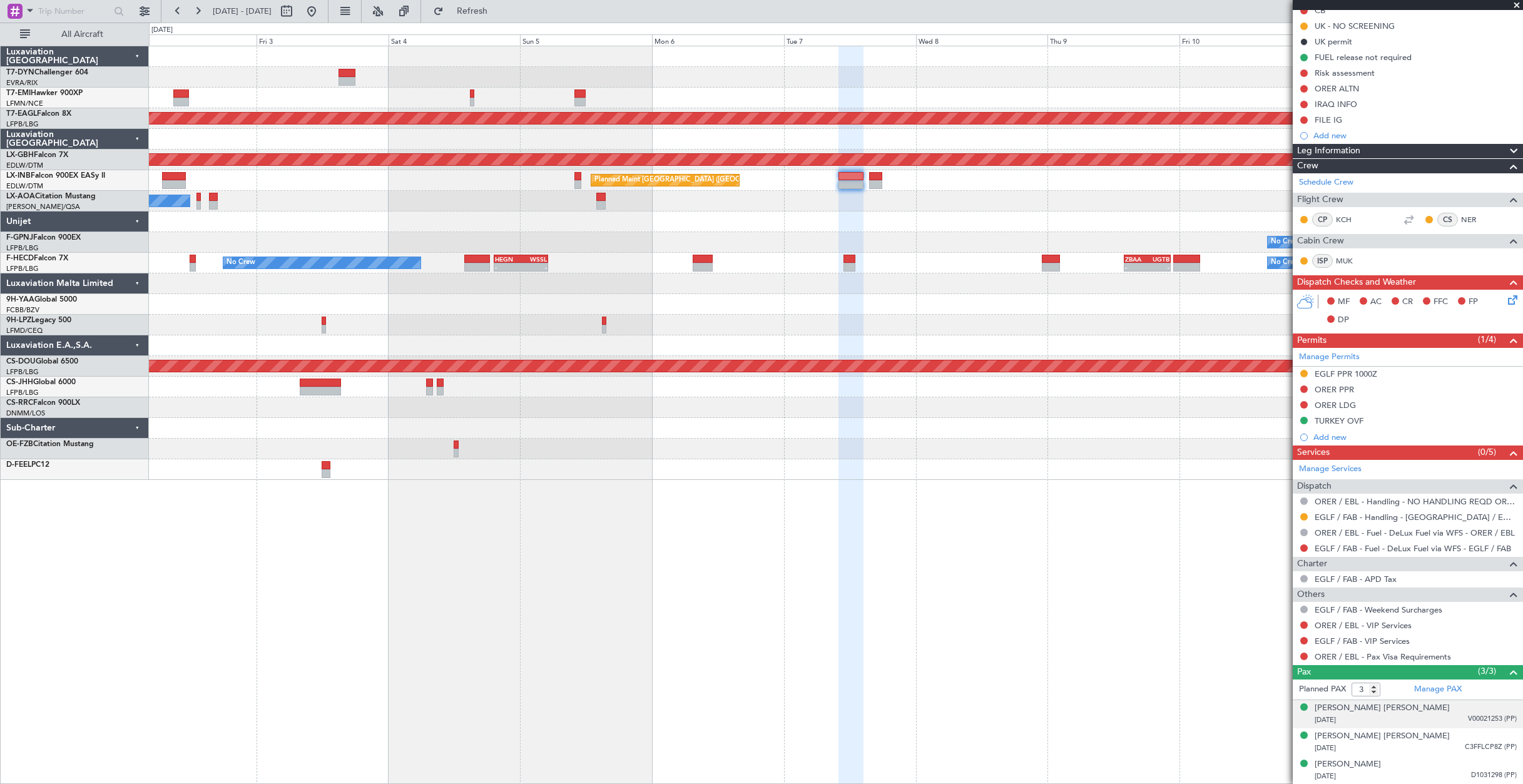
click at [1422, 719] on div "[DATE] V00021253 (PP)" at bounding box center [1416, 720] width 202 height 12
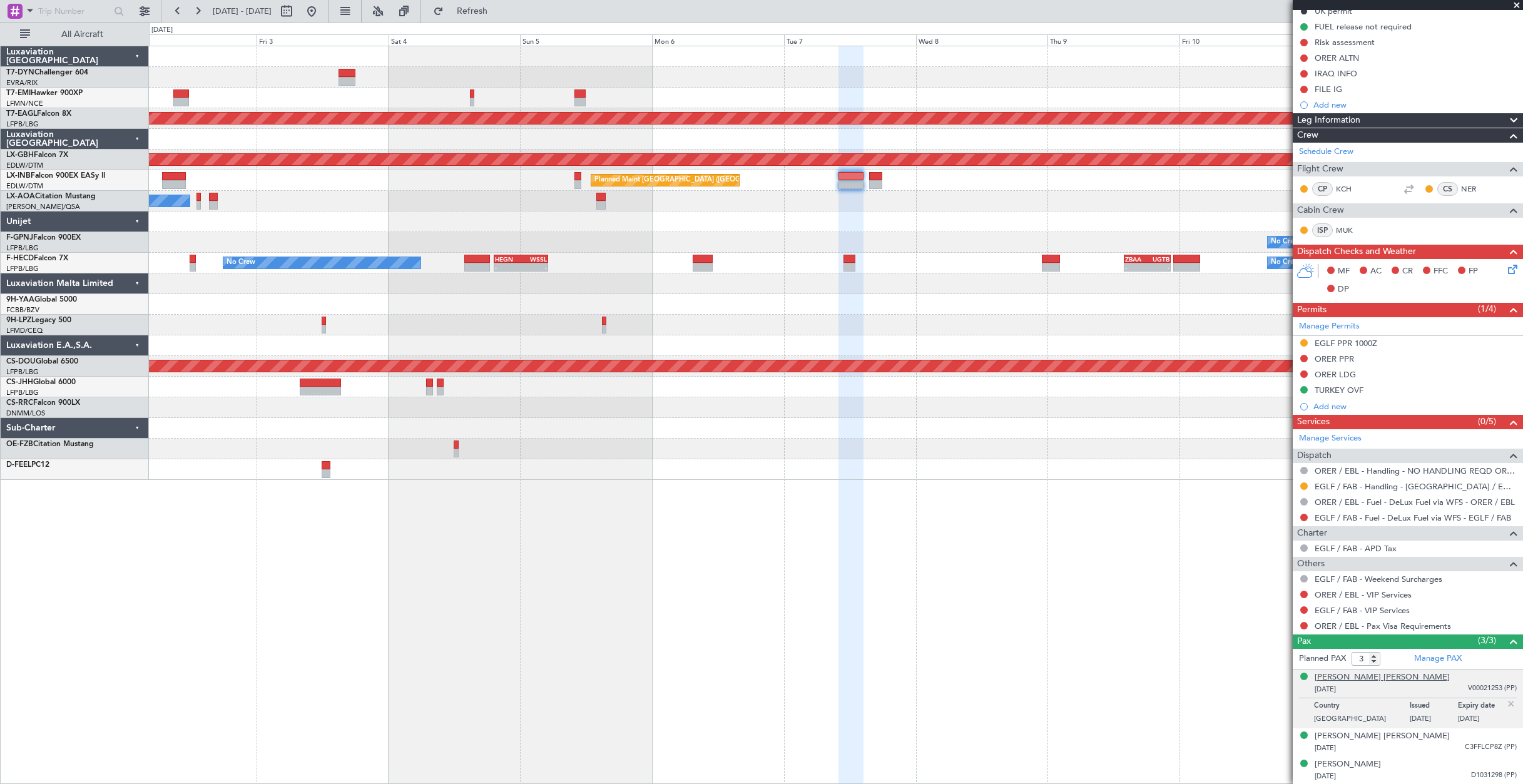
click at [1373, 675] on div "[PERSON_NAME] [PERSON_NAME]" at bounding box center [1382, 677] width 135 height 12
click at [1408, 740] on div "[PERSON_NAME] [PERSON_NAME]" at bounding box center [1382, 736] width 135 height 12
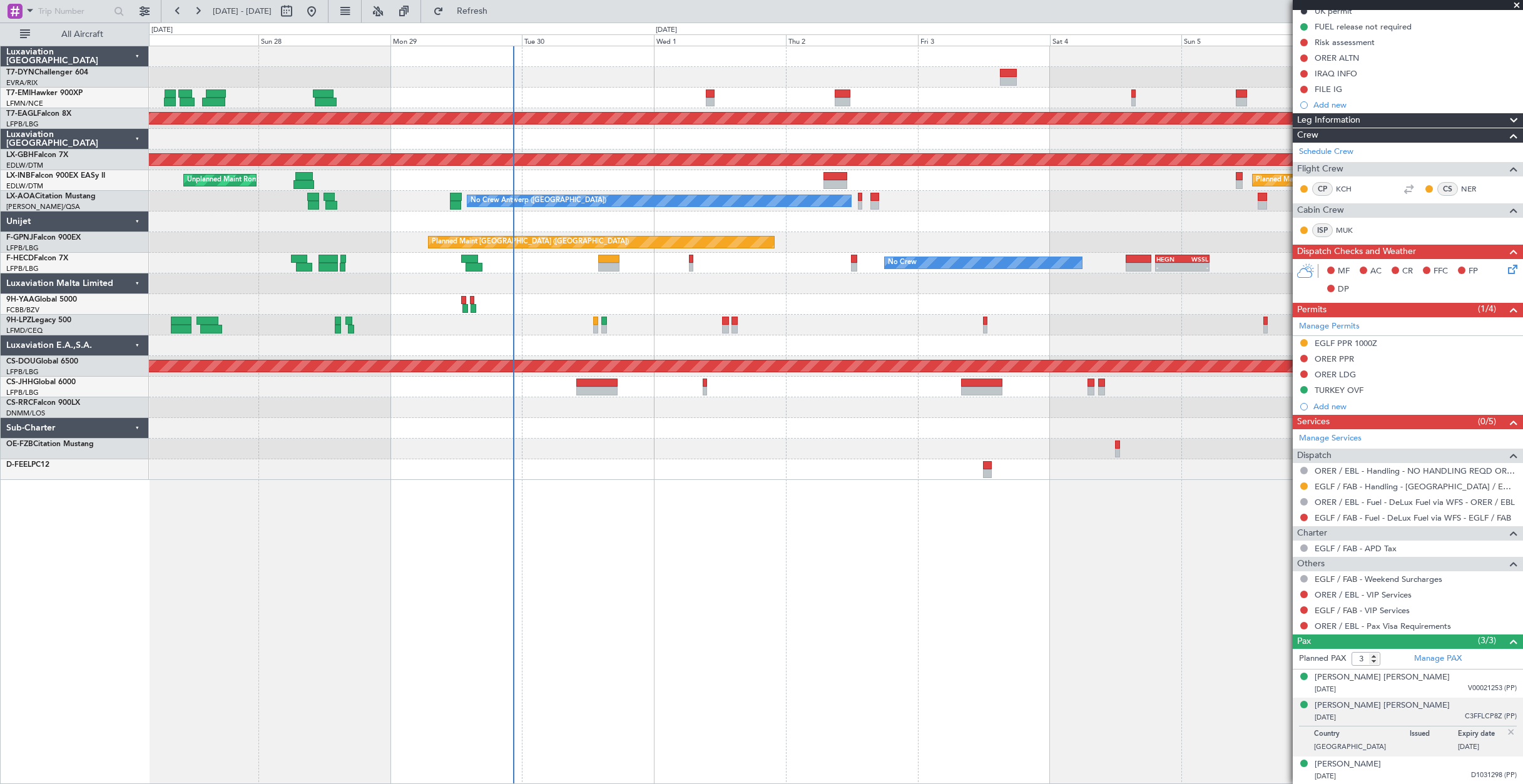
click at [910, 232] on div "Planned Maint Dubai (Al Maktoum Intl) Planned Maint Nurnberg Planned Maint [GEO…" at bounding box center [836, 263] width 1374 height 434
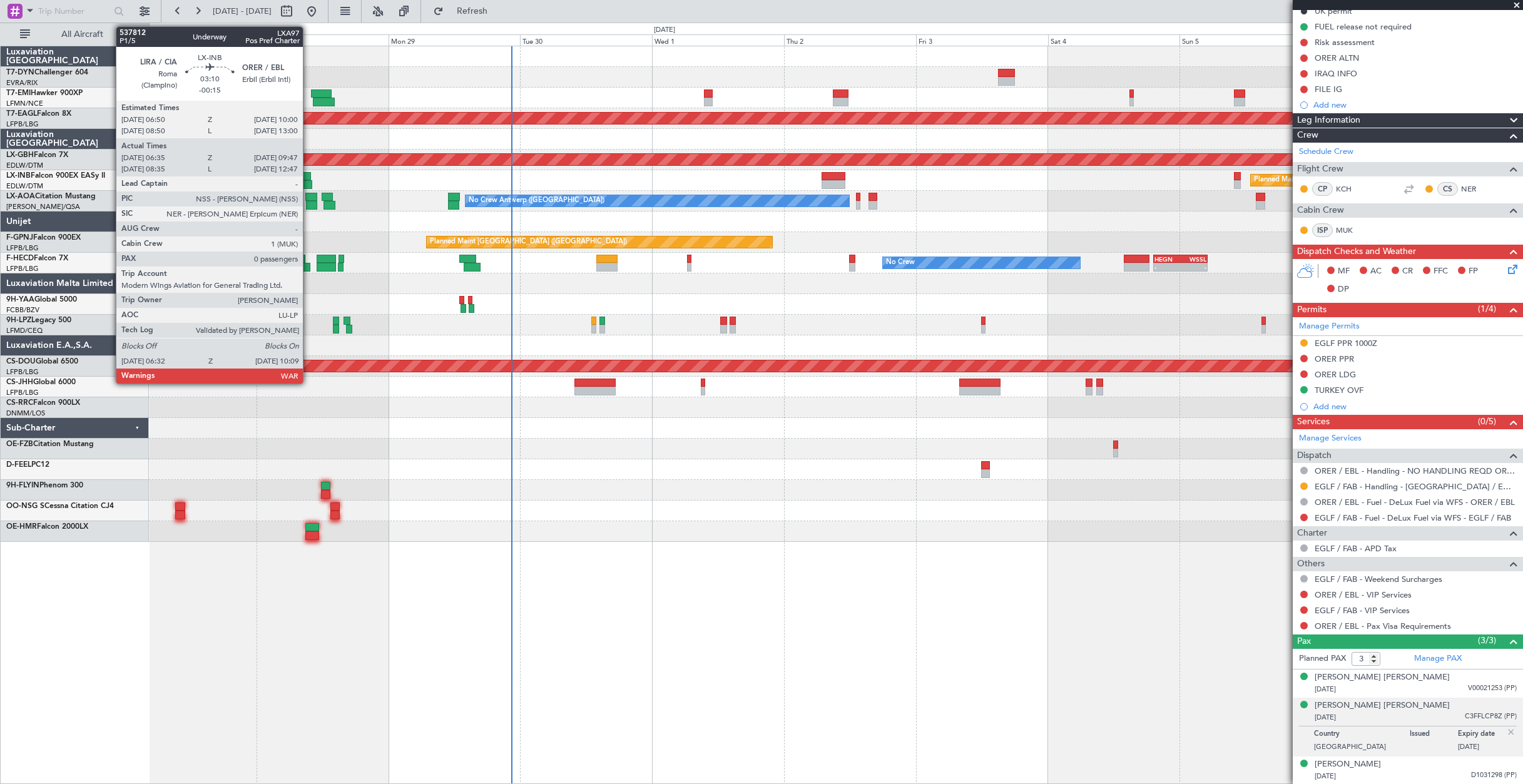
click at [309, 175] on div at bounding box center [302, 175] width 18 height 8
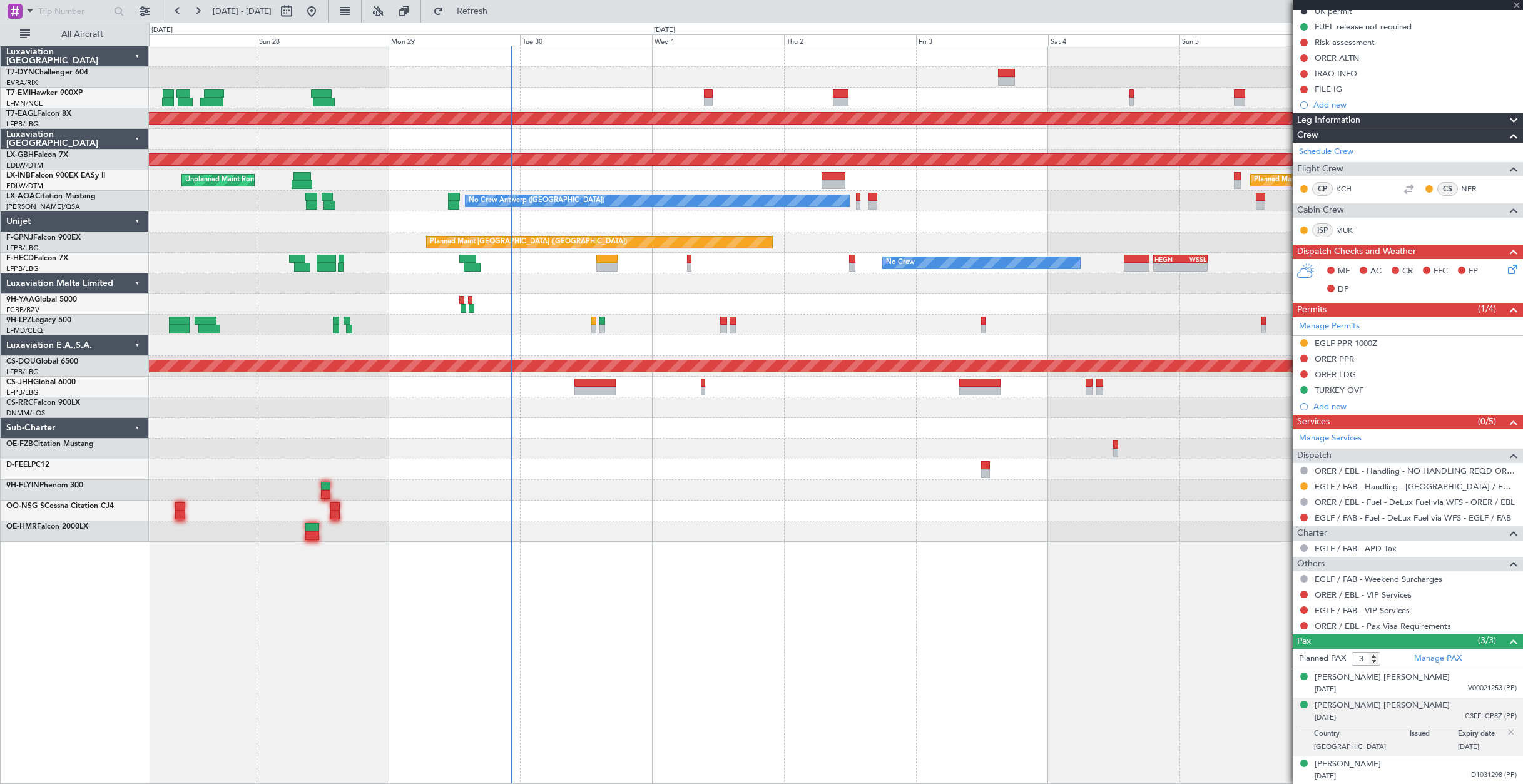
type input "-00:15"
type input "06:35"
type input "09:47"
type input "0"
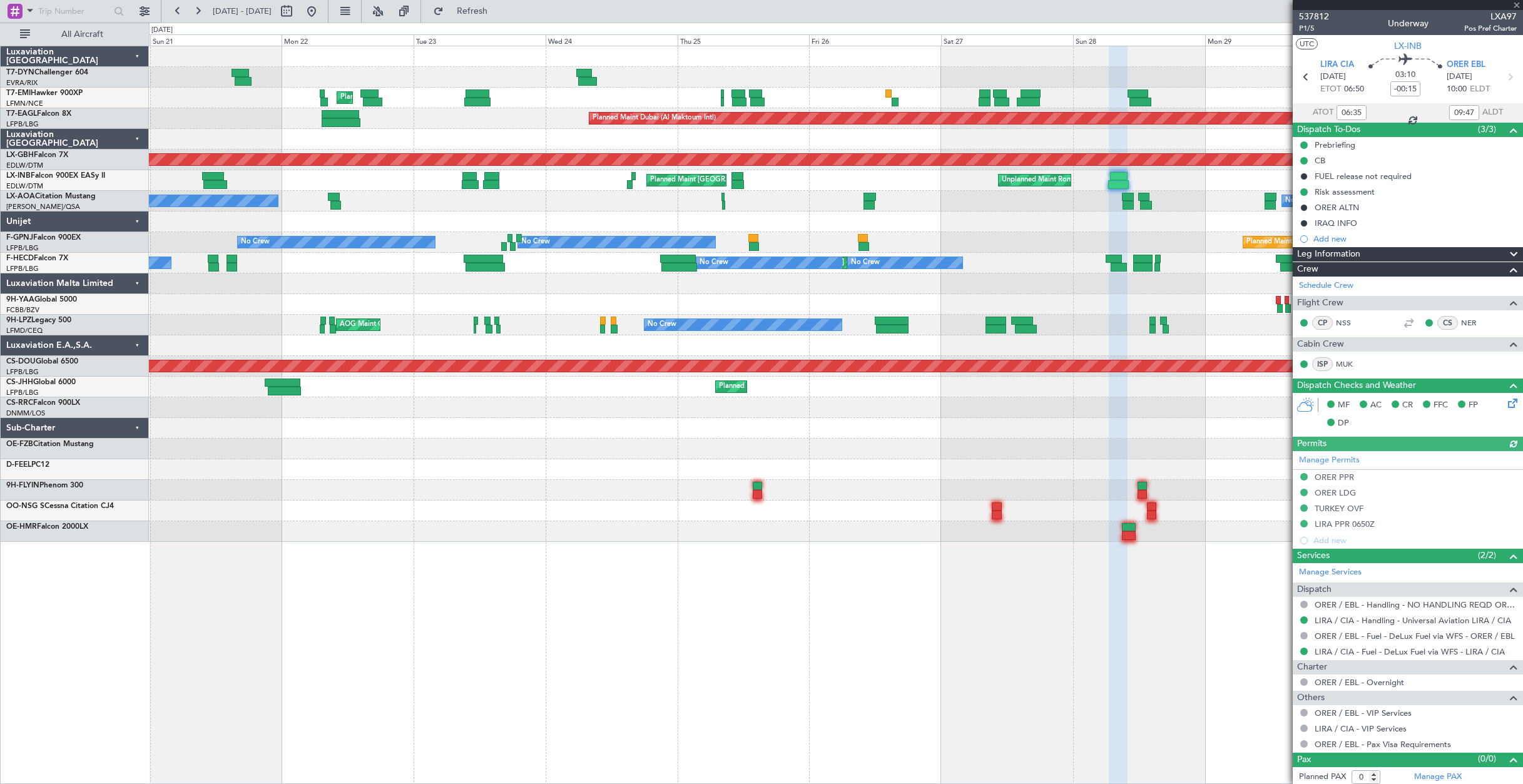
click at [1072, 254] on div "Planned Maint [GEOGRAPHIC_DATA] Planned Maint [GEOGRAPHIC_DATA] (Al Maktoum Int…" at bounding box center [836, 293] width 1374 height 495
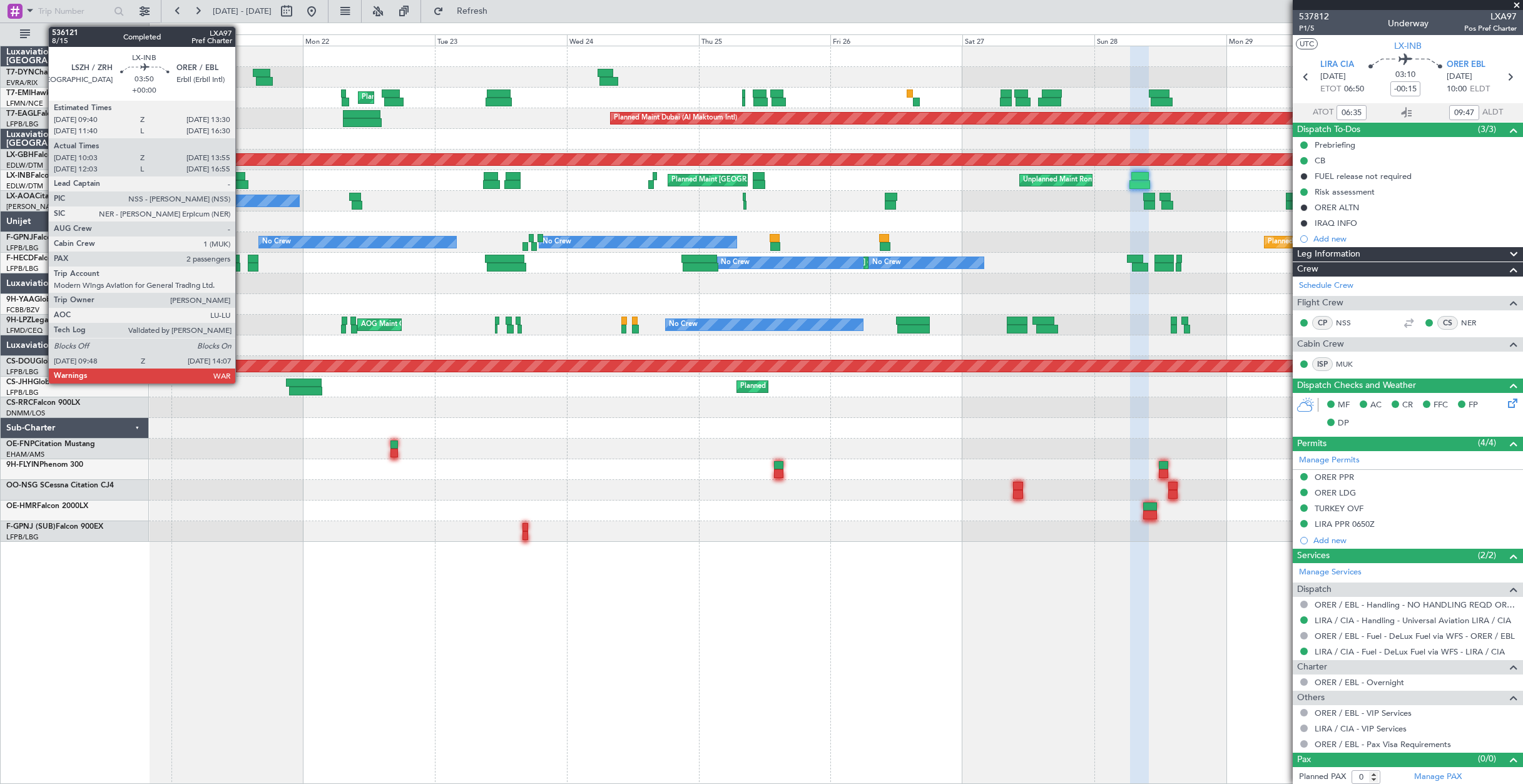
click at [241, 175] on div at bounding box center [234, 175] width 22 height 8
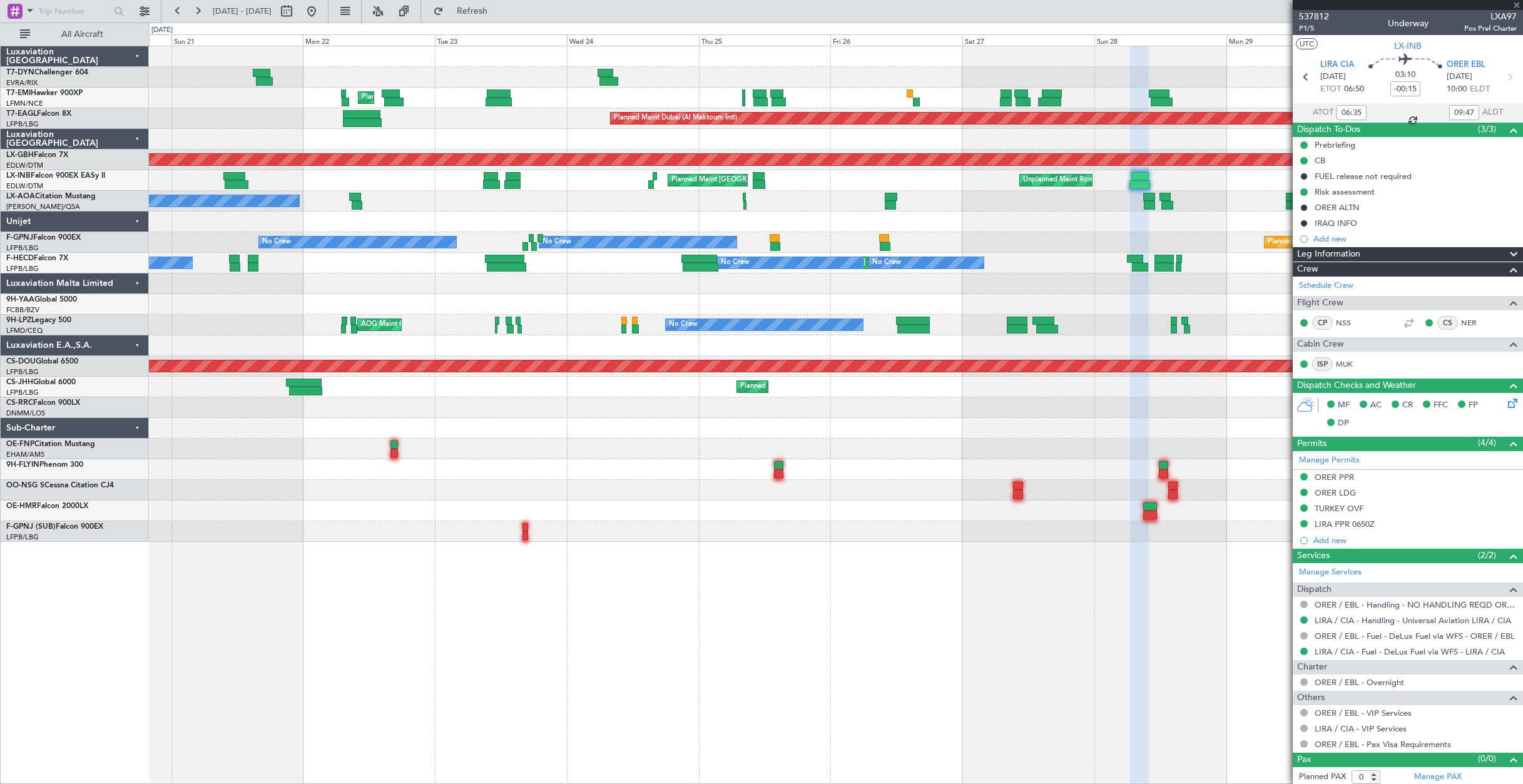
type input "10:03"
type input "13:55"
type input "2"
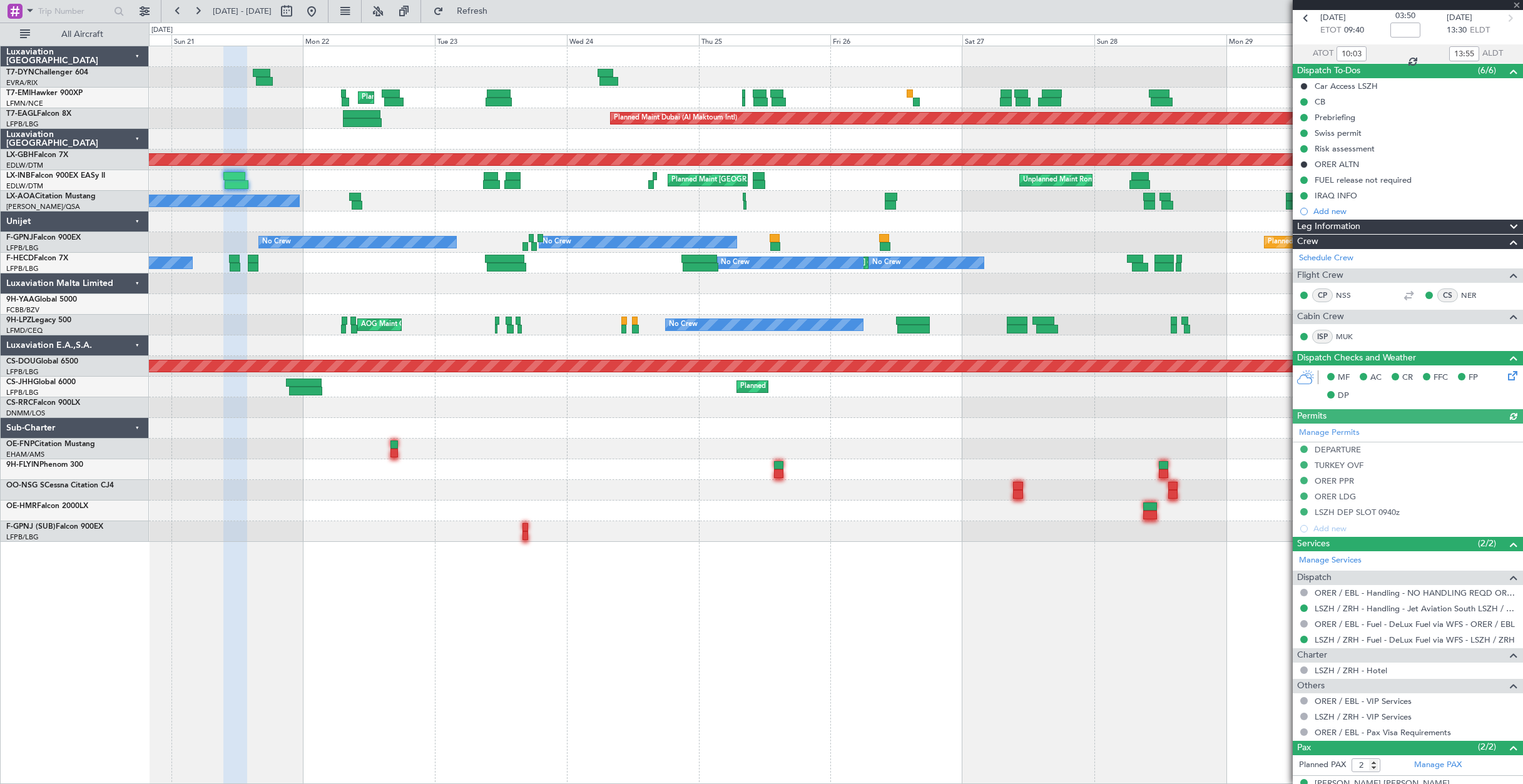
scroll to position [107, 0]
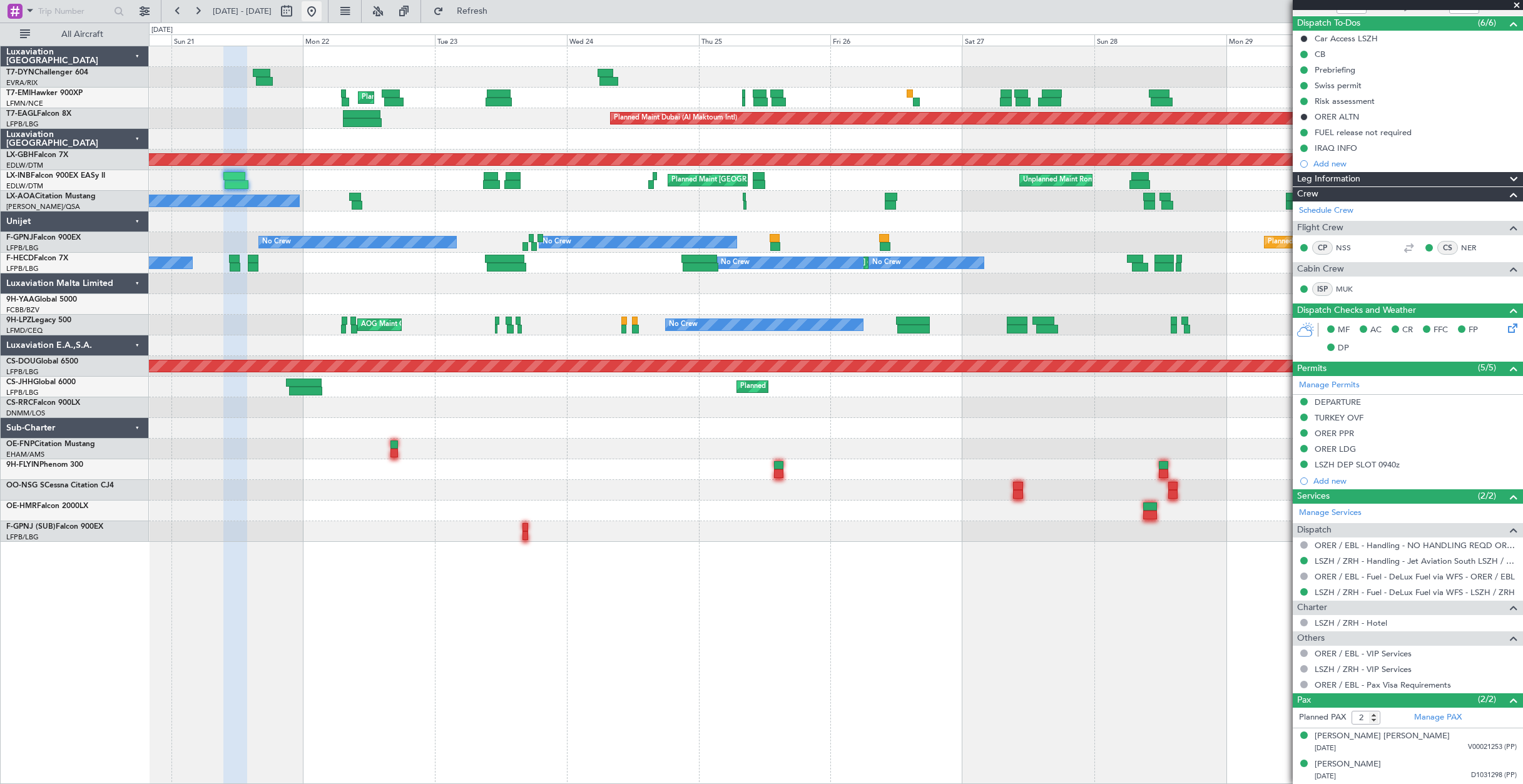
click at [322, 16] on button at bounding box center [311, 10] width 20 height 20
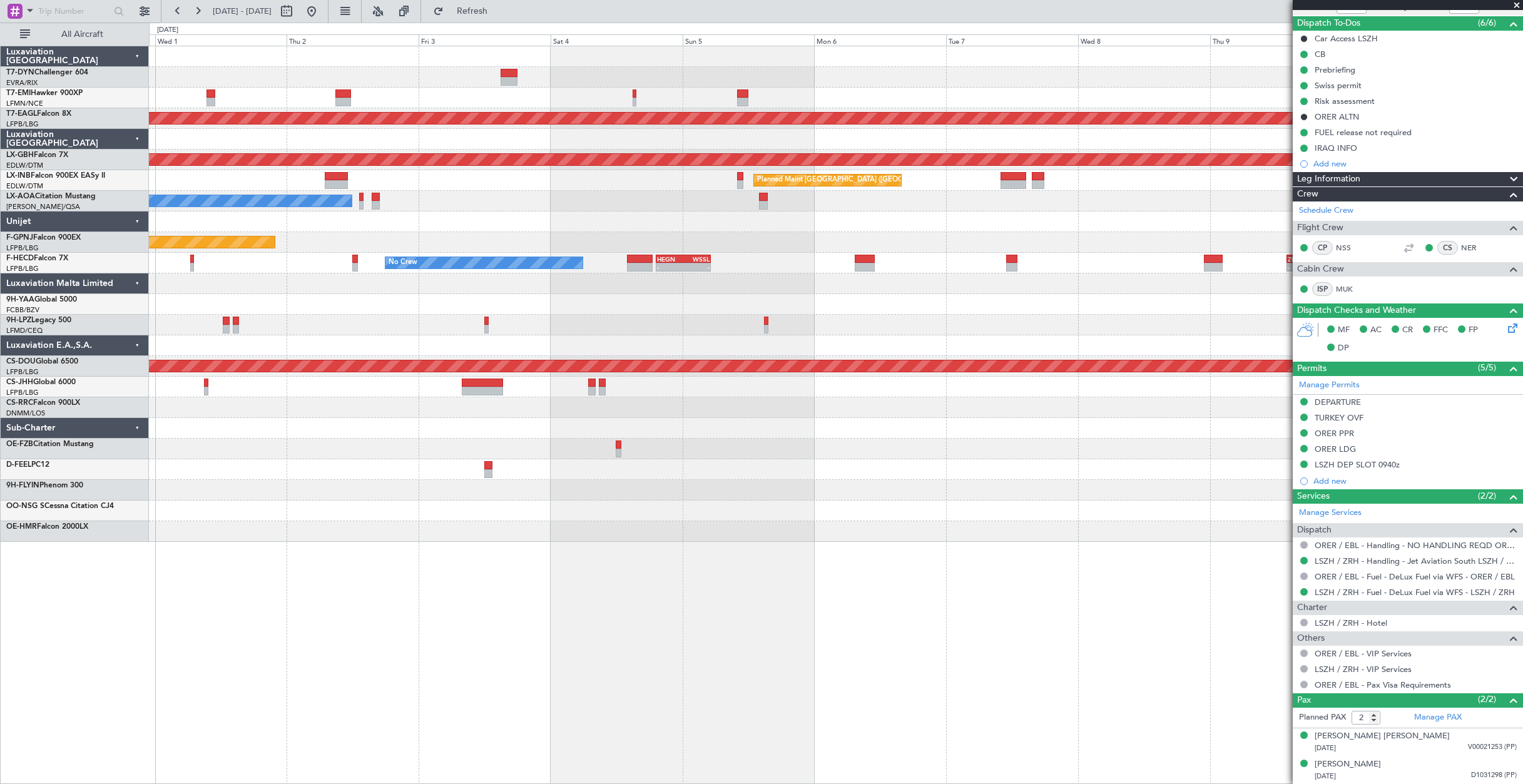
click at [415, 443] on div "No Crew Planned Maint [GEOGRAPHIC_DATA] (Al Maktoum Intl) Planned Maint Nurnber…" at bounding box center [836, 293] width 1374 height 495
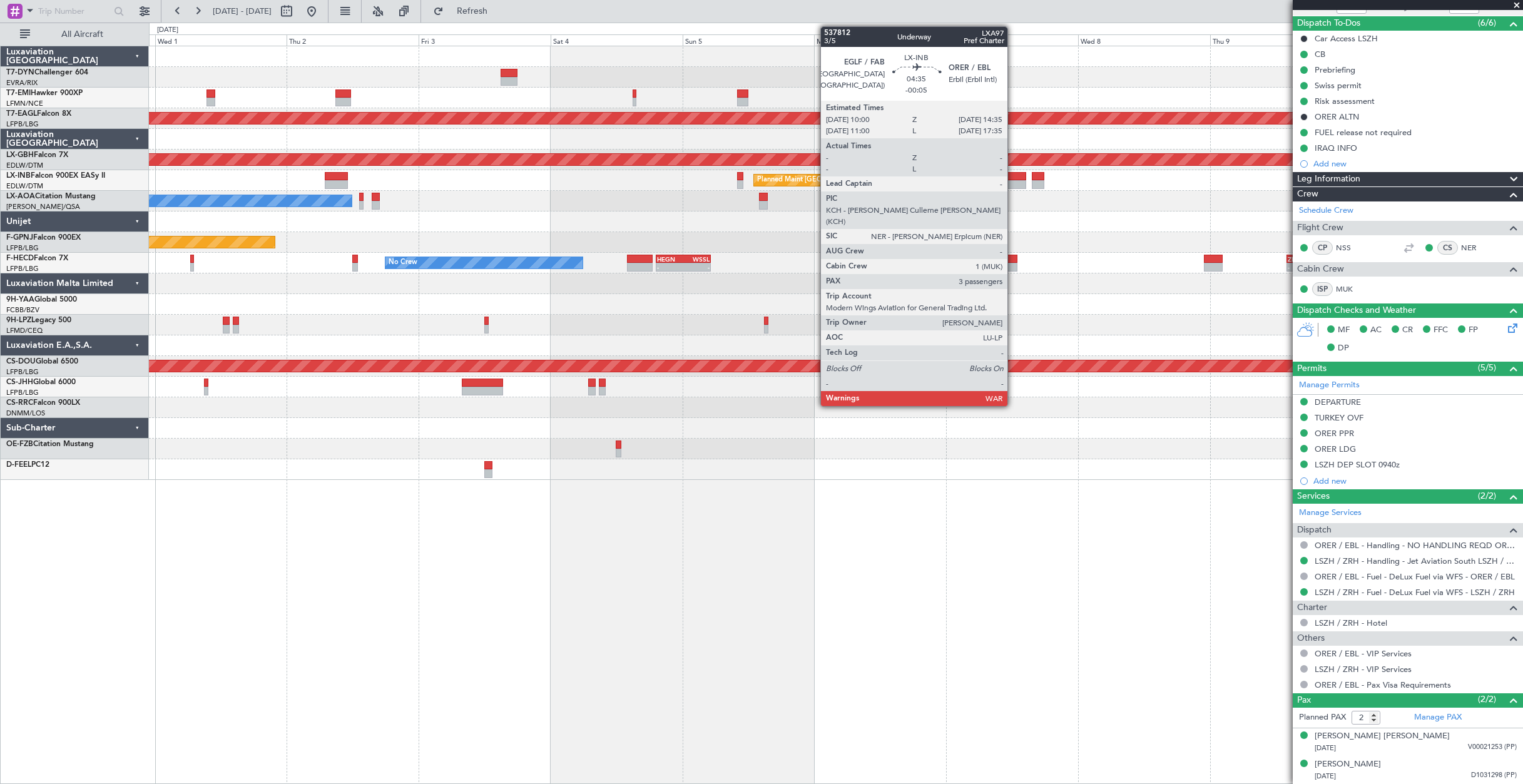
click at [1013, 183] on div at bounding box center [1013, 184] width 25 height 8
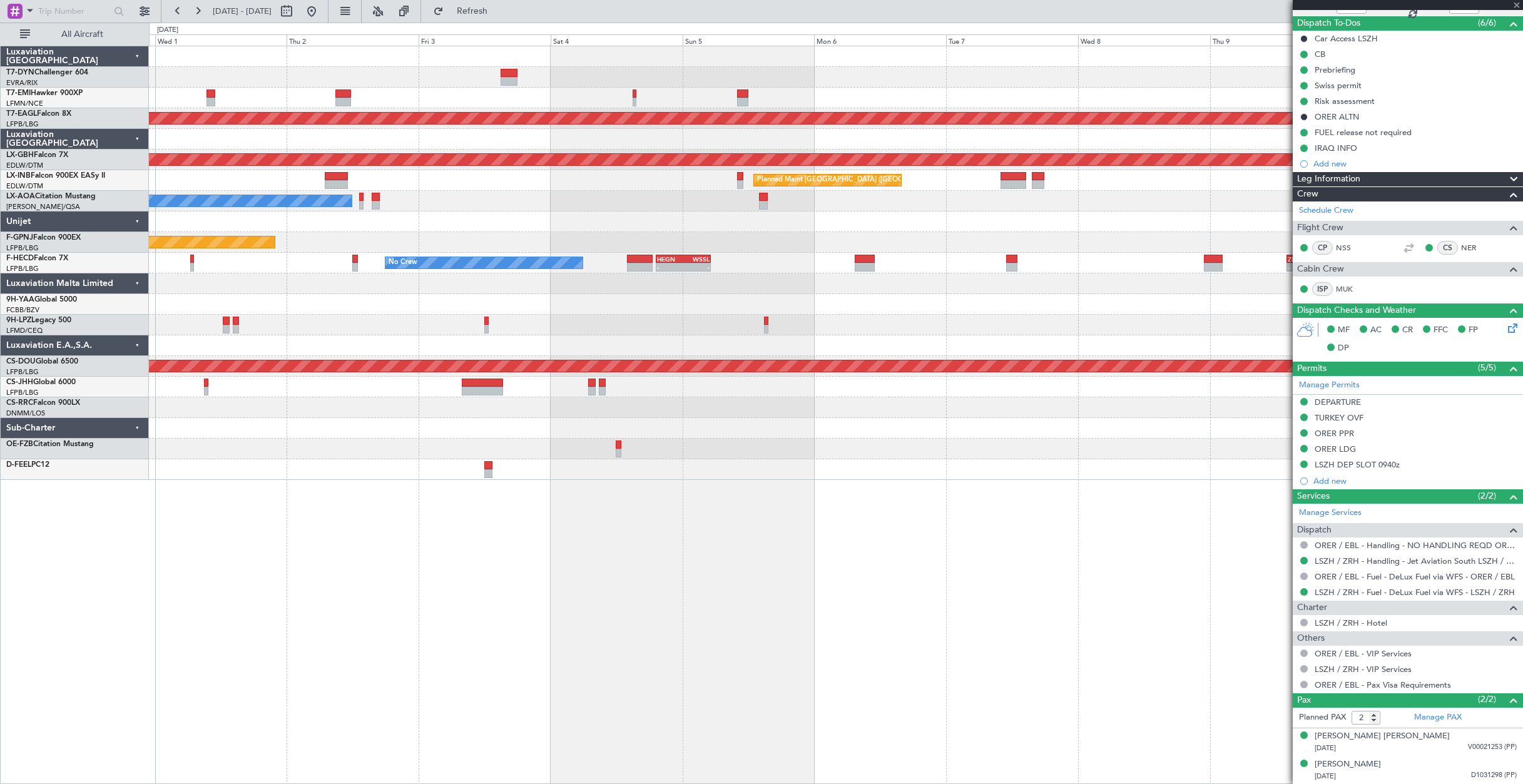
type input "-00:05"
type input "3"
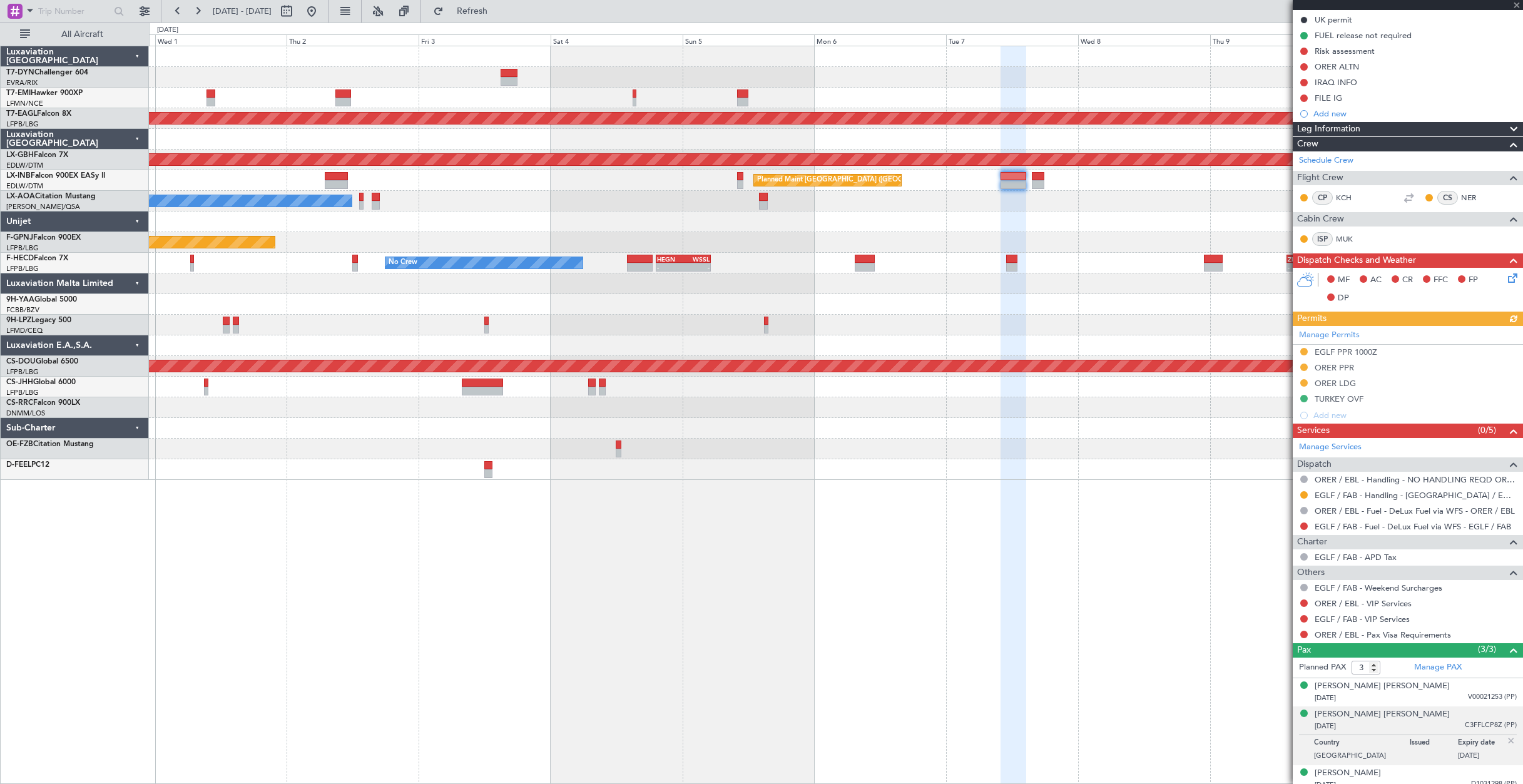
scroll to position [196, 0]
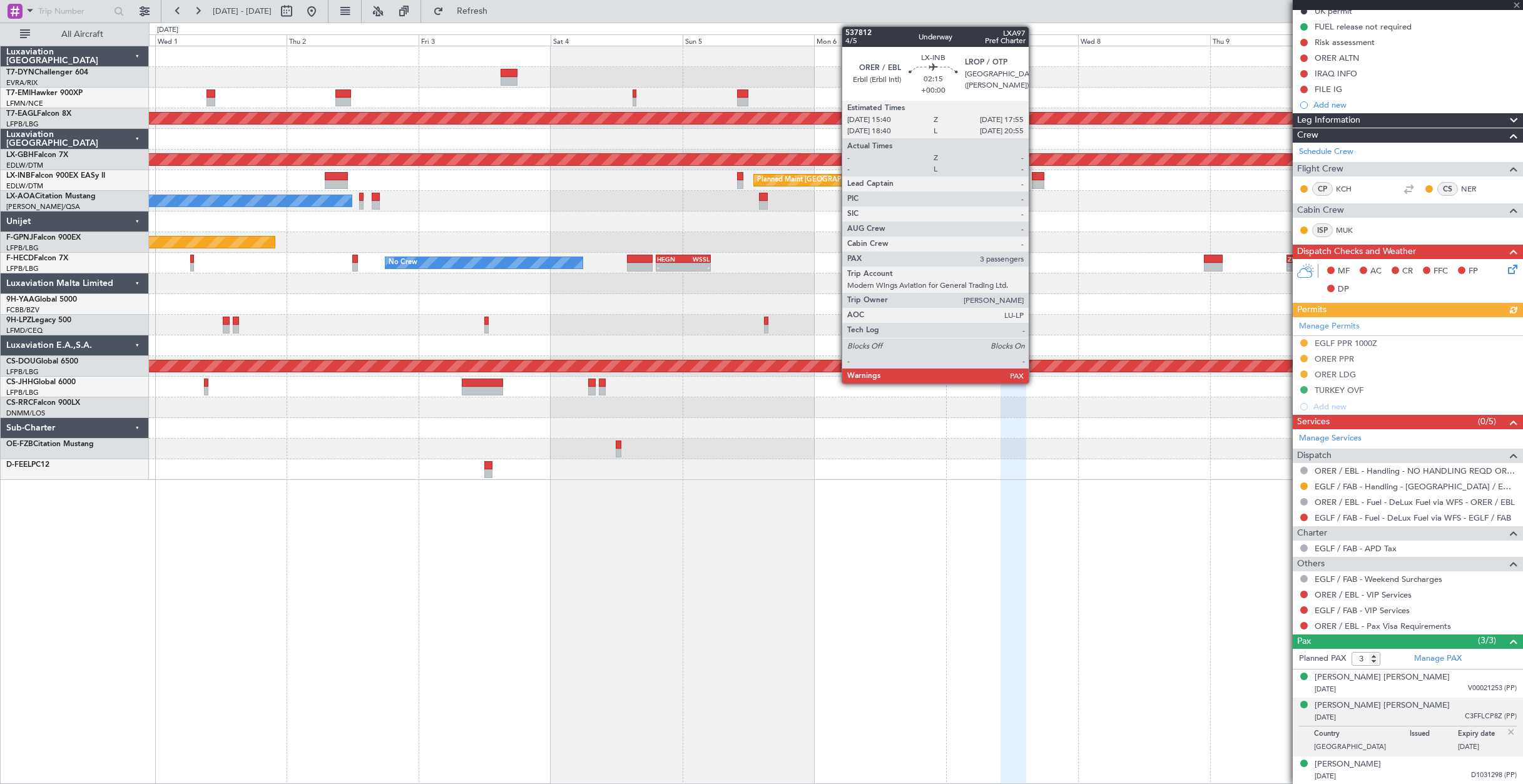
click at [1034, 177] on div at bounding box center [1038, 175] width 12 height 8
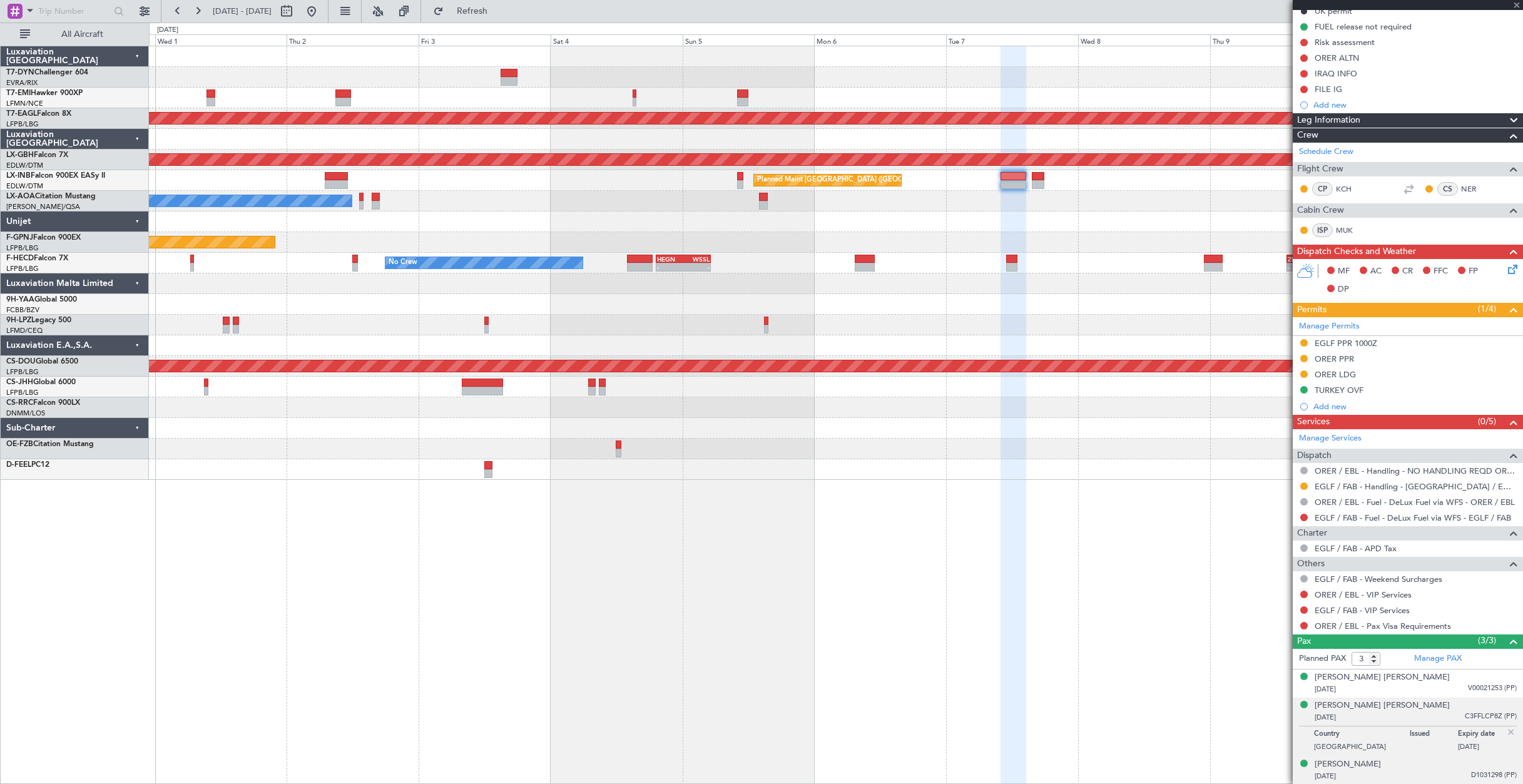
scroll to position [0, 0]
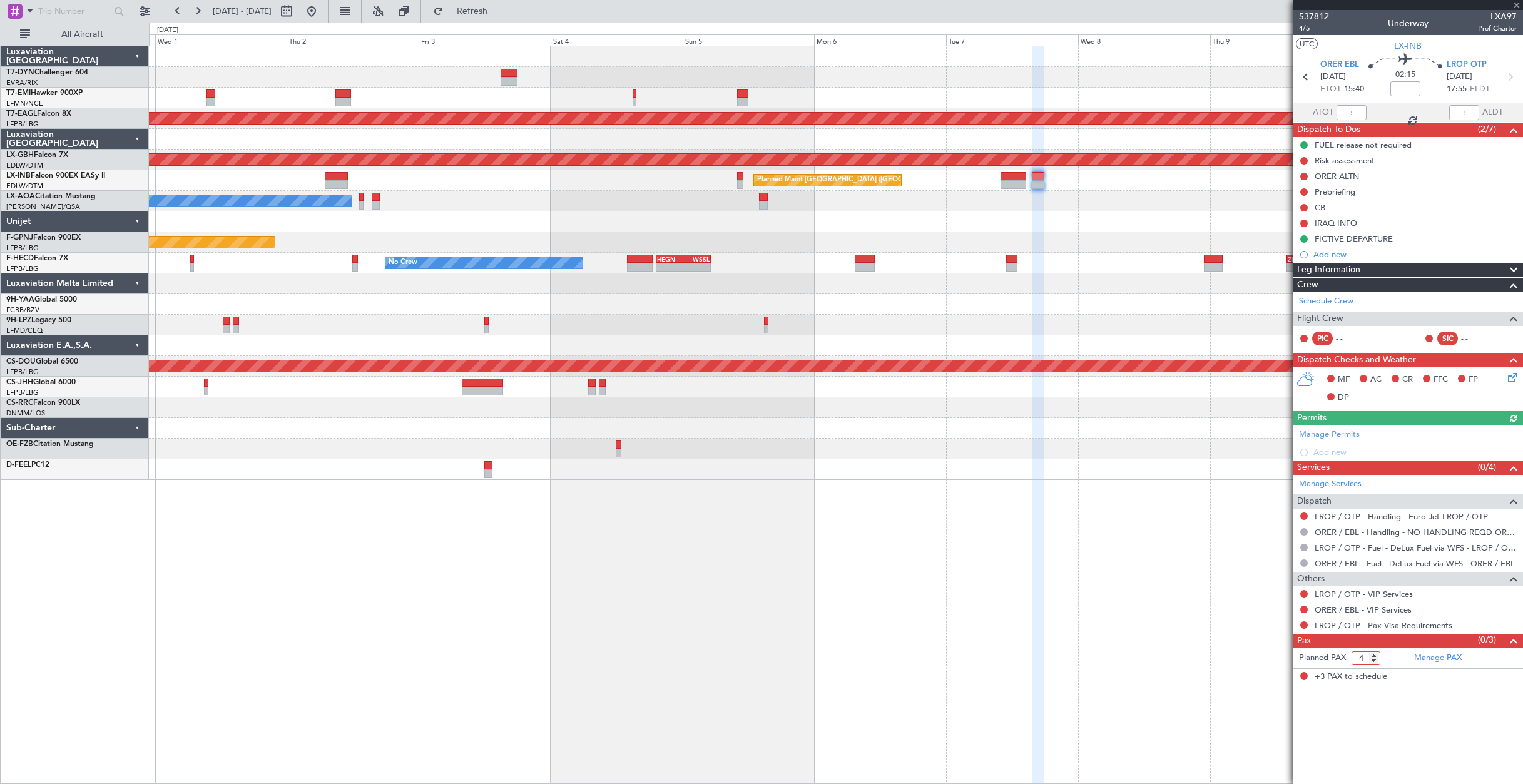
click at [1375, 656] on input "4" at bounding box center [1366, 658] width 29 height 14
click at [1375, 656] on input "5" at bounding box center [1366, 658] width 29 height 14
click at [1374, 659] on input "4" at bounding box center [1366, 658] width 29 height 14
click at [1374, 659] on input "3" at bounding box center [1366, 658] width 29 height 14
click at [1374, 659] on input "2" at bounding box center [1366, 658] width 29 height 14
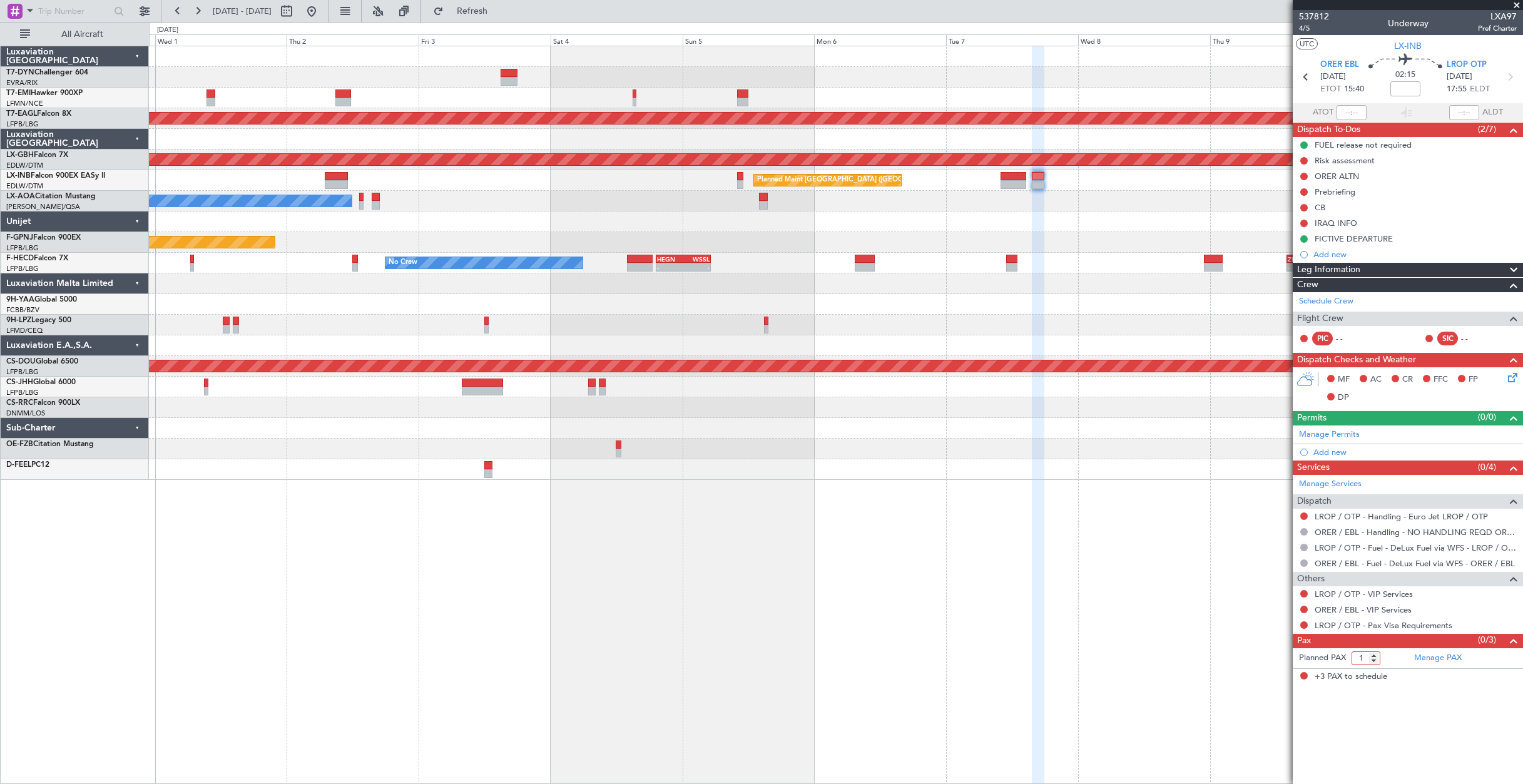
click at [1374, 659] on input "1" at bounding box center [1366, 658] width 29 height 14
type input "0"
click at [1374, 659] on input "0" at bounding box center [1366, 658] width 29 height 14
click at [1416, 718] on article "537812 4/5 Underway LXA97 Pref Charter UTC LX-INB ORER EBL [DATE] ETOT 15:40 02…" at bounding box center [1408, 397] width 230 height 774
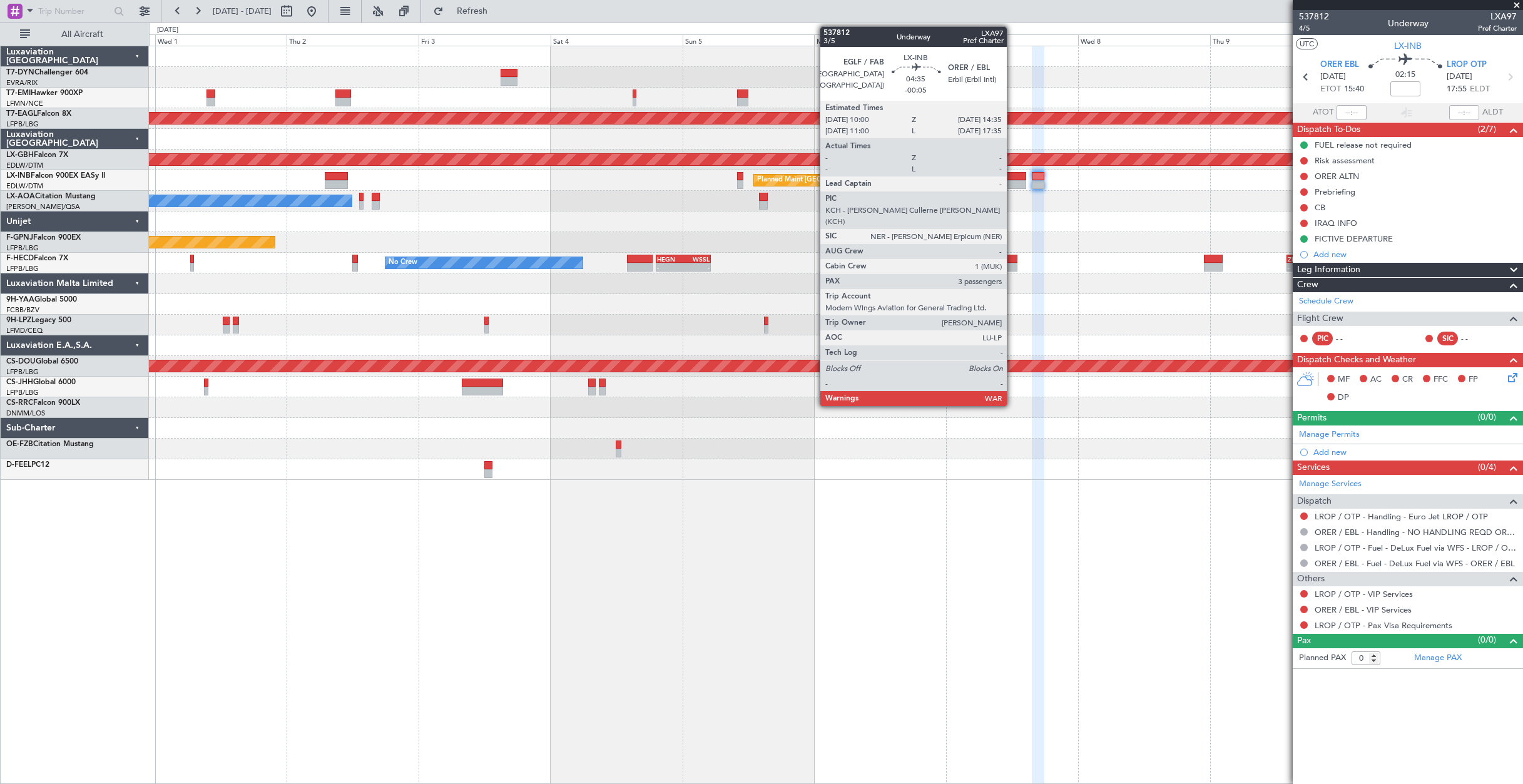
click at [1013, 178] on div at bounding box center [1013, 175] width 25 height 8
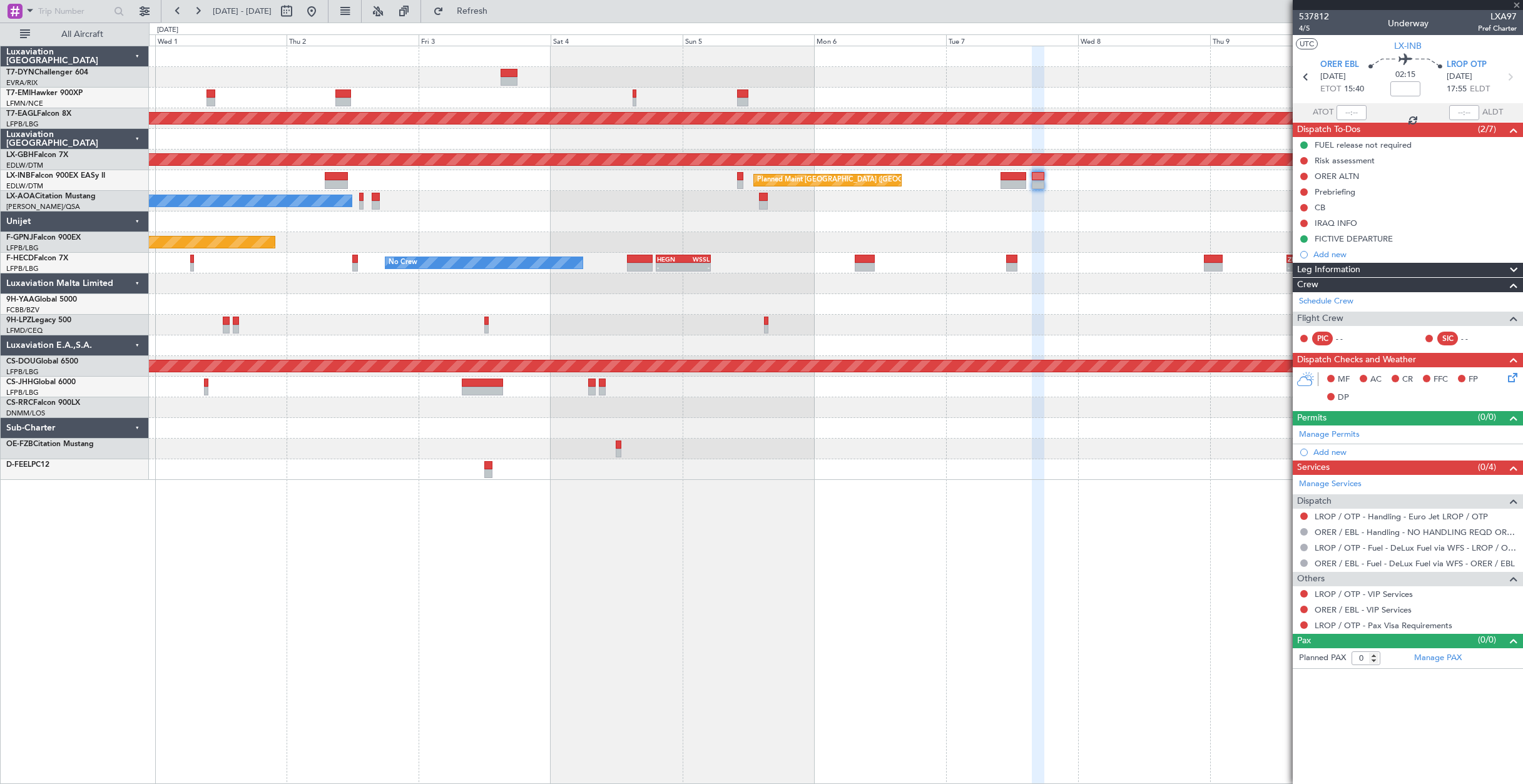
type input "-00:05"
type input "3"
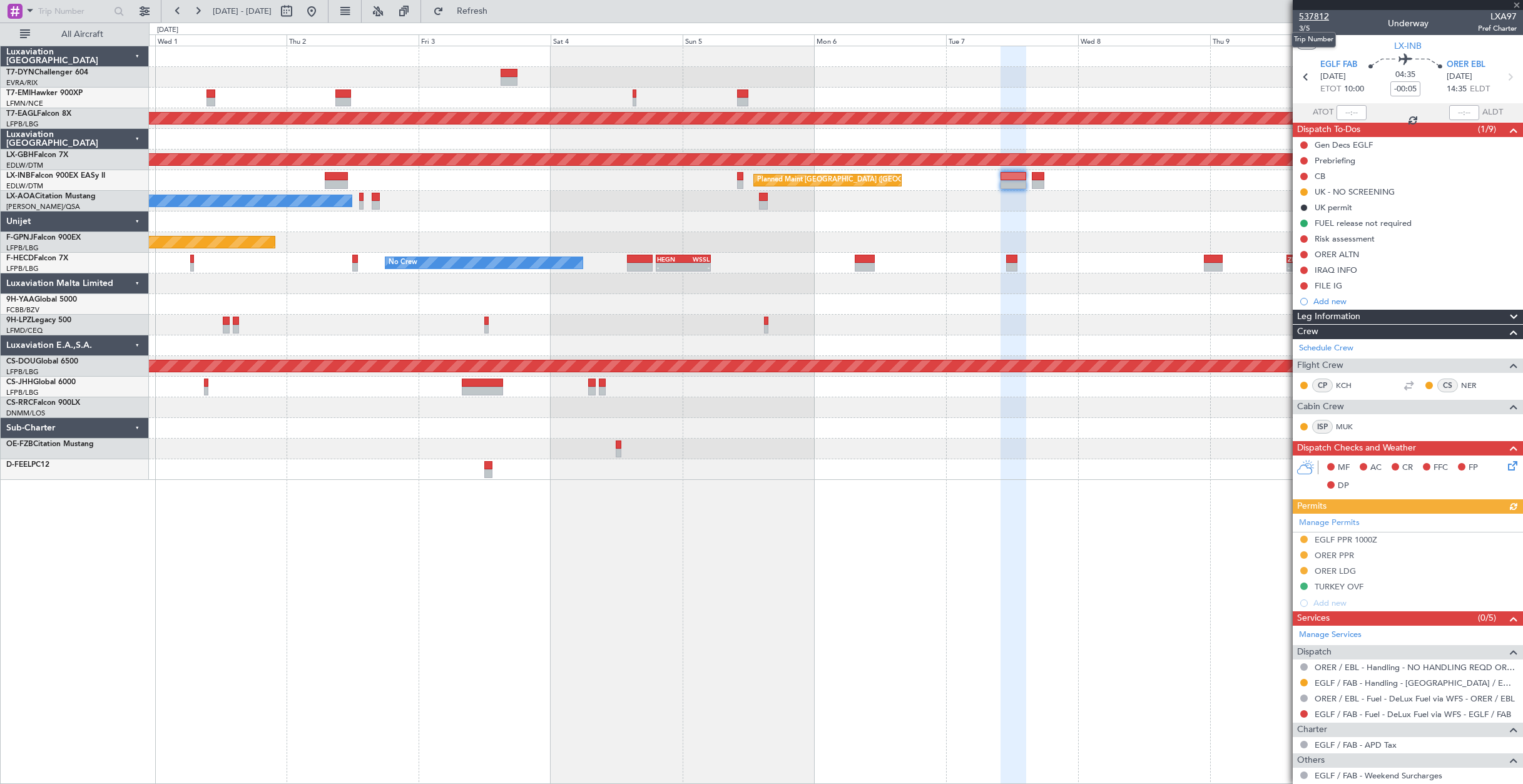
click at [1314, 18] on span "537812" at bounding box center [1314, 17] width 30 height 13
